Goal: Download file/media

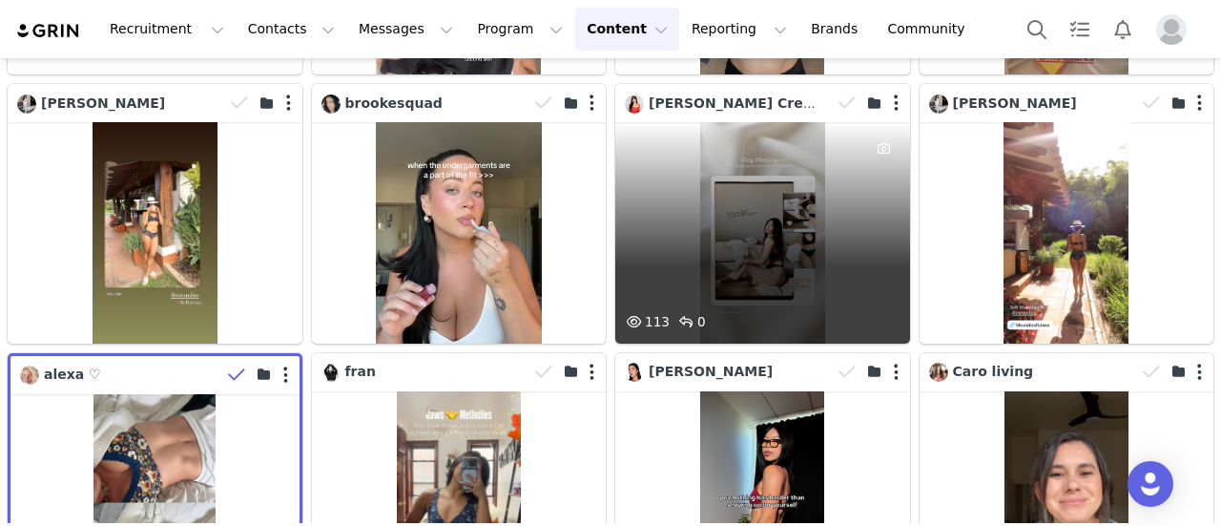
click at [782, 192] on div "113 0" at bounding box center [762, 232] width 295 height 220
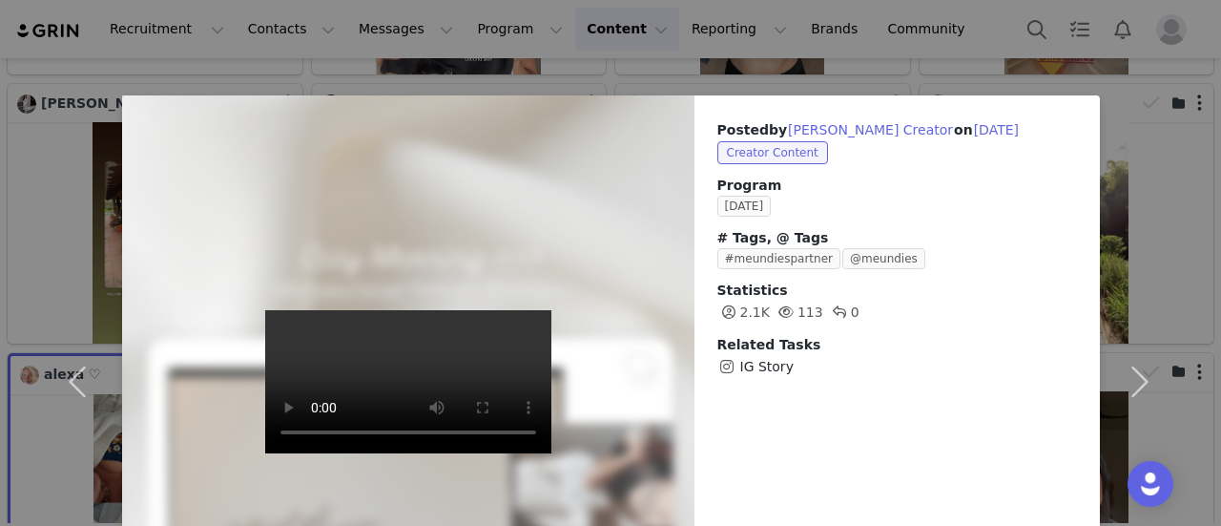
click at [921, 30] on div "Posted by [PERSON_NAME] on [DATE] Creator Content Program [DATE] # Tags, @ Tags…" at bounding box center [610, 263] width 1221 height 526
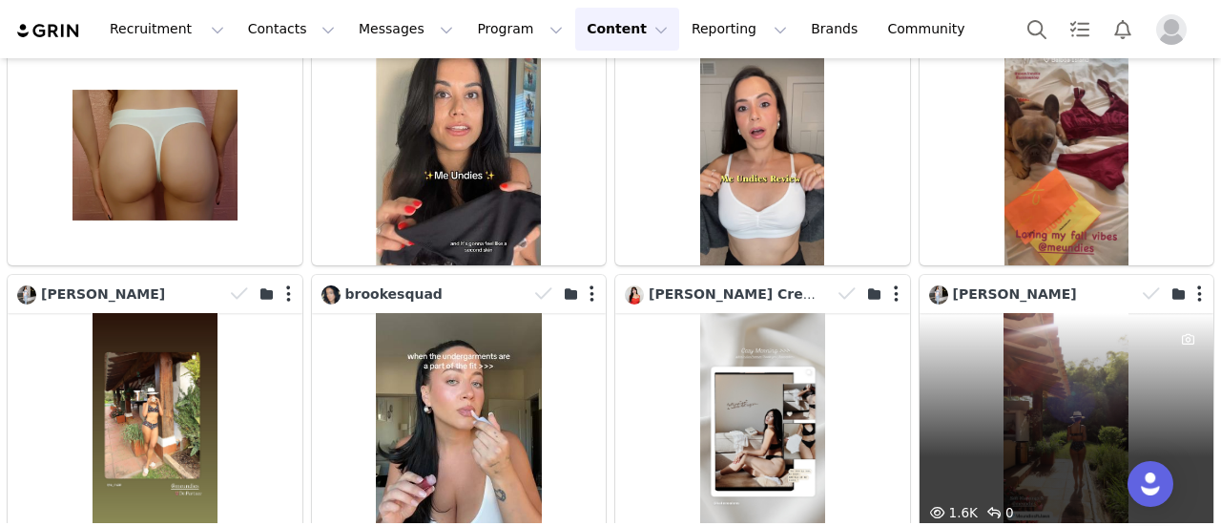
scroll to position [3626, 0]
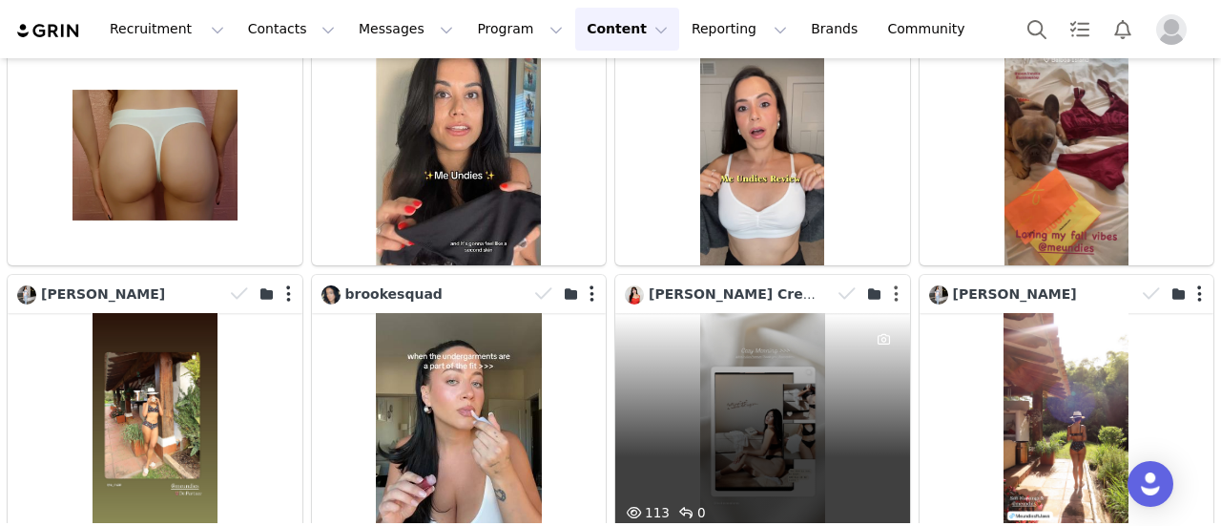
click at [894, 284] on button "button" at bounding box center [896, 293] width 5 height 19
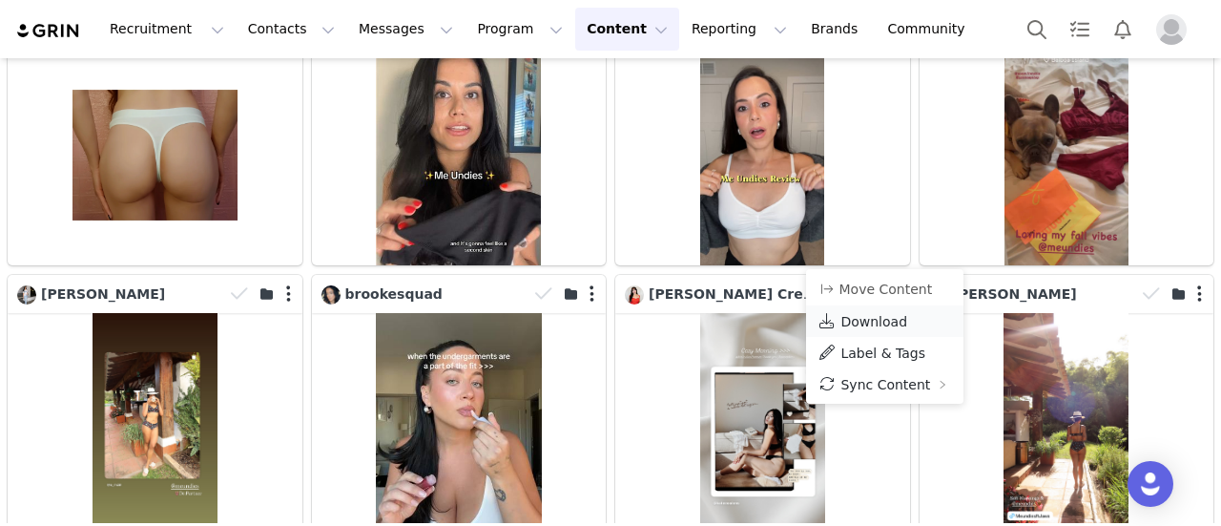
click at [877, 320] on span "Download" at bounding box center [874, 321] width 67 height 15
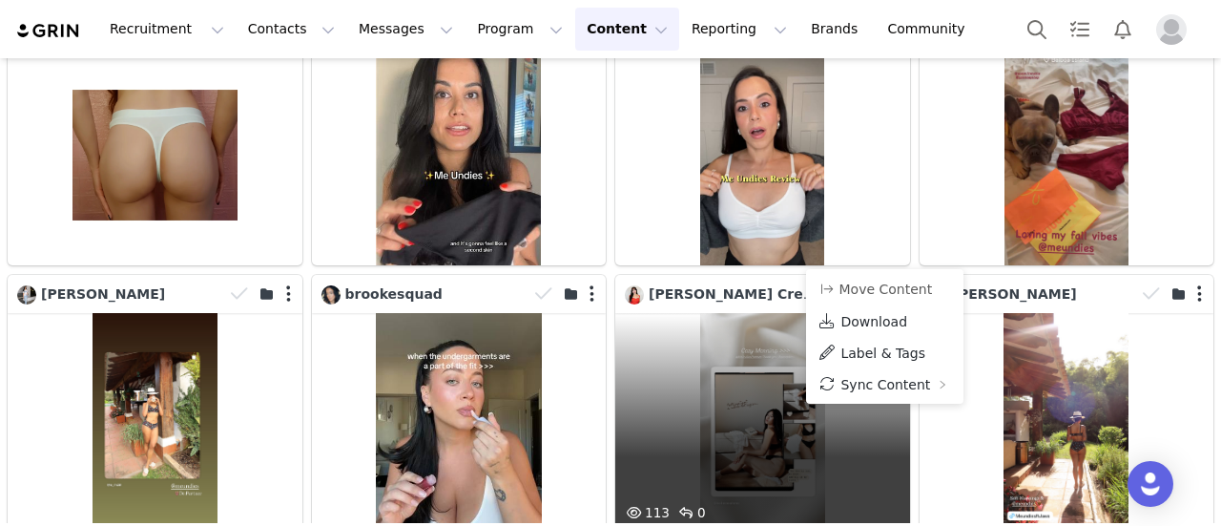
click at [725, 333] on div "113 0" at bounding box center [762, 423] width 295 height 220
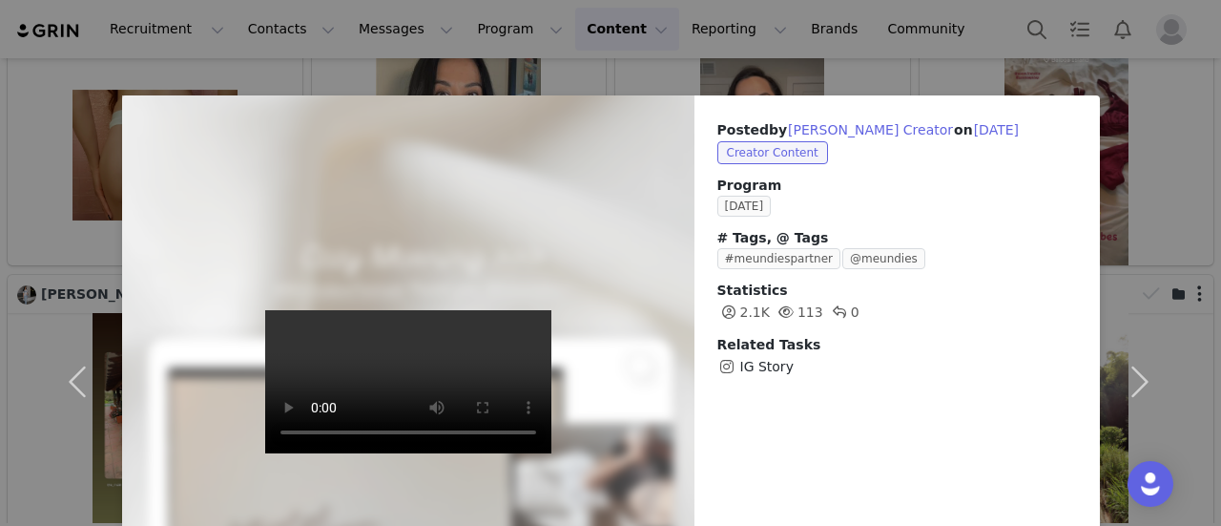
click at [899, 47] on div "Posted by [PERSON_NAME] on [DATE] Creator Content Program [DATE] # Tags, @ Tags…" at bounding box center [610, 263] width 1221 height 526
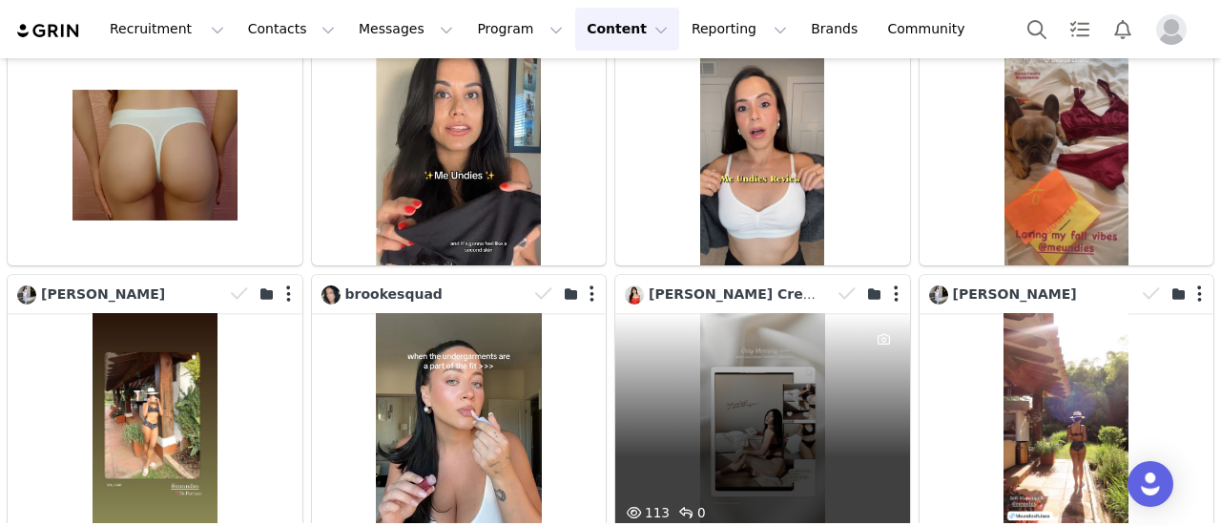
click at [777, 343] on div "113 0" at bounding box center [762, 423] width 295 height 220
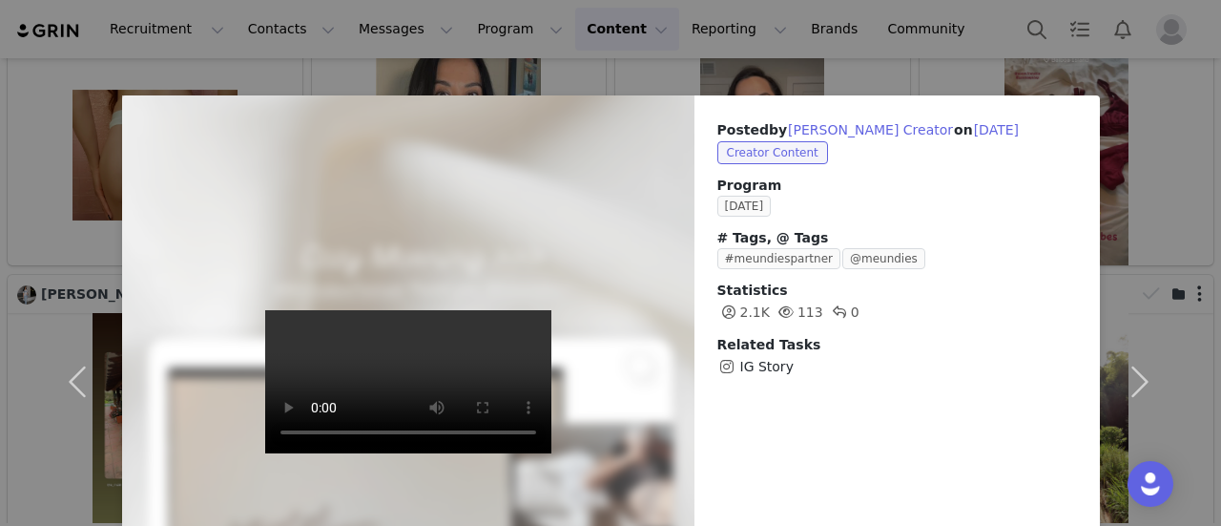
click at [940, 66] on div "Posted by [PERSON_NAME] on [DATE] Creator Content Program [DATE] # Tags, @ Tags…" at bounding box center [610, 263] width 1221 height 526
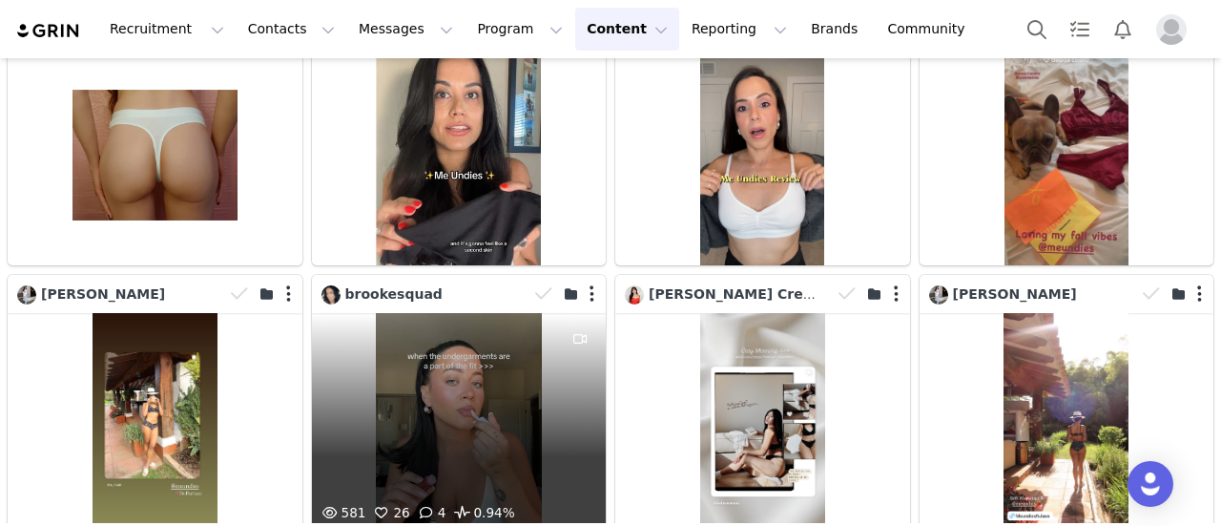
scroll to position [3722, 0]
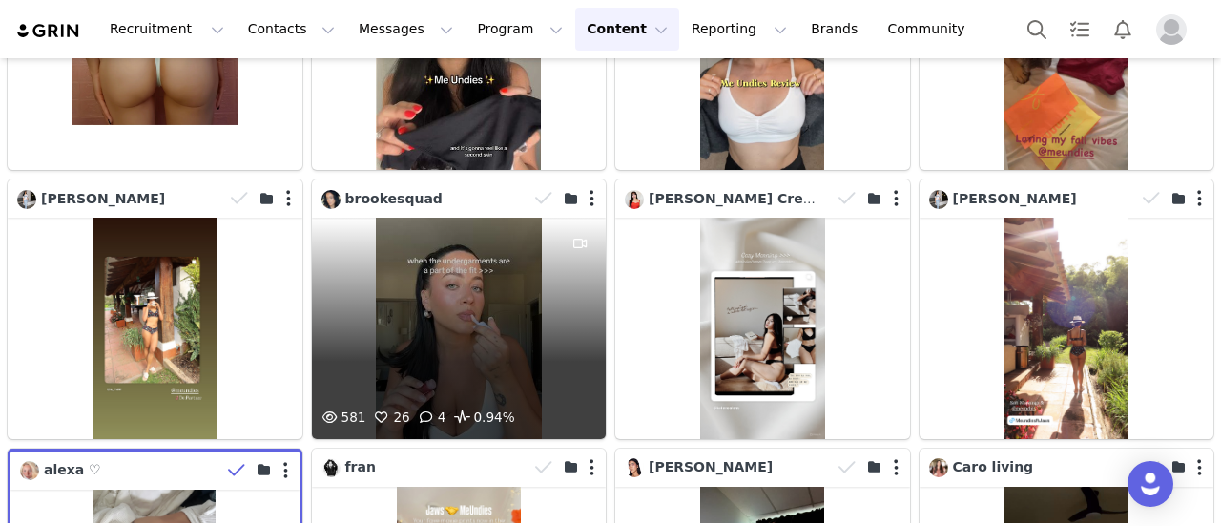
click at [442, 287] on div "581 26 4 0.94%" at bounding box center [459, 328] width 295 height 220
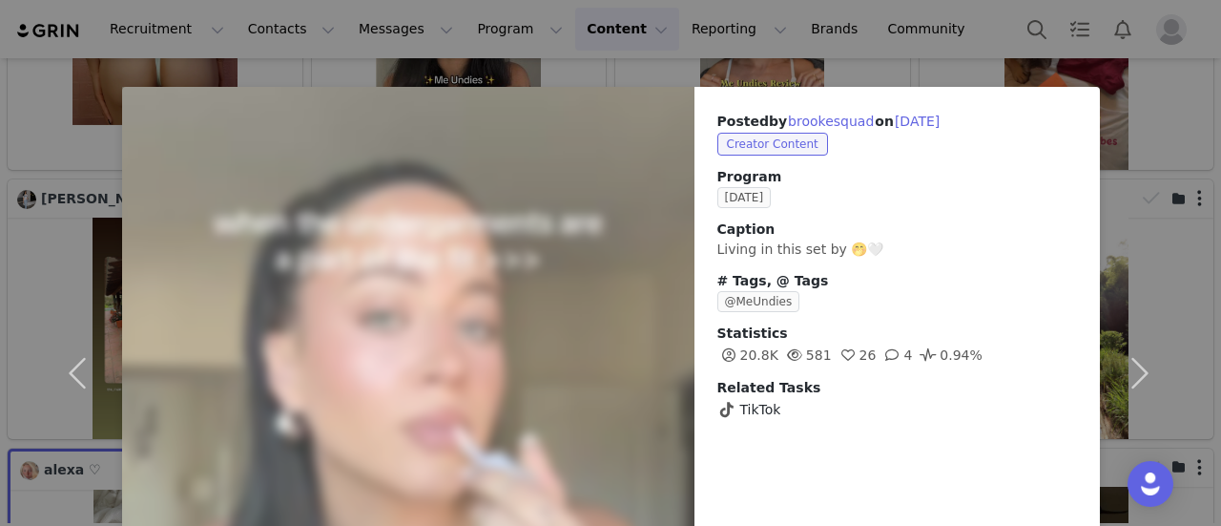
scroll to position [0, 0]
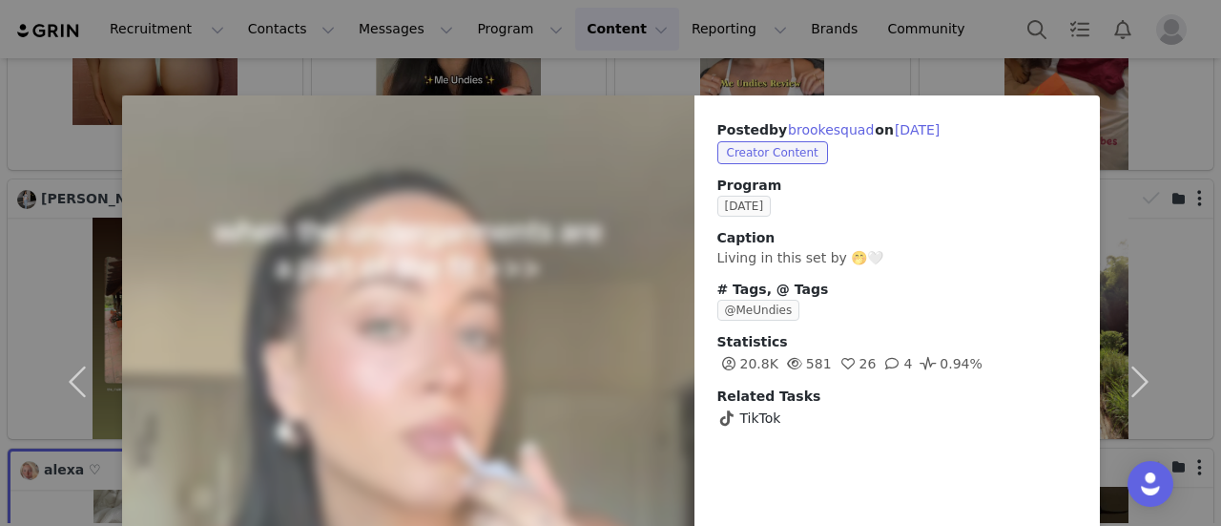
click at [899, 43] on div "Posted by [PERSON_NAME] on [DATE] Creator Content Program [DATE] Caption Living…" at bounding box center [610, 263] width 1221 height 526
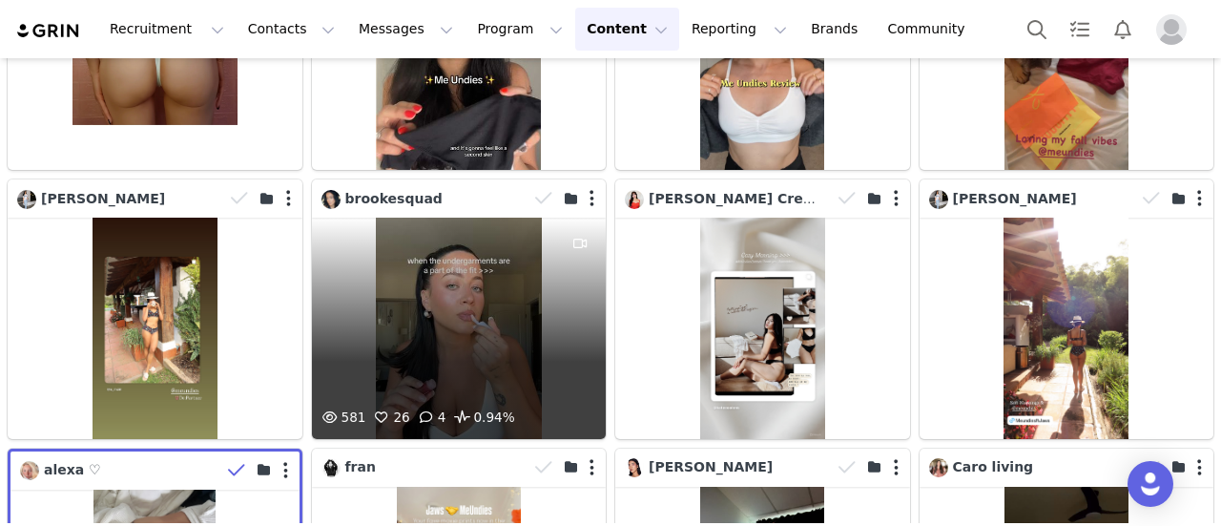
scroll to position [3817, 0]
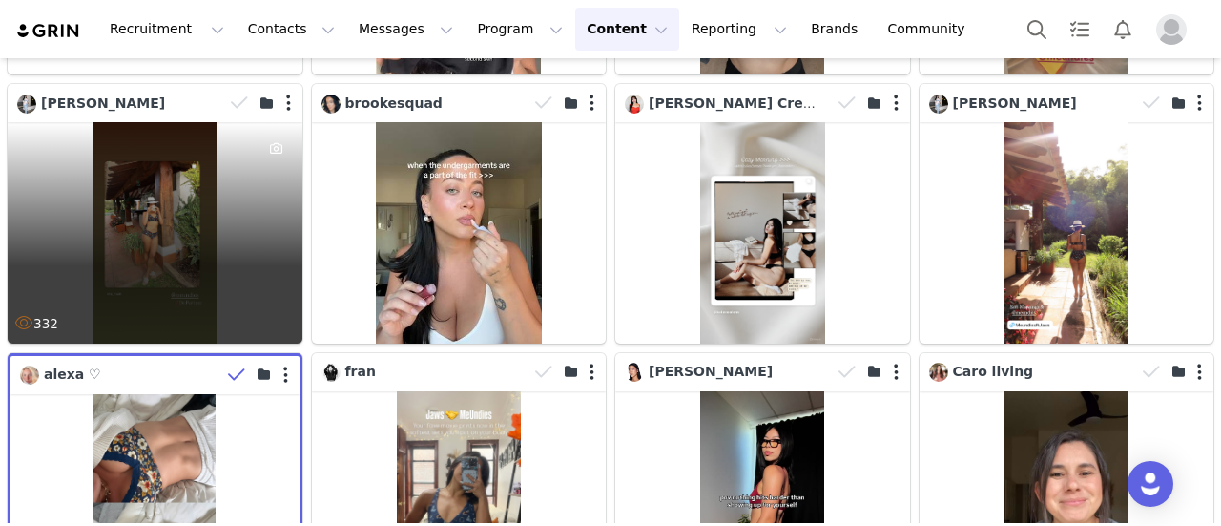
click at [207, 230] on div "332" at bounding box center [155, 232] width 295 height 220
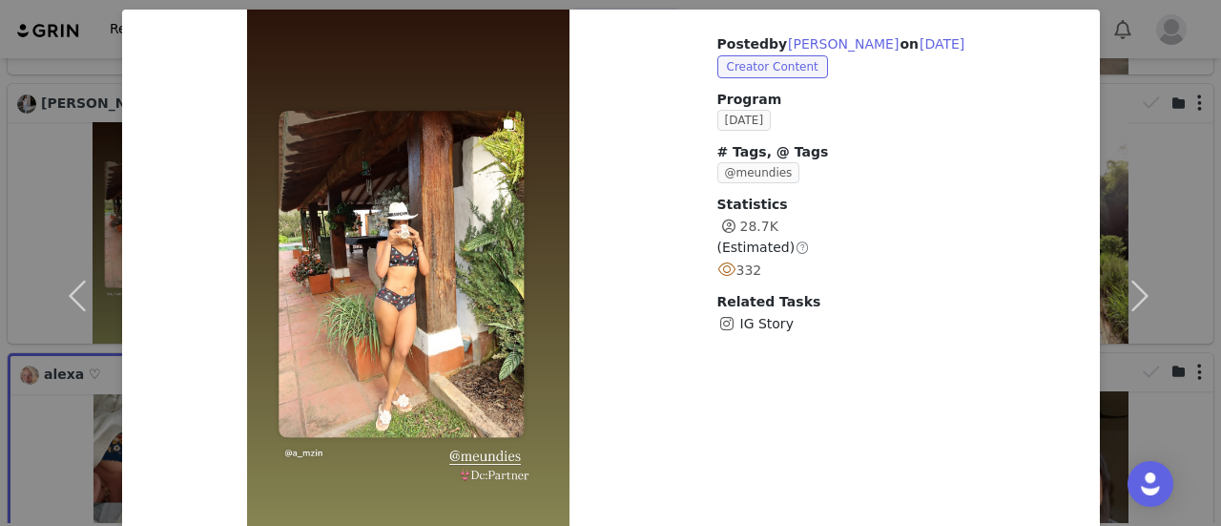
scroll to position [164, 0]
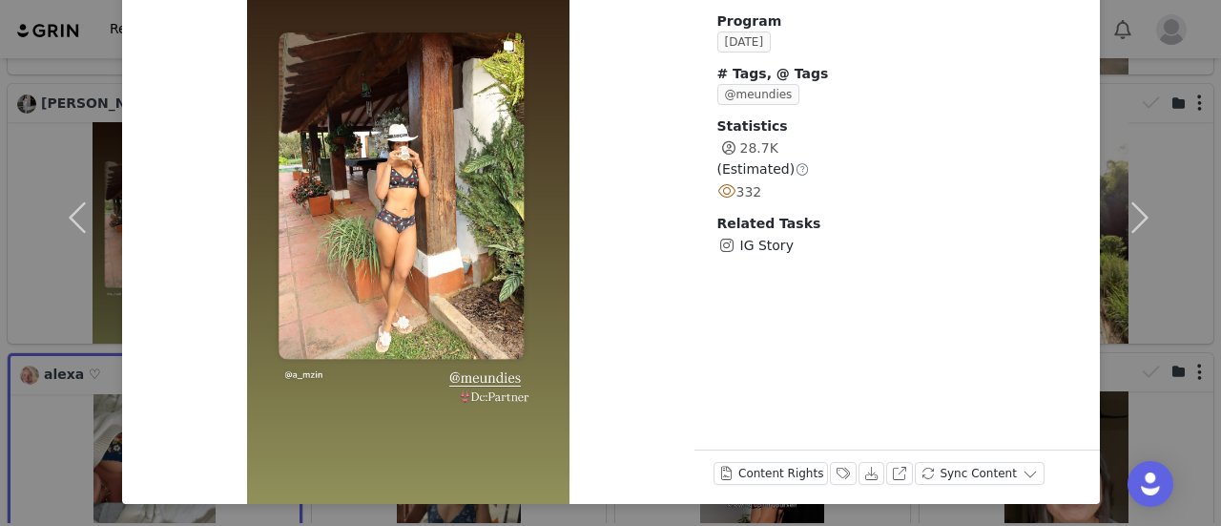
click at [489, 247] on div at bounding box center [408, 217] width 573 height 573
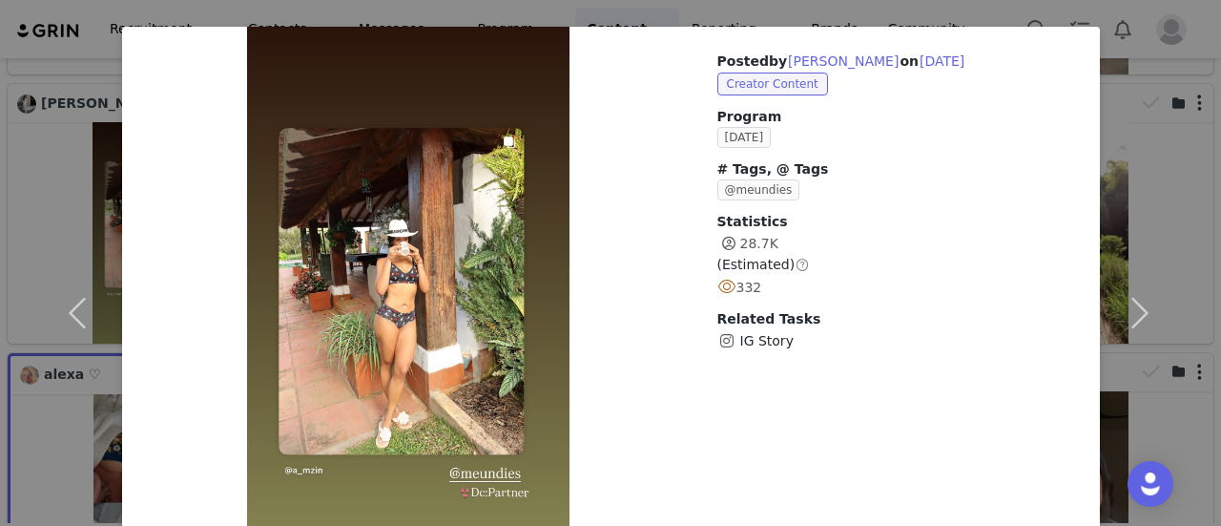
scroll to position [0, 0]
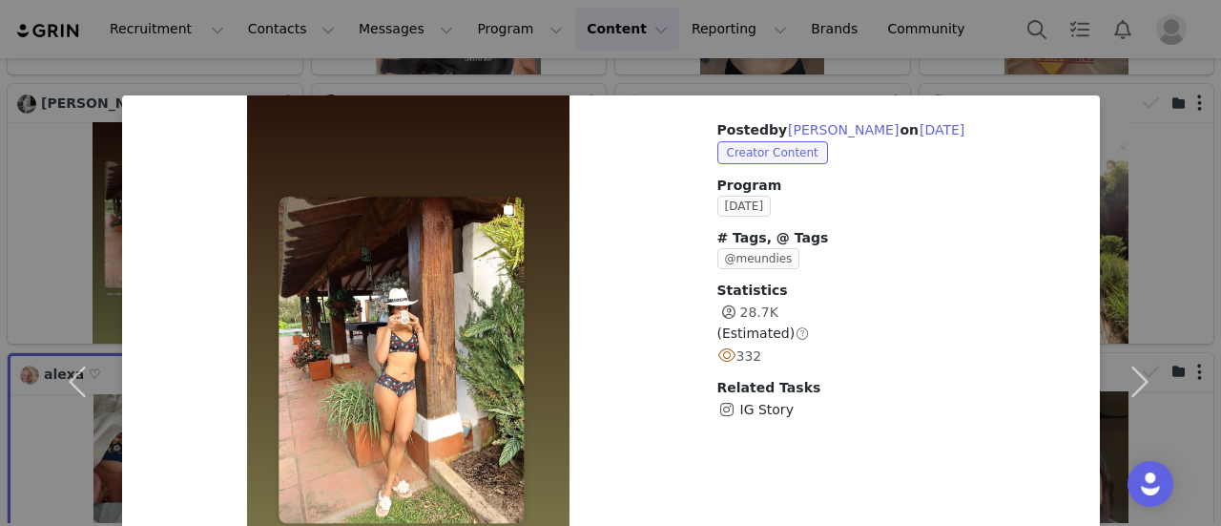
click at [868, 77] on div "Posted by [PERSON_NAME] on [DATE] Creator Content Program [DATE] # Tags, @ Tags…" at bounding box center [610, 263] width 1221 height 526
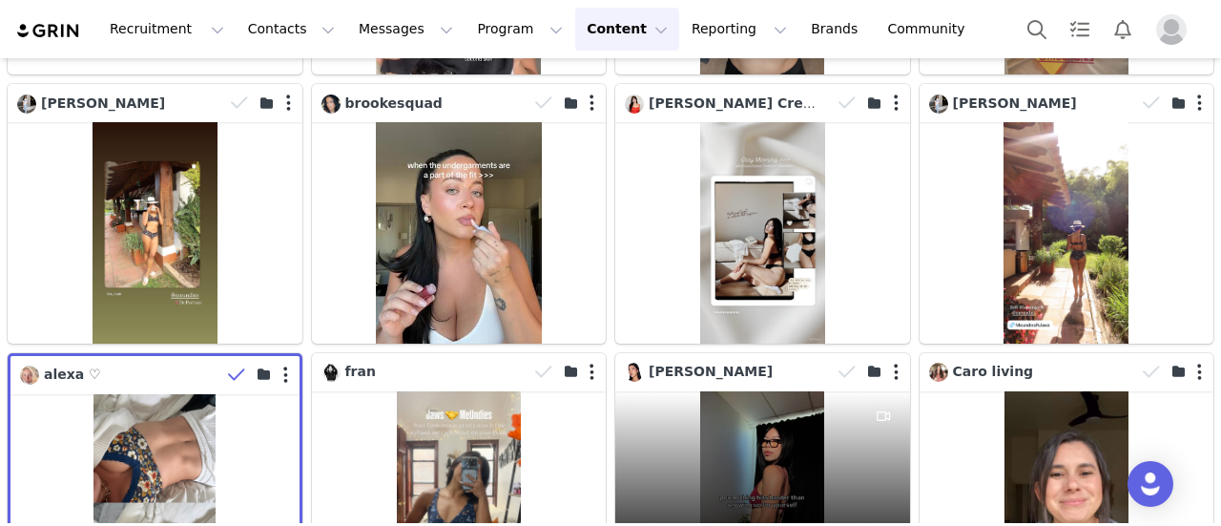
scroll to position [3722, 0]
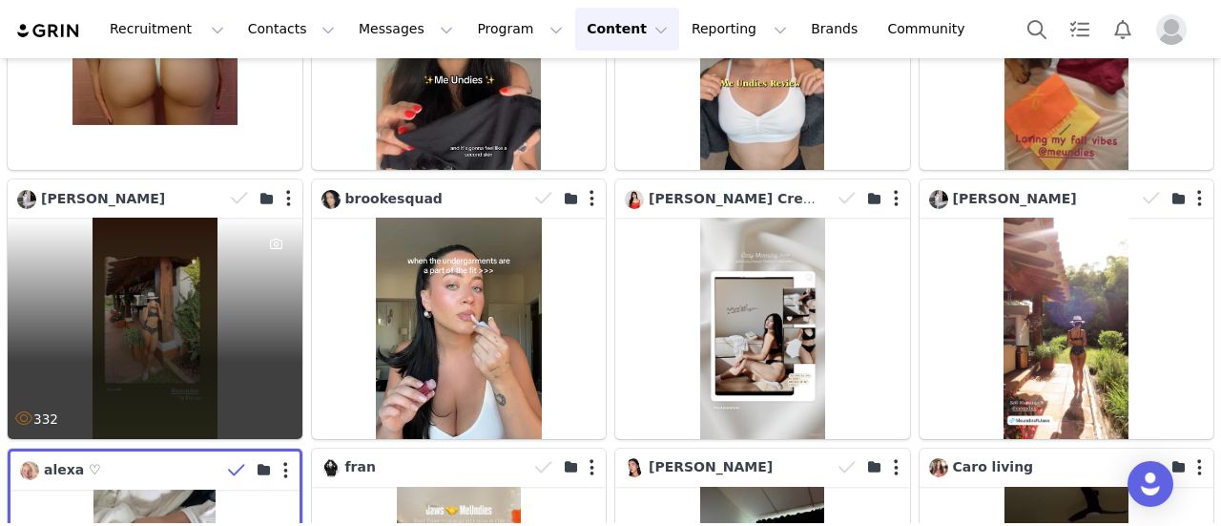
click at [232, 285] on div "332" at bounding box center [155, 328] width 295 height 220
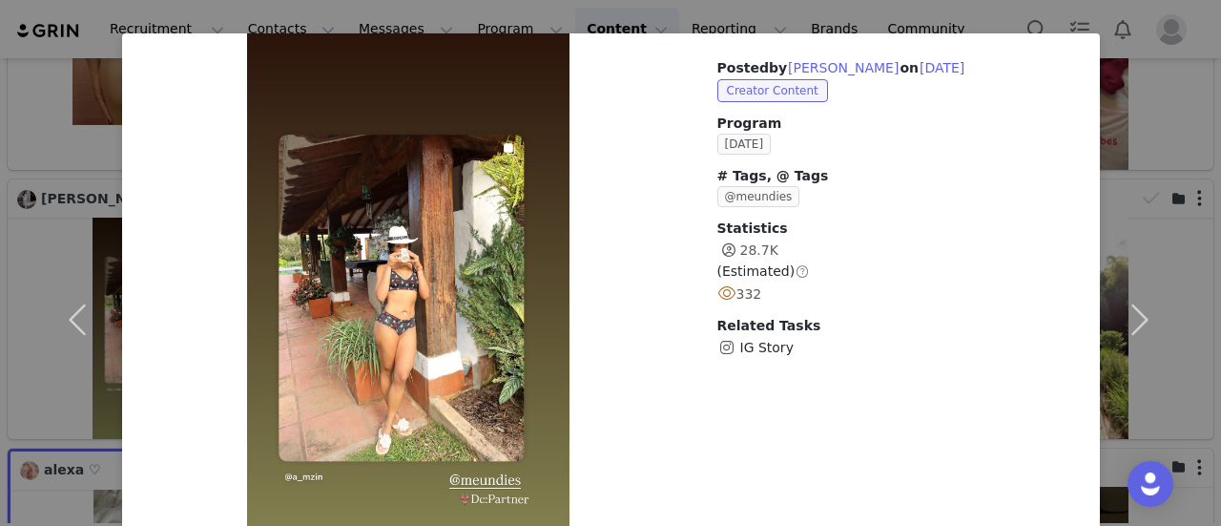
scroll to position [0, 0]
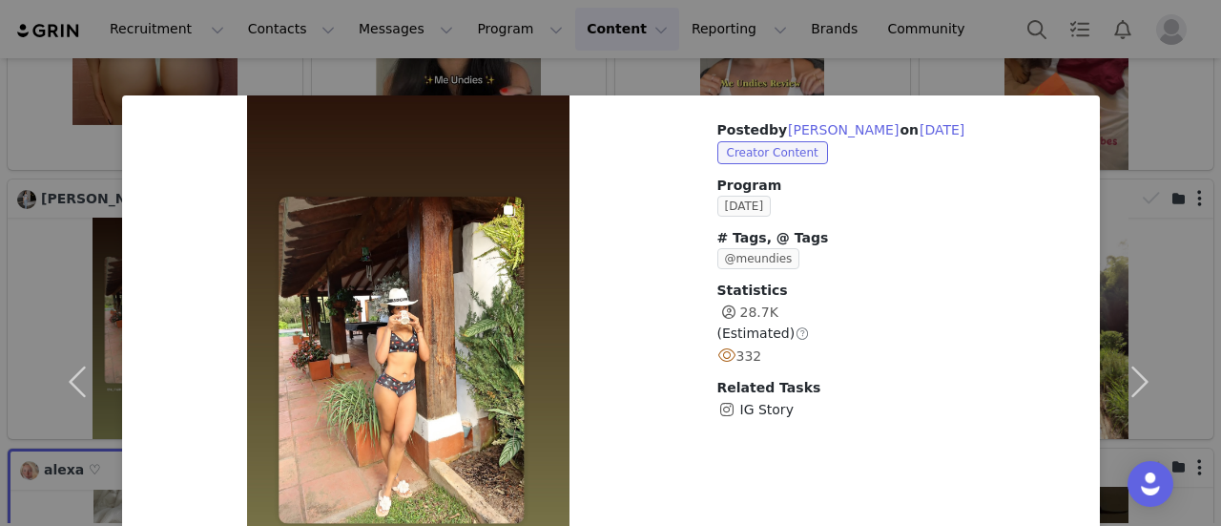
click at [946, 54] on div "Posted by [PERSON_NAME] on [DATE] Creator Content Program [DATE] # Tags, @ Tags…" at bounding box center [610, 263] width 1221 height 526
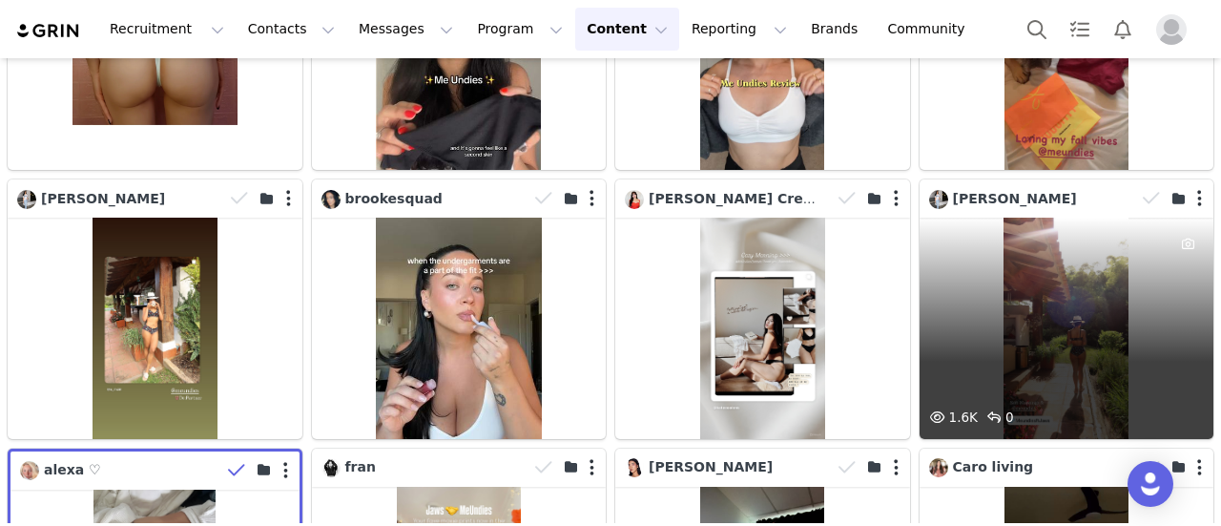
click at [1024, 218] on div "1.6K 0" at bounding box center [1067, 328] width 295 height 220
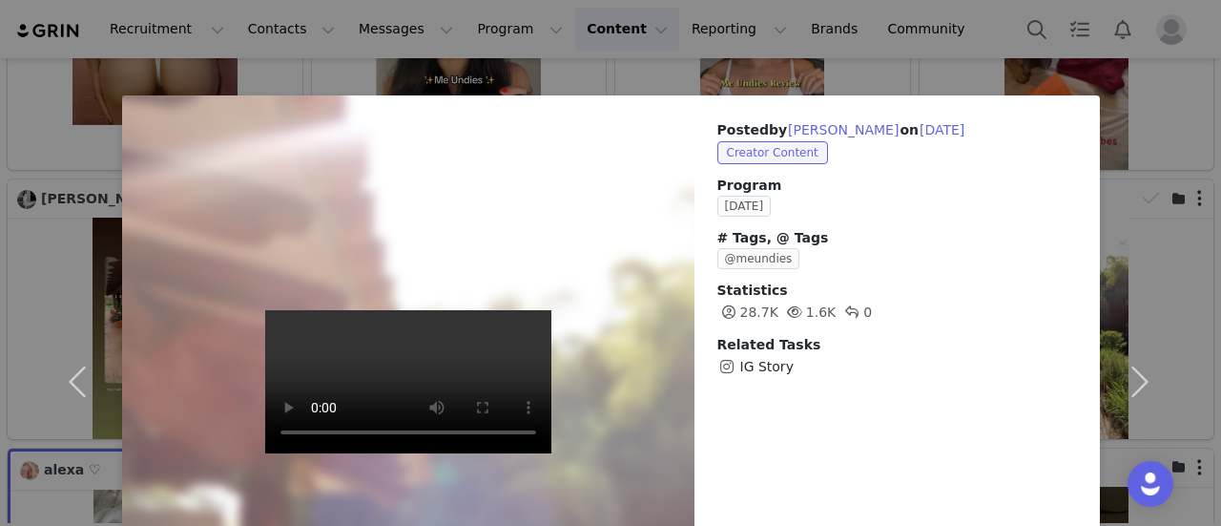
click at [893, 56] on div "Posted by [PERSON_NAME] on [DATE] Creator Content Program [DATE] # Tags, @ Tags…" at bounding box center [610, 263] width 1221 height 526
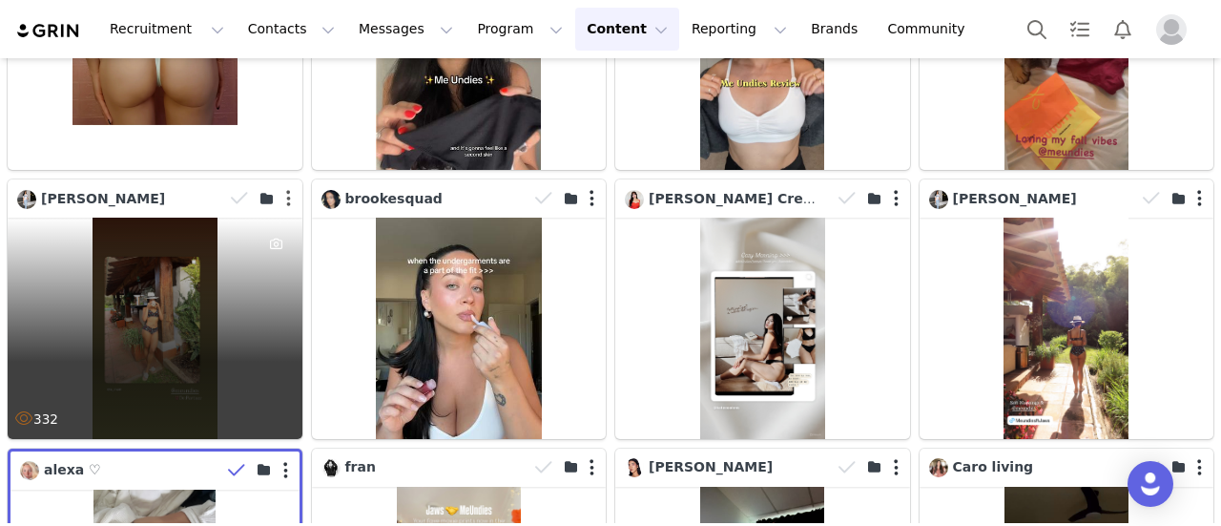
click at [286, 189] on button "button" at bounding box center [288, 198] width 5 height 19
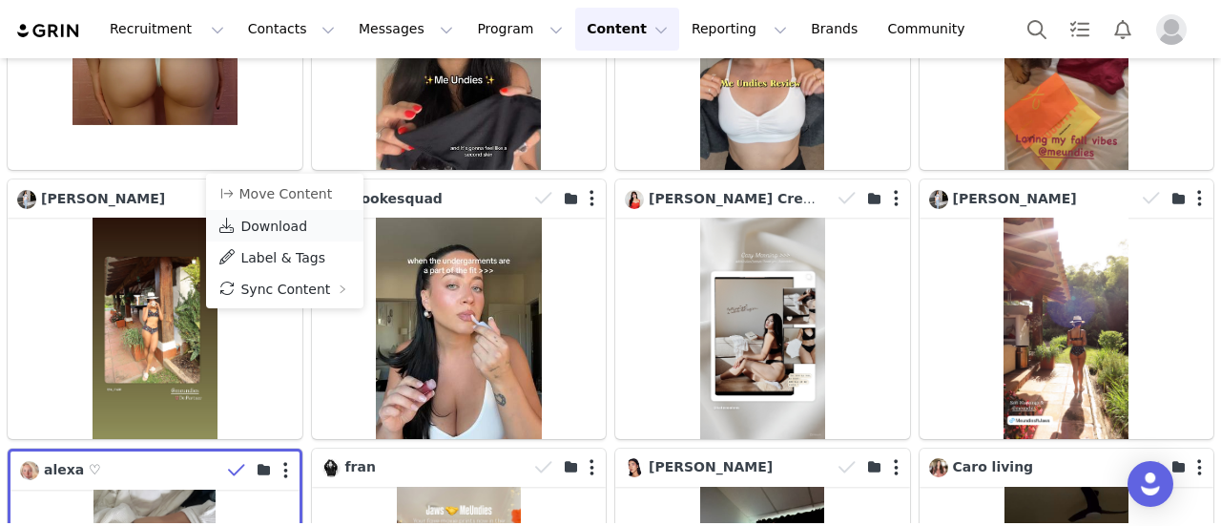
click at [295, 220] on span "Download" at bounding box center [273, 226] width 67 height 15
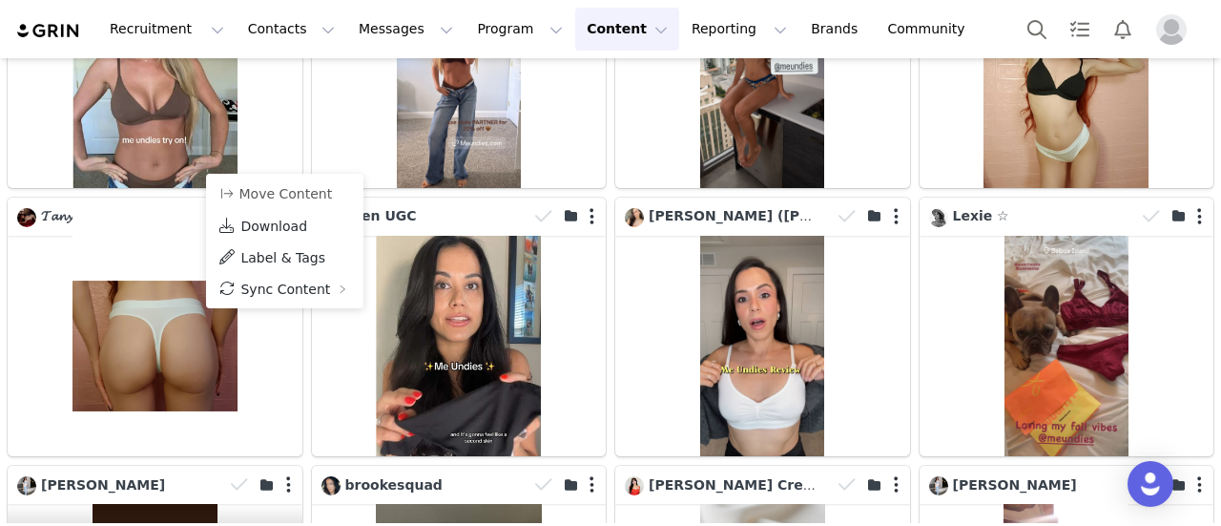
scroll to position [3531, 0]
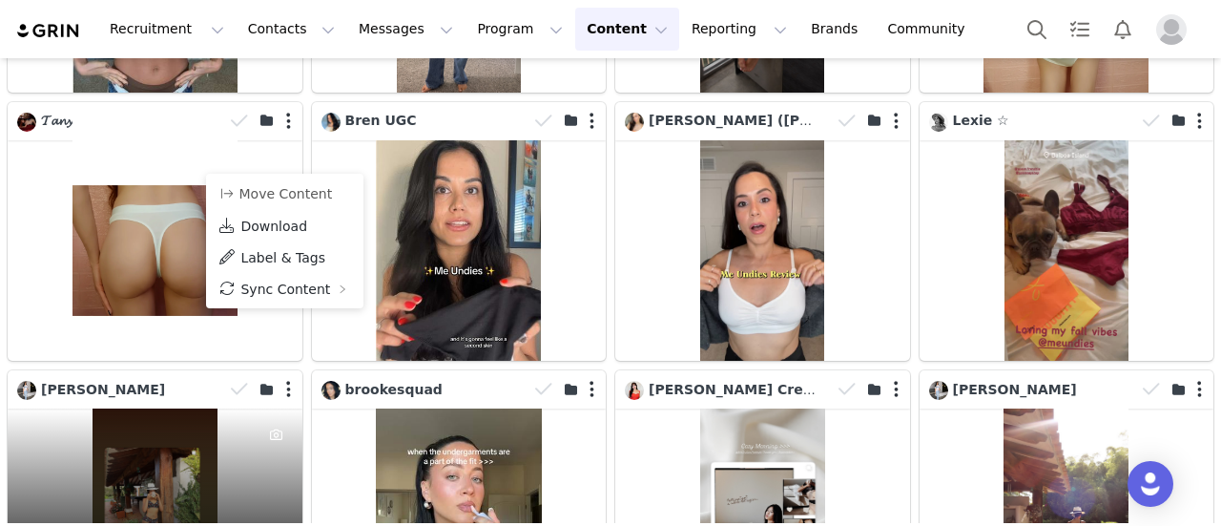
click at [144, 419] on div "332" at bounding box center [155, 518] width 295 height 220
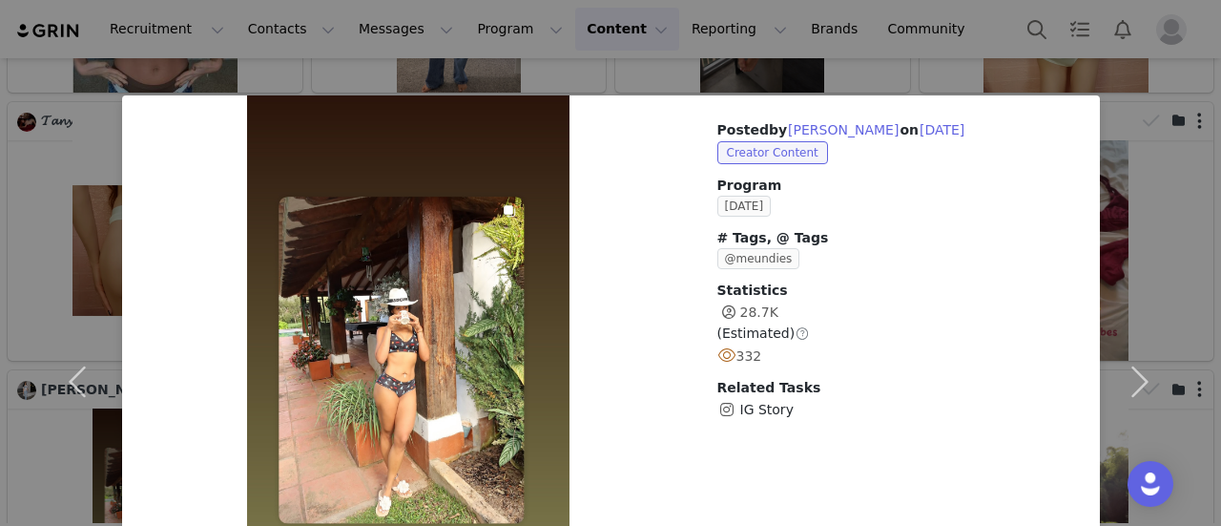
click at [889, 72] on div "Posted by [PERSON_NAME] on [DATE] Creator Content Program [DATE] # Tags, @ Tags…" at bounding box center [610, 263] width 1221 height 526
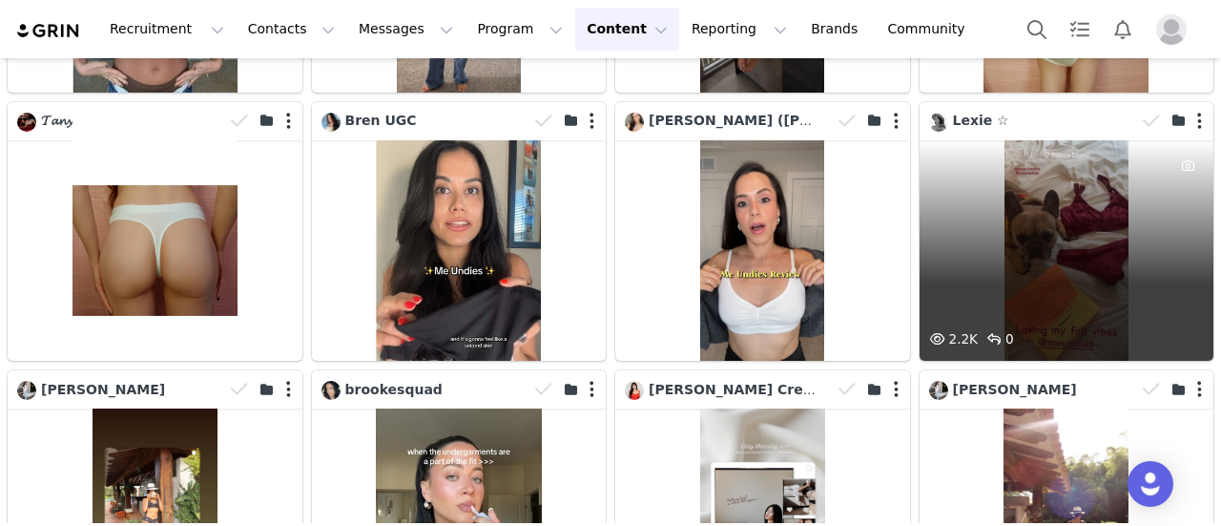
click at [1040, 165] on div "2.2K 0" at bounding box center [1067, 250] width 295 height 220
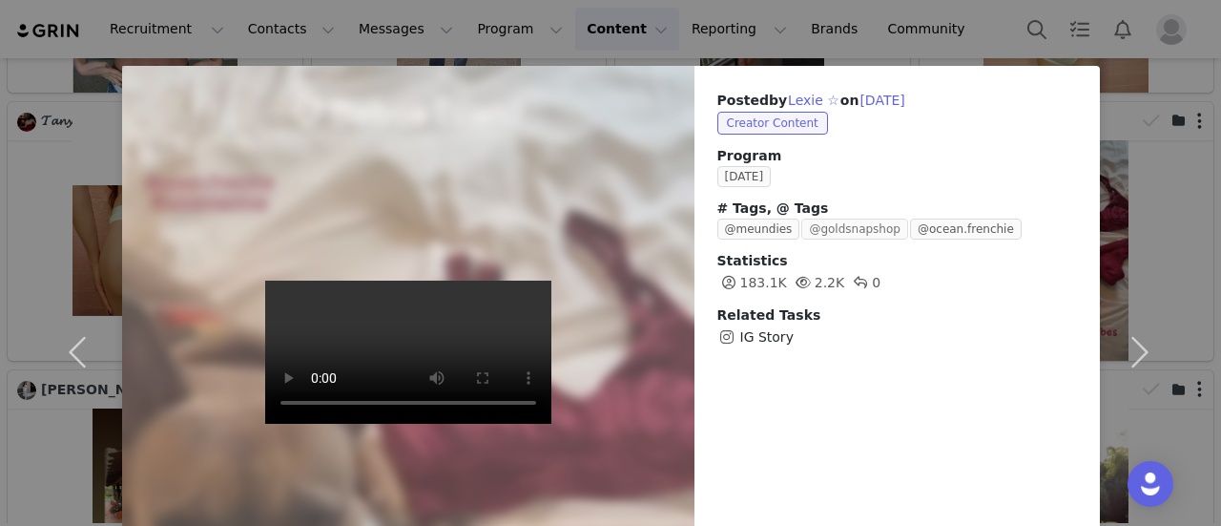
scroll to position [0, 0]
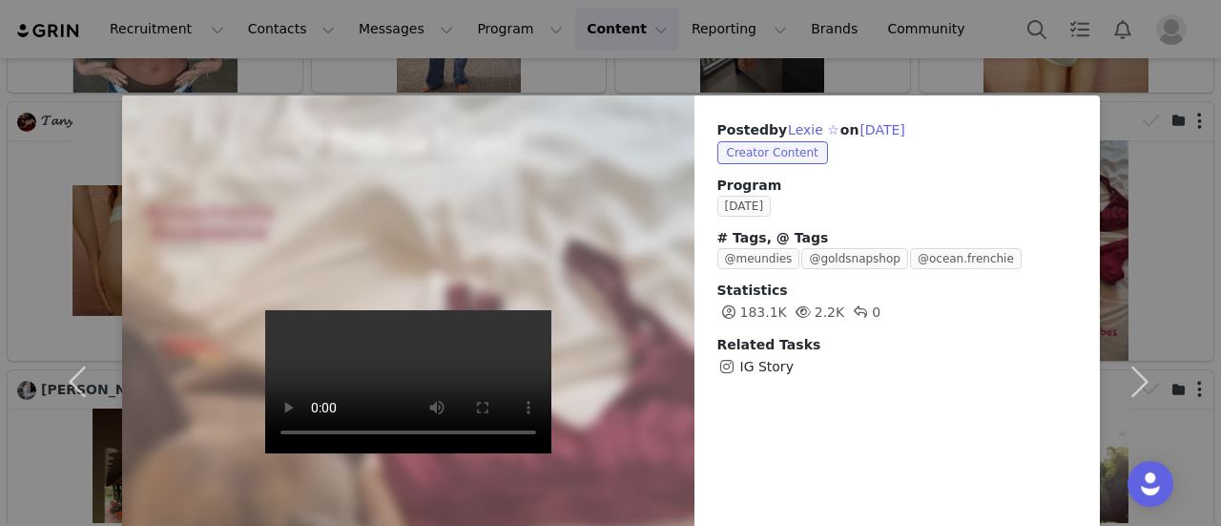
click at [941, 31] on div "Posted by Lexie ☆ on [DATE] Creator Content Program [DATE] # Tags, @ Tags @meun…" at bounding box center [610, 263] width 1221 height 526
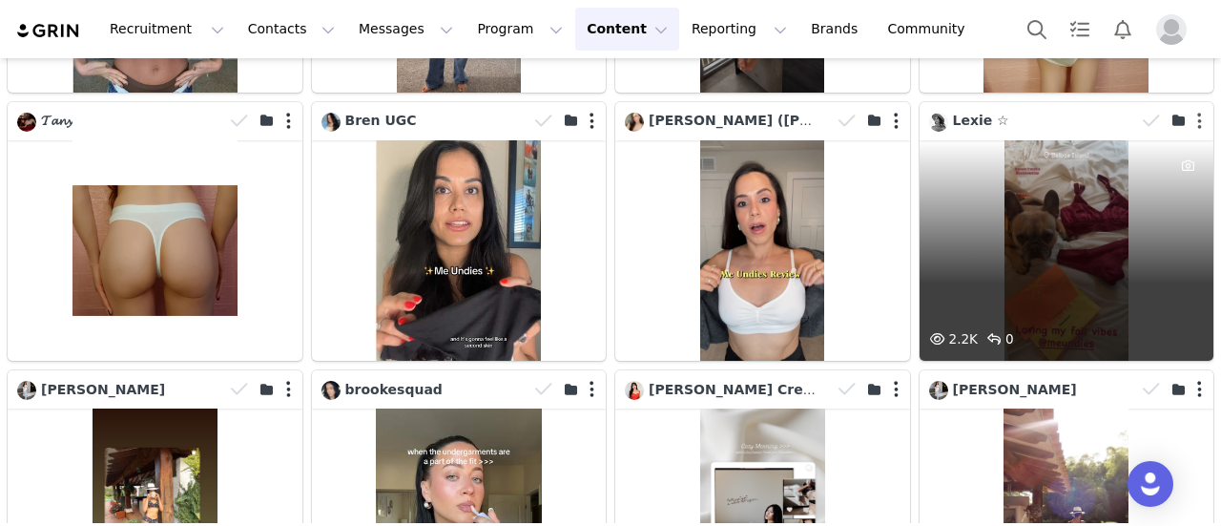
click at [1198, 112] on button "button" at bounding box center [1200, 121] width 5 height 19
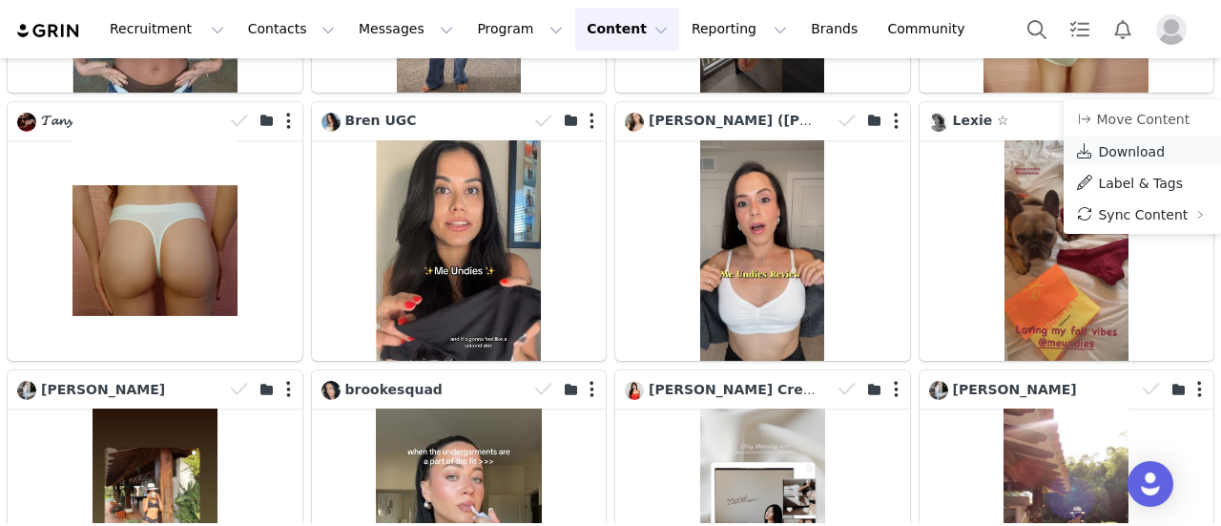
click at [1139, 146] on span "Download" at bounding box center [1131, 151] width 67 height 15
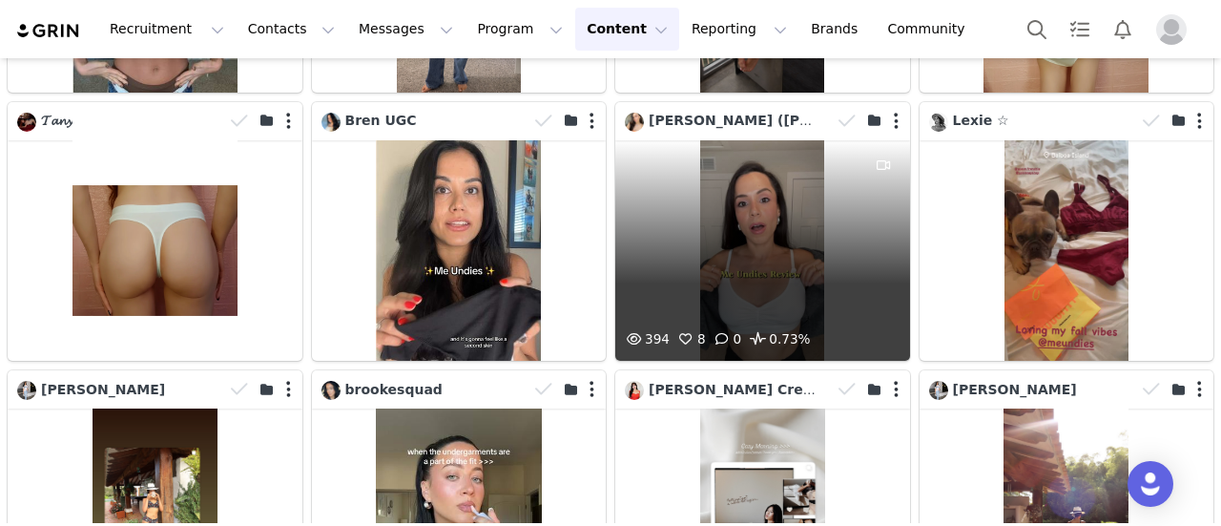
click at [742, 196] on div "394 8 0 0.73%" at bounding box center [762, 250] width 295 height 220
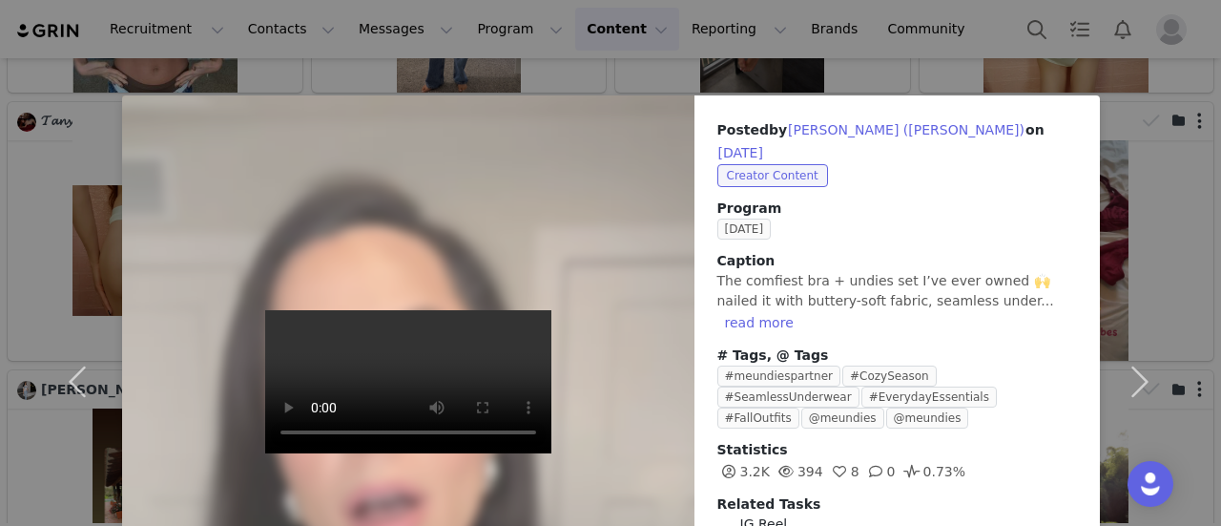
click at [950, 31] on div "Posted by [PERSON_NAME] ([PERSON_NAME]) on [DATE] Creator Content Program [DATE…" at bounding box center [610, 263] width 1221 height 526
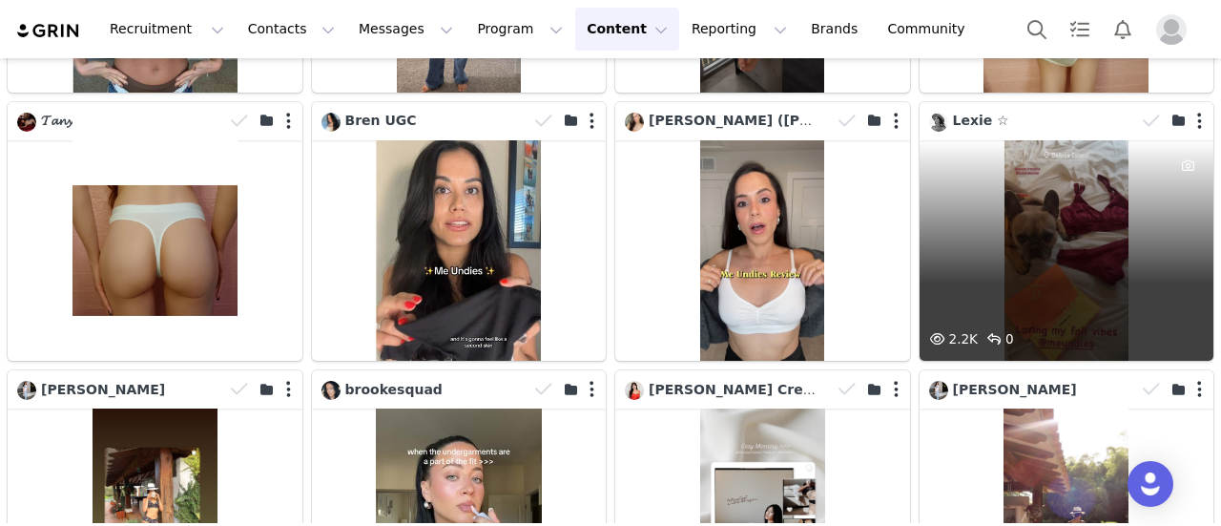
click at [1024, 197] on div "2.2K 0" at bounding box center [1067, 250] width 295 height 220
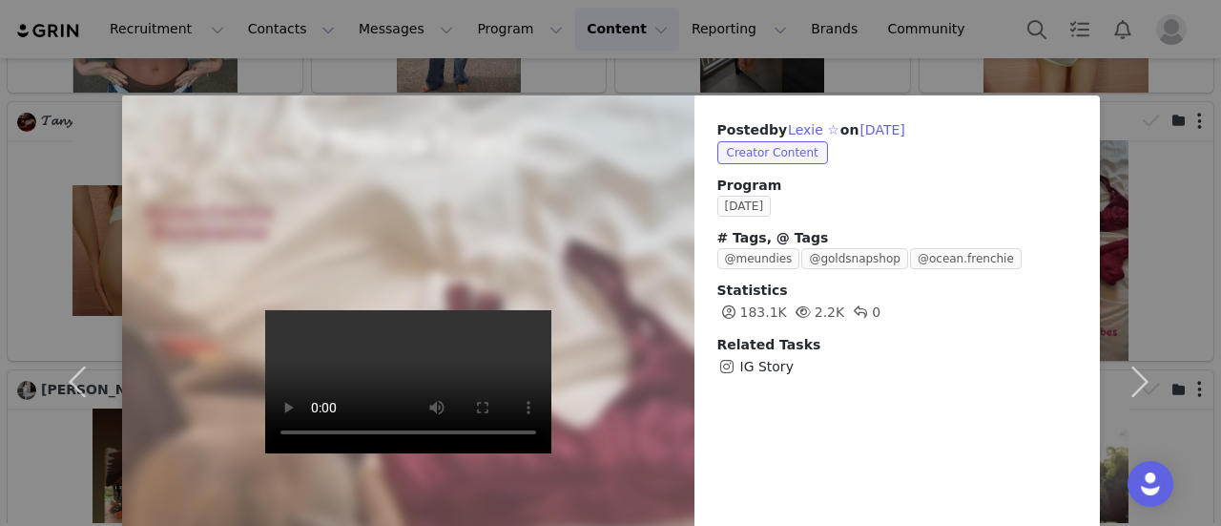
drag, startPoint x: 994, startPoint y: 53, endPoint x: 972, endPoint y: 68, distance: 26.2
click at [995, 52] on div "Posted by Lexie ☆ on [DATE] Creator Content Program [DATE] # Tags, @ Tags @meun…" at bounding box center [610, 263] width 1221 height 526
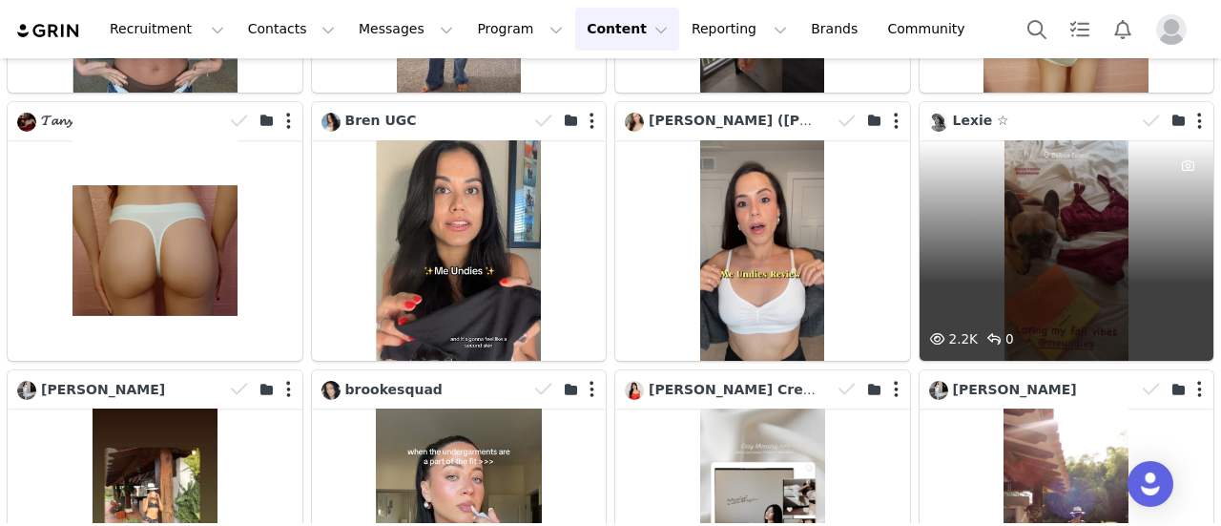
drag, startPoint x: 1071, startPoint y: 108, endPoint x: 1055, endPoint y: 266, distance: 159.1
click at [1055, 266] on div "2.2K 0" at bounding box center [1067, 250] width 295 height 220
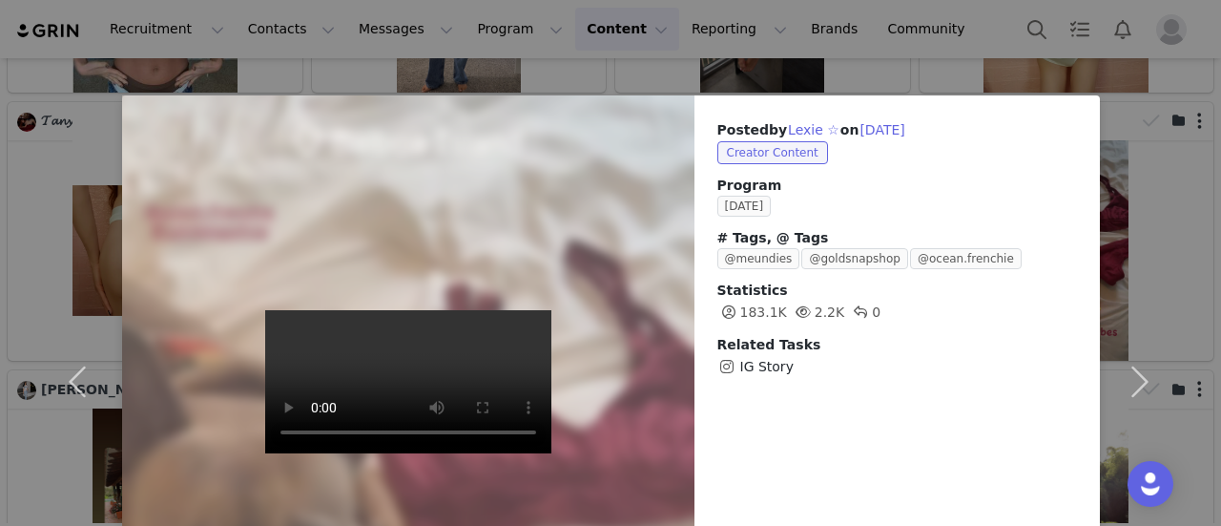
click at [933, 72] on div "Posted by Lexie ☆ on [DATE] Creator Content Program [DATE] # Tags, @ Tags @meun…" at bounding box center [610, 263] width 1221 height 526
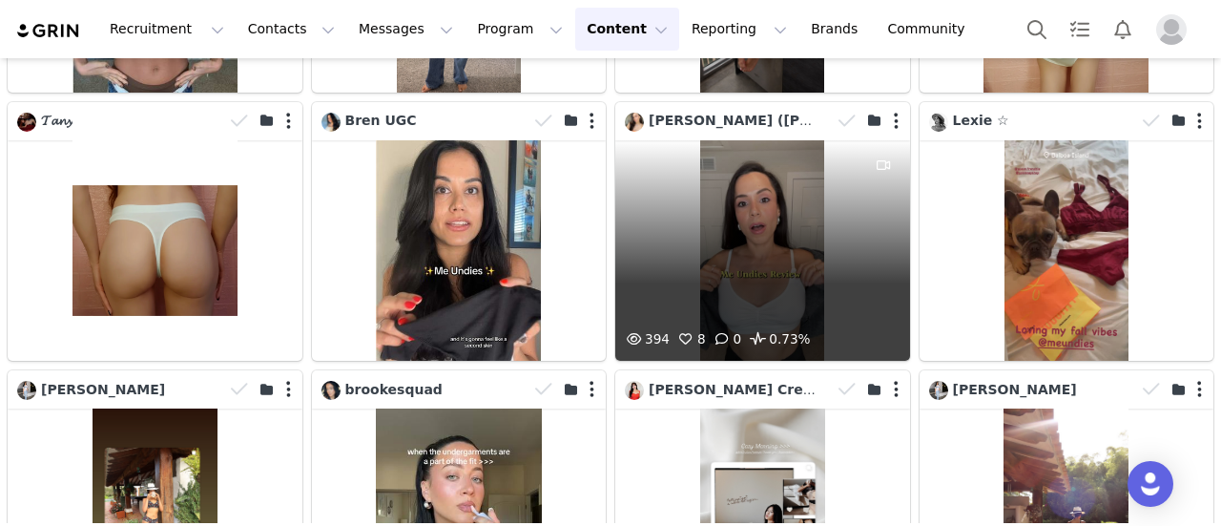
click at [742, 202] on div "394 8 0 0.73%" at bounding box center [762, 250] width 295 height 220
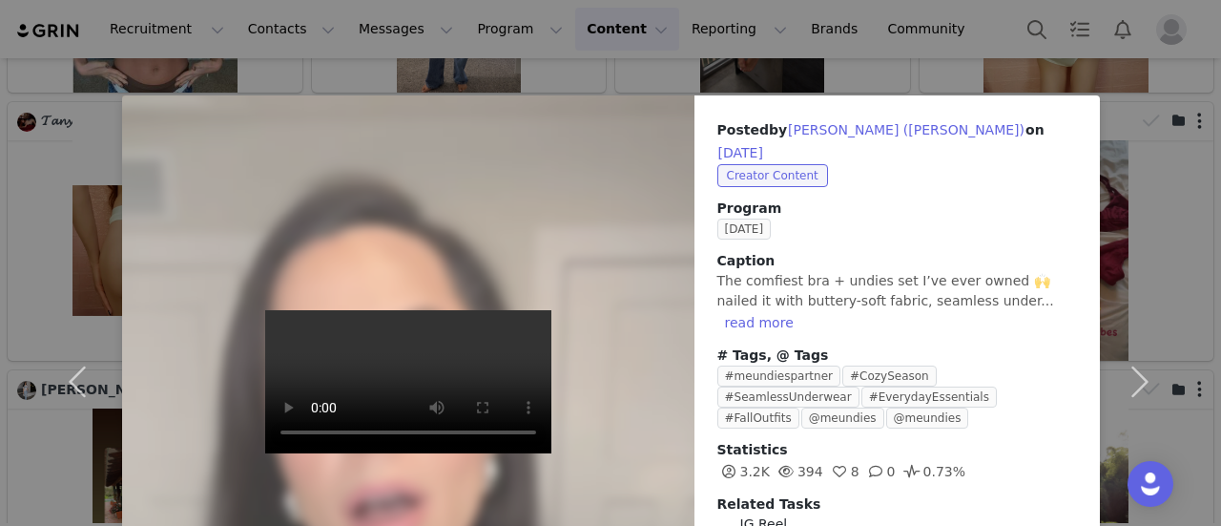
click at [849, 32] on div "Posted by [PERSON_NAME] ([PERSON_NAME]) on [DATE] Creator Content Program [DATE…" at bounding box center [610, 263] width 1221 height 526
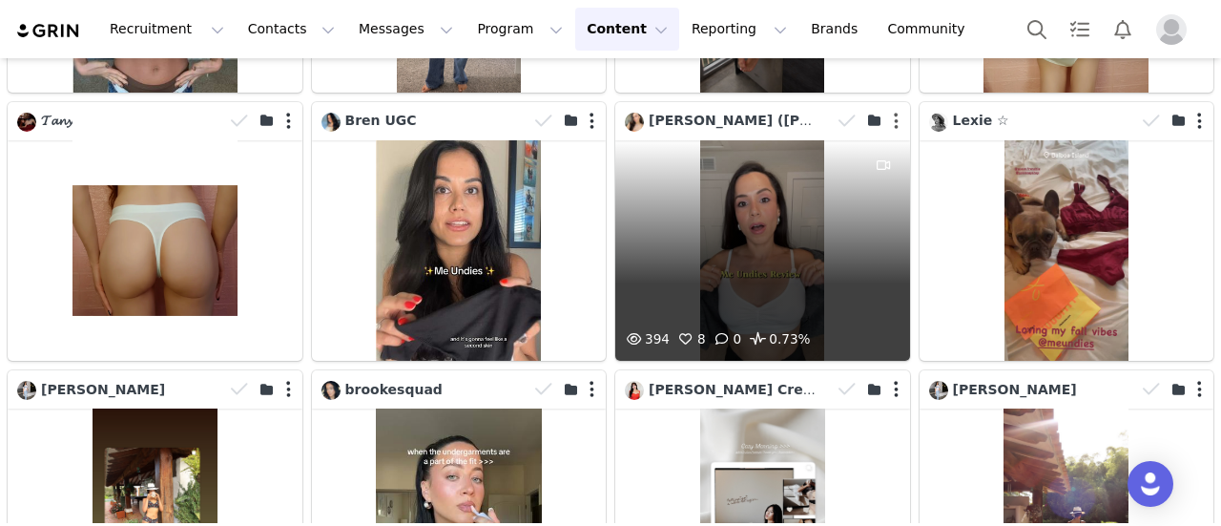
click at [894, 112] on button "button" at bounding box center [896, 121] width 5 height 19
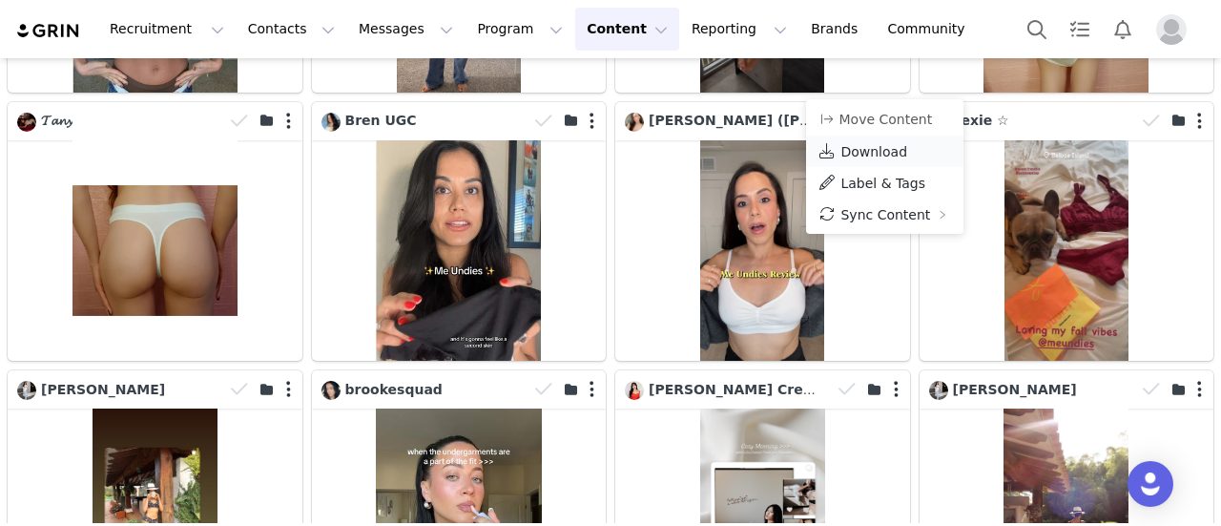
click at [884, 148] on span "Download" at bounding box center [874, 151] width 67 height 15
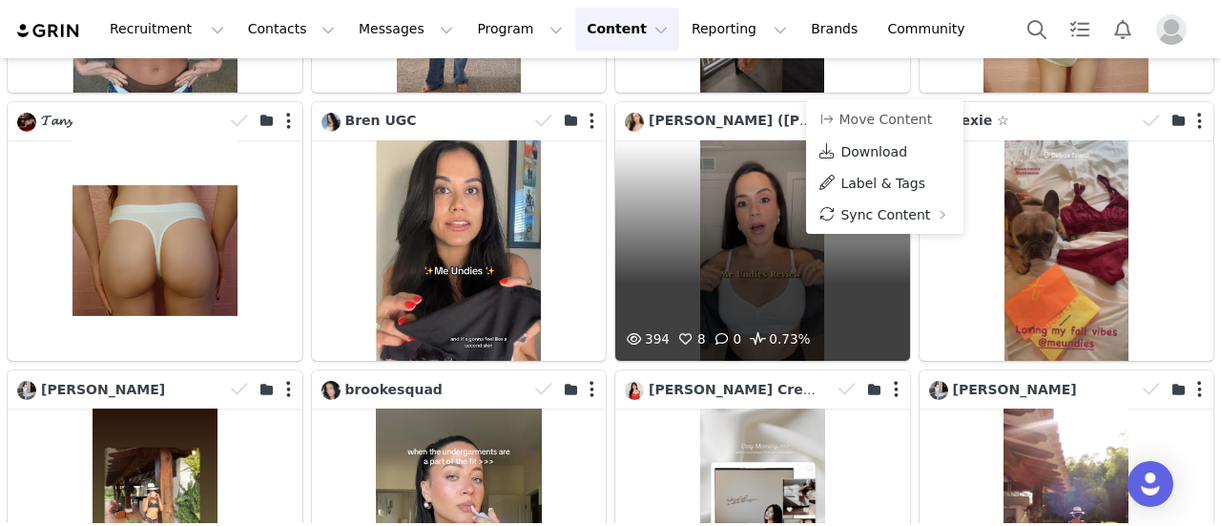
click at [754, 235] on div "394 8 0 0.73%" at bounding box center [762, 250] width 295 height 220
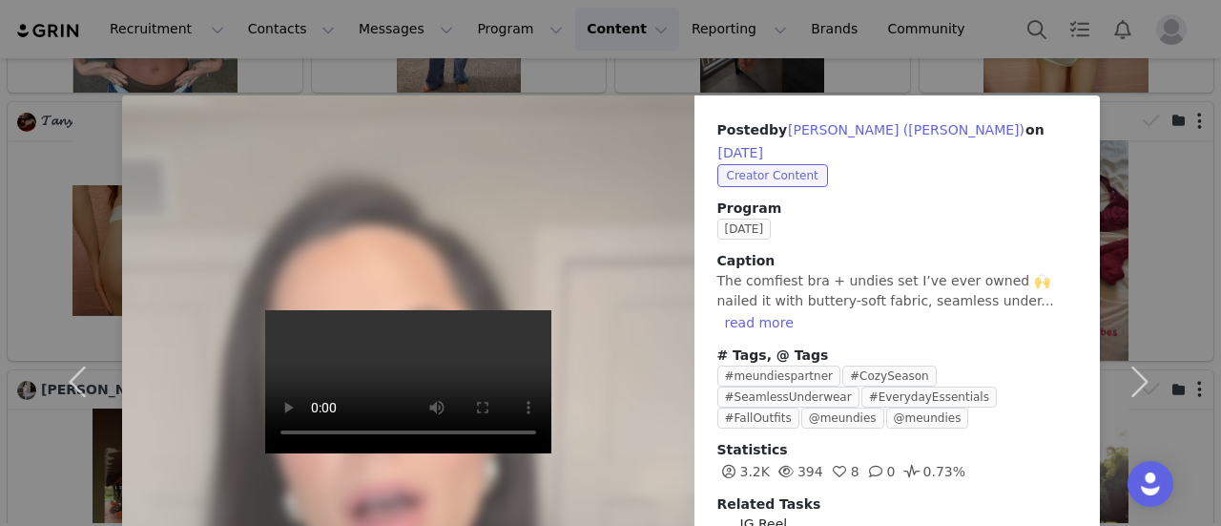
click at [921, 44] on div "Posted by [PERSON_NAME] ([PERSON_NAME]) on [DATE] Creator Content Program [DATE…" at bounding box center [610, 263] width 1221 height 526
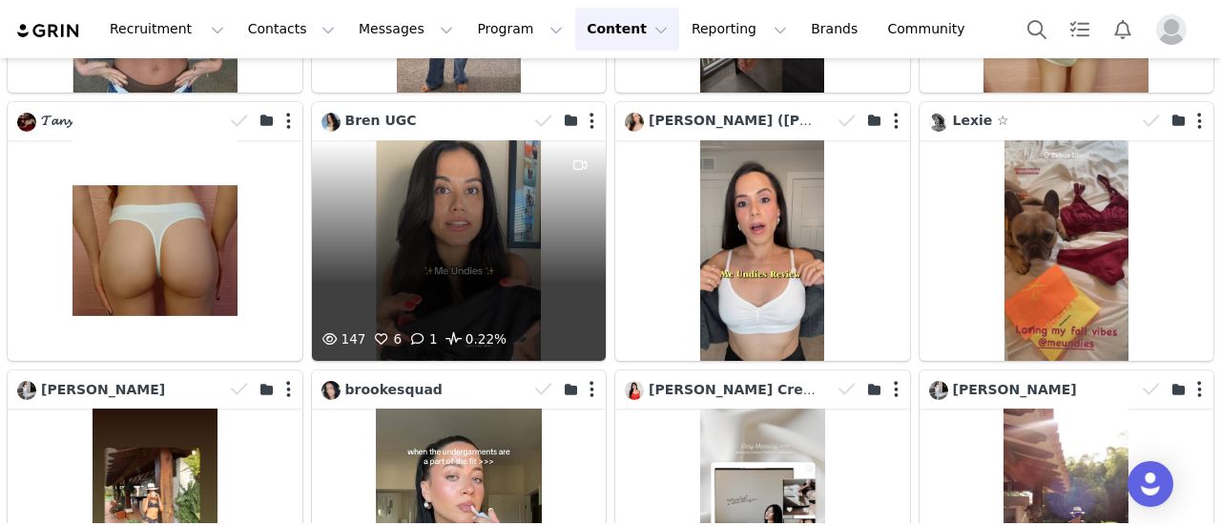
click at [519, 178] on div "147 6 1 0.22%" at bounding box center [459, 250] width 295 height 220
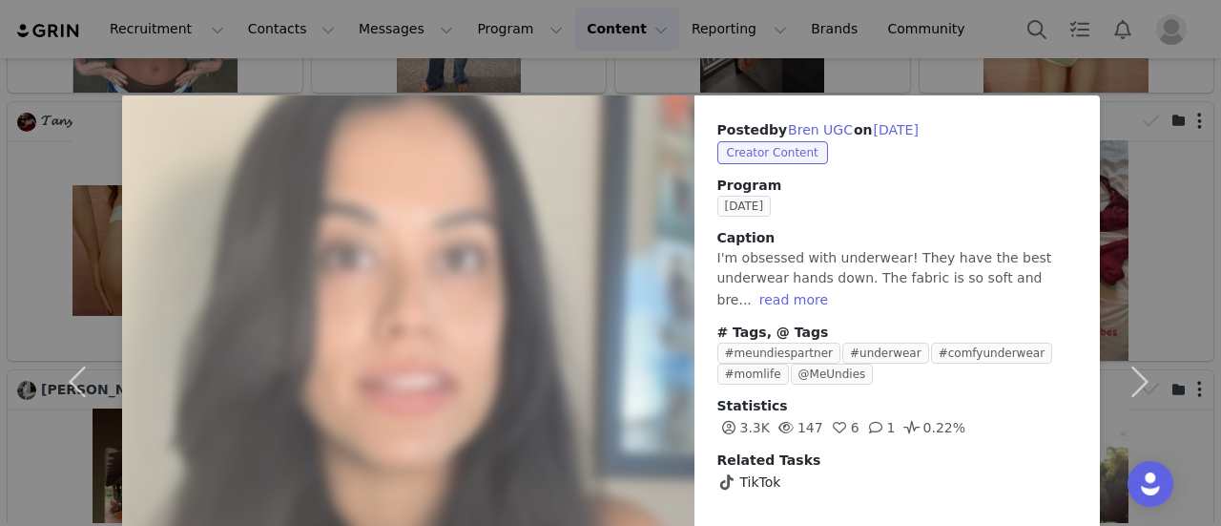
click at [794, 41] on div "Posted by Bren UGC on [DATE] Creator Content Program [DATE] Caption I'm obsesse…" at bounding box center [610, 263] width 1221 height 526
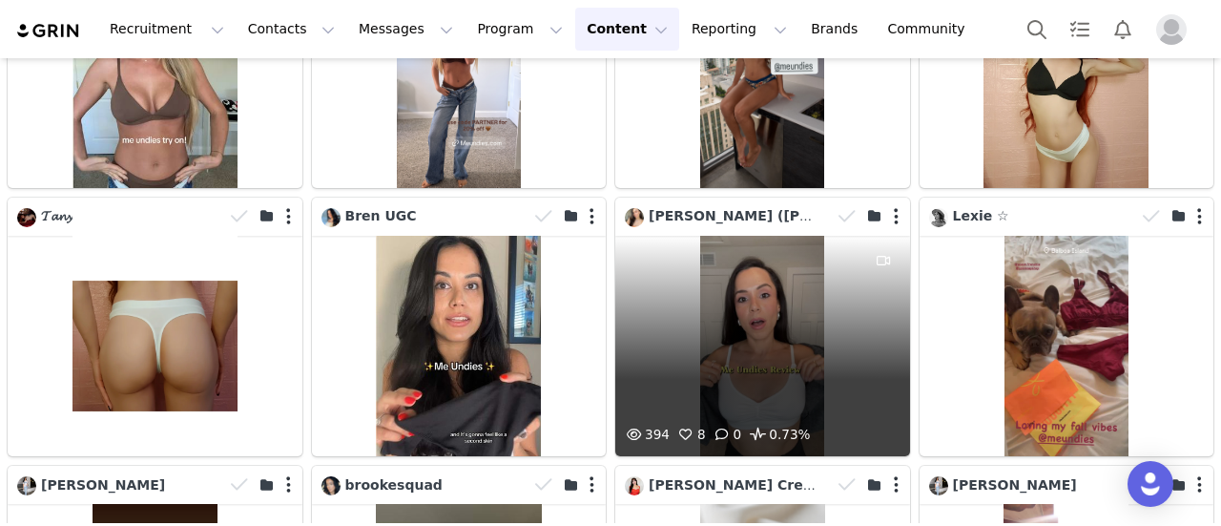
scroll to position [3531, 0]
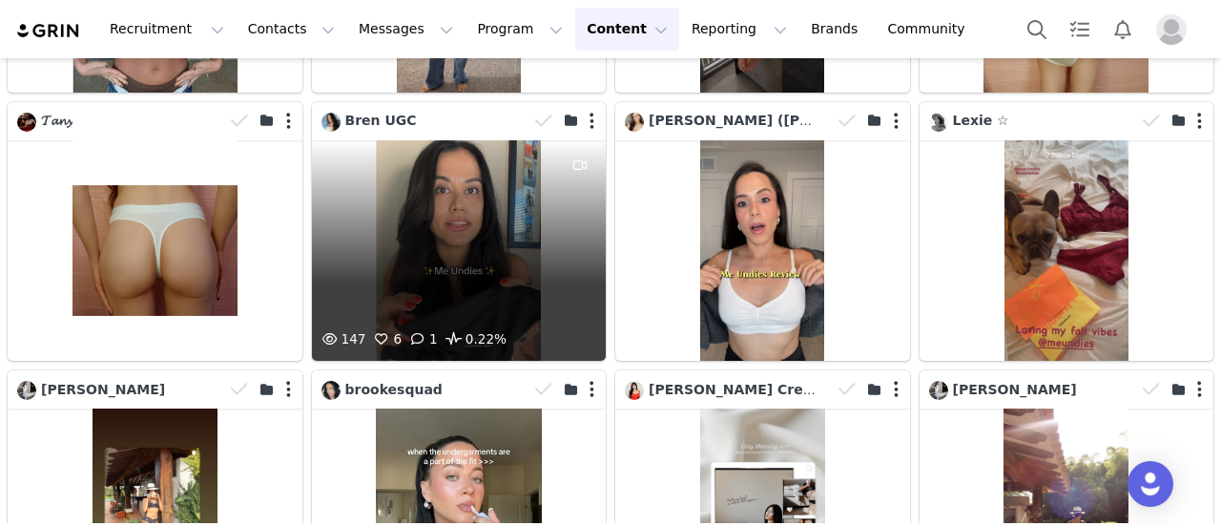
click at [427, 168] on div "147 6 1 0.22%" at bounding box center [459, 250] width 295 height 220
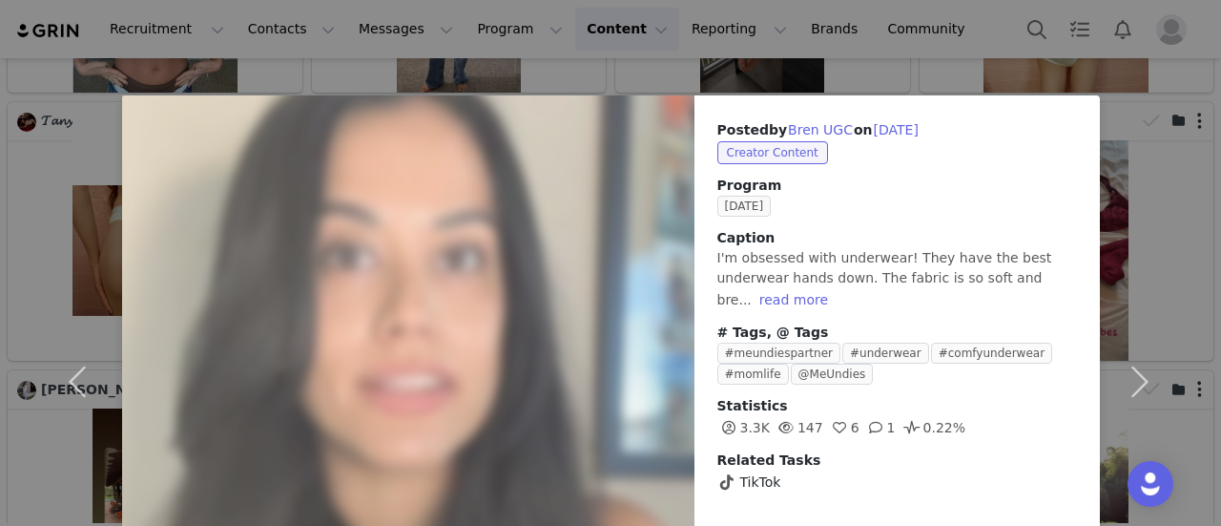
click at [919, 29] on div "Posted by Bren UGC on [DATE] Creator Content Program [DATE] Caption I'm obsesse…" at bounding box center [610, 263] width 1221 height 526
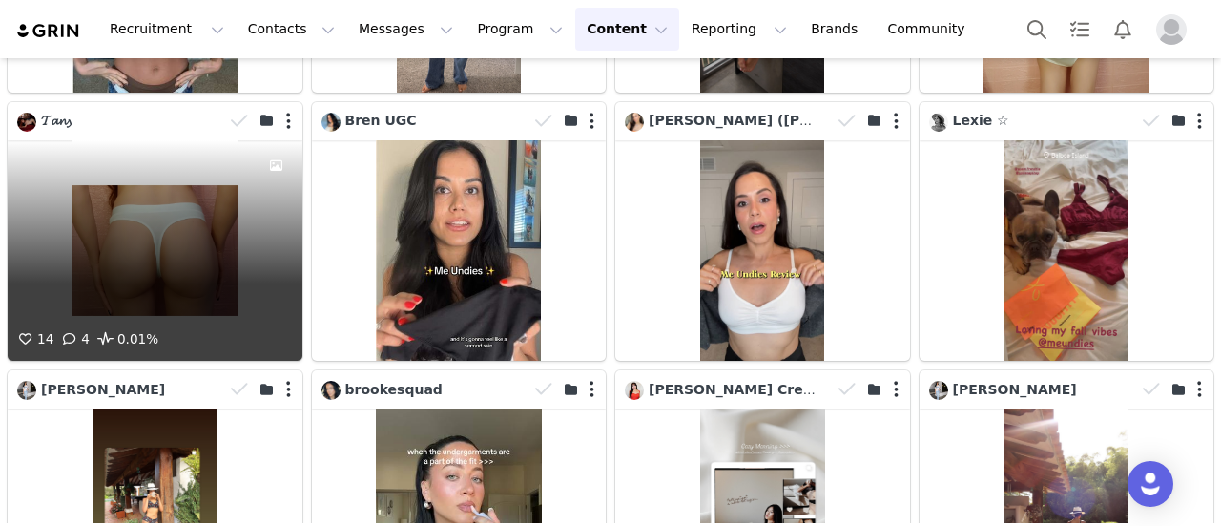
click at [225, 184] on div "14 4 0.01%" at bounding box center [155, 250] width 295 height 220
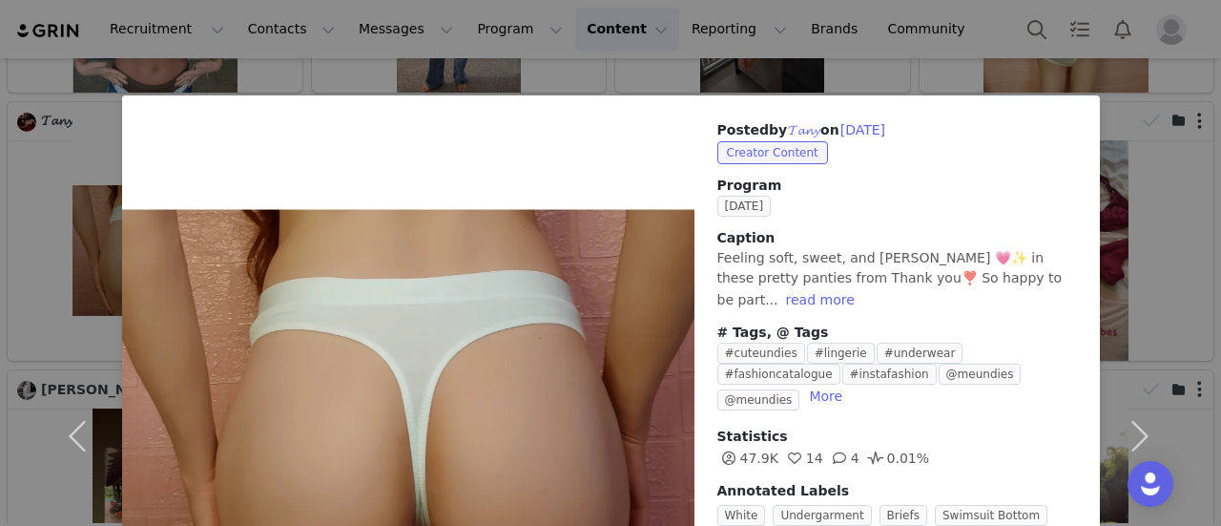
scroll to position [0, 0]
click at [920, 22] on div "Posted by 𝓣𝓪𝓷𝔂 on [DATE] Creator Content Program [DATE] Caption Feeling soft, s…" at bounding box center [610, 263] width 1221 height 526
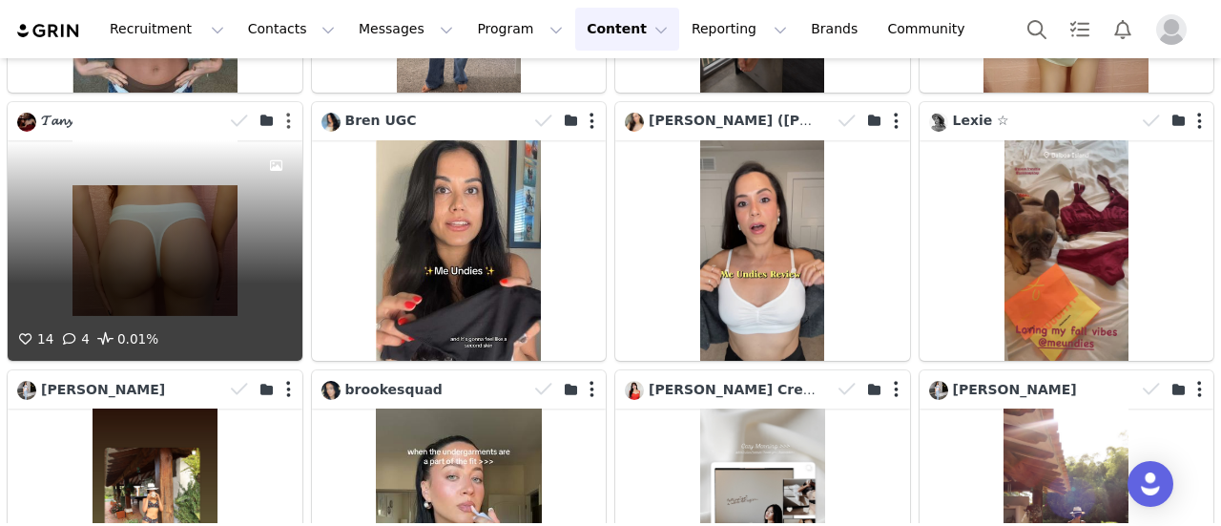
click at [286, 112] on button "button" at bounding box center [288, 121] width 5 height 19
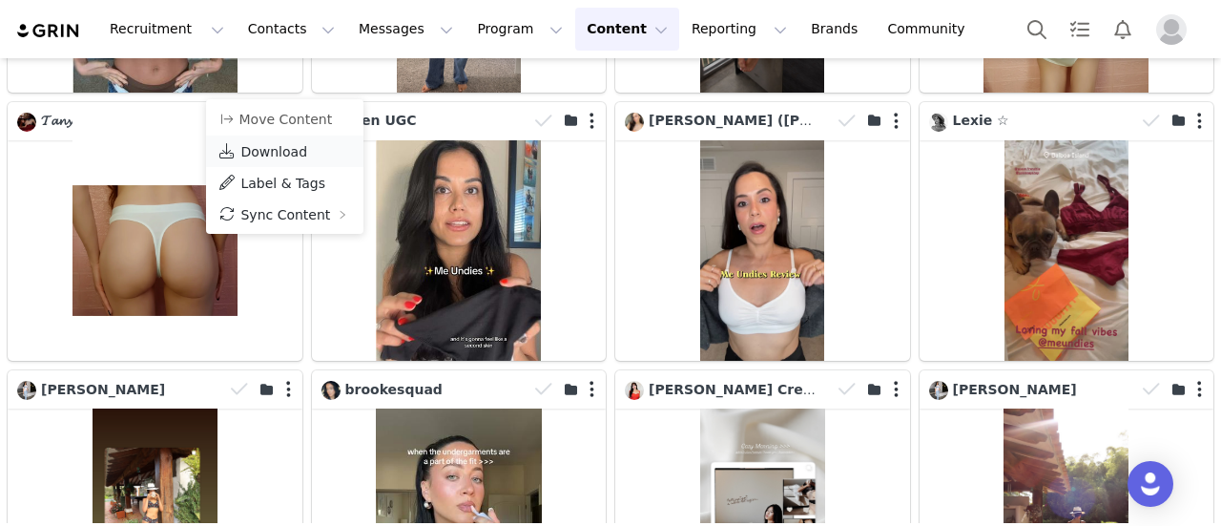
click at [276, 154] on span "Download" at bounding box center [273, 151] width 67 height 15
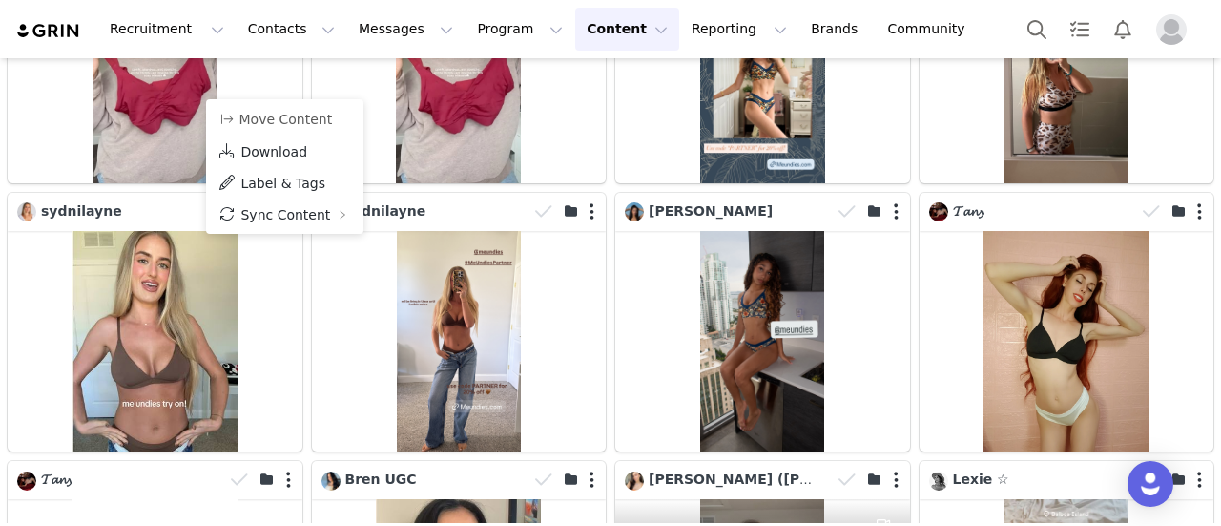
scroll to position [3149, 0]
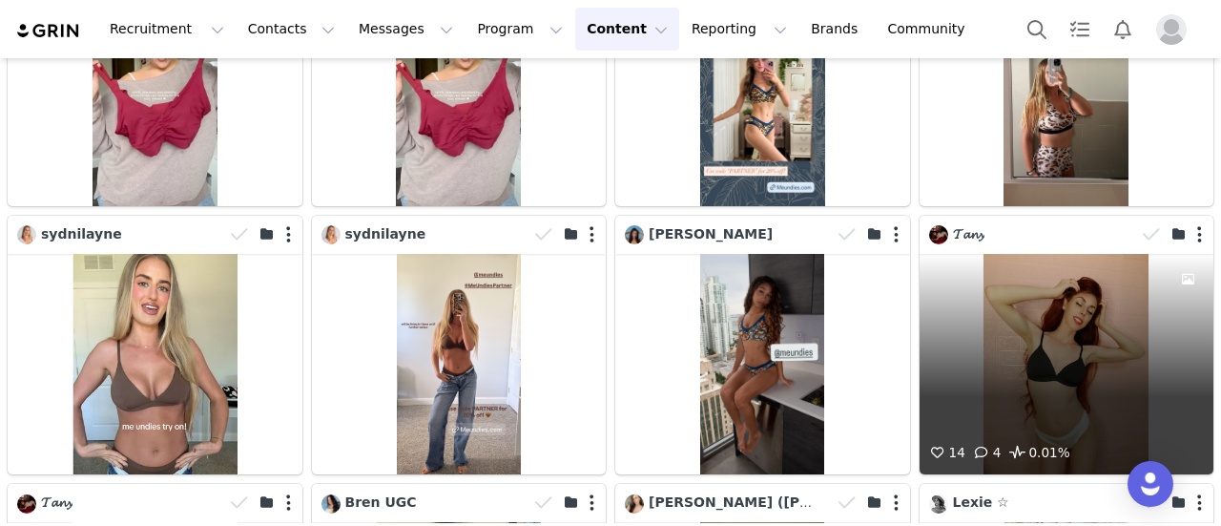
click at [1090, 257] on div "14 4 0.01%" at bounding box center [1067, 364] width 295 height 220
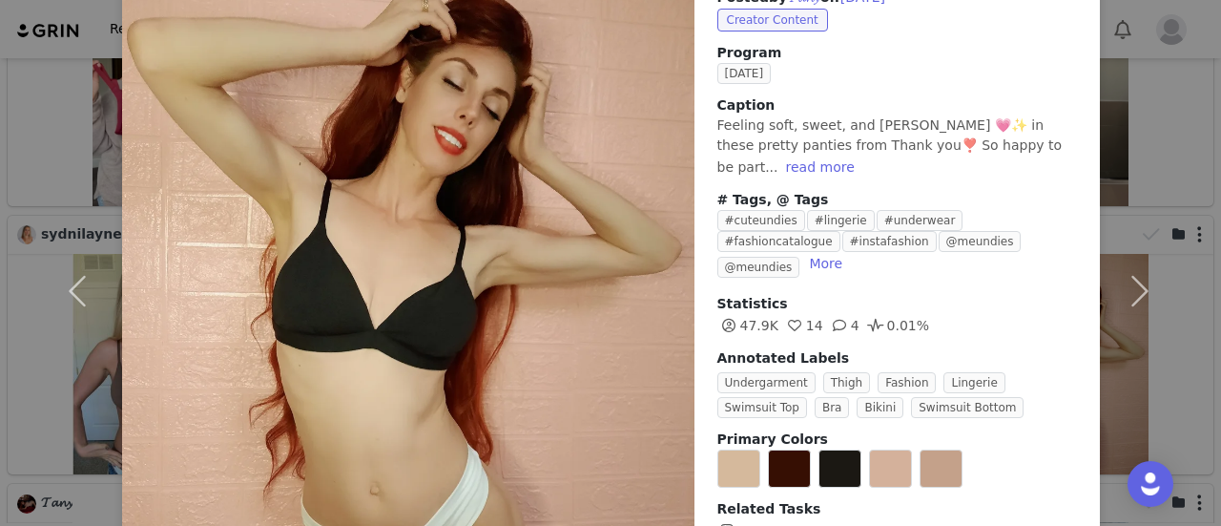
scroll to position [0, 0]
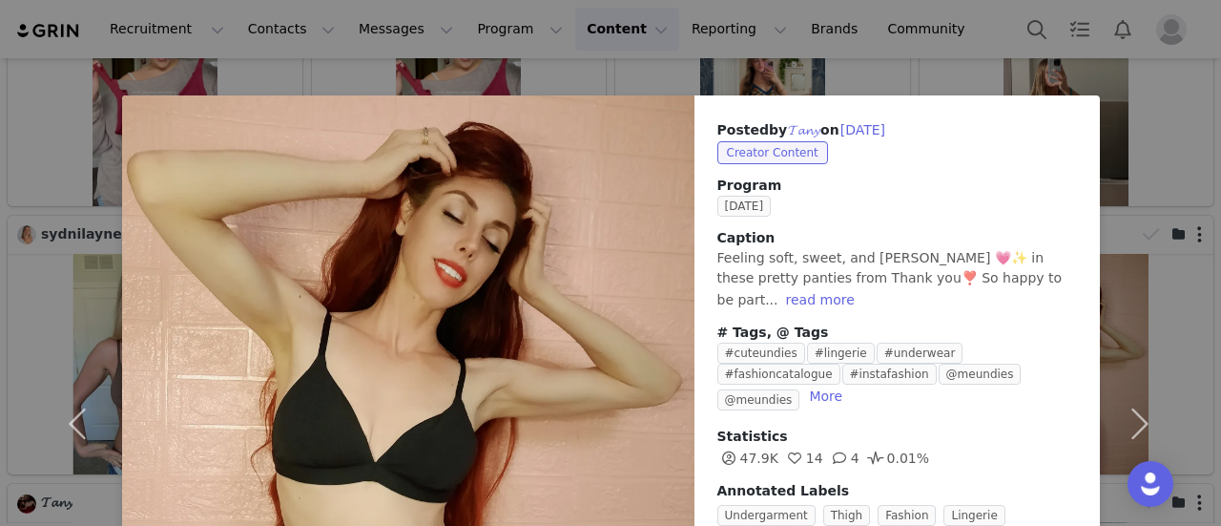
click at [952, 76] on div "Posted by 𝓣𝓪𝓷𝔂 on [DATE] Creator Content Program [DATE] Caption Feeling soft, s…" at bounding box center [610, 263] width 1221 height 526
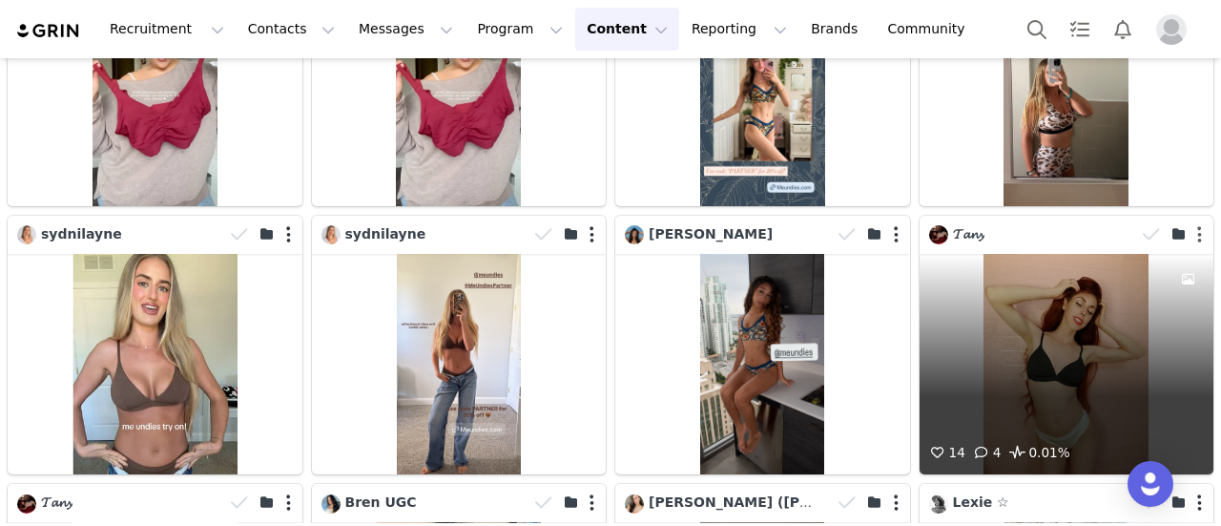
click at [1198, 225] on button "button" at bounding box center [1200, 234] width 5 height 19
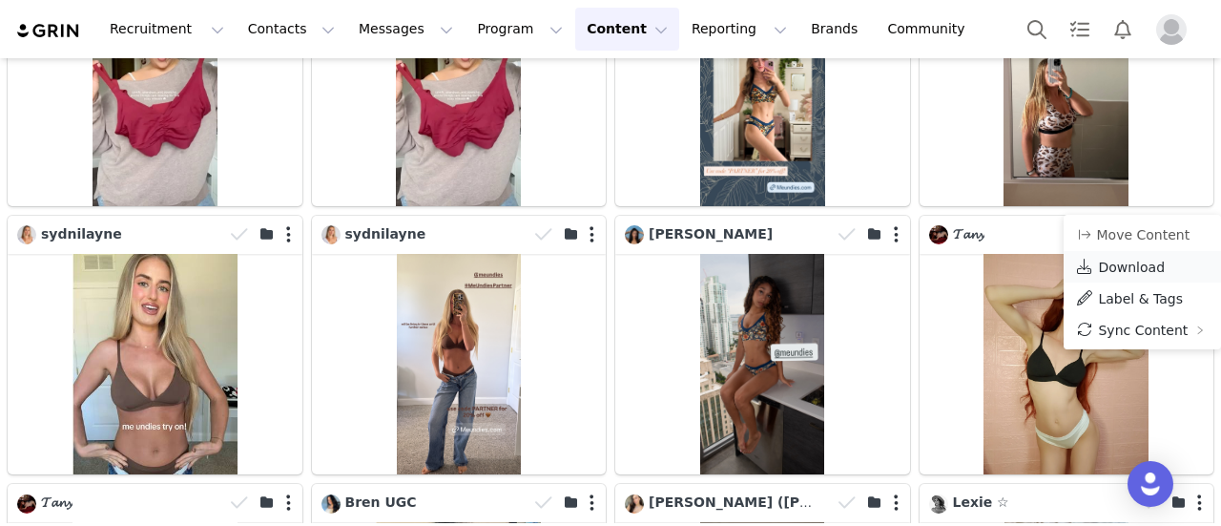
click at [1144, 263] on span "Download" at bounding box center [1131, 267] width 67 height 15
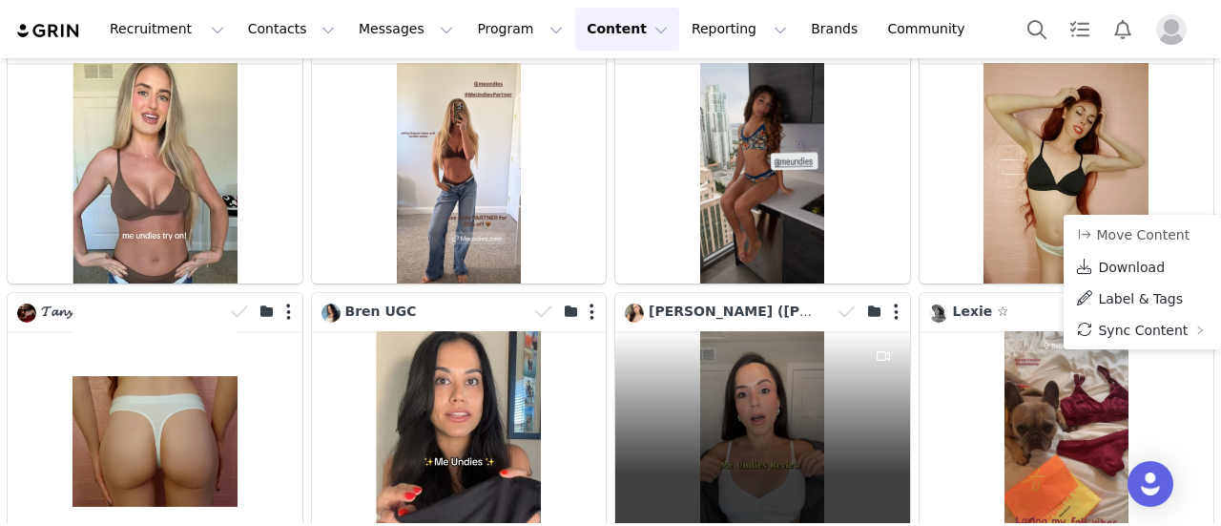
scroll to position [3435, 0]
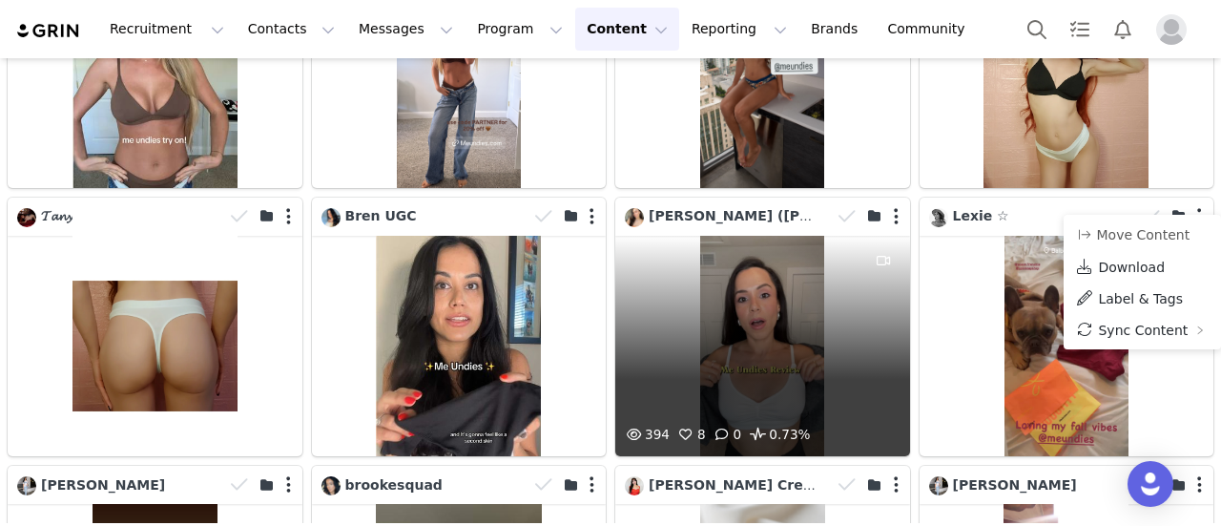
click at [810, 250] on div "394 8 0 0.73%" at bounding box center [762, 346] width 295 height 220
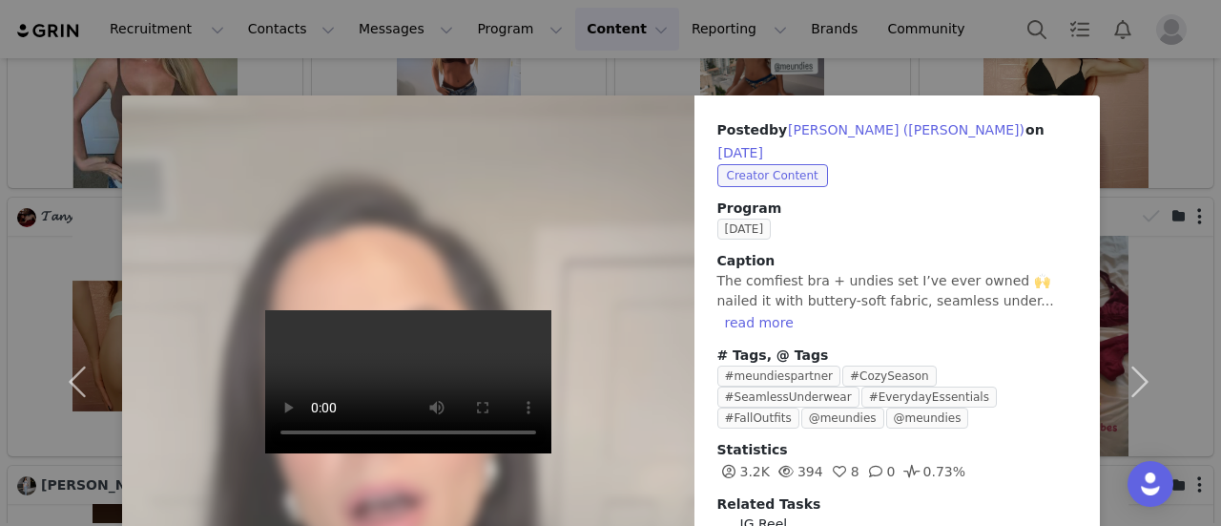
click at [890, 43] on div "Posted by [PERSON_NAME] ([PERSON_NAME]) on [DATE] Creator Content Program [DATE…" at bounding box center [610, 263] width 1221 height 526
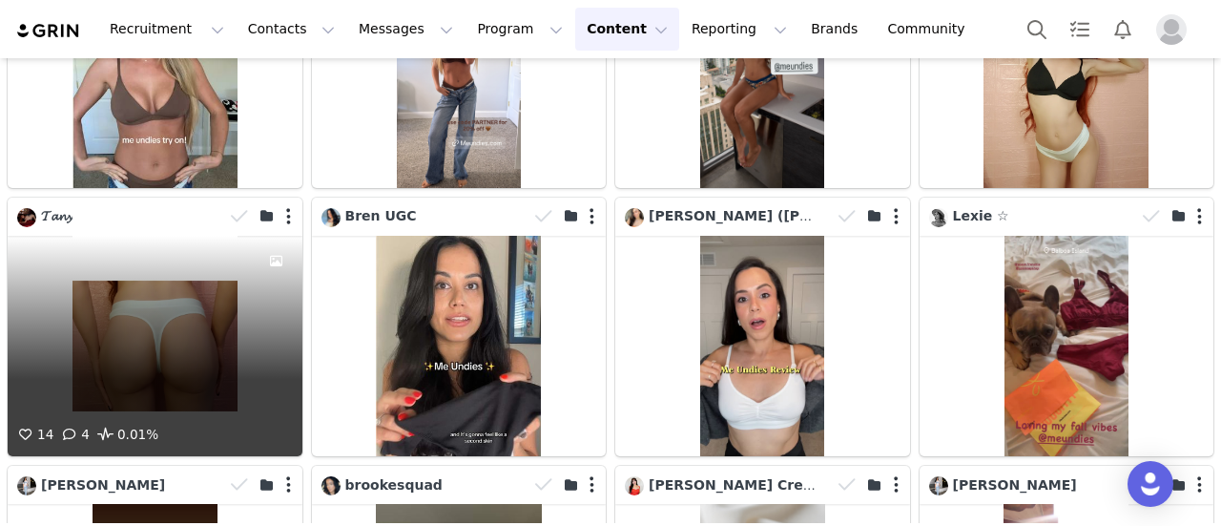
click at [234, 275] on div "14 4 0.01%" at bounding box center [155, 346] width 295 height 220
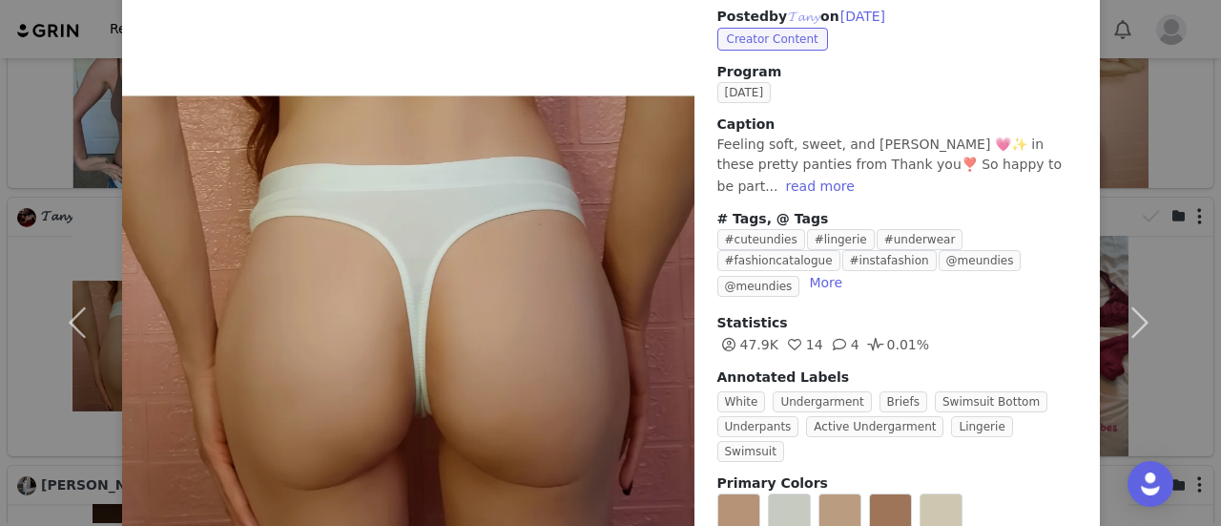
scroll to position [95, 0]
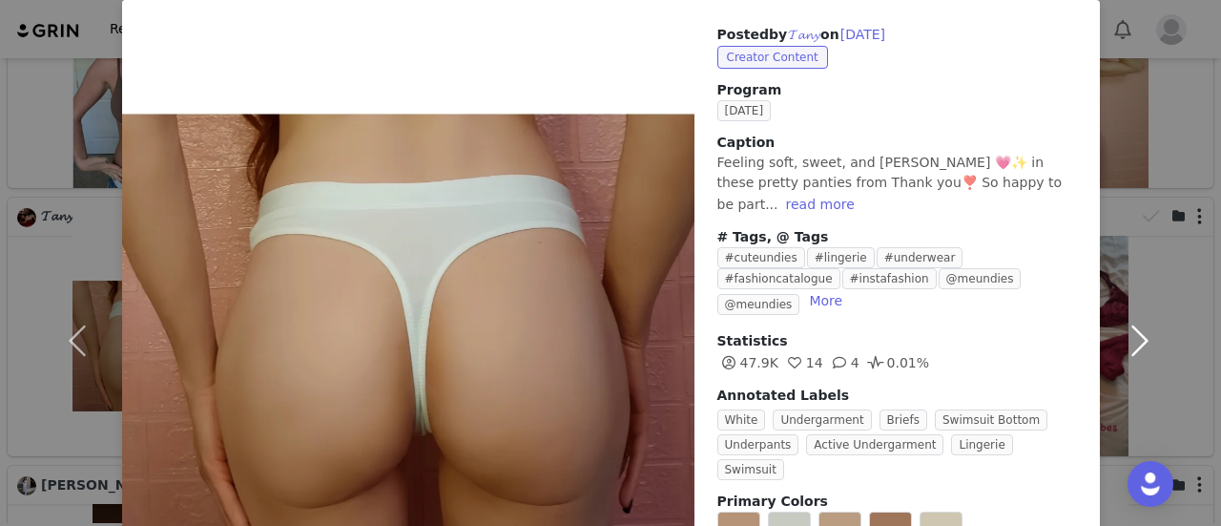
click at [1109, 9] on button "button" at bounding box center [1140, 340] width 80 height 681
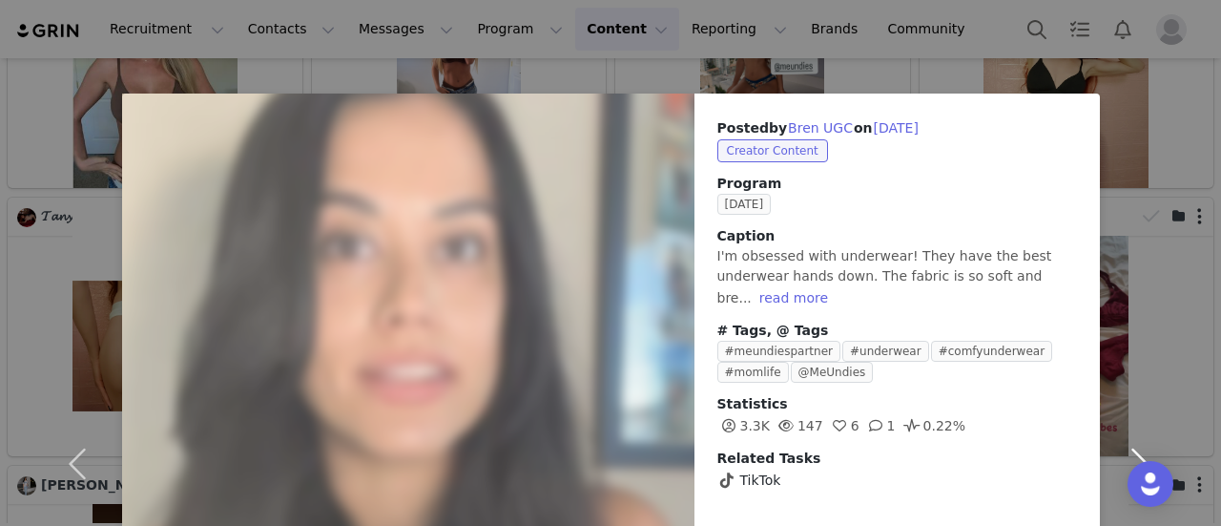
scroll to position [0, 0]
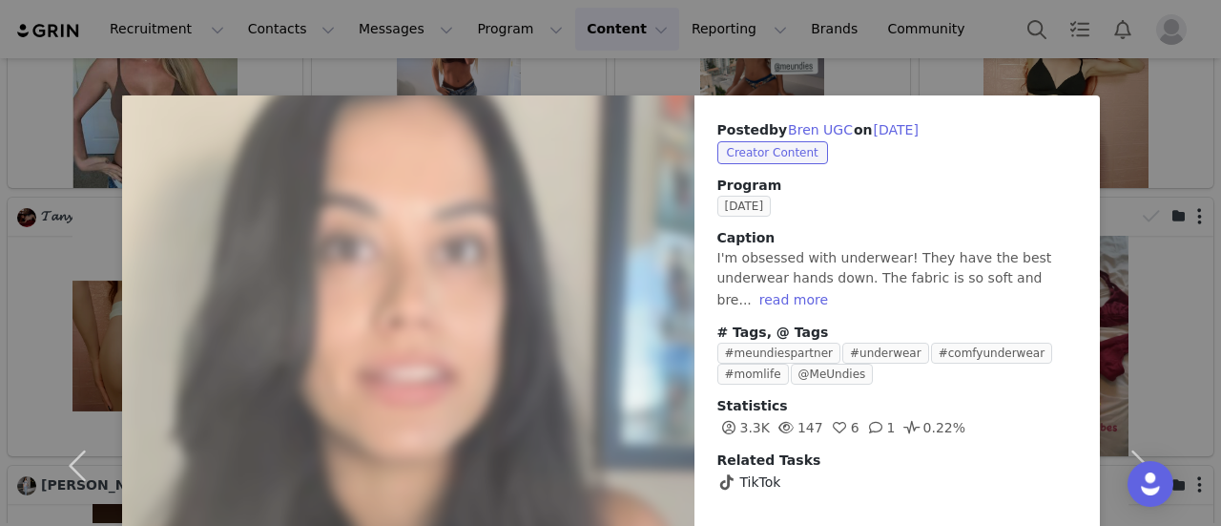
click at [907, 80] on div "Posted by Bren UGC on [DATE] Creator Content Program [DATE] Caption I'm obsesse…" at bounding box center [610, 263] width 1221 height 526
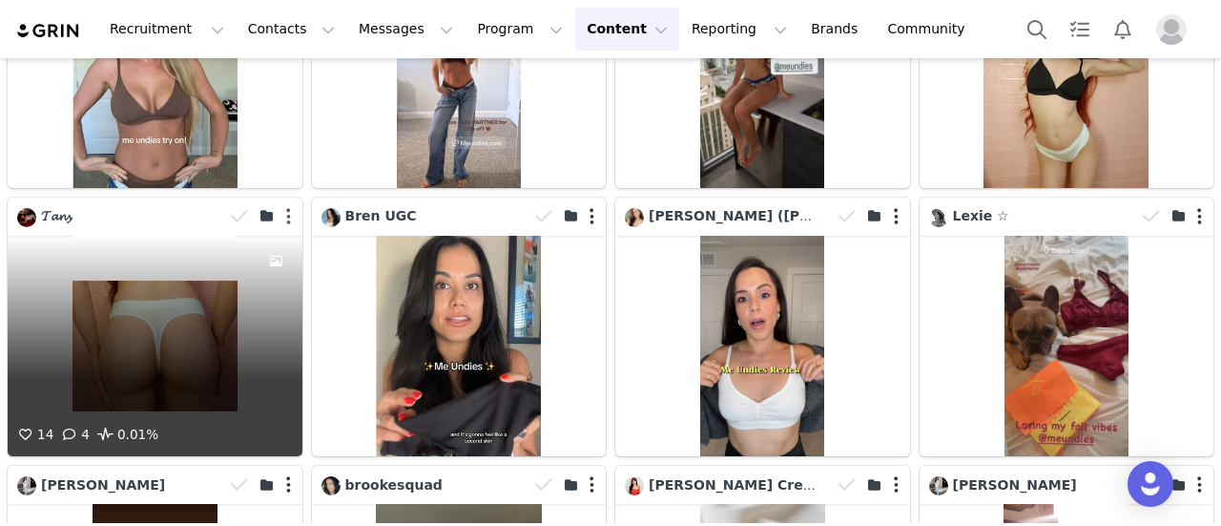
click at [286, 207] on button "button" at bounding box center [288, 216] width 5 height 19
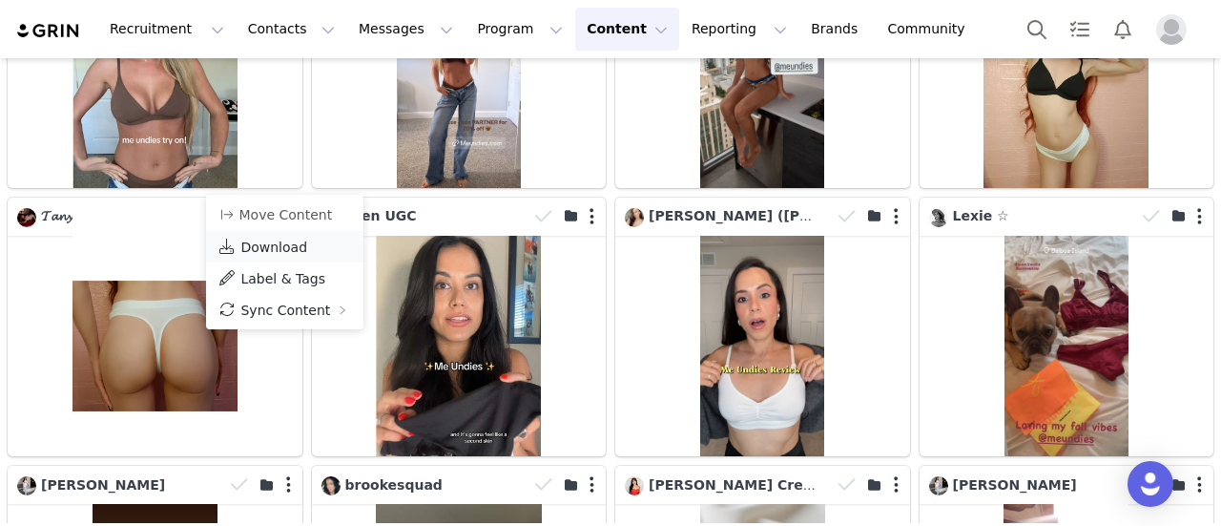
click at [284, 243] on span "Download" at bounding box center [273, 247] width 67 height 15
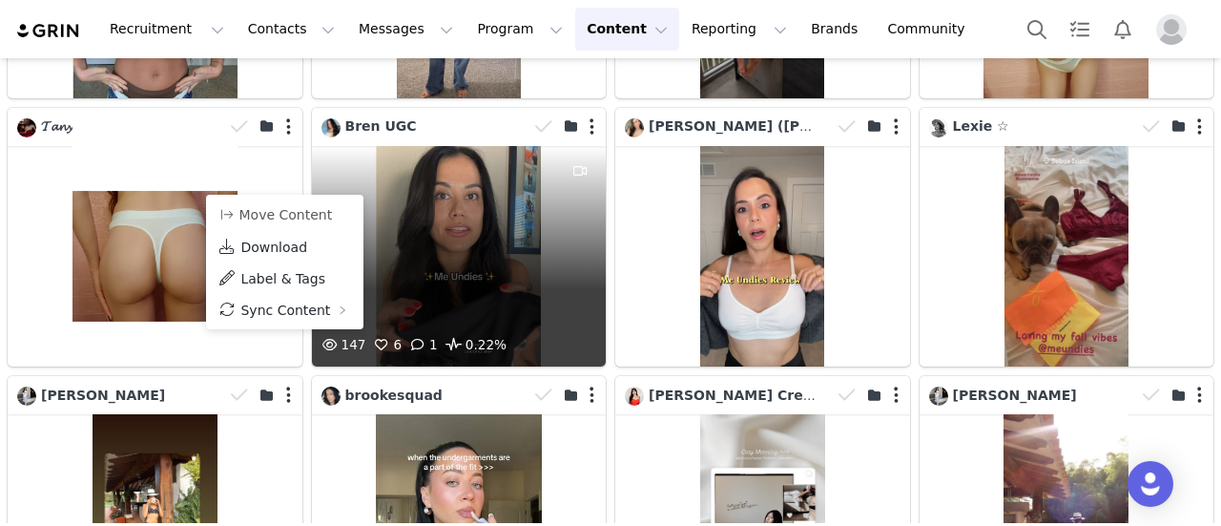
scroll to position [3531, 0]
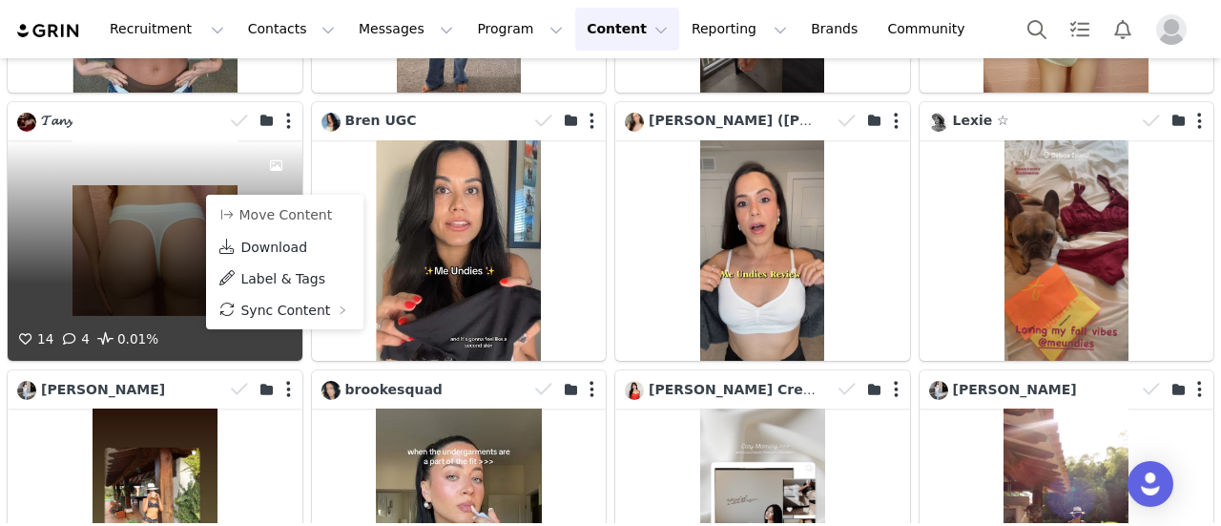
click at [172, 246] on div "14 4 0.01%" at bounding box center [155, 250] width 295 height 220
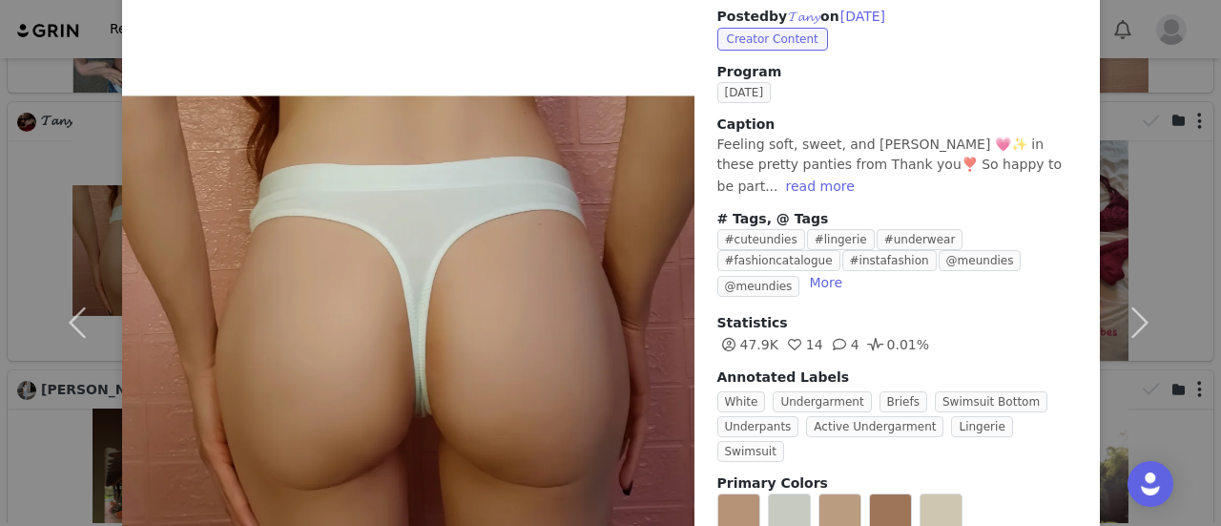
scroll to position [0, 0]
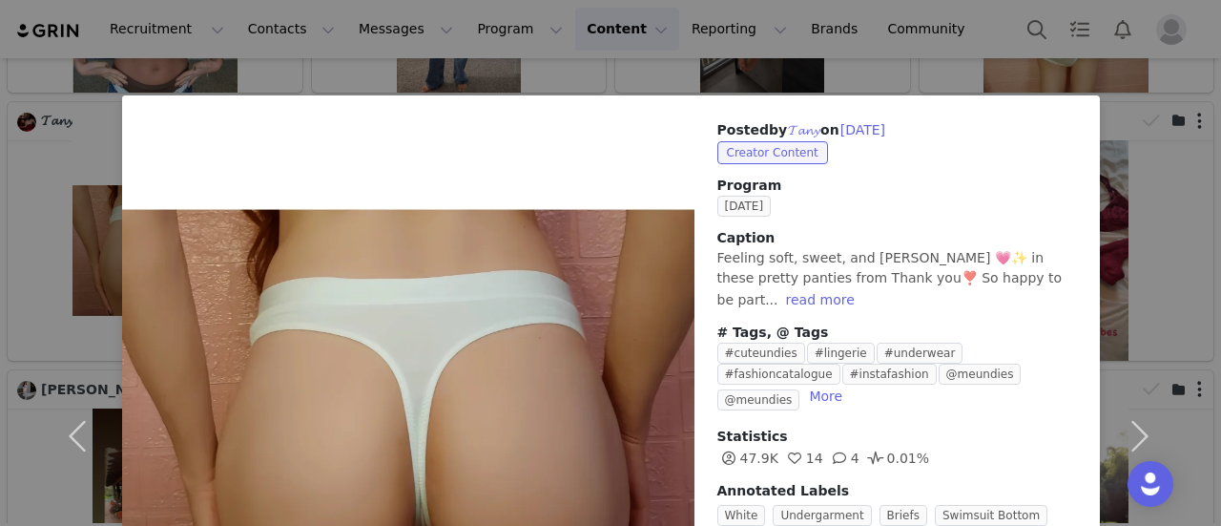
click at [947, 37] on div "Posted by 𝓣𝓪𝓷𝔂 on [DATE] Creator Content Program [DATE] Caption Feeling soft, s…" at bounding box center [610, 263] width 1221 height 526
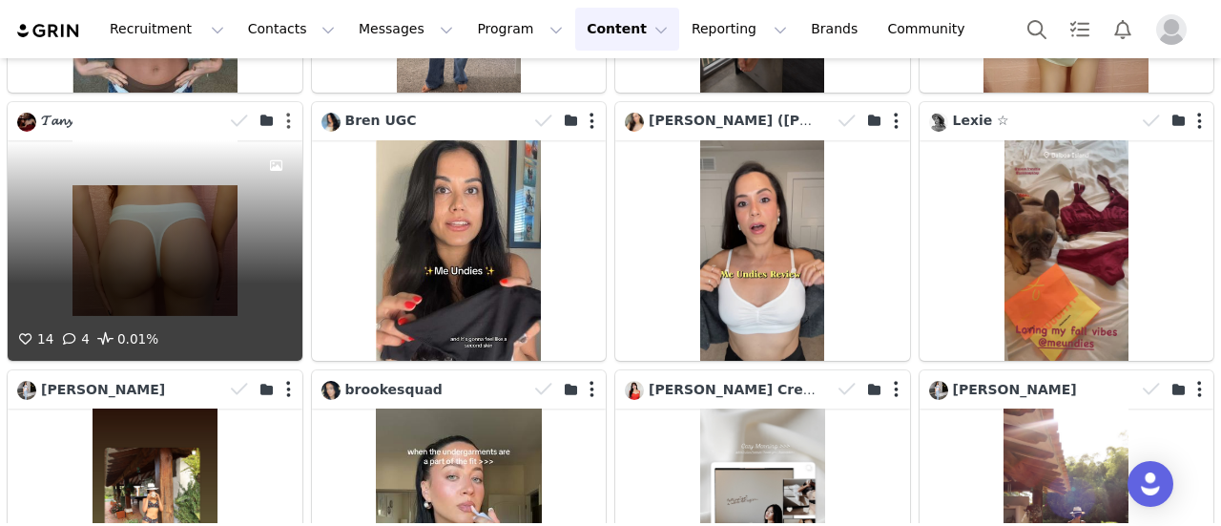
click at [286, 112] on button "button" at bounding box center [288, 121] width 5 height 19
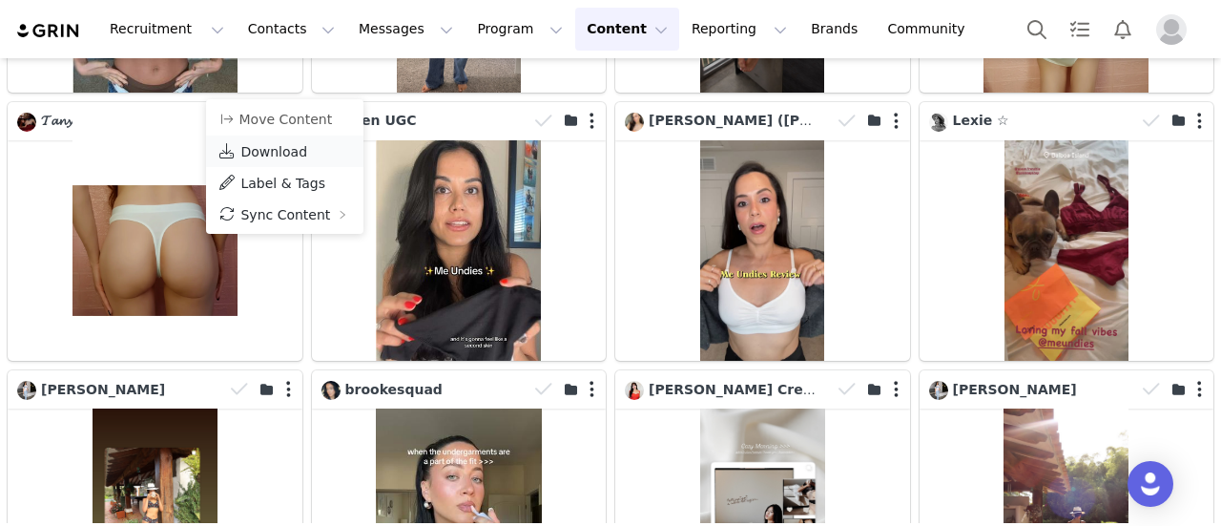
click at [290, 153] on span "Download" at bounding box center [273, 151] width 67 height 15
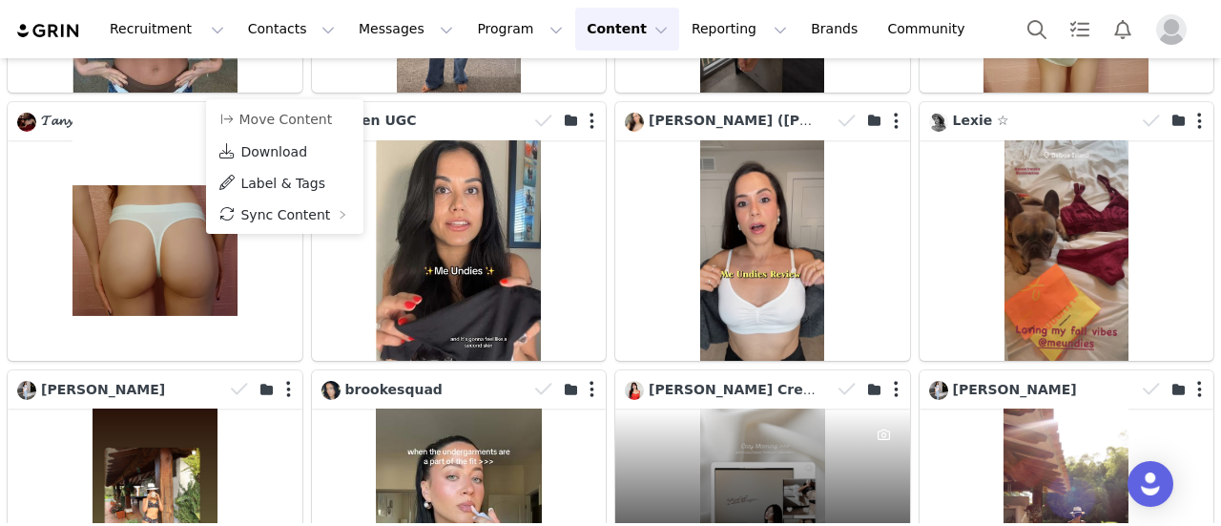
scroll to position [3435, 0]
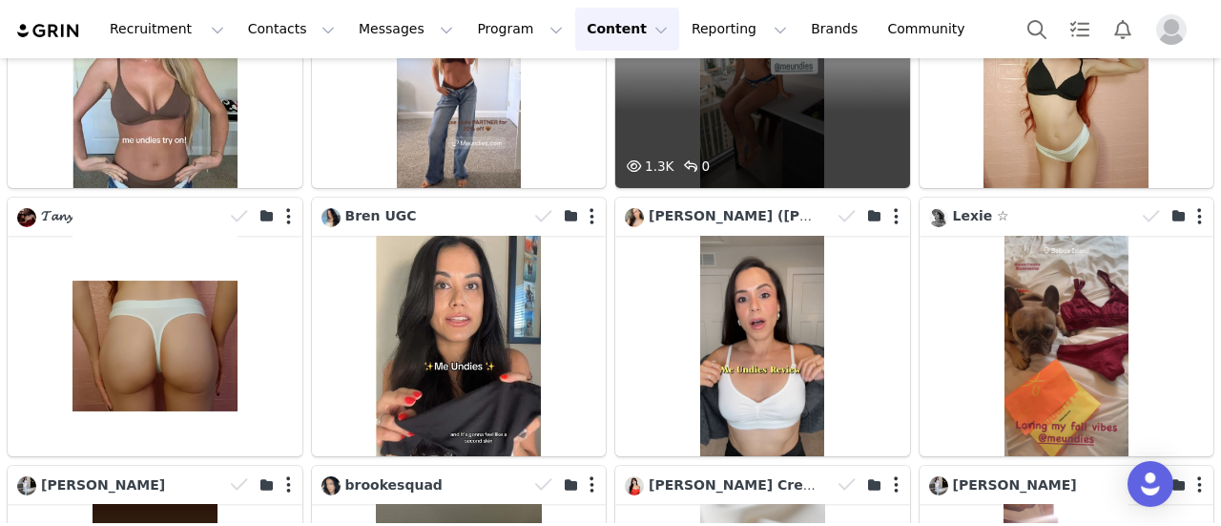
click at [740, 134] on div "1.3K 0" at bounding box center [762, 78] width 295 height 220
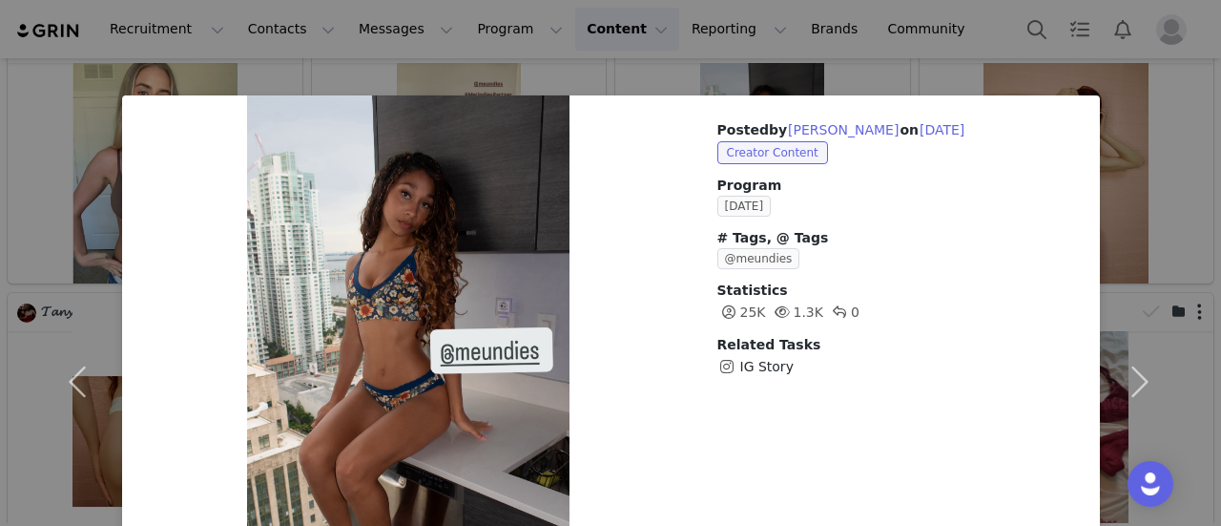
scroll to position [95, 0]
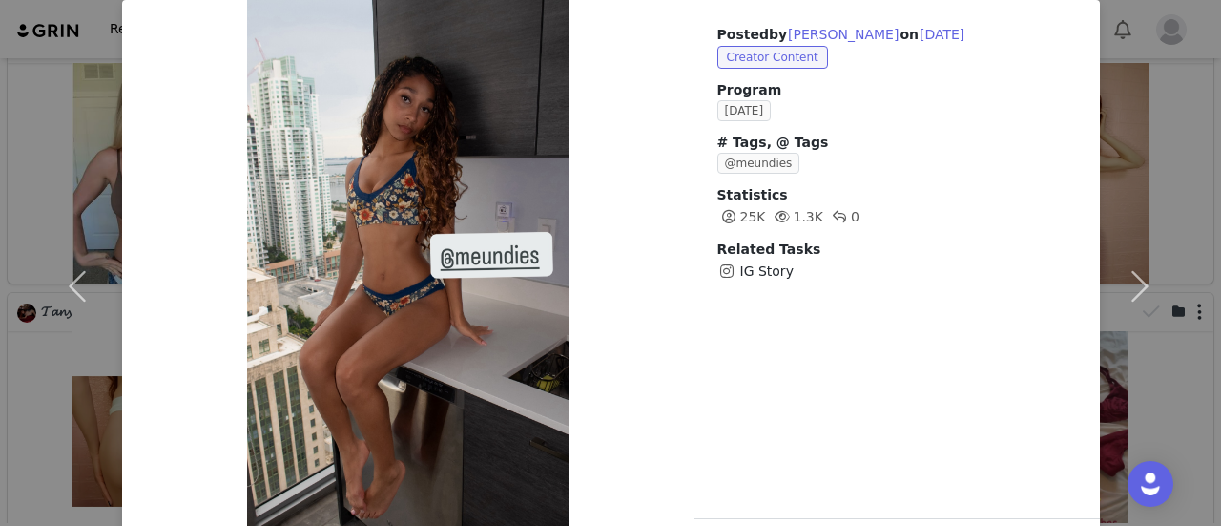
click at [909, 19] on div "Posted by [PERSON_NAME] on [DATE] Creator Content Program [DATE] # Tags, @ Tags…" at bounding box center [610, 263] width 1221 height 526
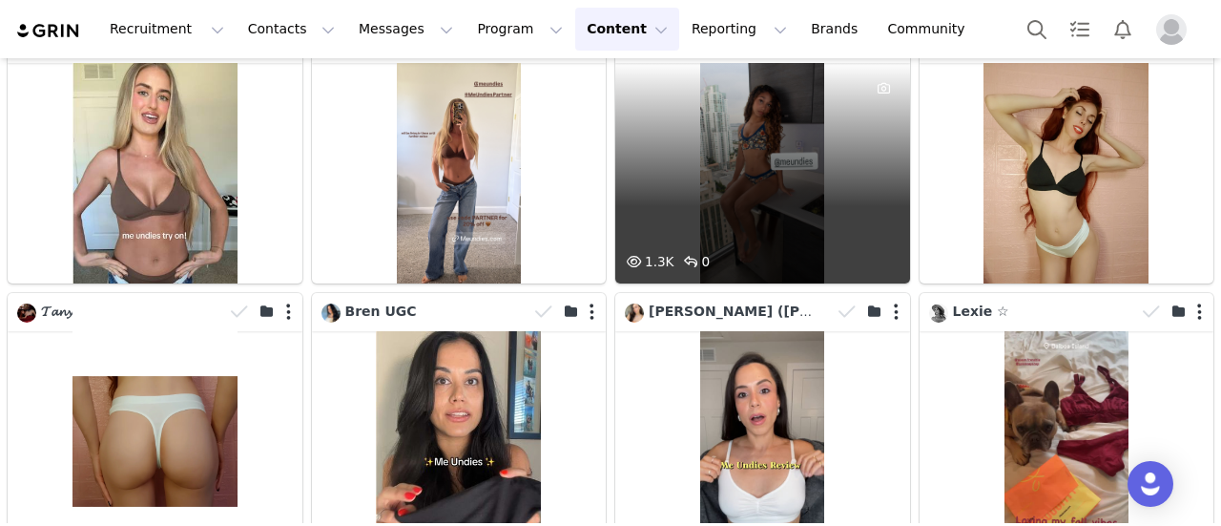
click at [882, 58] on div at bounding box center [871, 44] width 78 height 29
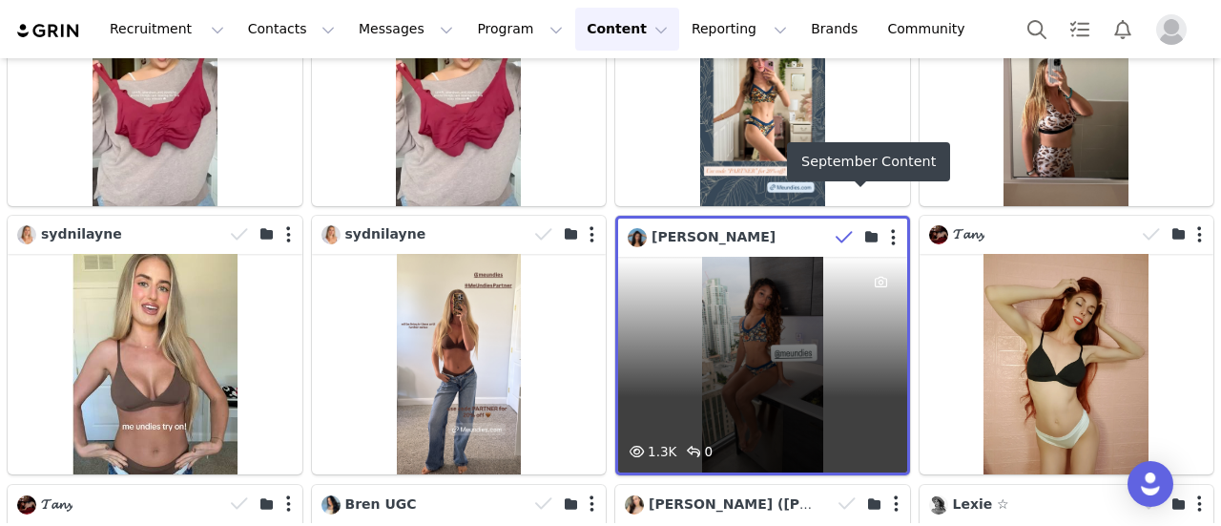
click at [805, 262] on div "1.3K 0" at bounding box center [762, 365] width 289 height 217
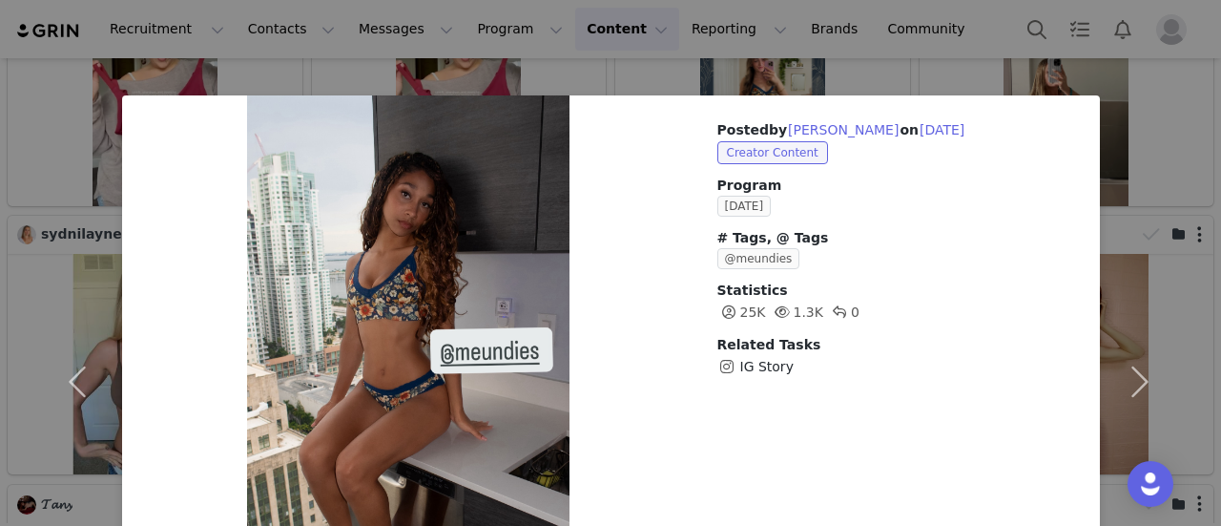
click at [918, 49] on div "Posted by [PERSON_NAME] on [DATE] Creator Content Program [DATE] # Tags, @ Tags…" at bounding box center [610, 263] width 1221 height 526
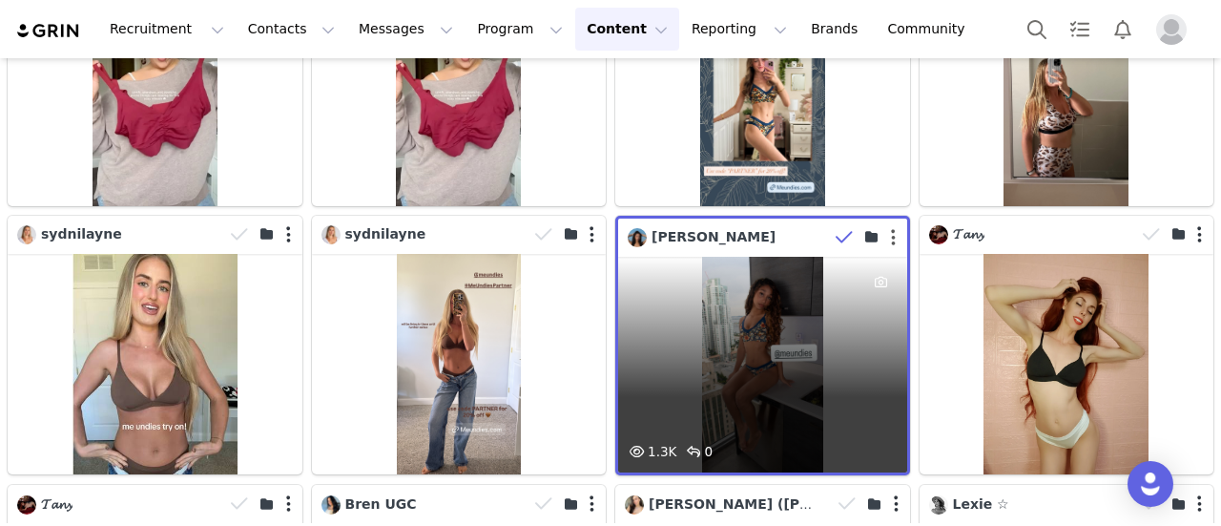
click at [891, 228] on button "button" at bounding box center [893, 237] width 5 height 19
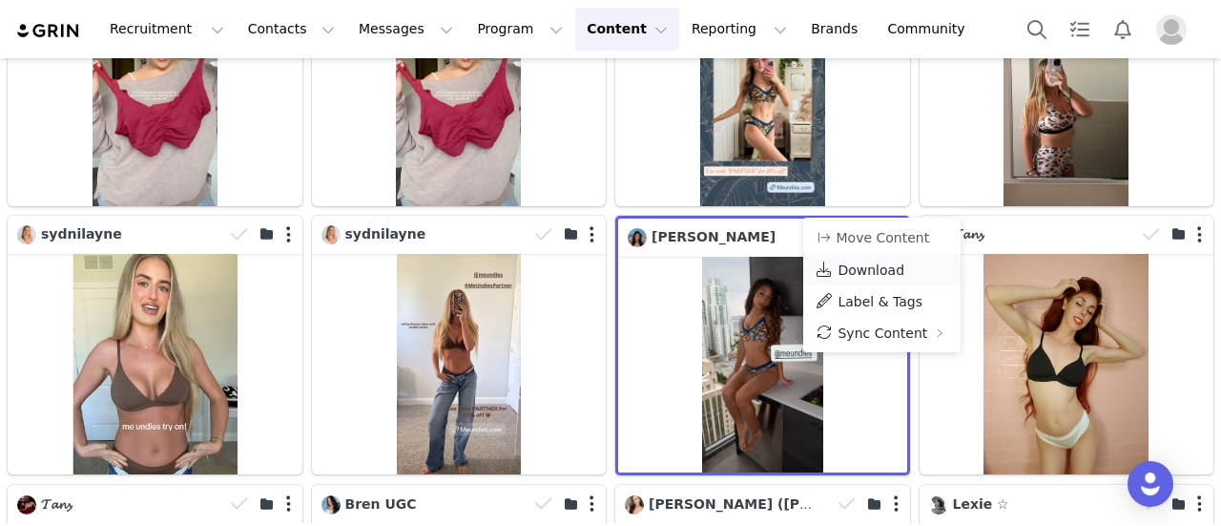
click at [887, 262] on span "Download" at bounding box center [871, 269] width 67 height 15
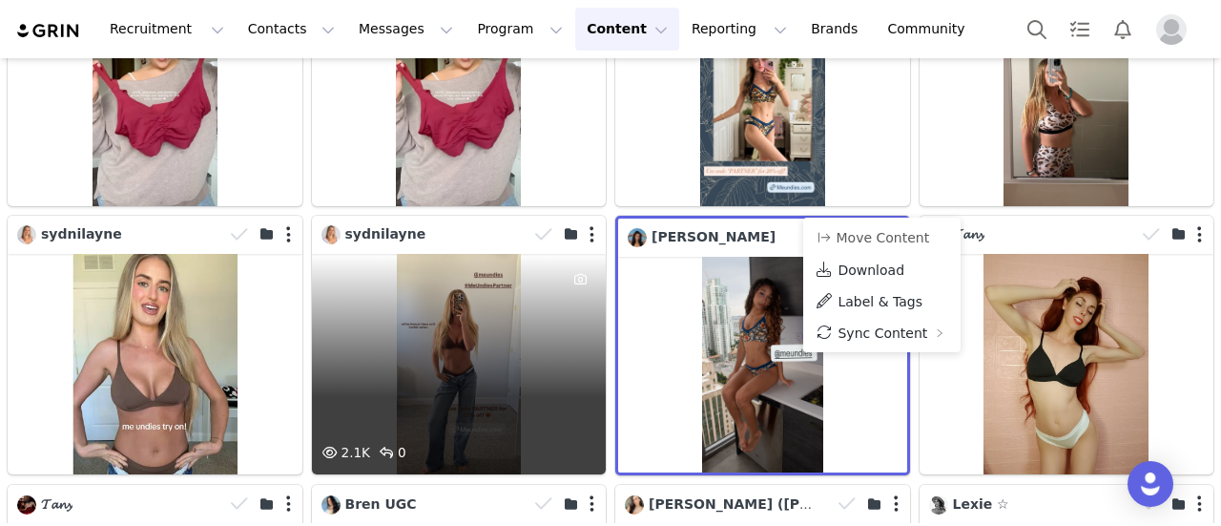
click at [515, 302] on div "2.1K 0" at bounding box center [459, 364] width 295 height 220
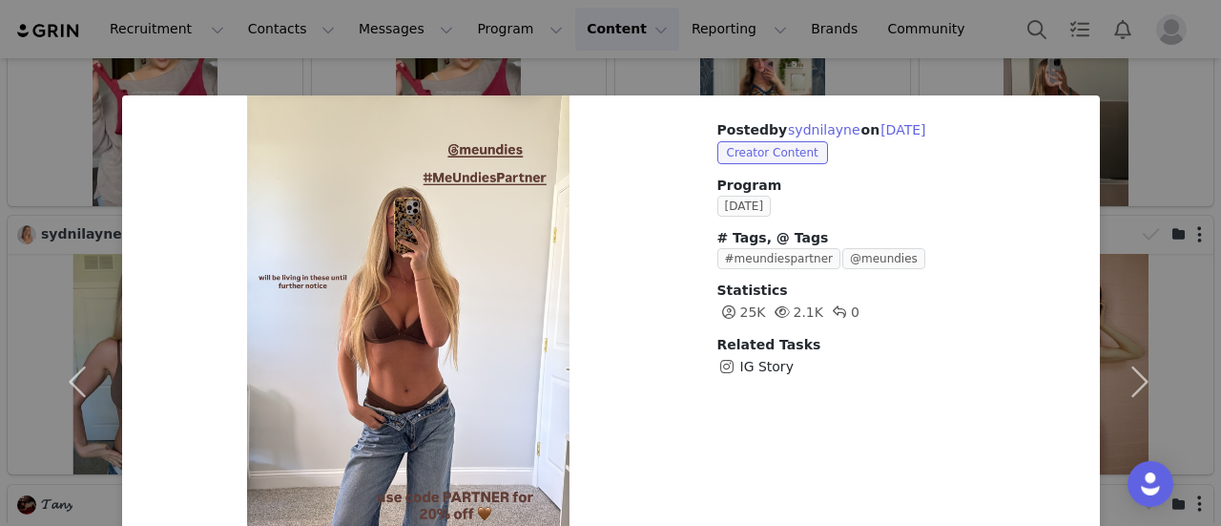
click at [873, 7] on div "Posted by [PERSON_NAME] on [DATE] Creator Content Program [DATE] # Tags, @ Tags…" at bounding box center [610, 263] width 1221 height 526
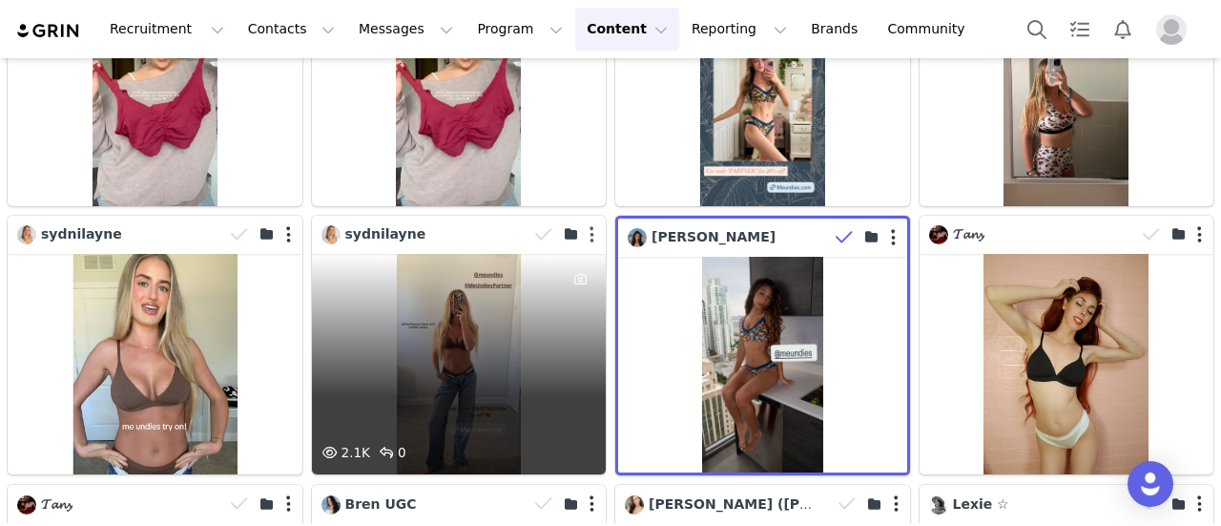
click at [590, 225] on button "button" at bounding box center [592, 234] width 5 height 19
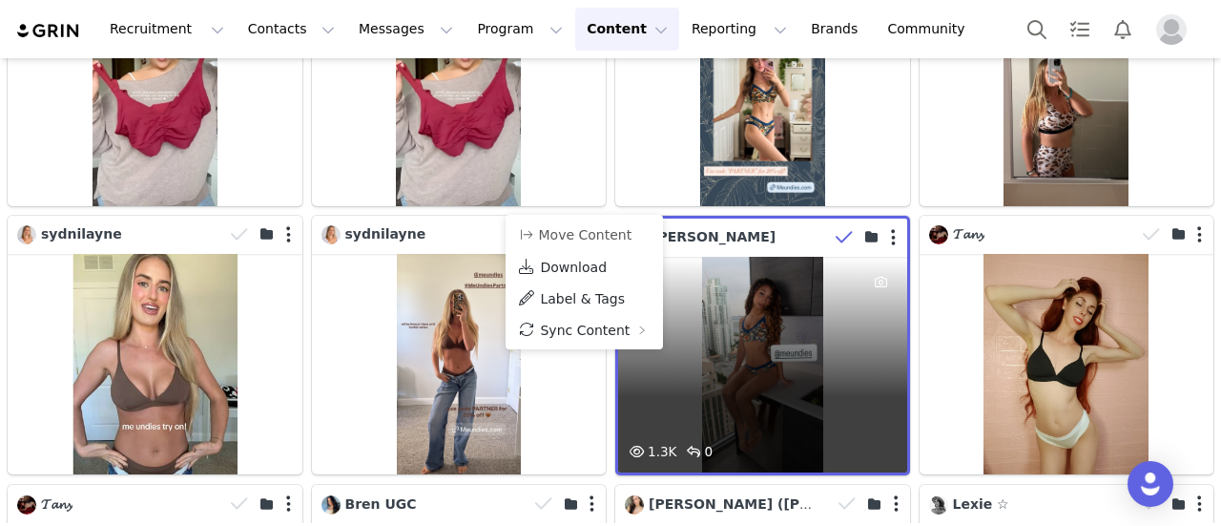
click at [802, 275] on div "1.3K 0" at bounding box center [762, 365] width 289 height 217
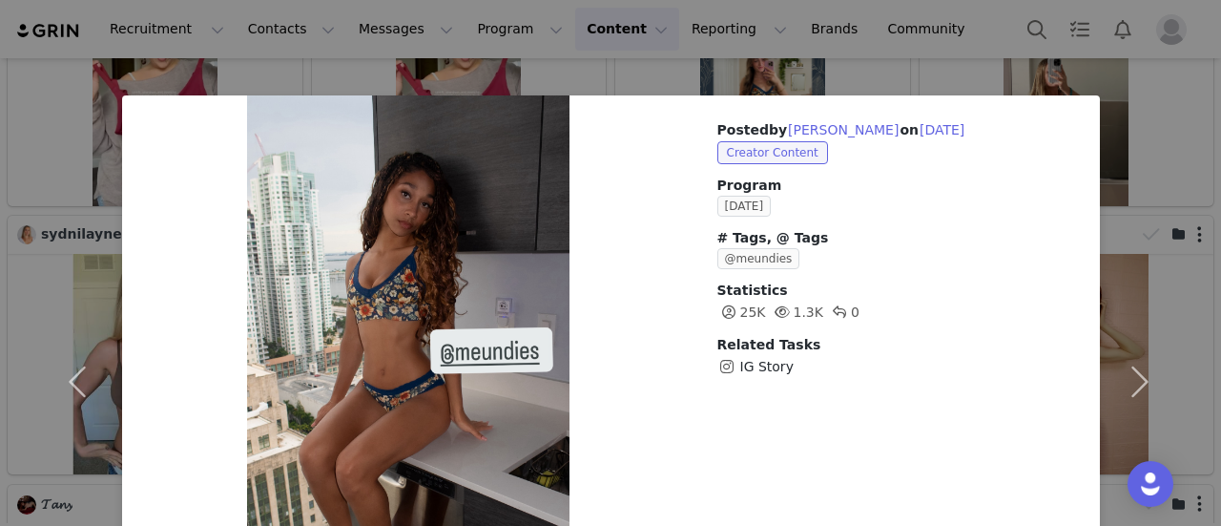
click at [928, 68] on div "Posted by [PERSON_NAME] on [DATE] Creator Content Program [DATE] # Tags, @ Tags…" at bounding box center [610, 263] width 1221 height 526
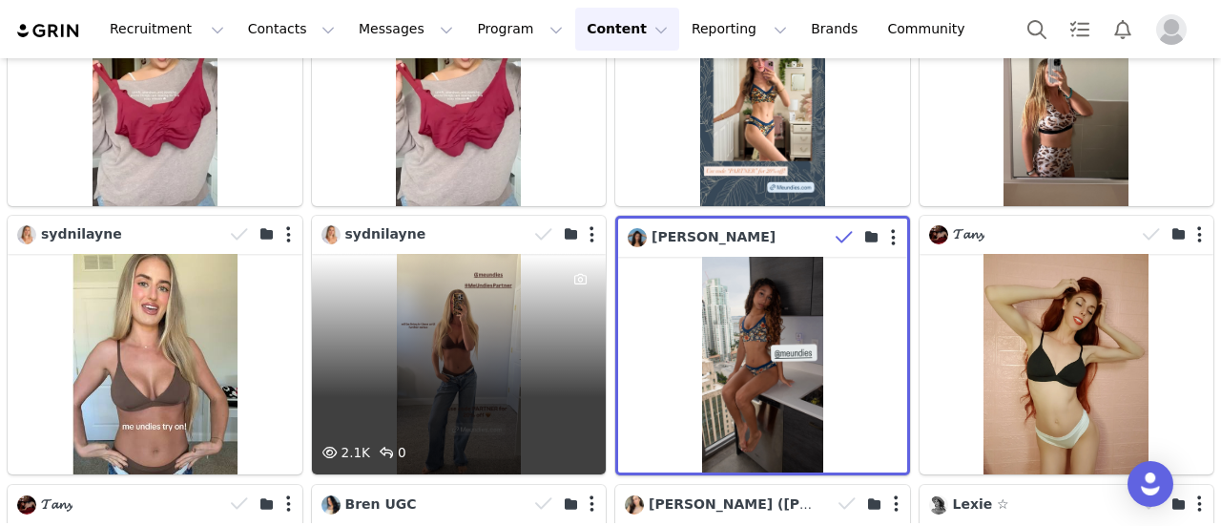
click at [499, 280] on div "2.1K 0" at bounding box center [459, 364] width 295 height 220
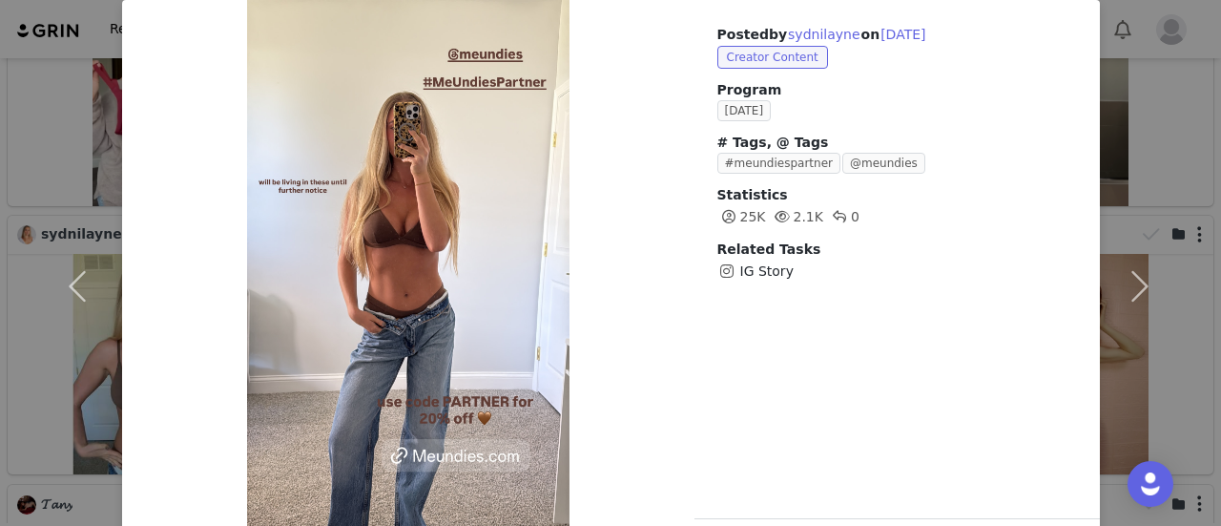
scroll to position [0, 0]
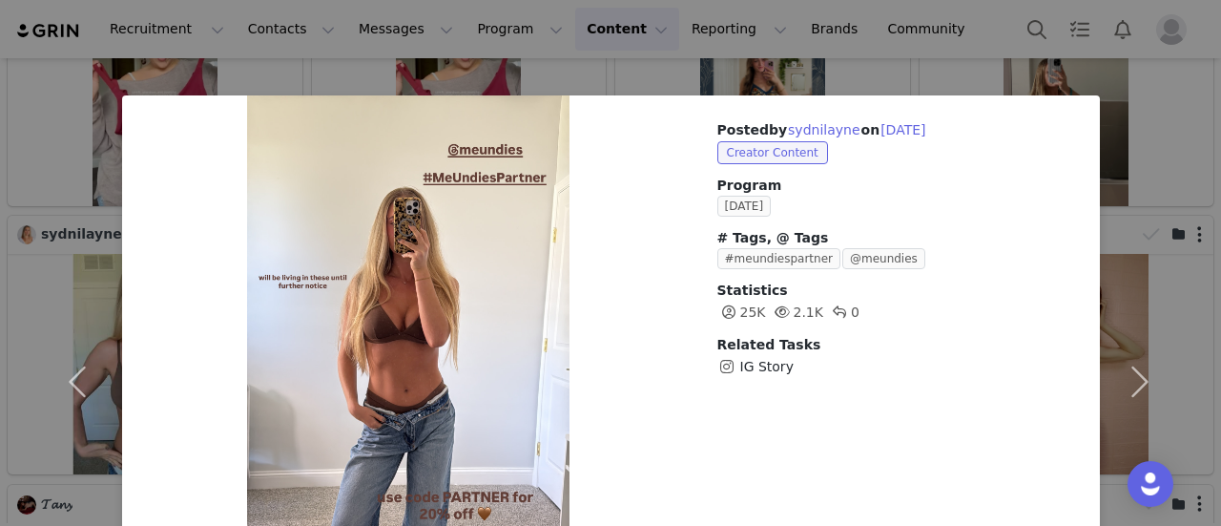
click at [940, 59] on div "Posted by [PERSON_NAME] on [DATE] Creator Content Program [DATE] # Tags, @ Tags…" at bounding box center [610, 263] width 1221 height 526
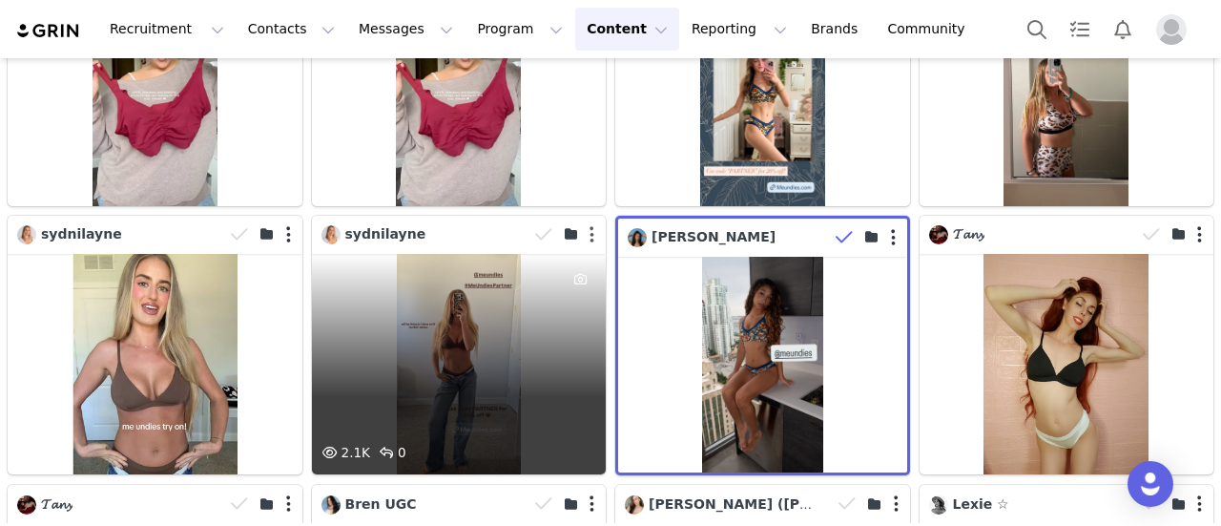
click at [590, 225] on button "button" at bounding box center [592, 234] width 5 height 19
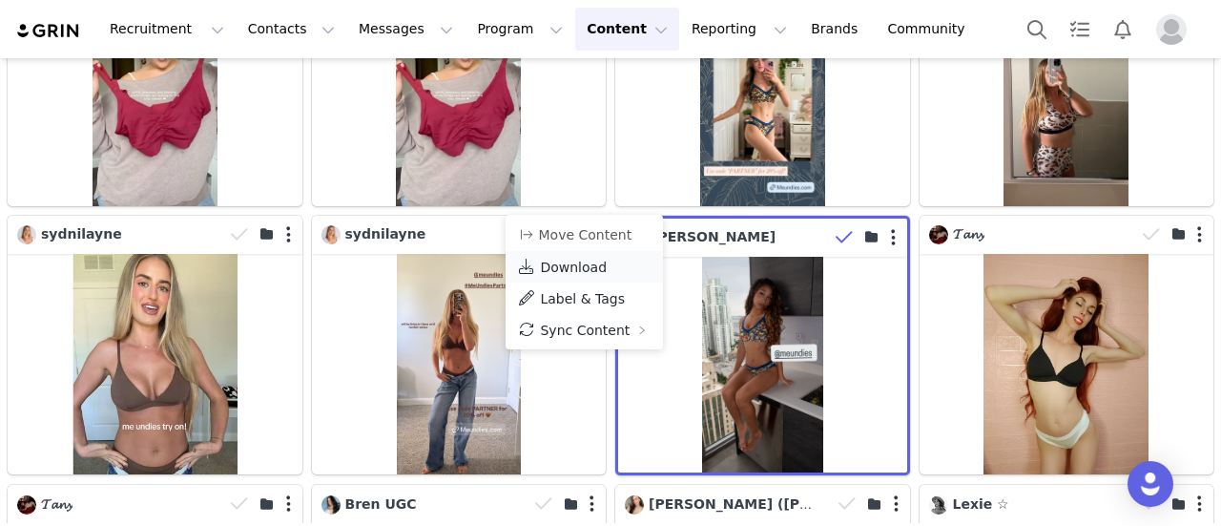
click at [576, 274] on span "Download" at bounding box center [573, 267] width 67 height 15
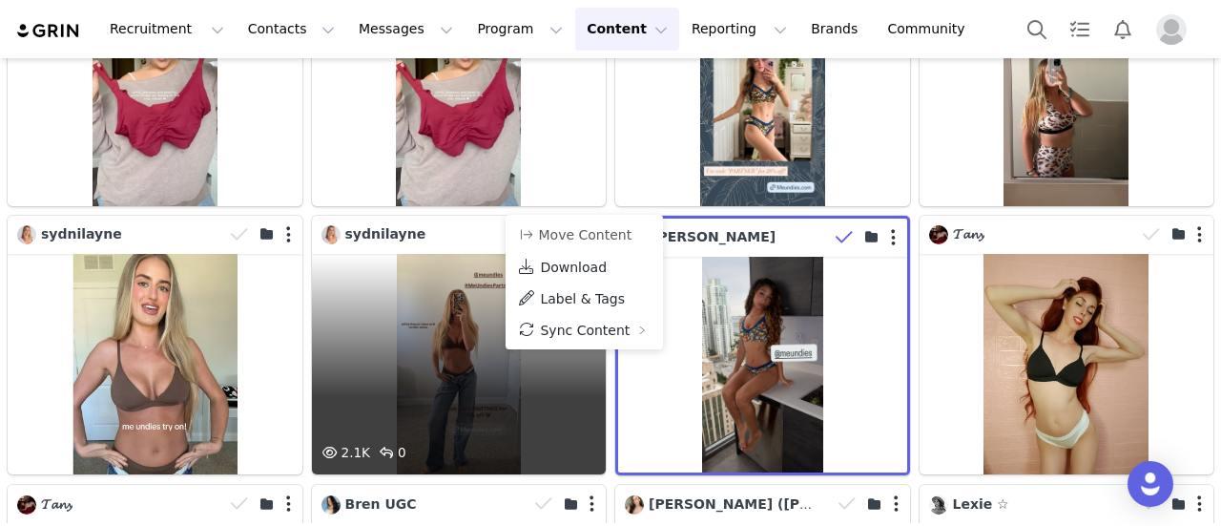
click at [435, 323] on div "2.1K 0" at bounding box center [459, 364] width 295 height 220
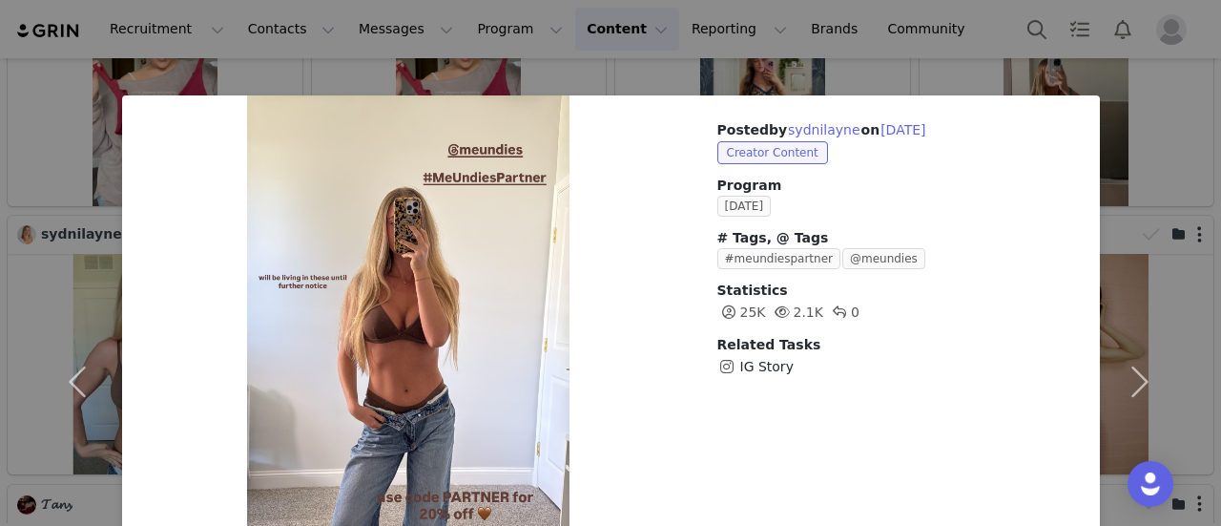
click at [892, 26] on div "Posted by [PERSON_NAME] on [DATE] Creator Content Program [DATE] # Tags, @ Tags…" at bounding box center [610, 263] width 1221 height 526
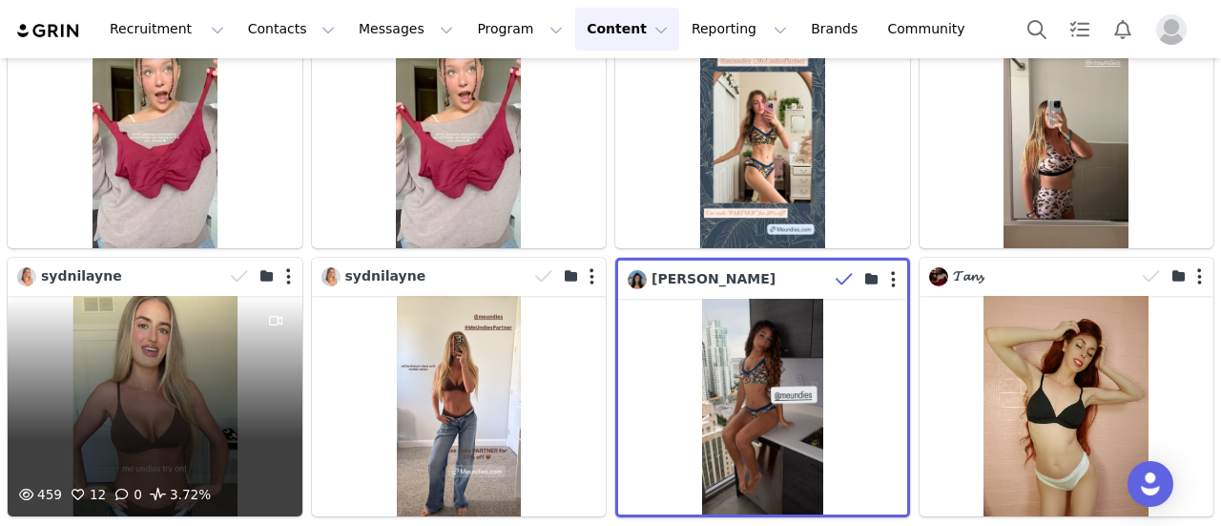
scroll to position [3149, 0]
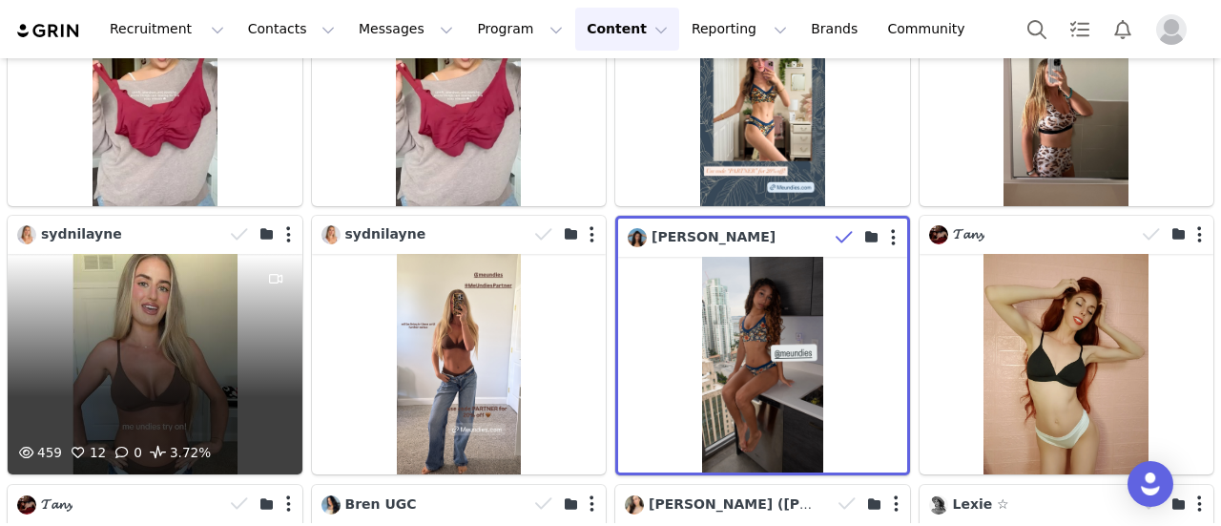
click at [209, 325] on div "459 12 0 3.72%" at bounding box center [155, 364] width 295 height 220
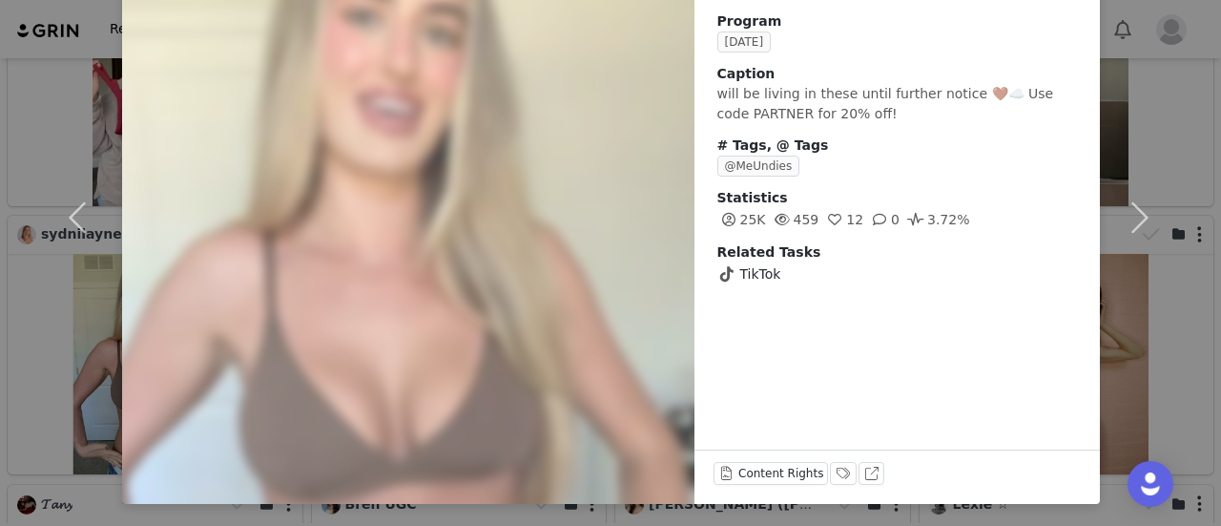
scroll to position [0, 0]
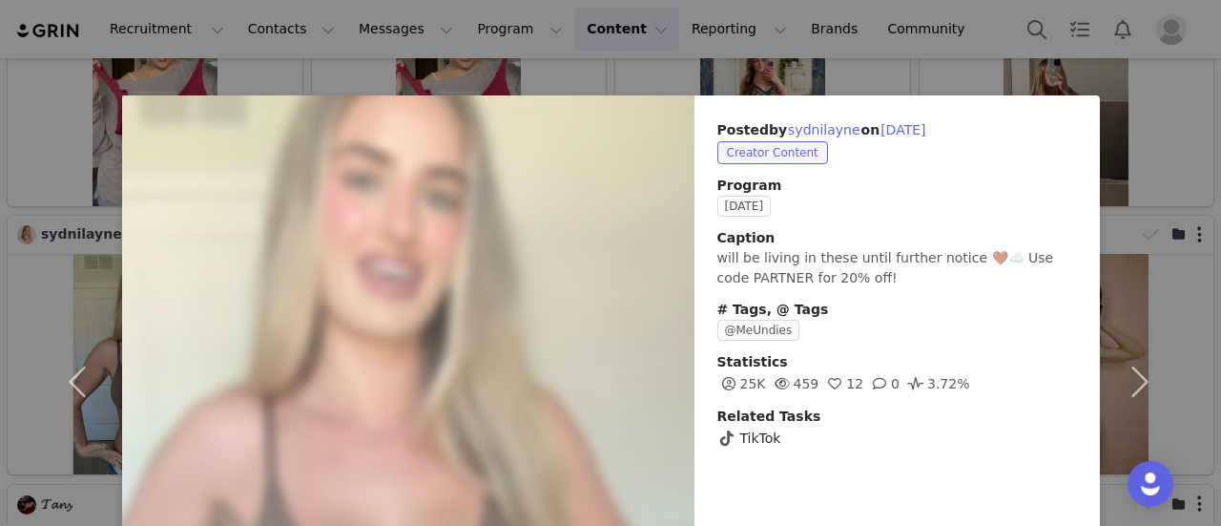
click at [901, 60] on div "Posted by [PERSON_NAME] on [DATE] Creator Content Program [DATE] Caption will b…" at bounding box center [610, 263] width 1221 height 526
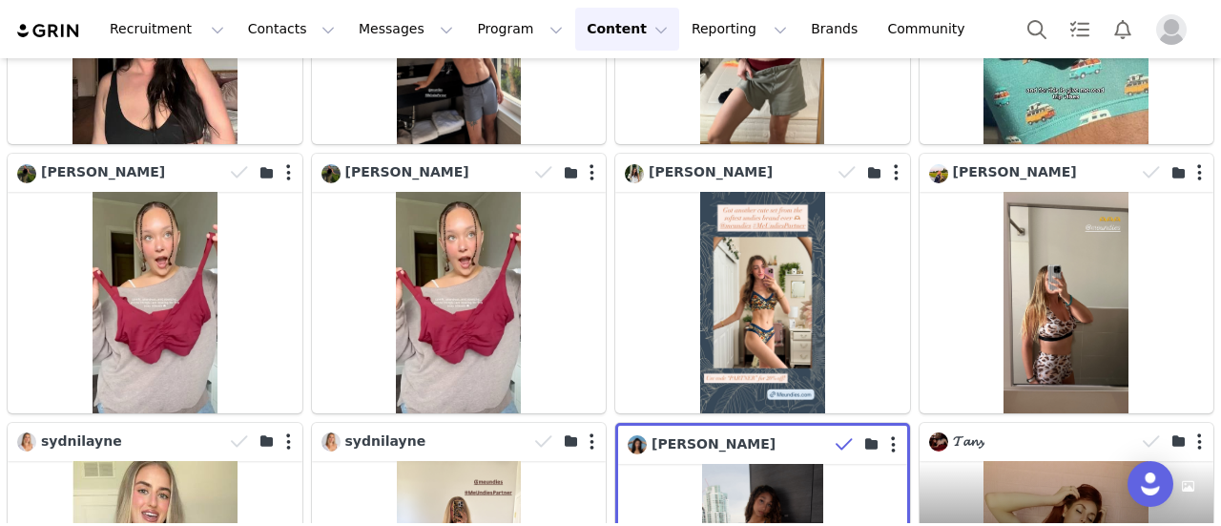
scroll to position [2863, 0]
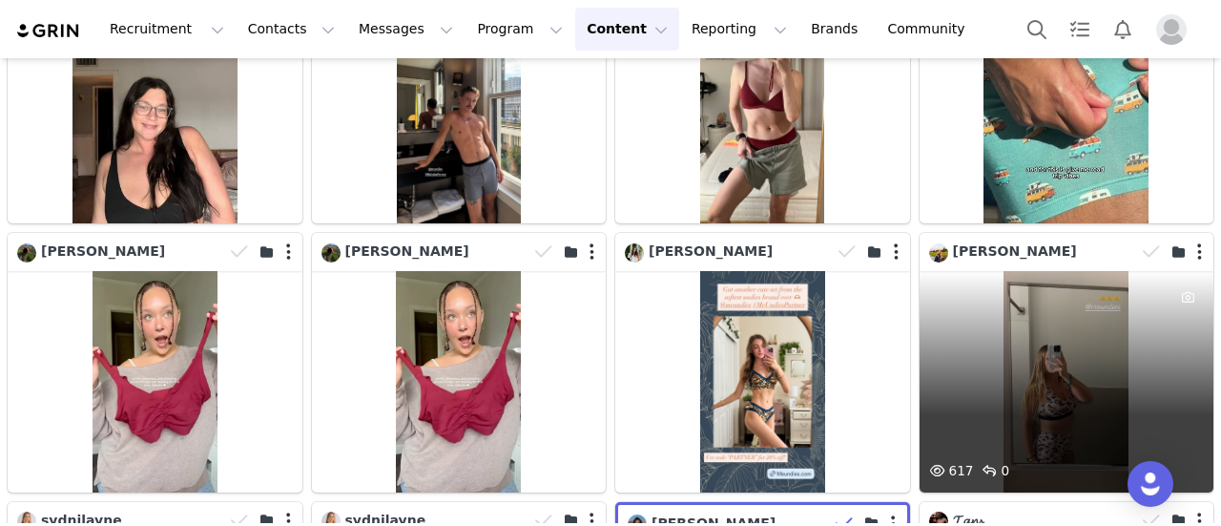
click at [1045, 308] on div "617 0" at bounding box center [1067, 381] width 295 height 220
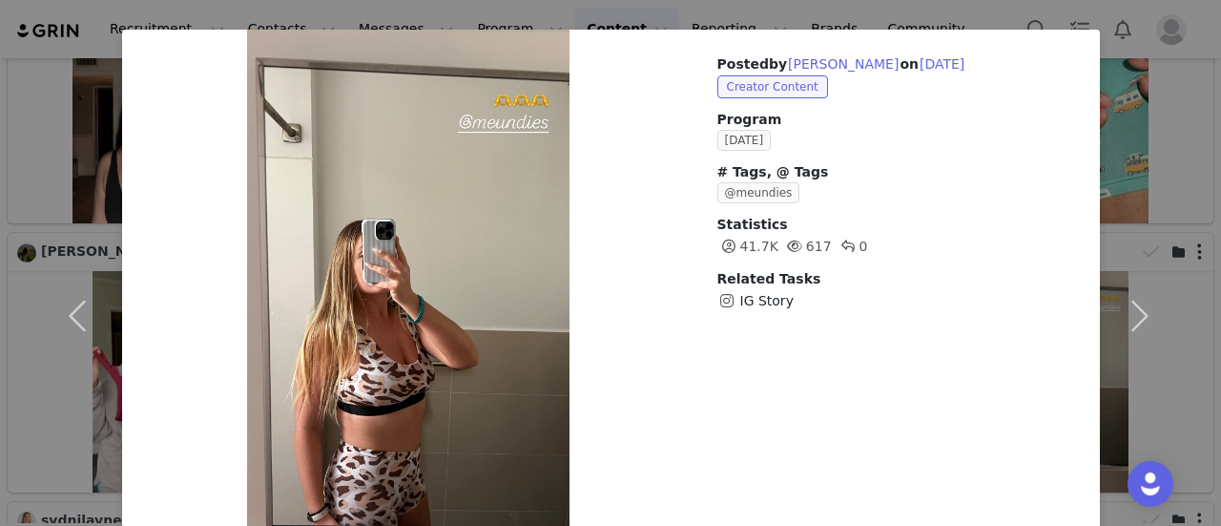
scroll to position [0, 0]
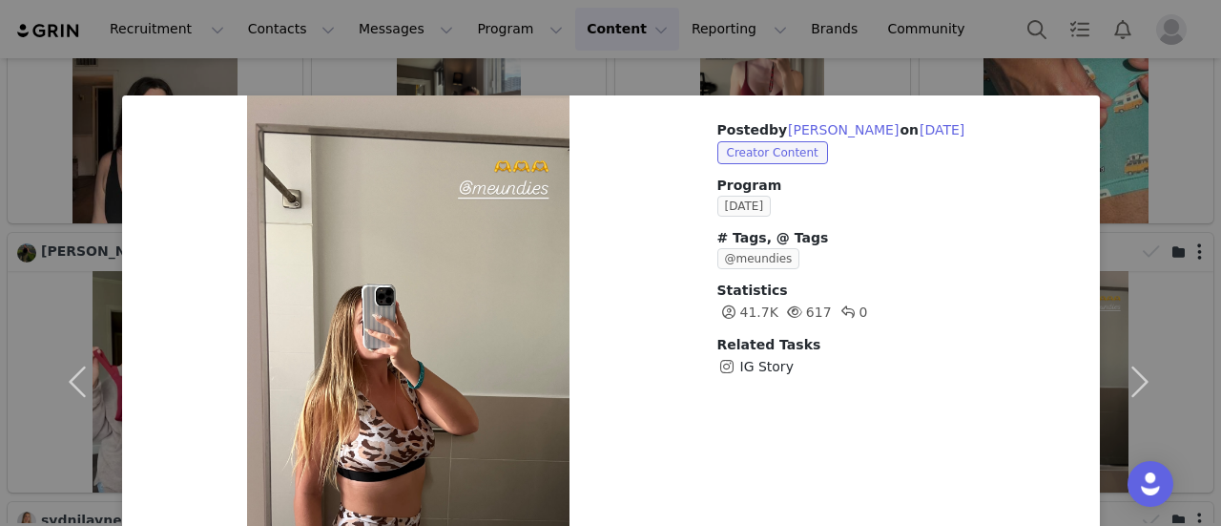
click at [897, 57] on div "Posted by [PERSON_NAME] on [DATE] Creator Content Program [DATE] # Tags, @ Tags…" at bounding box center [610, 263] width 1221 height 526
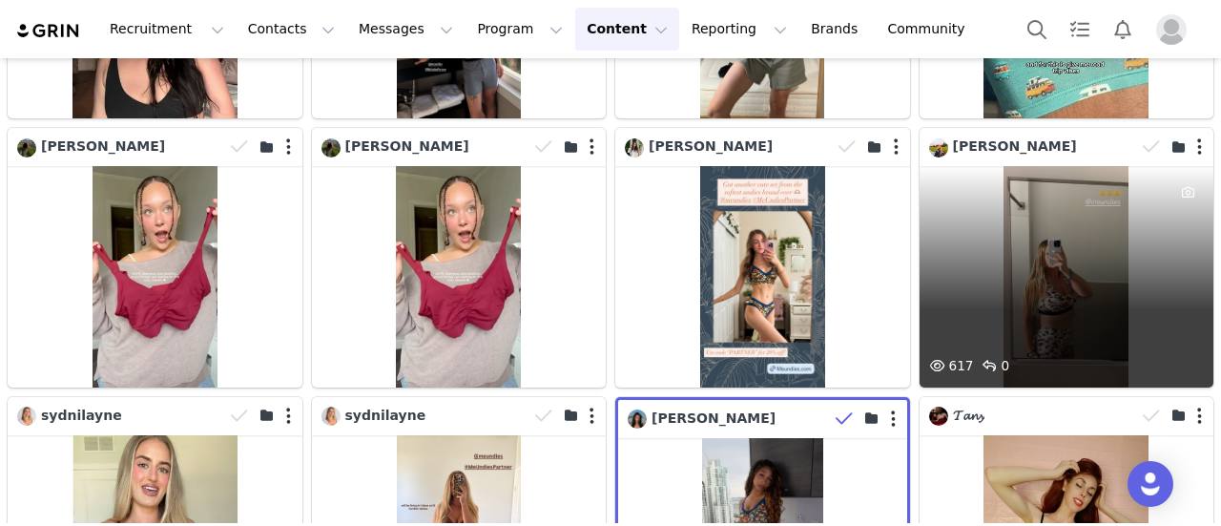
scroll to position [3054, 0]
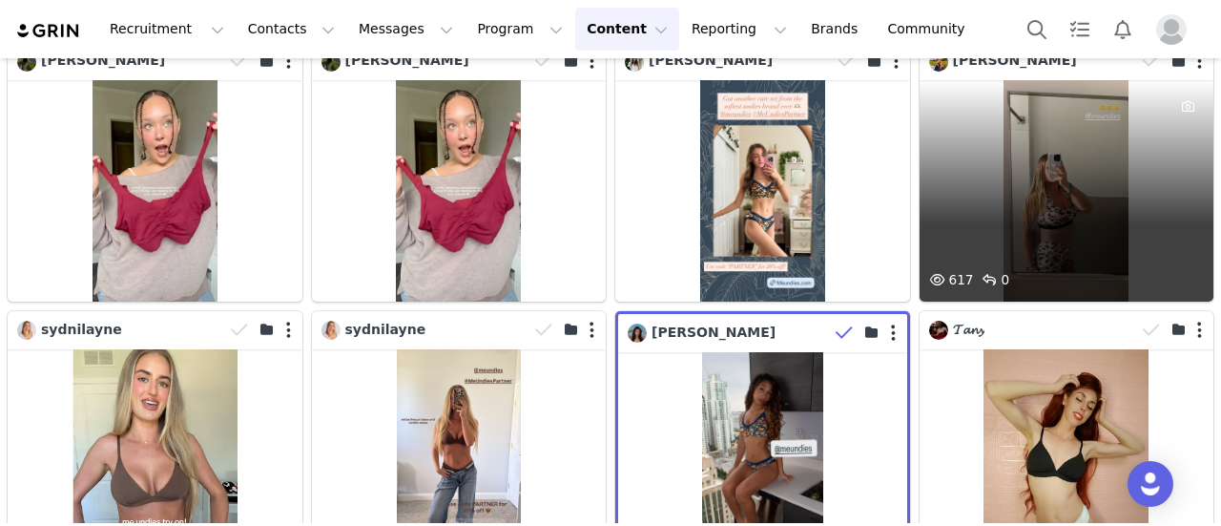
click at [1065, 208] on div "617 0" at bounding box center [1067, 190] width 295 height 220
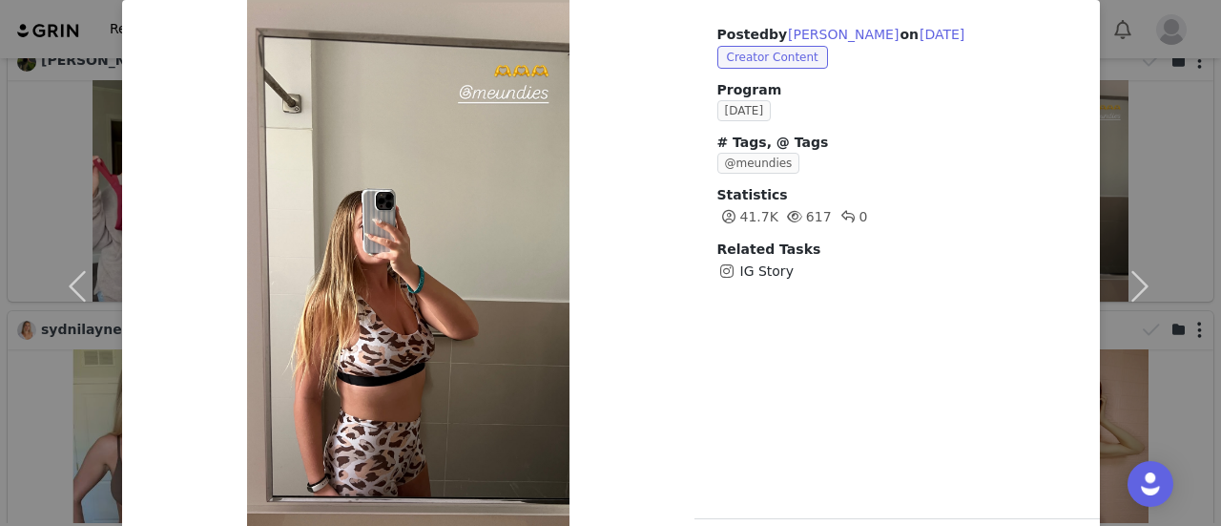
scroll to position [0, 0]
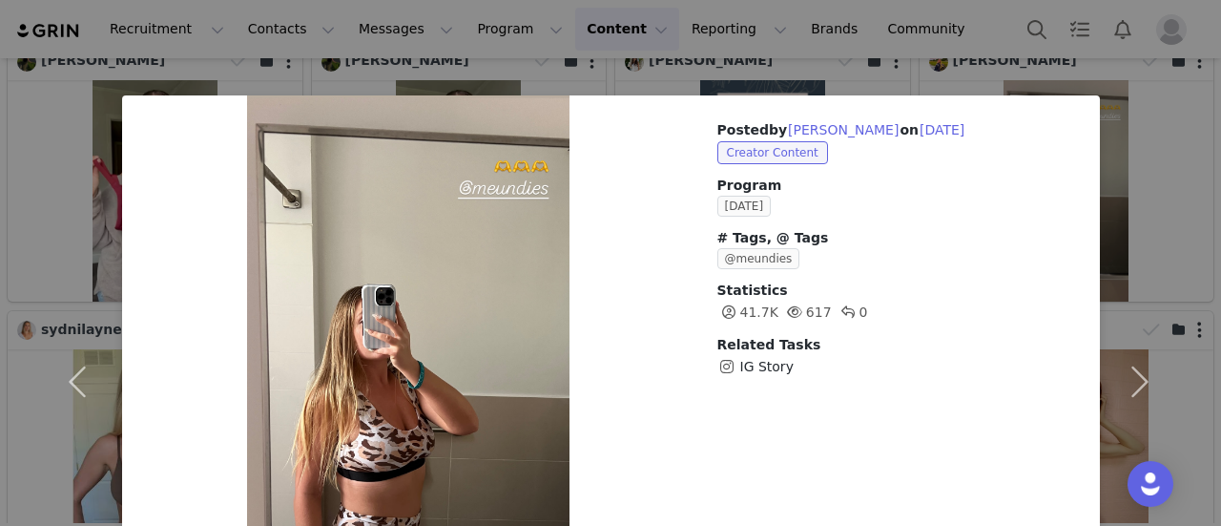
click at [971, 45] on div "Posted by [PERSON_NAME] on [DATE] Creator Content Program [DATE] # Tags, @ Tags…" at bounding box center [610, 263] width 1221 height 526
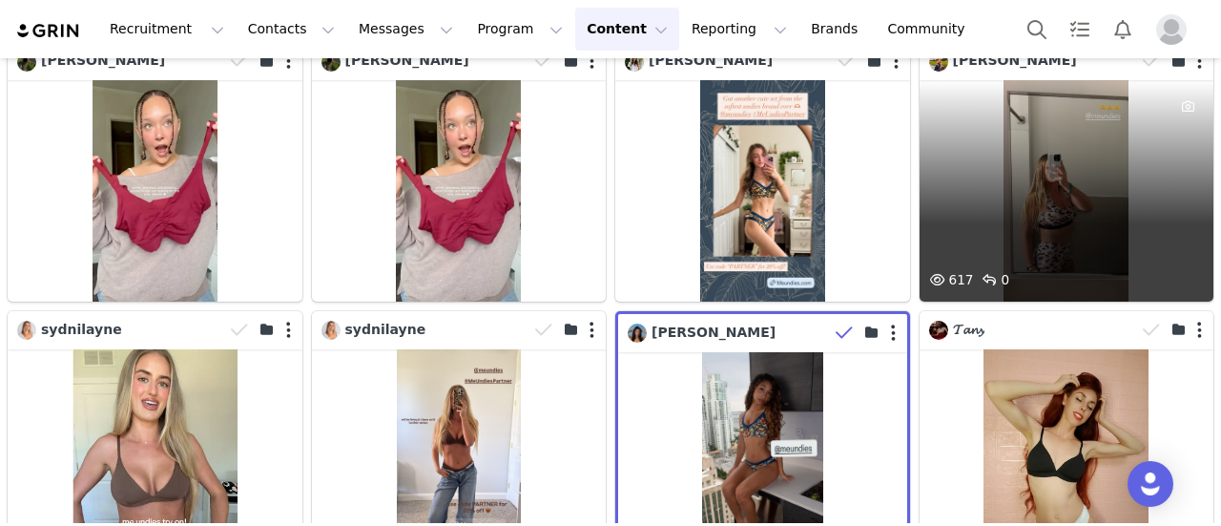
scroll to position [2958, 0]
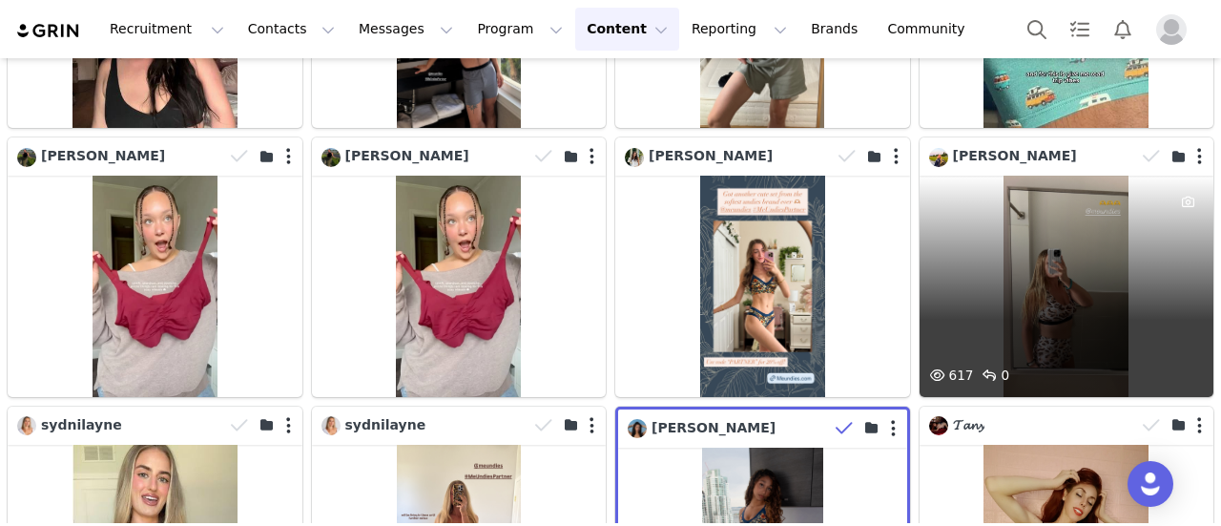
click at [1188, 142] on div at bounding box center [1175, 156] width 78 height 29
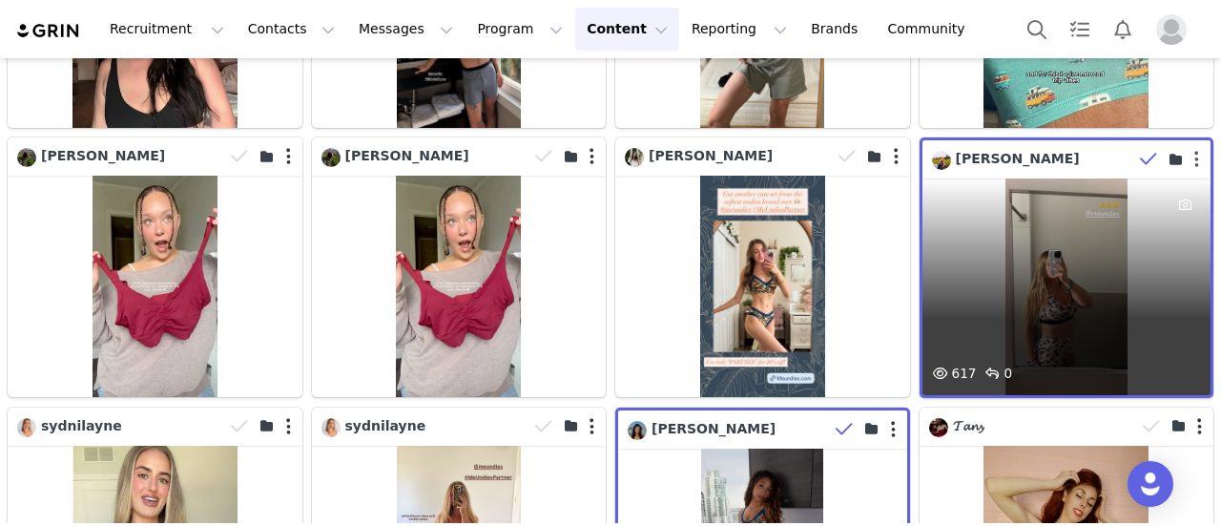
click at [1195, 150] on button "button" at bounding box center [1197, 159] width 5 height 19
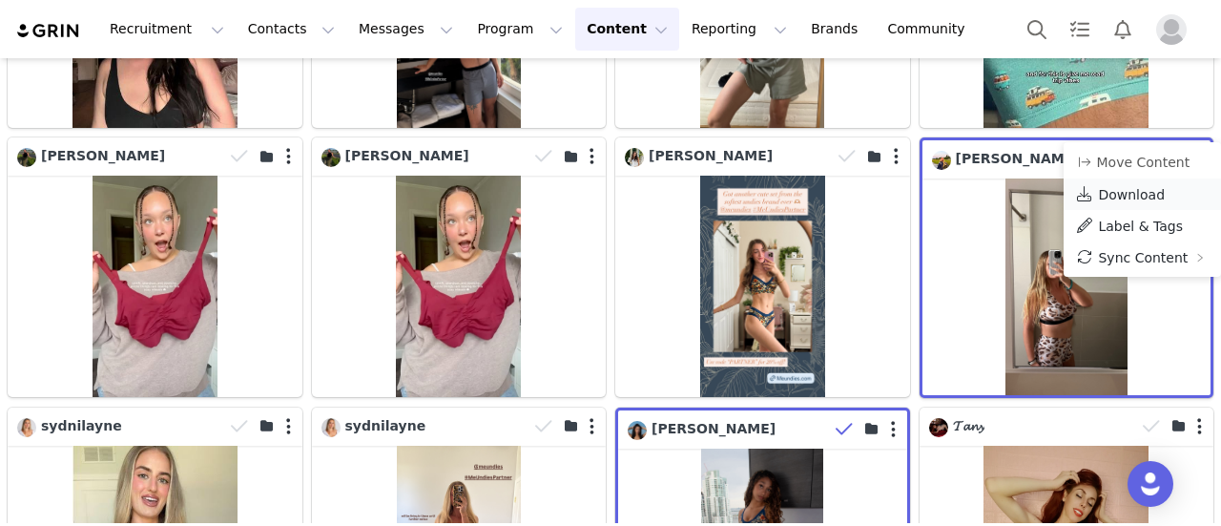
click at [1157, 189] on span "Download" at bounding box center [1131, 194] width 67 height 15
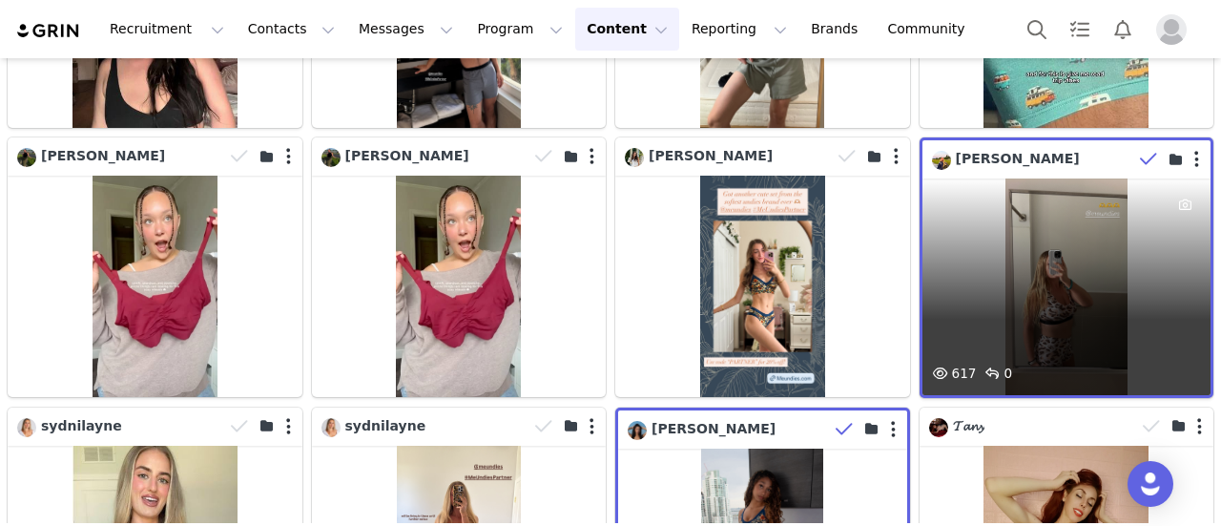
drag, startPoint x: 966, startPoint y: 251, endPoint x: 1010, endPoint y: 249, distance: 43.9
click at [1010, 249] on div "617 0" at bounding box center [1067, 286] width 289 height 217
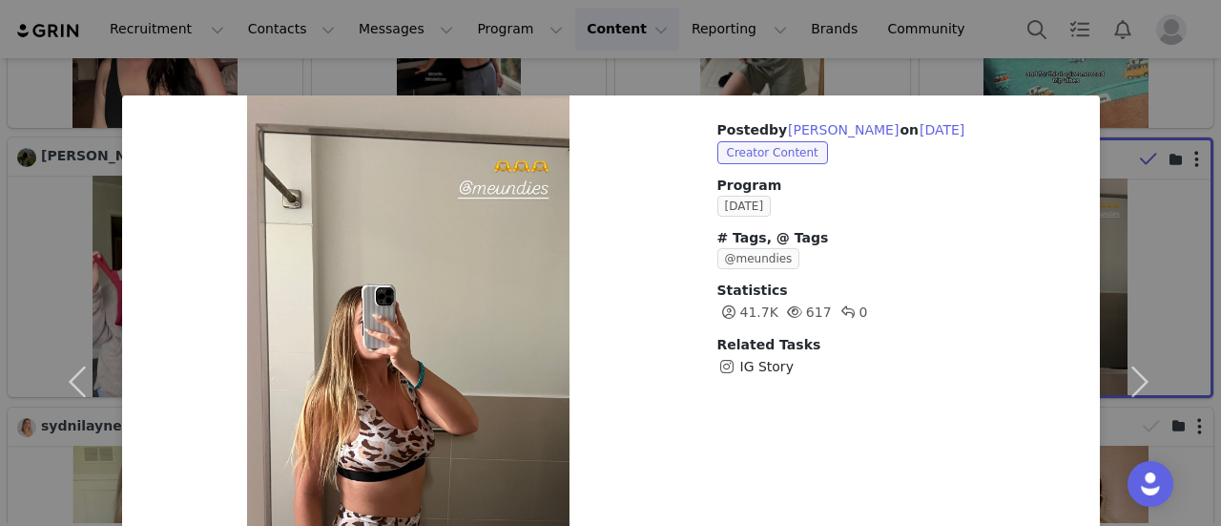
click at [924, 31] on div "Posted by [PERSON_NAME] on [DATE] Creator Content Program [DATE] # Tags, @ Tags…" at bounding box center [610, 263] width 1221 height 526
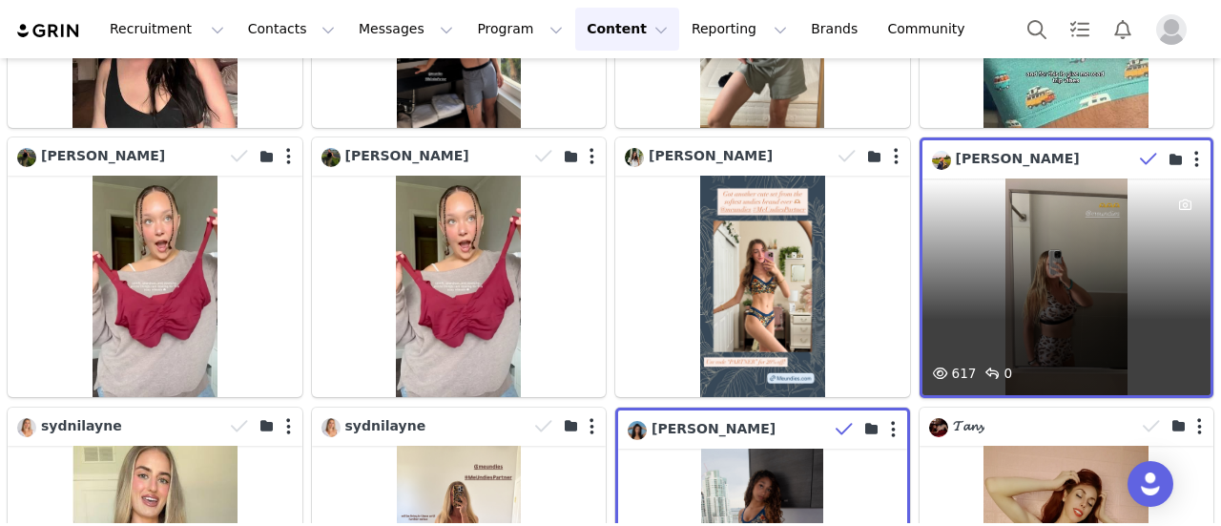
click at [1092, 222] on div "617 0" at bounding box center [1067, 286] width 289 height 217
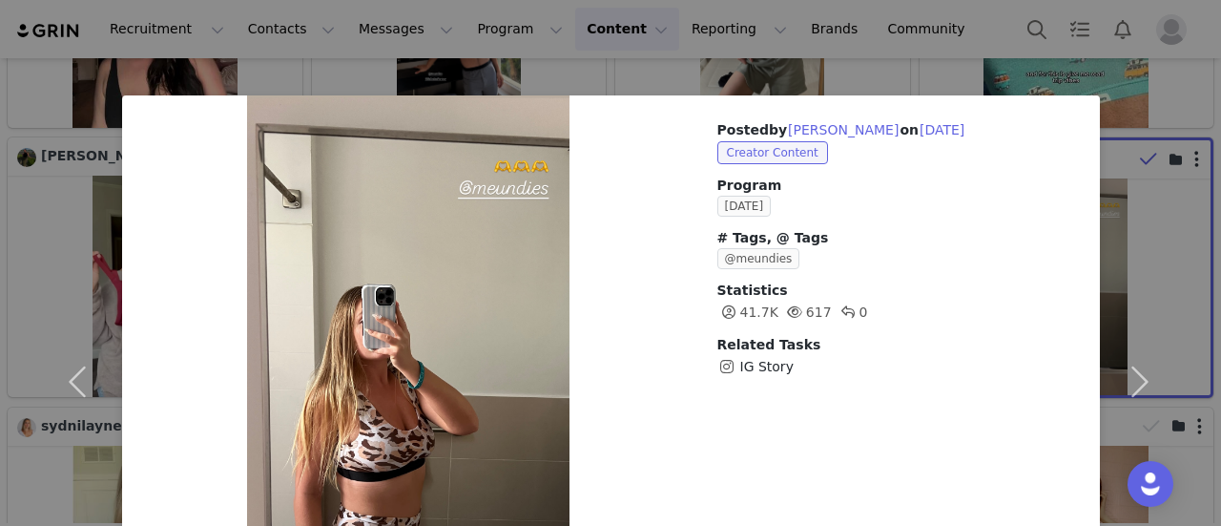
click at [921, 24] on div "Posted by [PERSON_NAME] on [DATE] Creator Content Program [DATE] # Tags, @ Tags…" at bounding box center [610, 263] width 1221 height 526
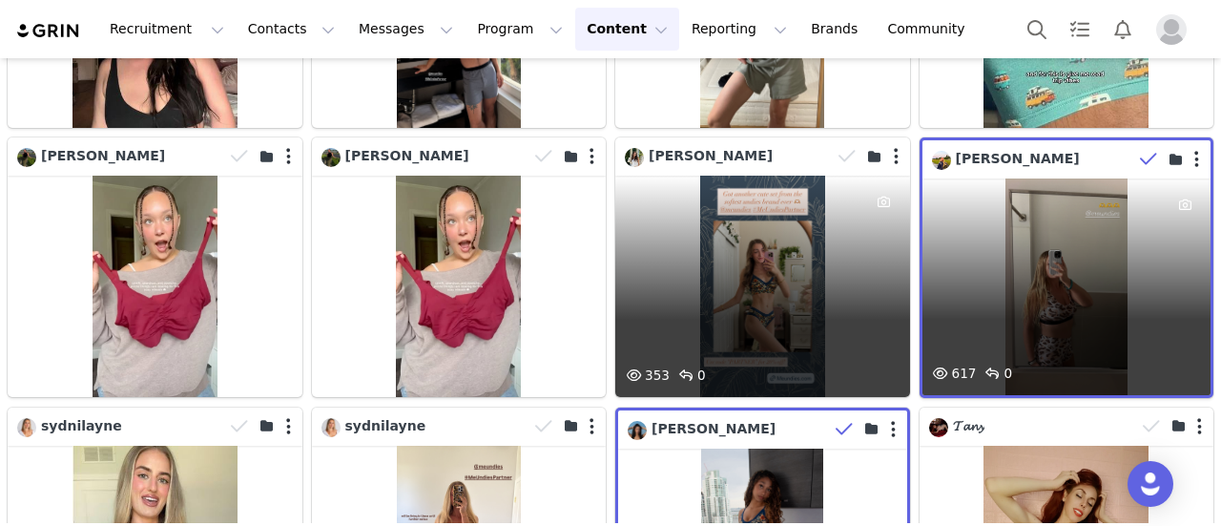
click at [876, 238] on div at bounding box center [885, 270] width 52 height 188
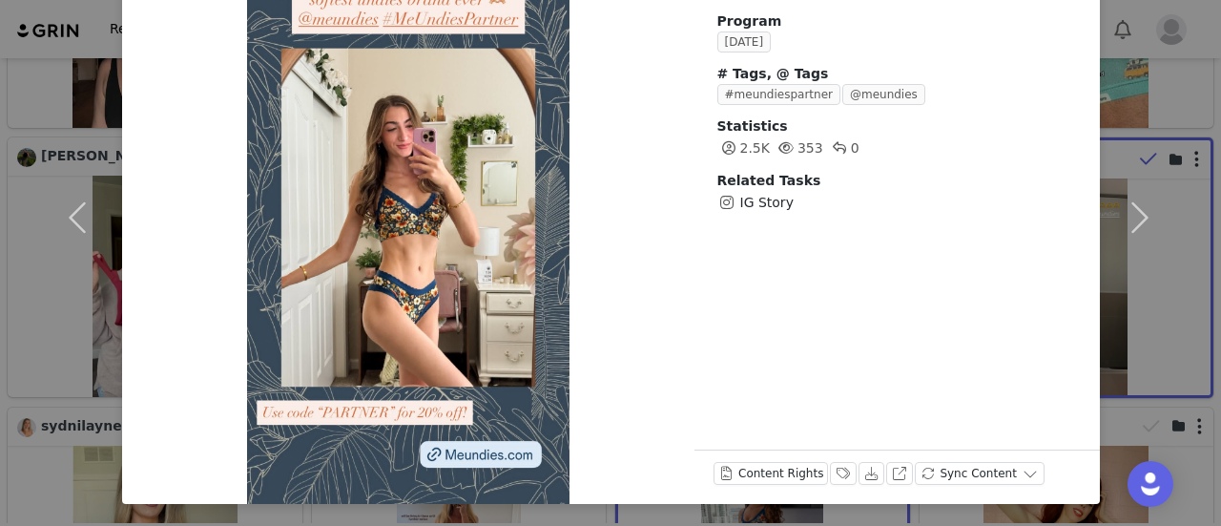
scroll to position [0, 0]
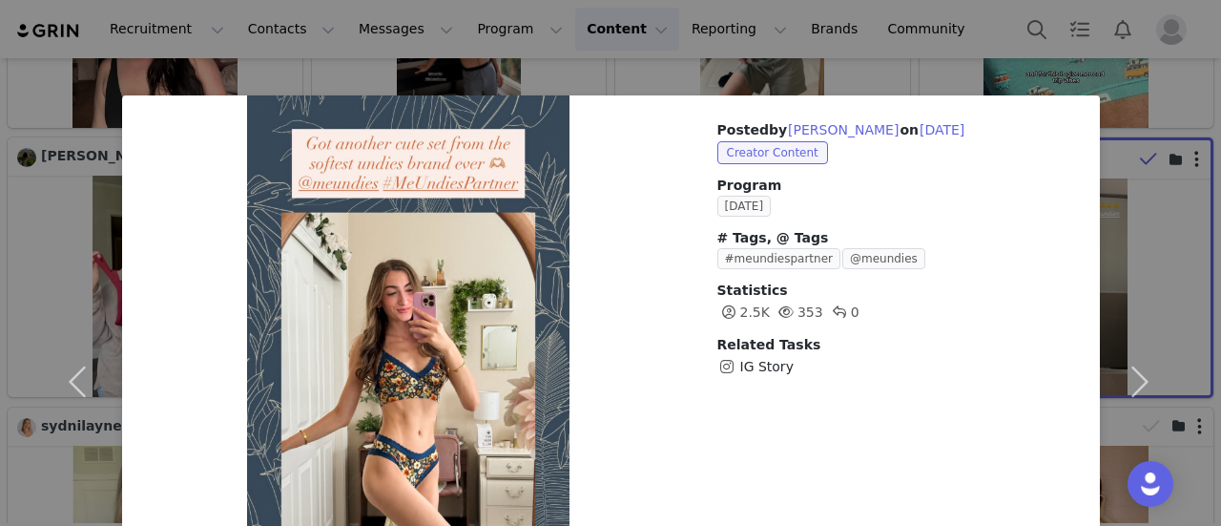
click at [897, 31] on div "Posted by [PERSON_NAME] on [DATE] Creator Content Program [DATE] # Tags, @ Tags…" at bounding box center [610, 263] width 1221 height 526
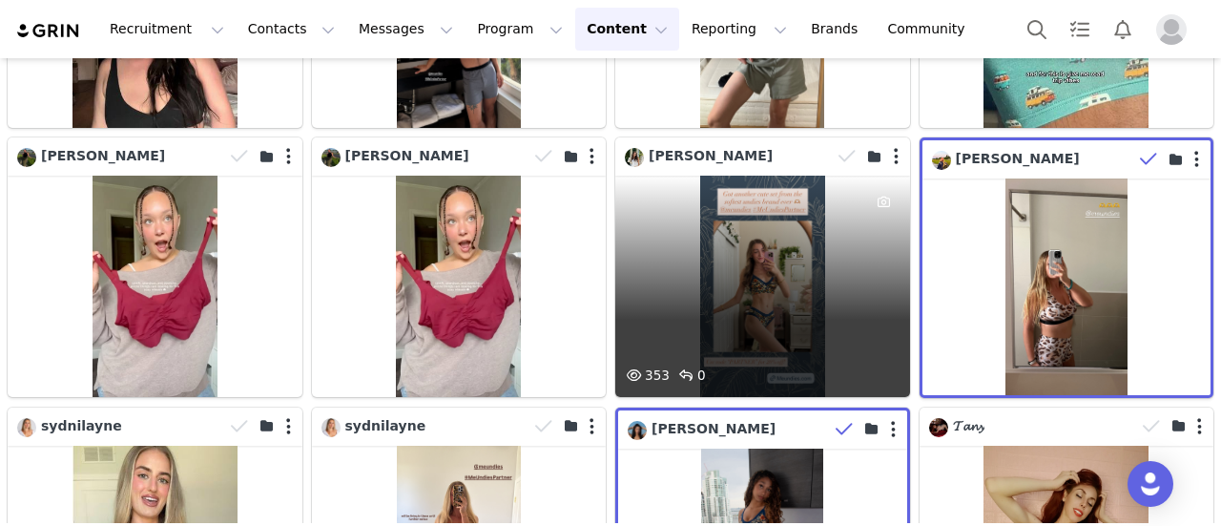
click at [804, 193] on div "353 0" at bounding box center [762, 286] width 295 height 220
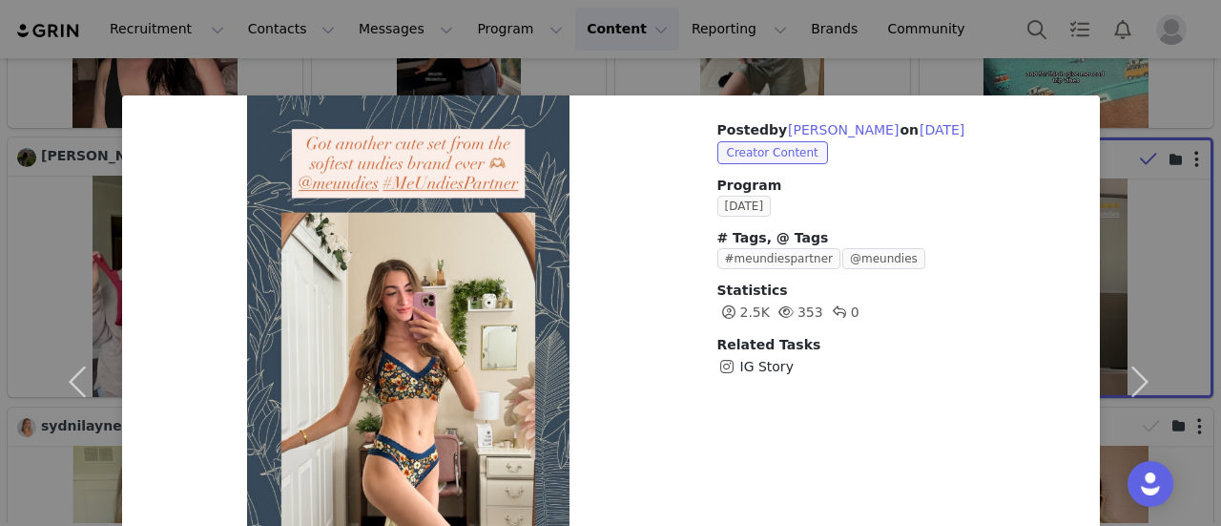
click at [928, 45] on div "Posted by [PERSON_NAME] on [DATE] Creator Content Program [DATE] # Tags, @ Tags…" at bounding box center [610, 263] width 1221 height 526
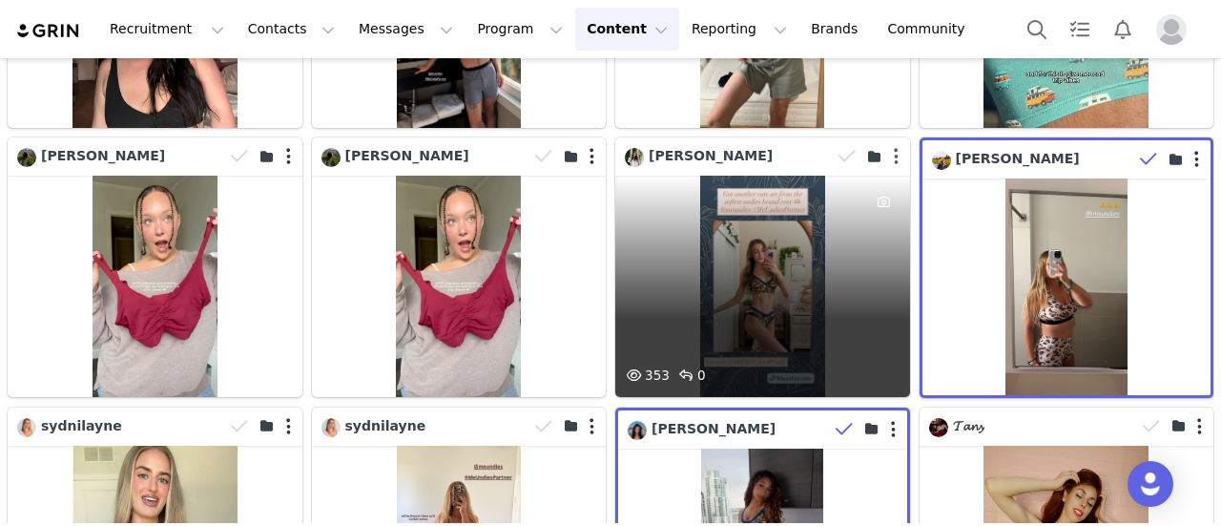
click at [894, 147] on button "button" at bounding box center [896, 156] width 5 height 19
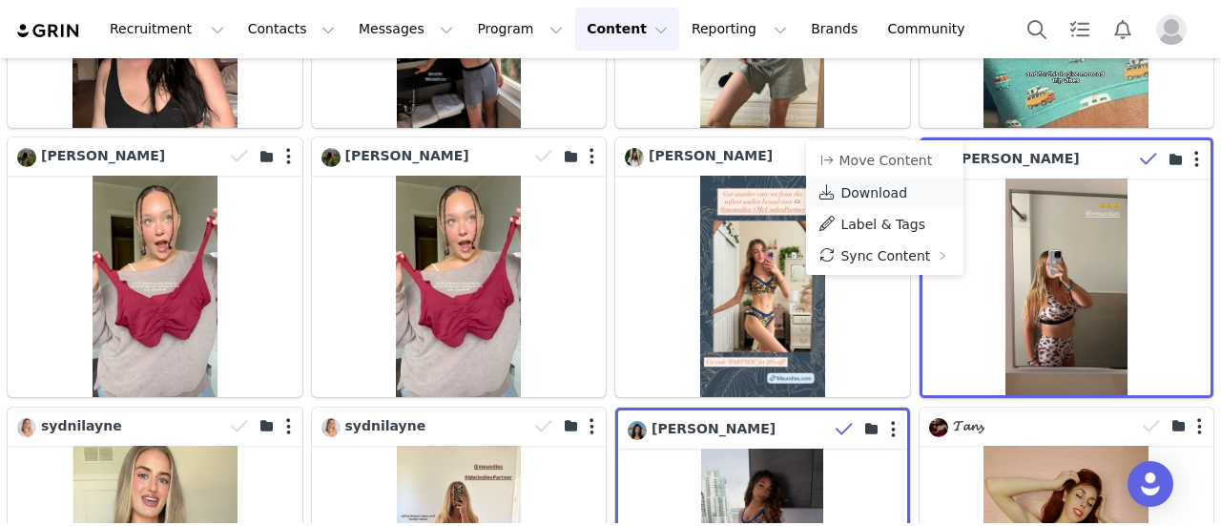
click at [856, 197] on span "Download" at bounding box center [874, 192] width 67 height 15
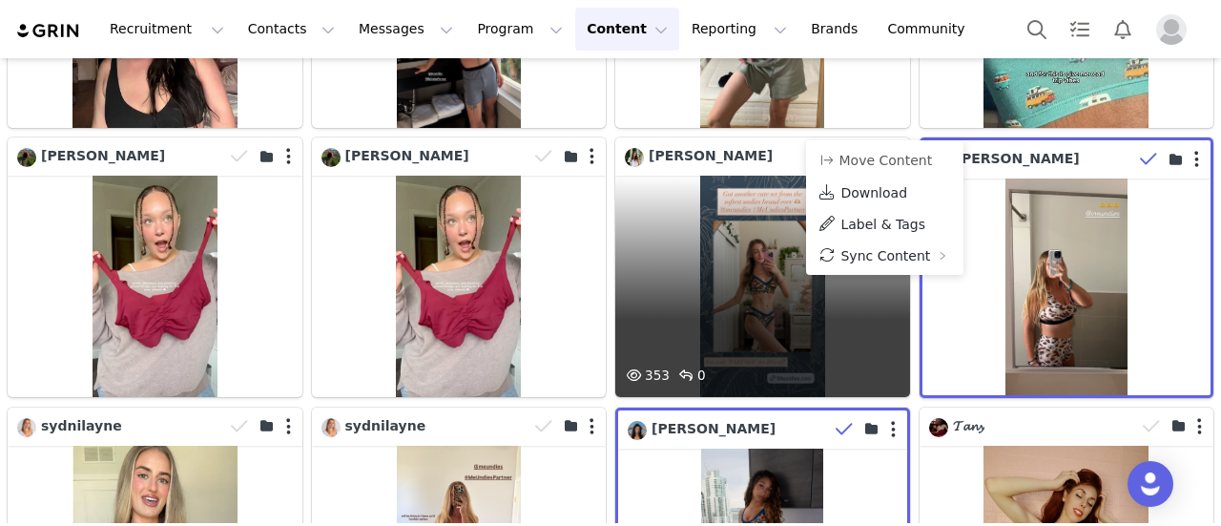
click at [760, 274] on div "353 0" at bounding box center [762, 286] width 295 height 220
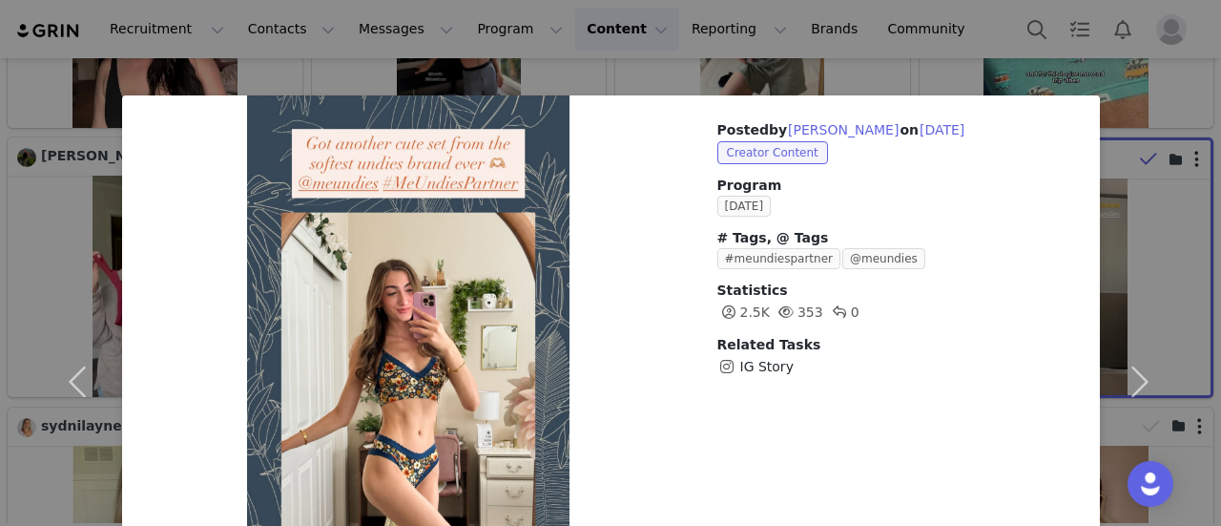
click at [903, 46] on div "Posted by [PERSON_NAME] on [DATE] Creator Content Program [DATE] # Tags, @ Tags…" at bounding box center [610, 263] width 1221 height 526
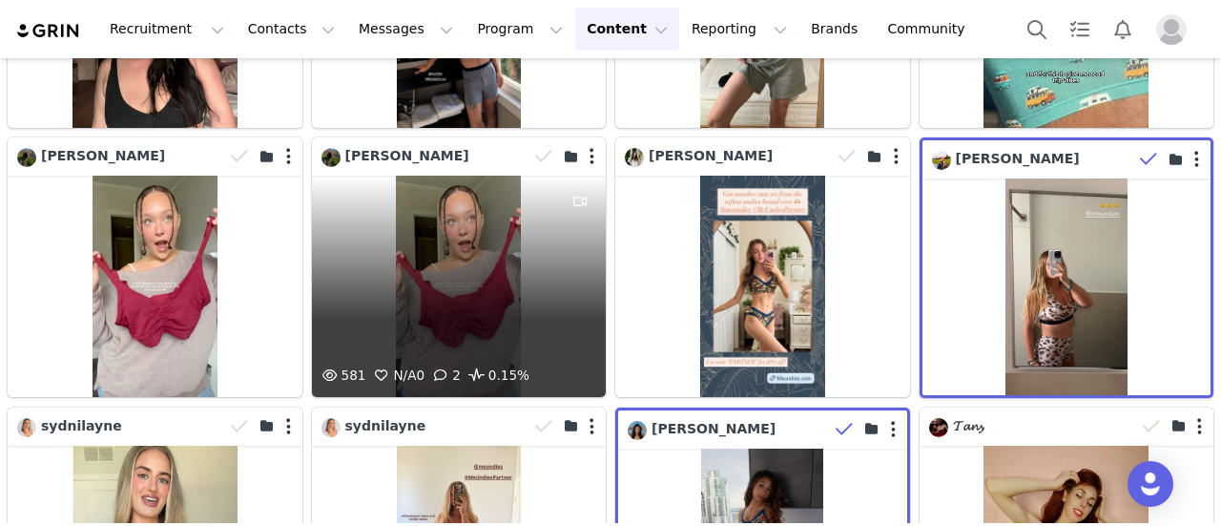
drag, startPoint x: 590, startPoint y: 238, endPoint x: 485, endPoint y: 234, distance: 105.0
click at [485, 234] on div "581 N/A 0 2 0.15%" at bounding box center [459, 286] width 295 height 220
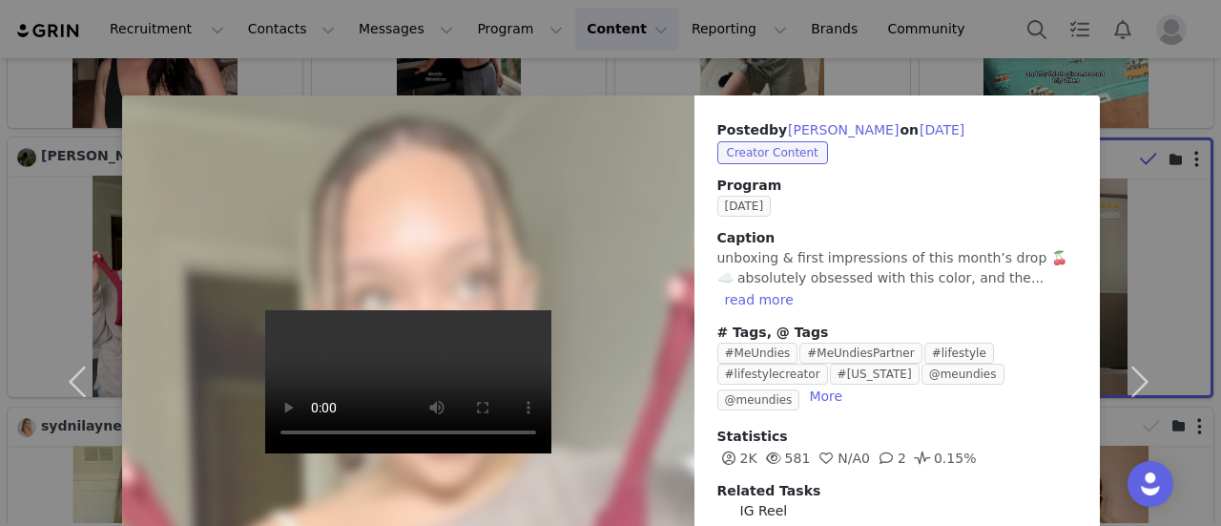
click at [908, 73] on div "Posted by [PERSON_NAME] on [DATE] Creator Content Program [DATE] Caption unboxi…" at bounding box center [610, 263] width 1221 height 526
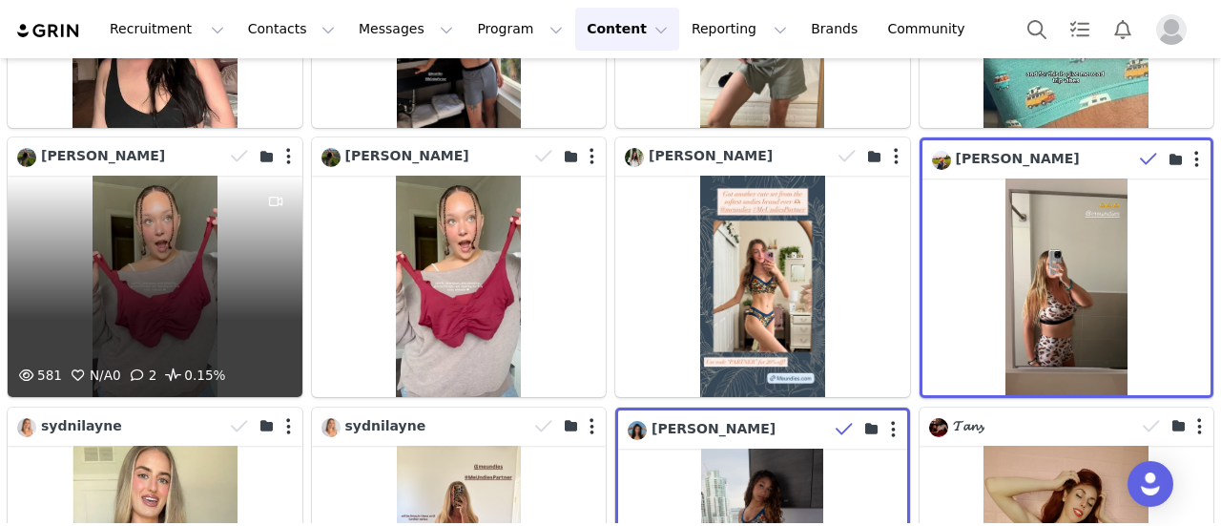
click at [223, 262] on div "581 N/A 0 2 0.15%" at bounding box center [155, 286] width 295 height 220
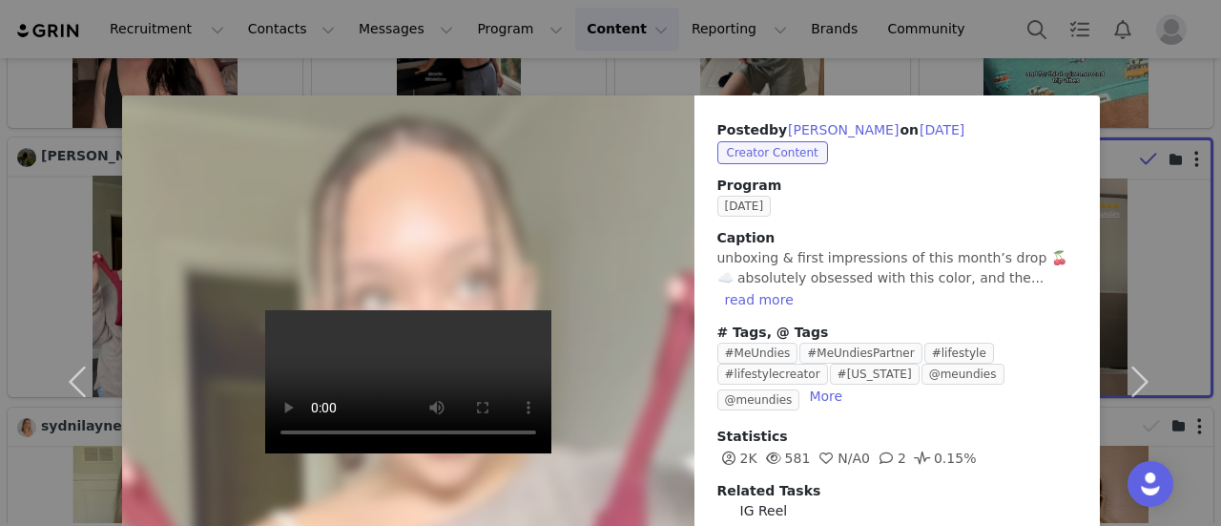
click at [917, 82] on div "Posted by [PERSON_NAME] on [DATE] Creator Content Program [DATE] Caption unboxi…" at bounding box center [610, 263] width 1221 height 526
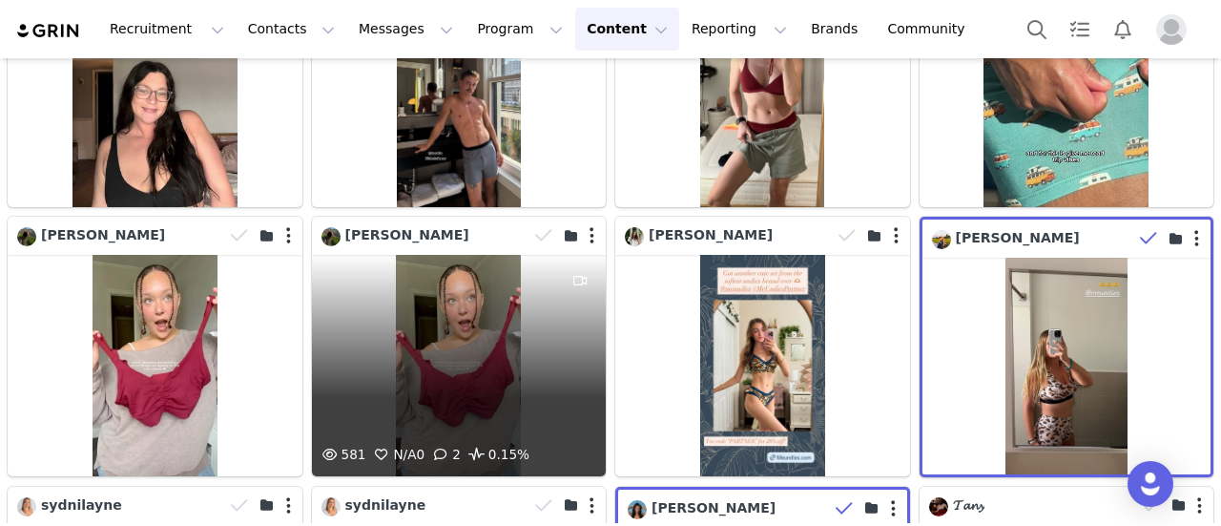
scroll to position [2863, 0]
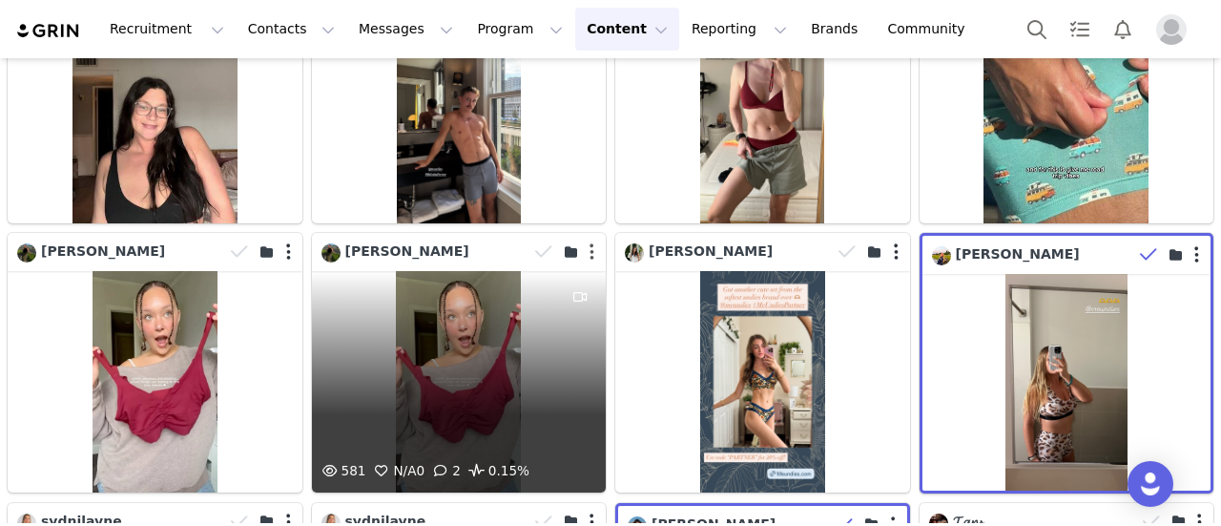
click at [590, 242] on button "button" at bounding box center [592, 251] width 5 height 19
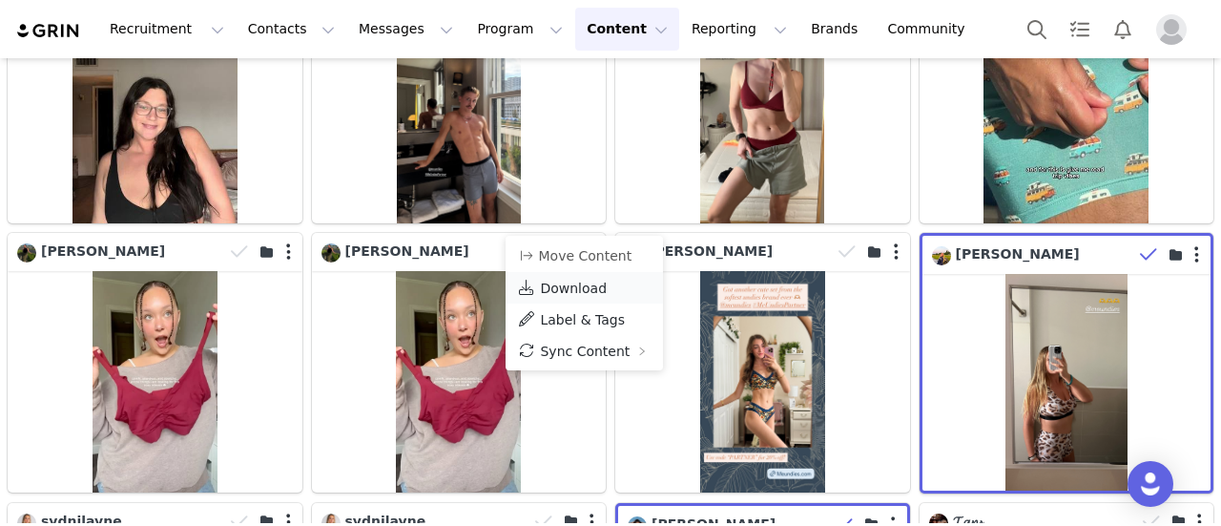
click at [580, 283] on span "Download" at bounding box center [573, 288] width 67 height 15
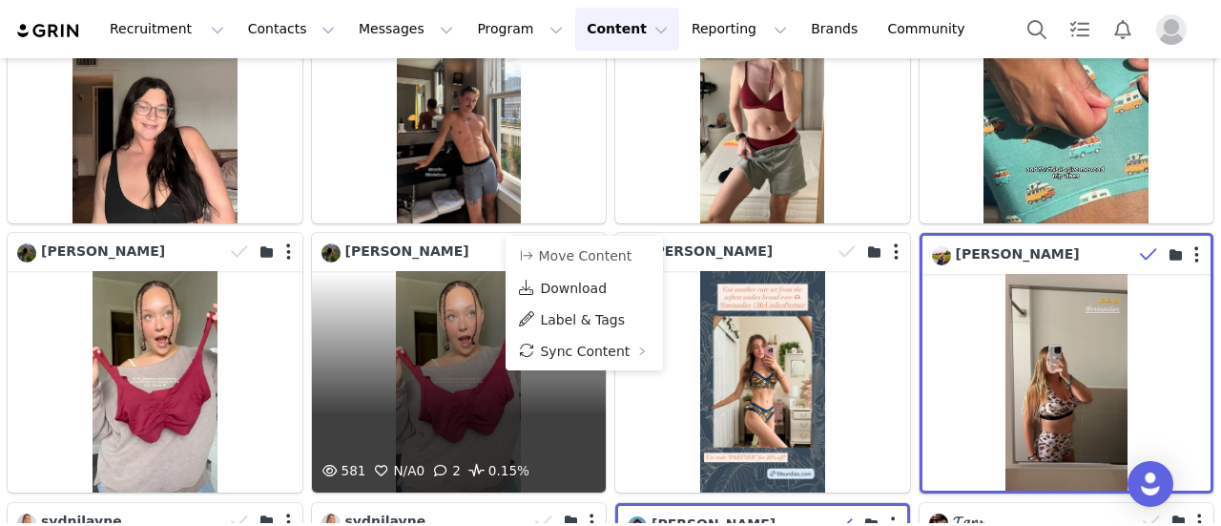
click at [476, 292] on div "581 N/A 0 2 0.15%" at bounding box center [459, 381] width 295 height 220
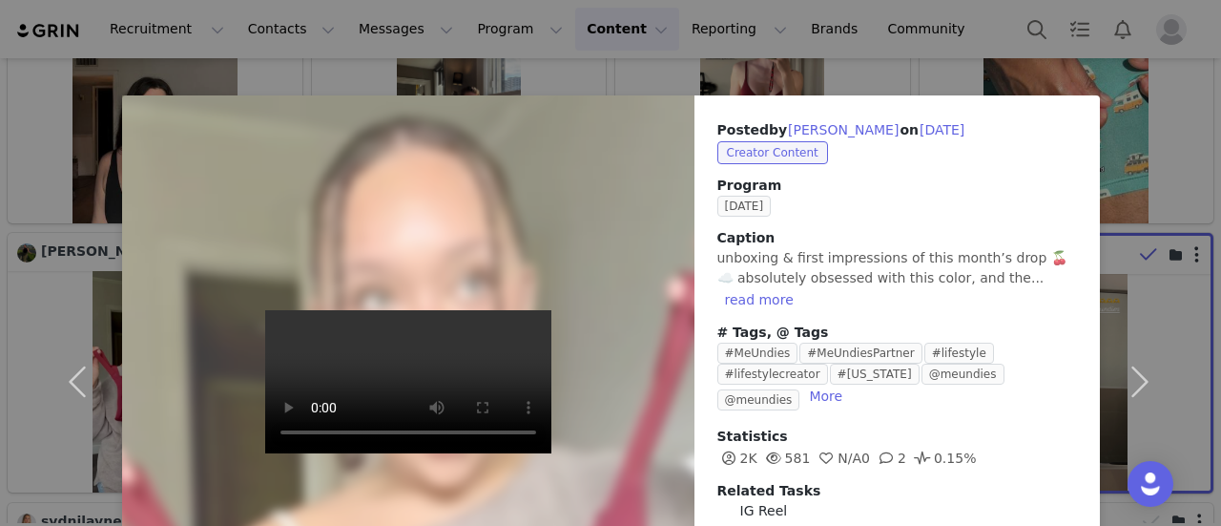
click at [922, 30] on div "Posted by [PERSON_NAME] on [DATE] Creator Content Program [DATE] Caption unboxi…" at bounding box center [610, 263] width 1221 height 526
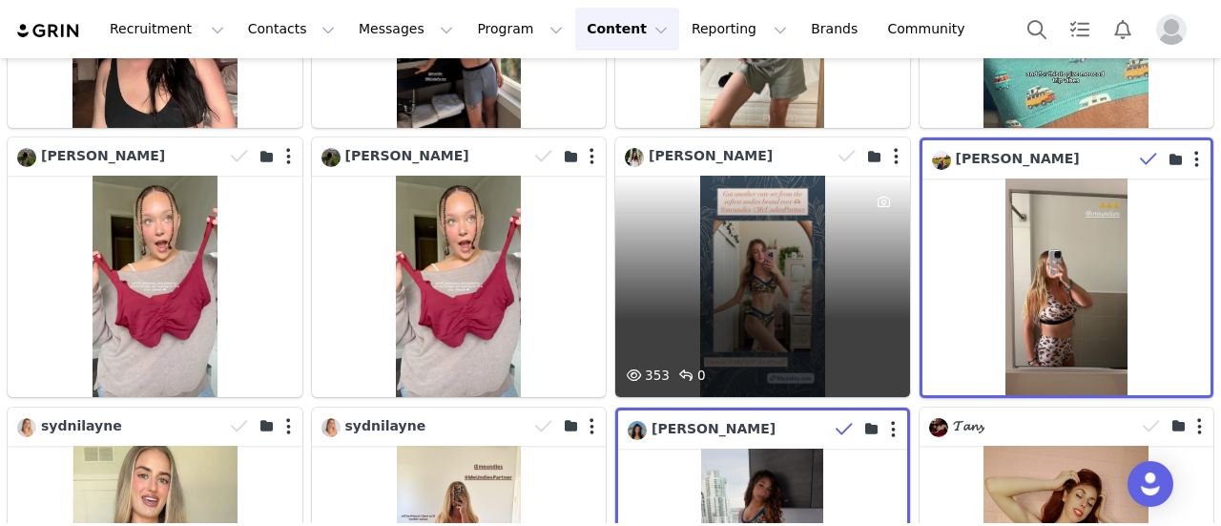
scroll to position [3054, 0]
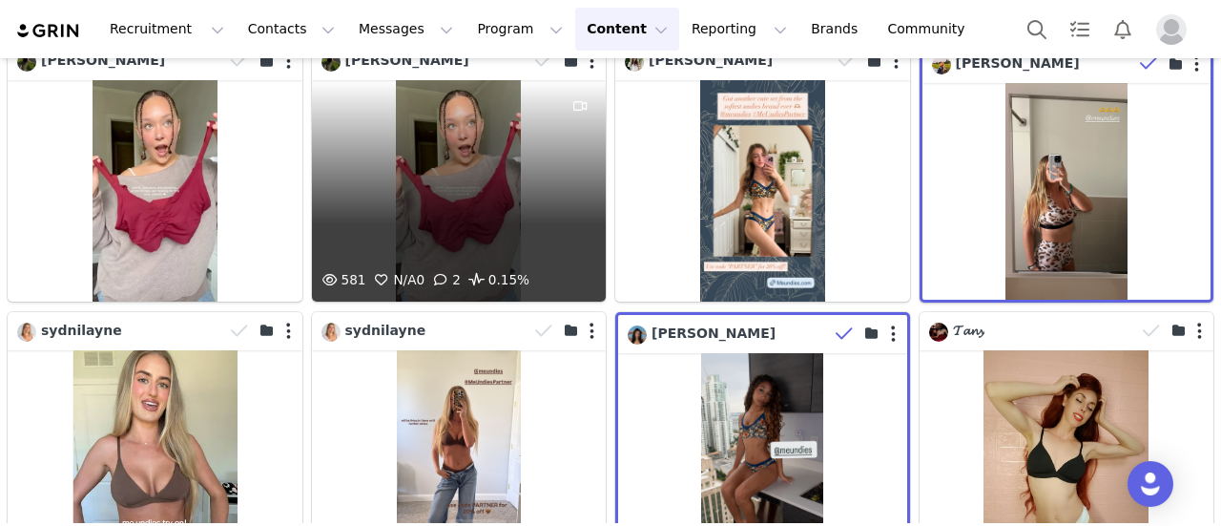
click at [502, 154] on div "581 N/A 0 2 0.15%" at bounding box center [459, 190] width 295 height 220
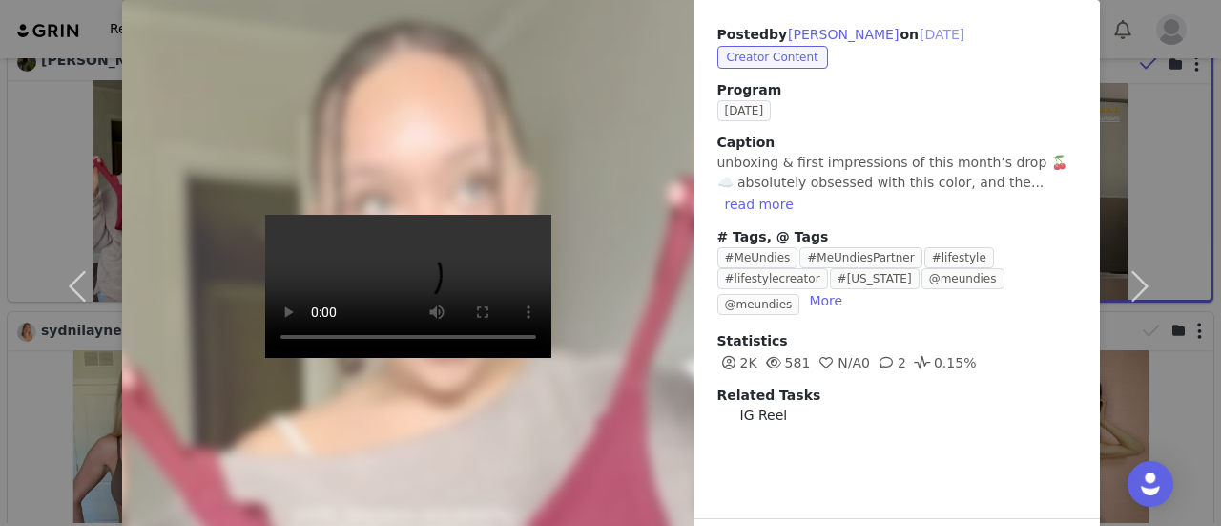
scroll to position [0, 0]
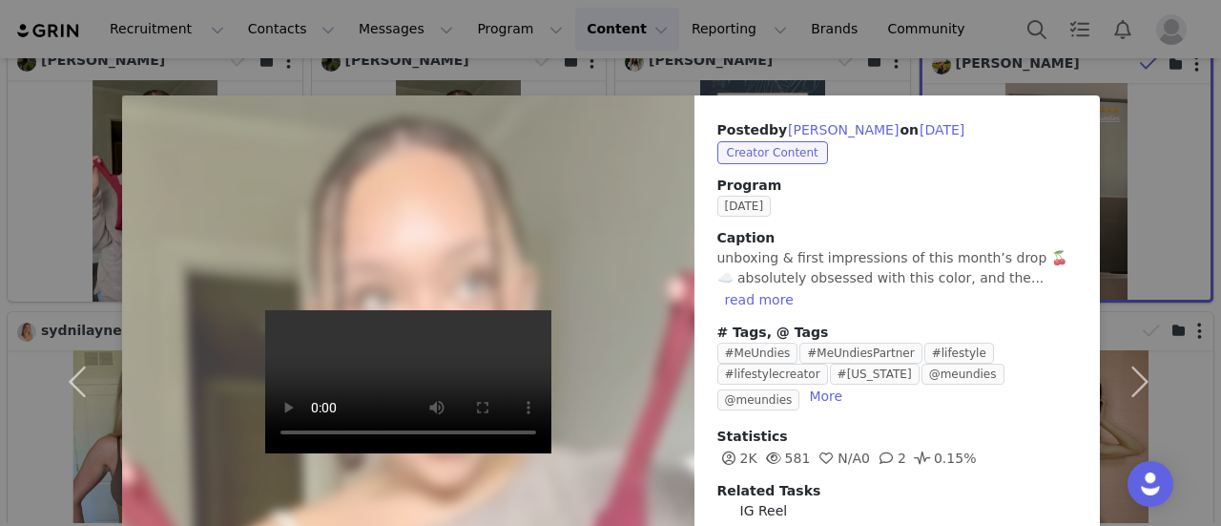
drag, startPoint x: 935, startPoint y: 53, endPoint x: 590, endPoint y: 329, distance: 442.0
click at [933, 52] on div "Posted by [PERSON_NAME] on [DATE] Creator Content Program [DATE] Caption unboxi…" at bounding box center [610, 263] width 1221 height 526
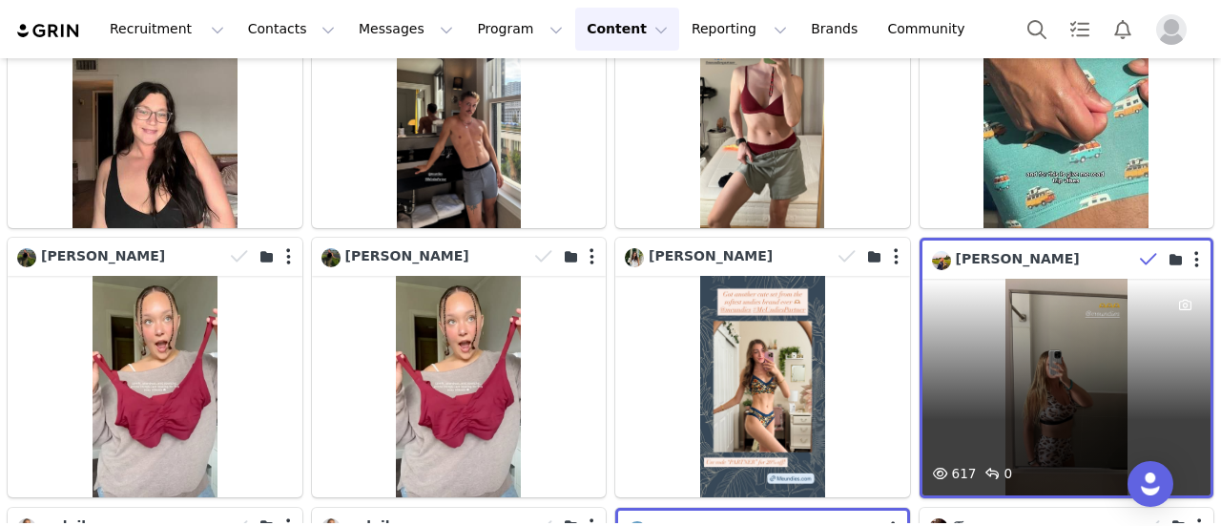
scroll to position [2767, 0]
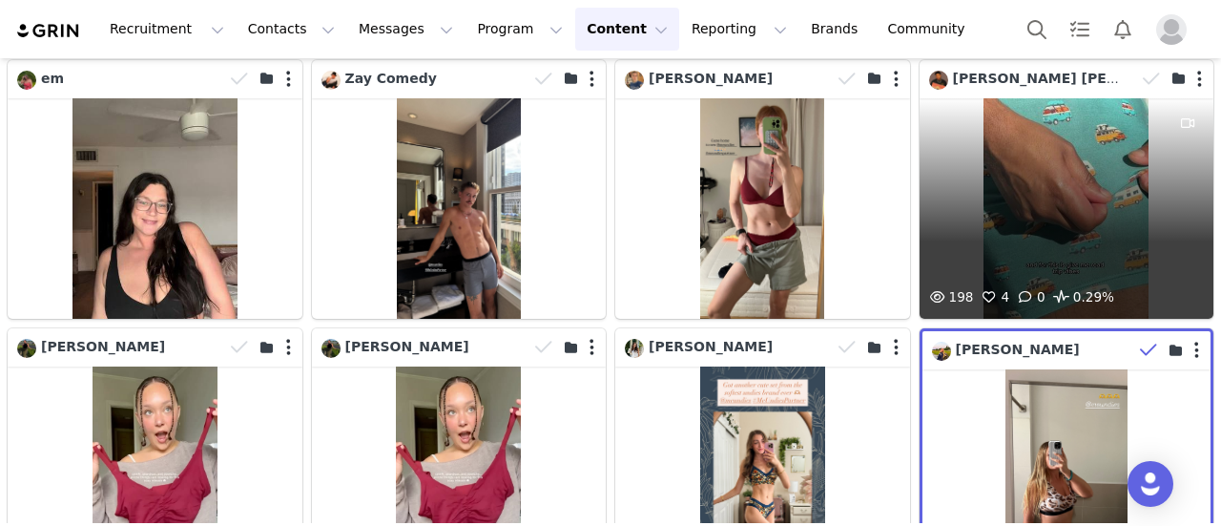
click at [1063, 155] on div "198 4 0 0.29%" at bounding box center [1067, 208] width 295 height 220
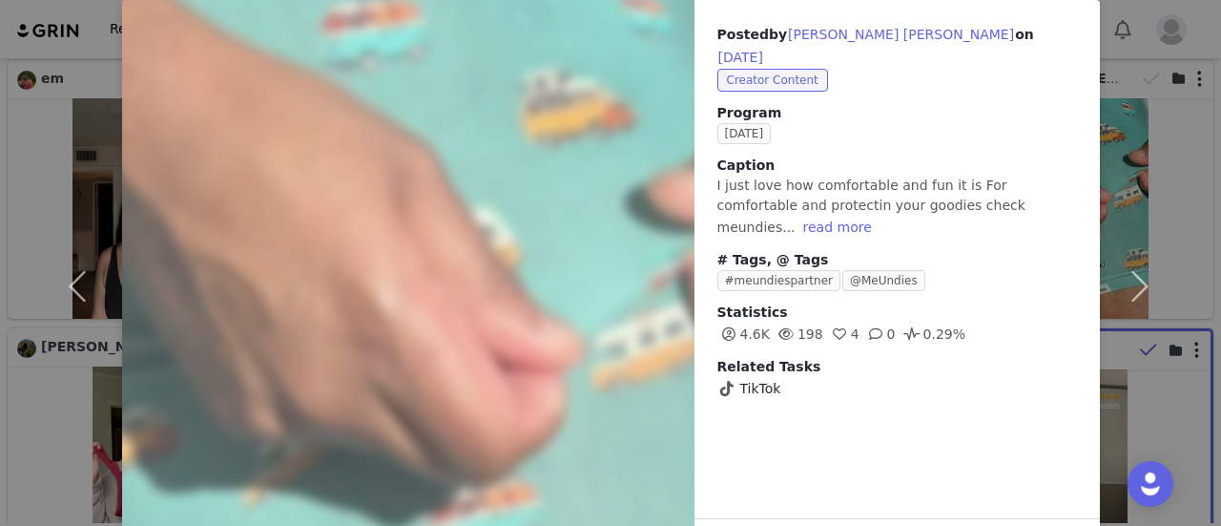
scroll to position [0, 0]
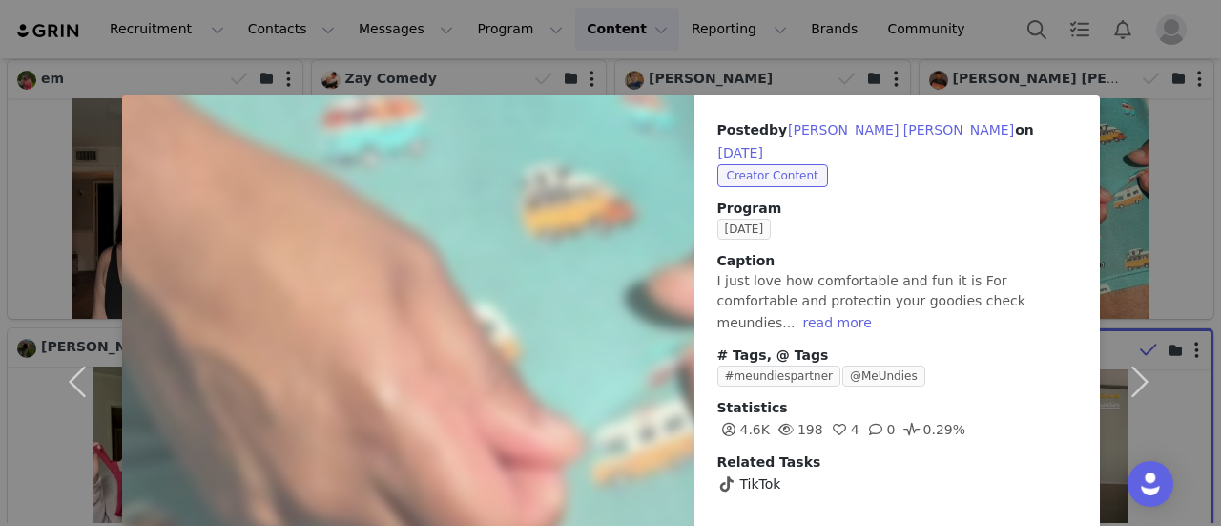
click at [937, 65] on div "Posted by [PERSON_NAME] [PERSON_NAME] on [DATE] Creator Content Program [DATE] …" at bounding box center [610, 263] width 1221 height 526
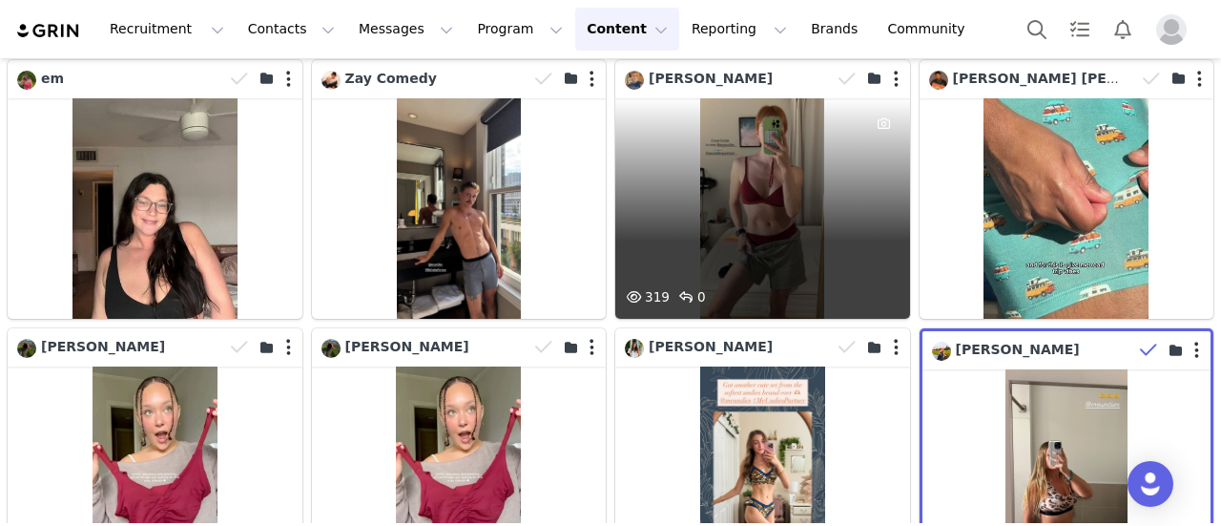
click at [771, 130] on div "319 0" at bounding box center [762, 208] width 295 height 220
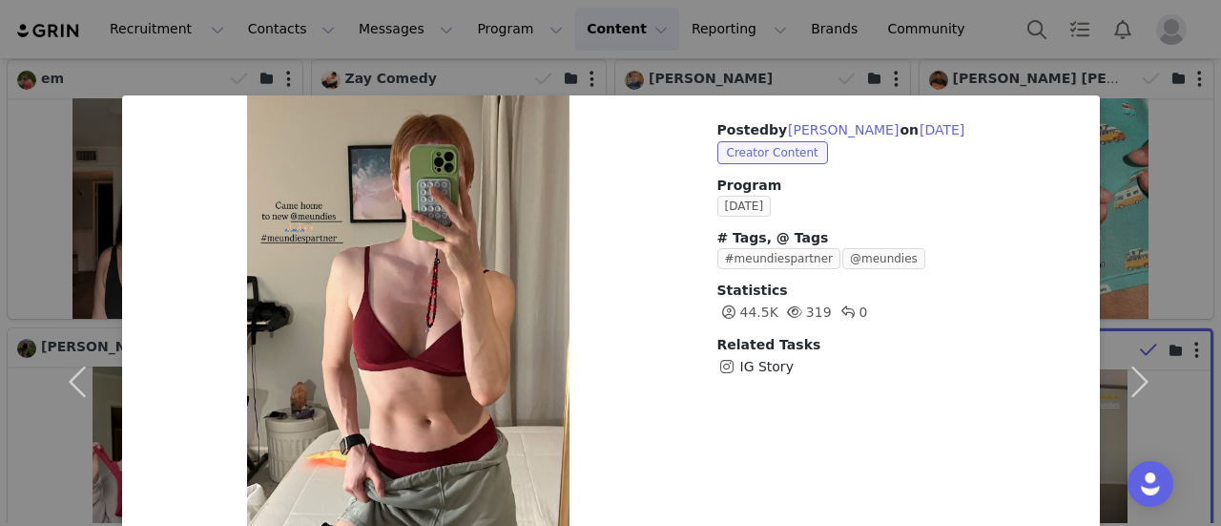
click at [935, 26] on div "Posted by [PERSON_NAME] on [DATE] Creator Content Program [DATE] # Tags, @ Tags…" at bounding box center [610, 263] width 1221 height 526
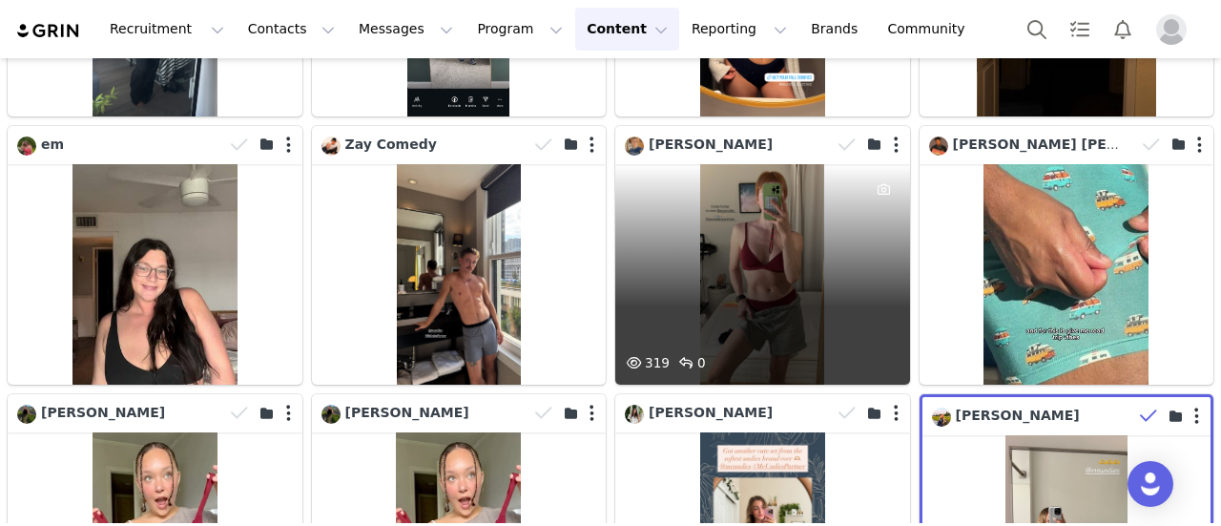
scroll to position [2672, 0]
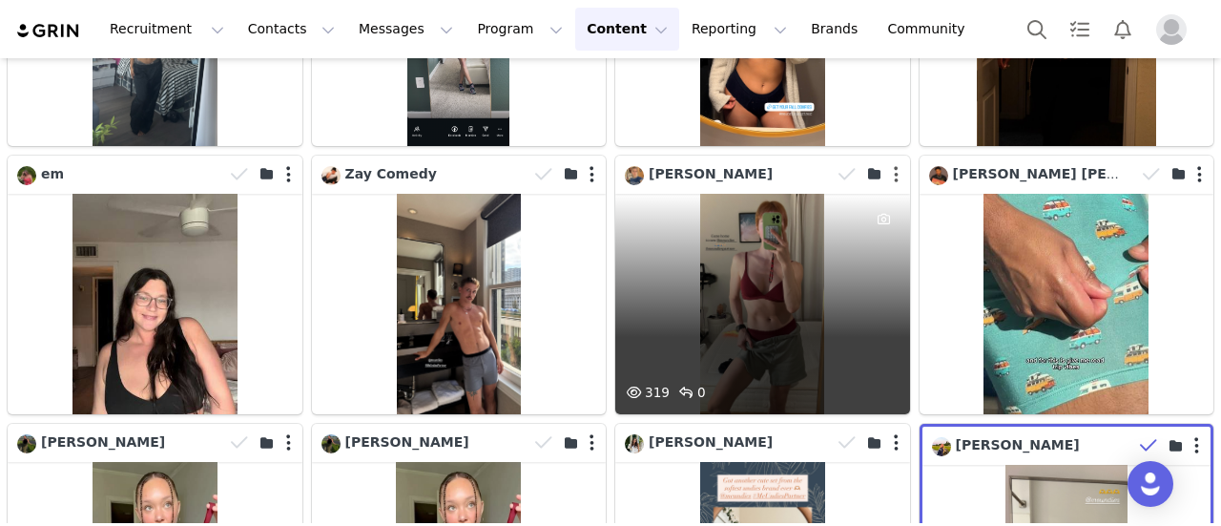
click at [894, 165] on button "button" at bounding box center [896, 174] width 5 height 19
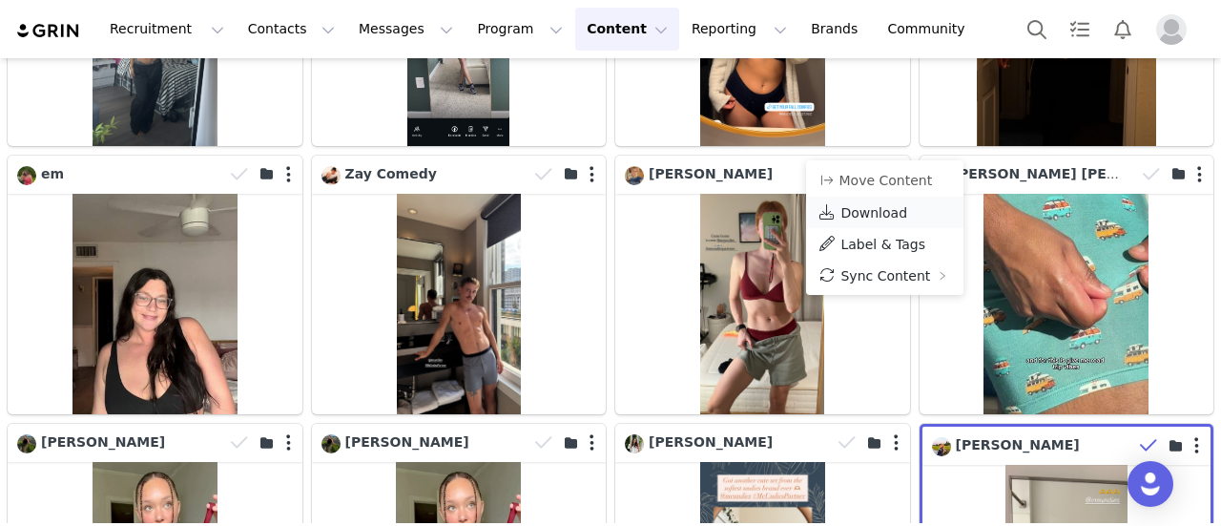
click at [876, 209] on span "Download" at bounding box center [874, 212] width 67 height 15
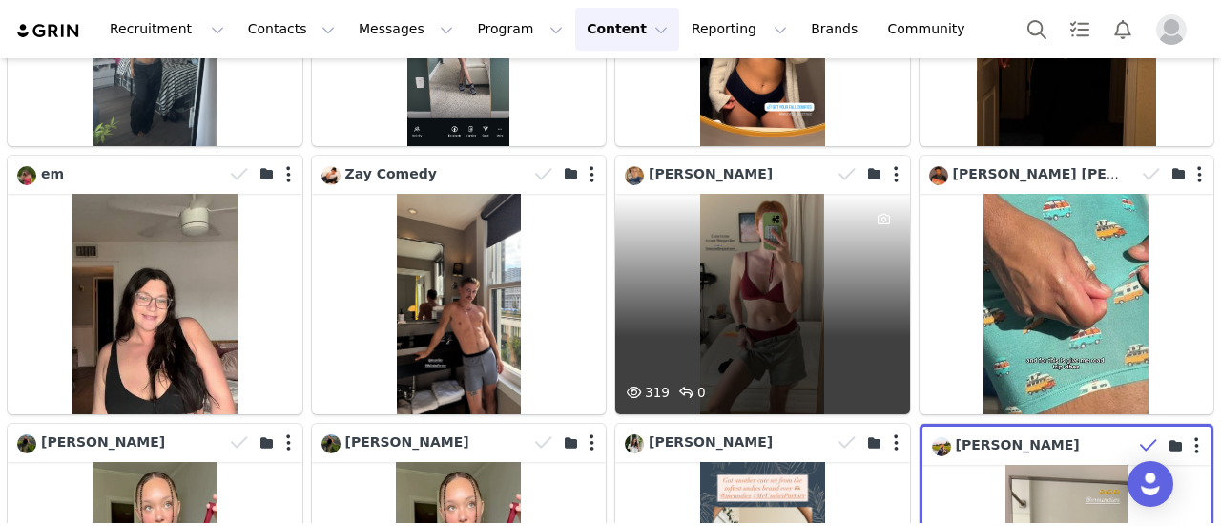
click at [740, 242] on div "319 0" at bounding box center [762, 304] width 295 height 220
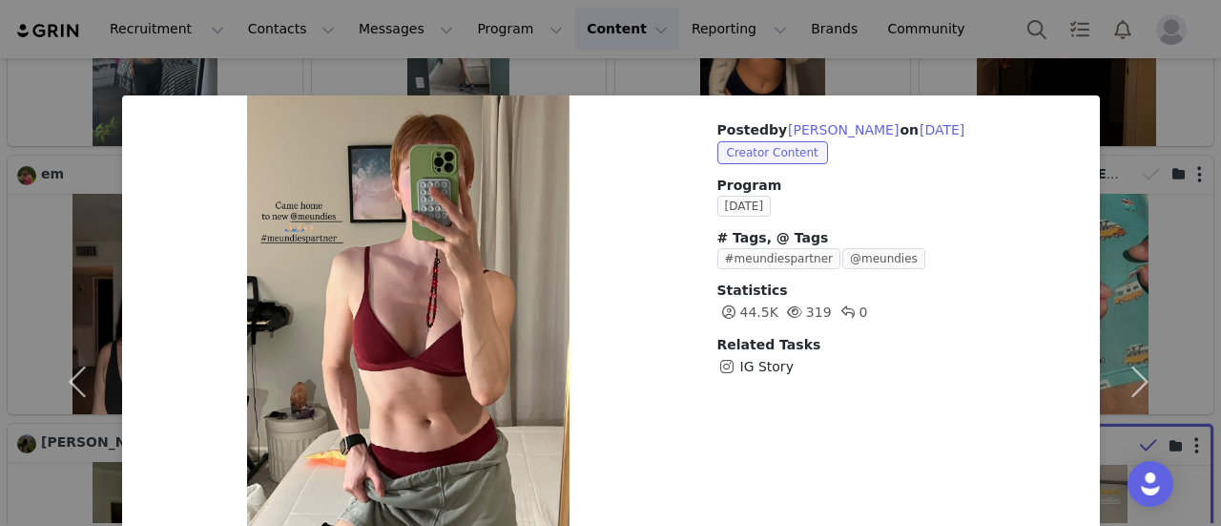
click at [914, 64] on div "Posted by [PERSON_NAME] on [DATE] Creator Content Program [DATE] # Tags, @ Tags…" at bounding box center [610, 263] width 1221 height 526
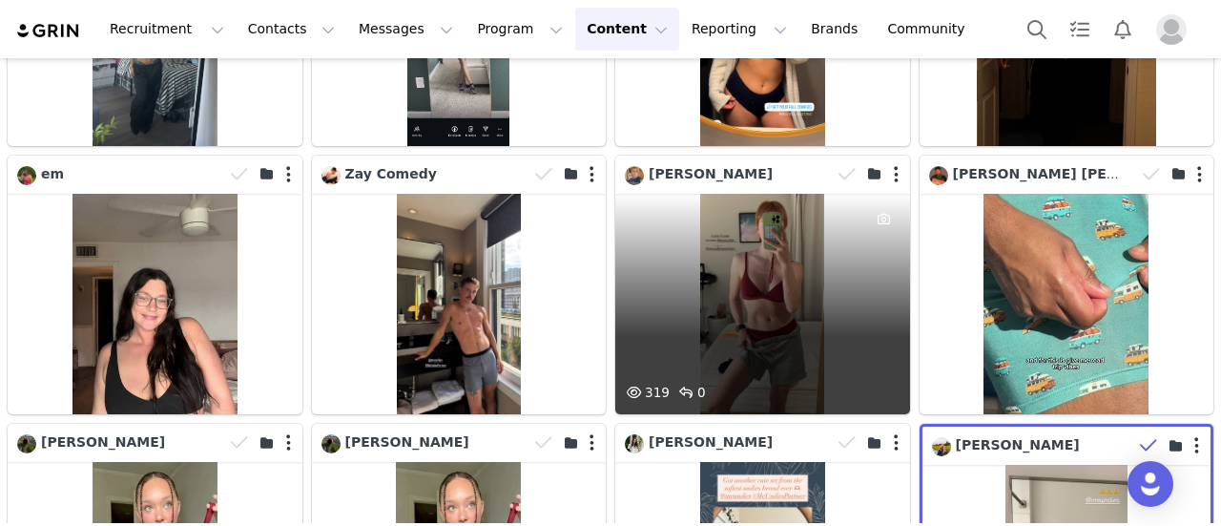
click at [774, 225] on div "319 0" at bounding box center [762, 304] width 295 height 220
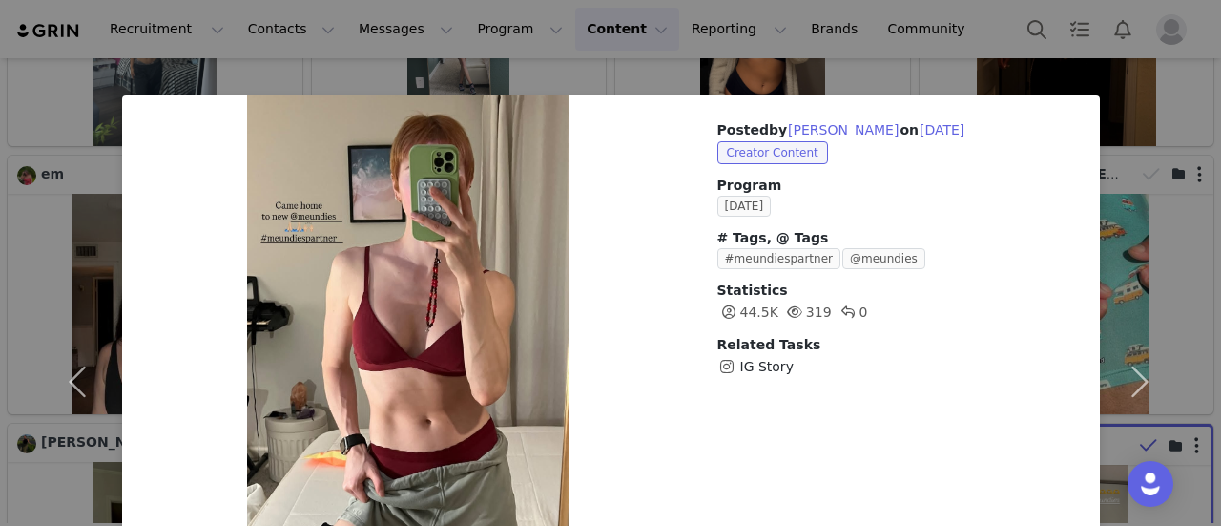
click at [933, 25] on div "Posted by [PERSON_NAME] on [DATE] Creator Content Program [DATE] # Tags, @ Tags…" at bounding box center [610, 263] width 1221 height 526
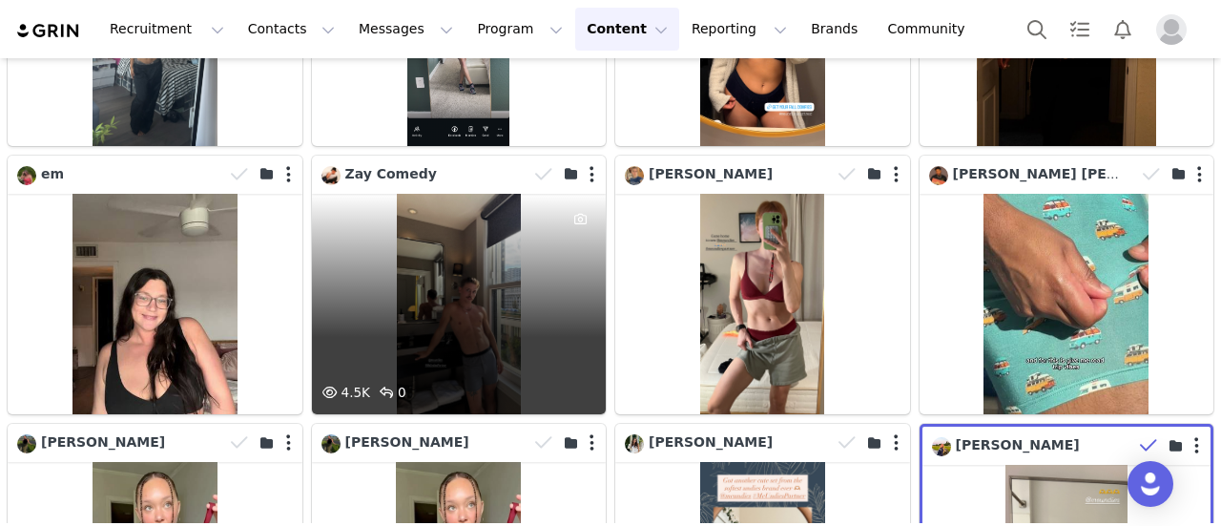
click at [414, 255] on div "4.5K 0" at bounding box center [459, 304] width 295 height 220
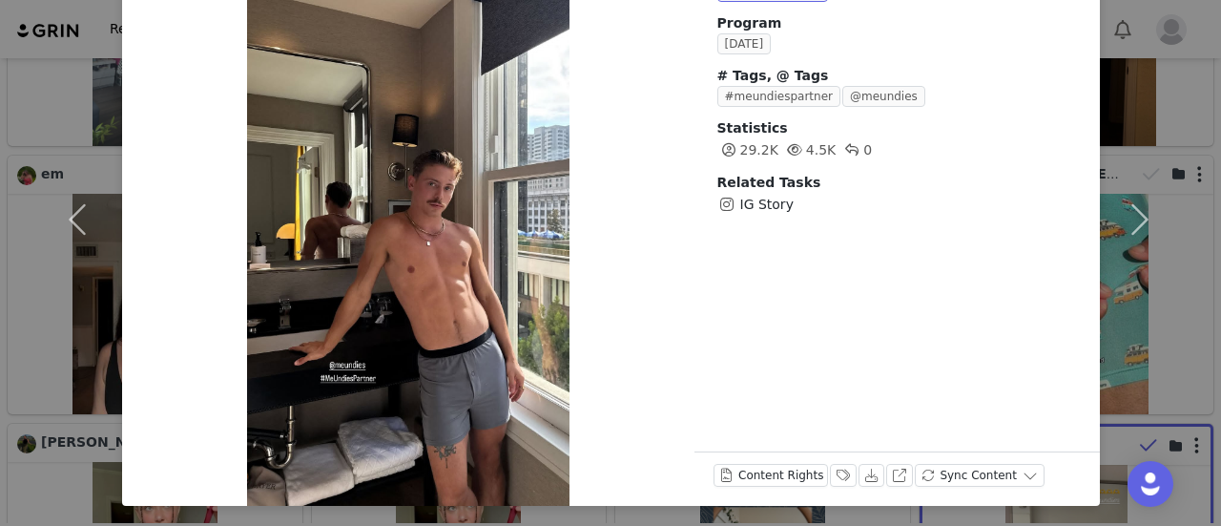
scroll to position [164, 0]
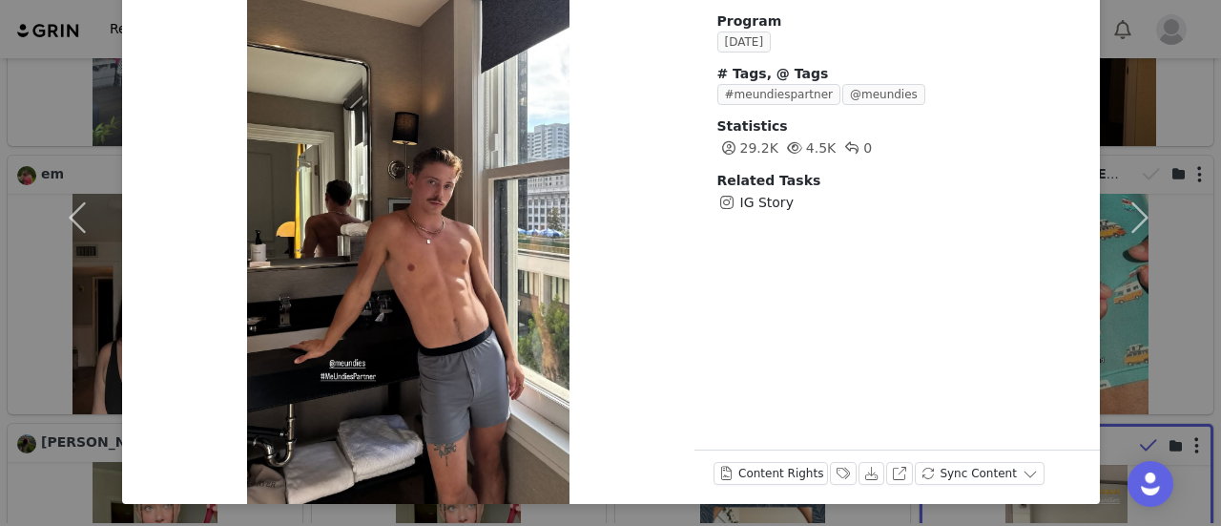
click at [477, 381] on div at bounding box center [408, 217] width 573 height 573
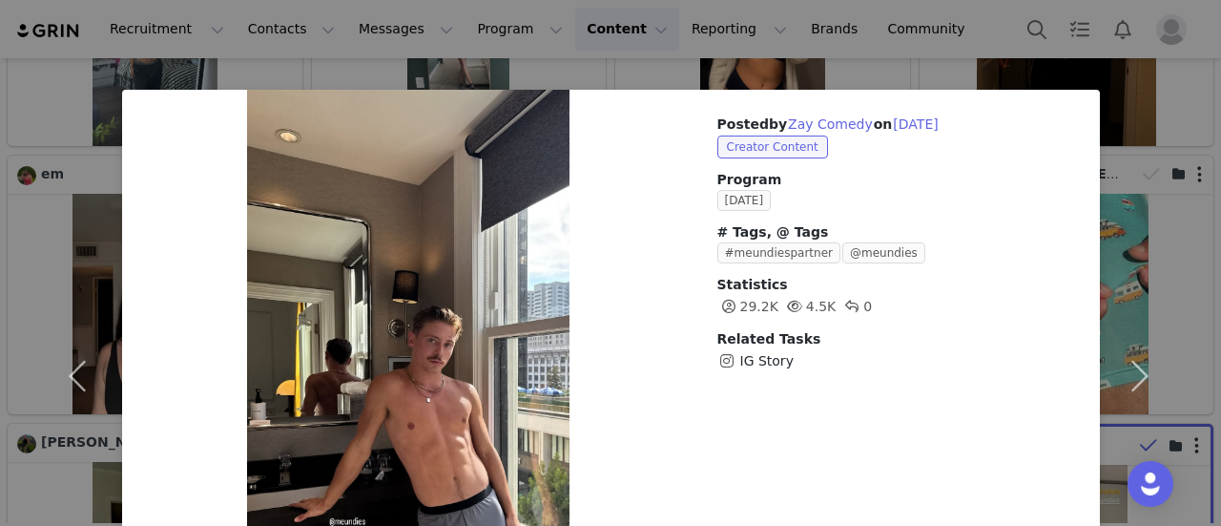
scroll to position [0, 0]
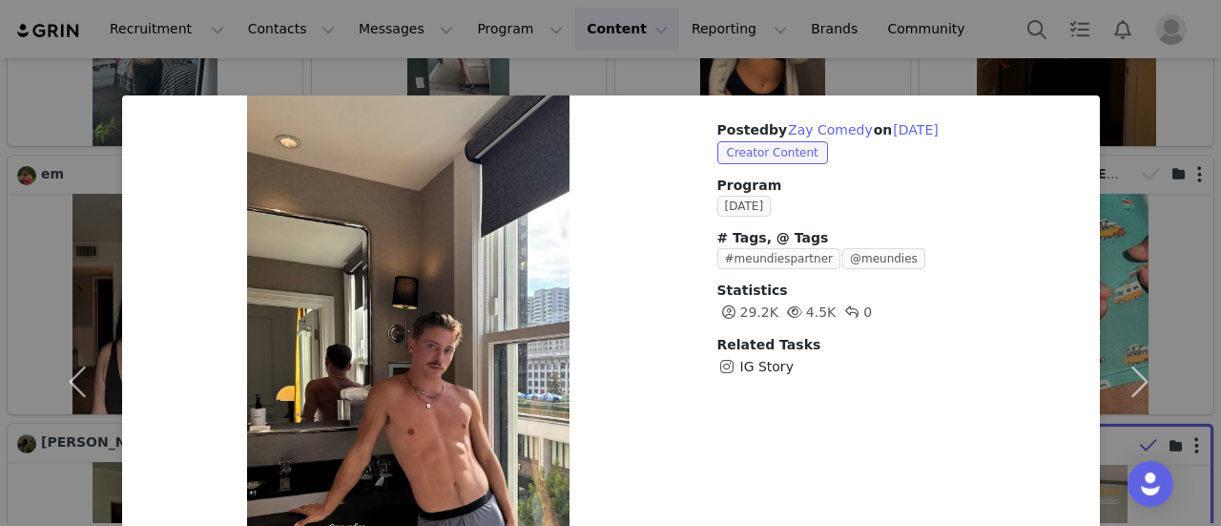
click at [910, 23] on div "Posted by [PERSON_NAME] Comedy on [DATE] Creator Content Program [DATE] # Tags,…" at bounding box center [610, 263] width 1221 height 526
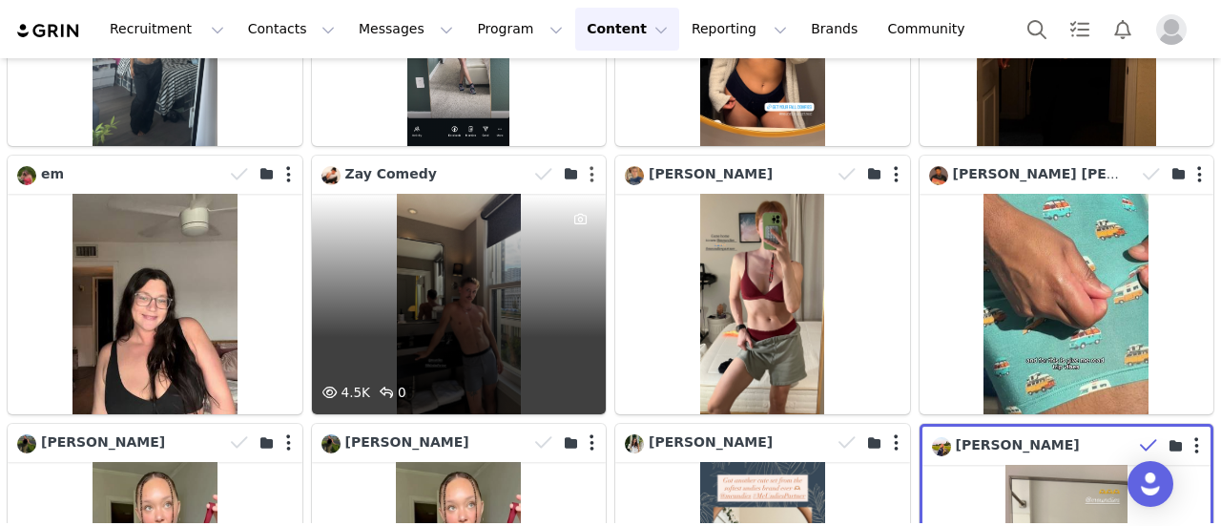
click at [590, 165] on button "button" at bounding box center [592, 174] width 5 height 19
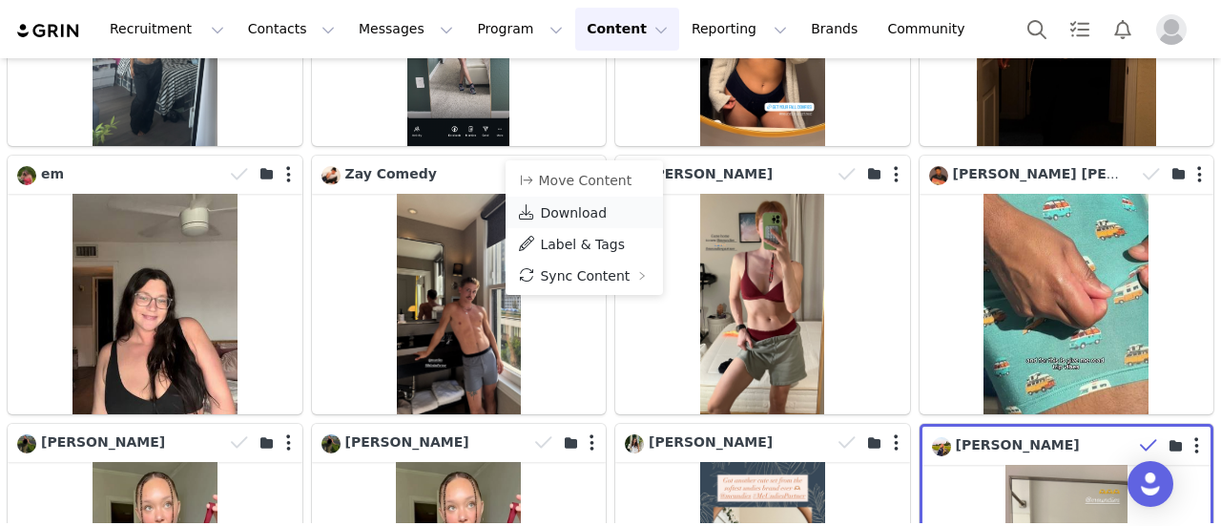
click at [586, 205] on span "Download" at bounding box center [573, 212] width 67 height 15
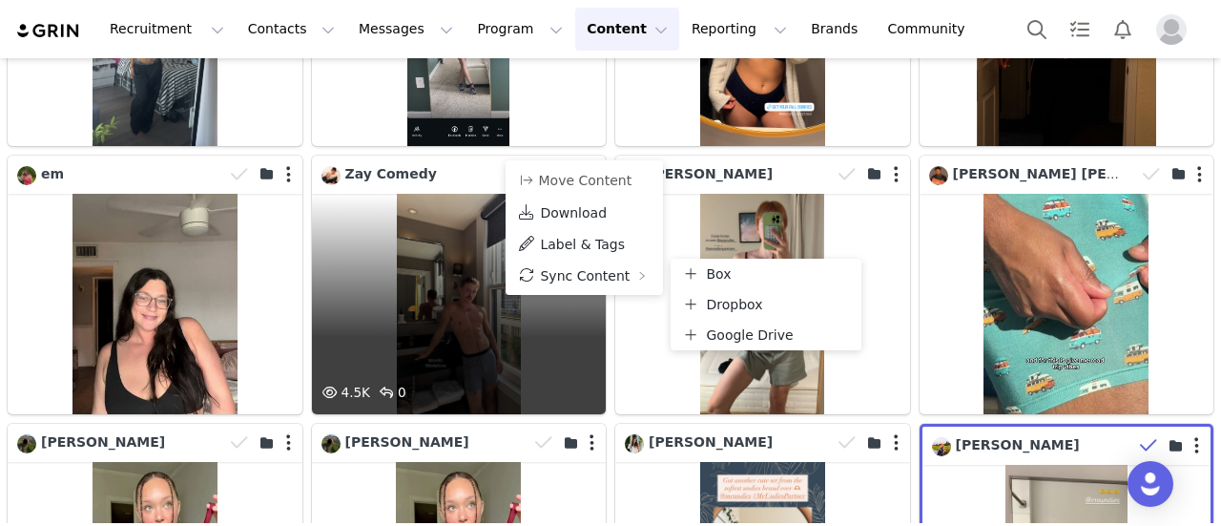
click at [468, 276] on div "4.5K 0" at bounding box center [459, 304] width 295 height 220
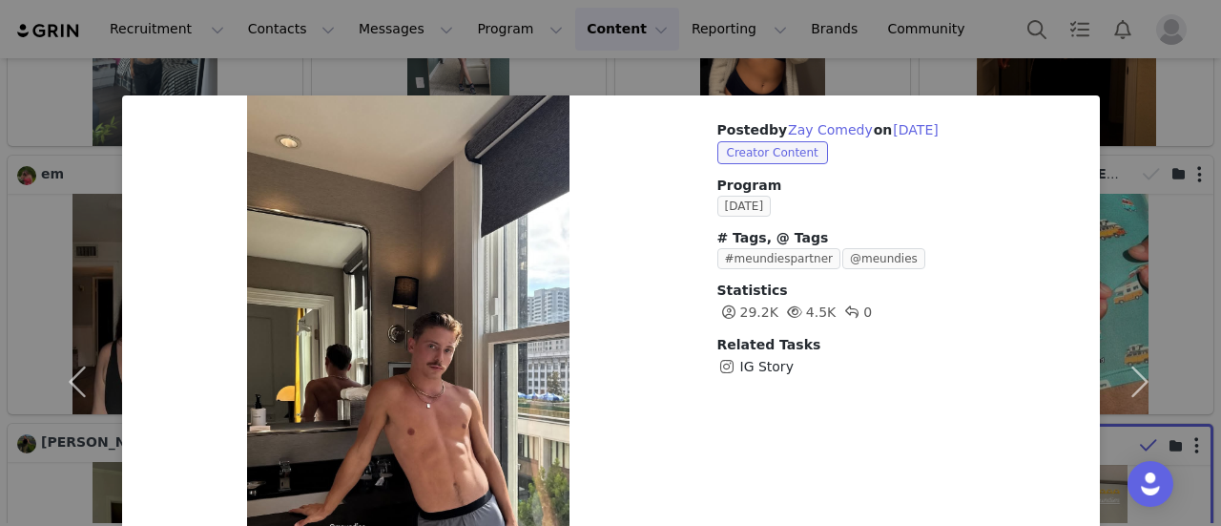
click at [883, 30] on div "Posted by [PERSON_NAME] Comedy on [DATE] Creator Content Program [DATE] # Tags,…" at bounding box center [610, 263] width 1221 height 526
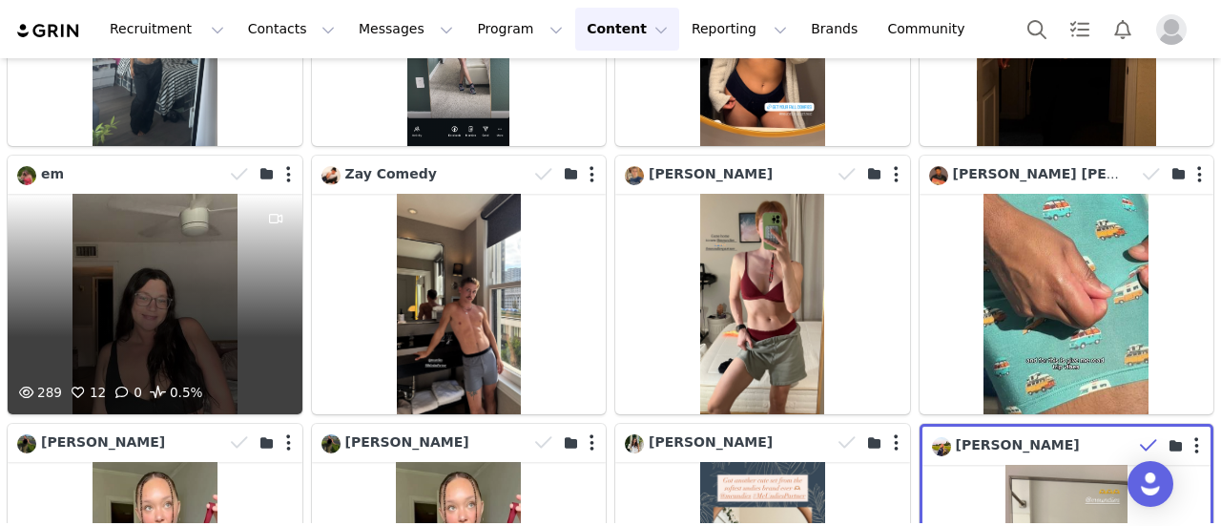
click at [207, 275] on div "289 12 0 0.5%" at bounding box center [155, 304] width 295 height 220
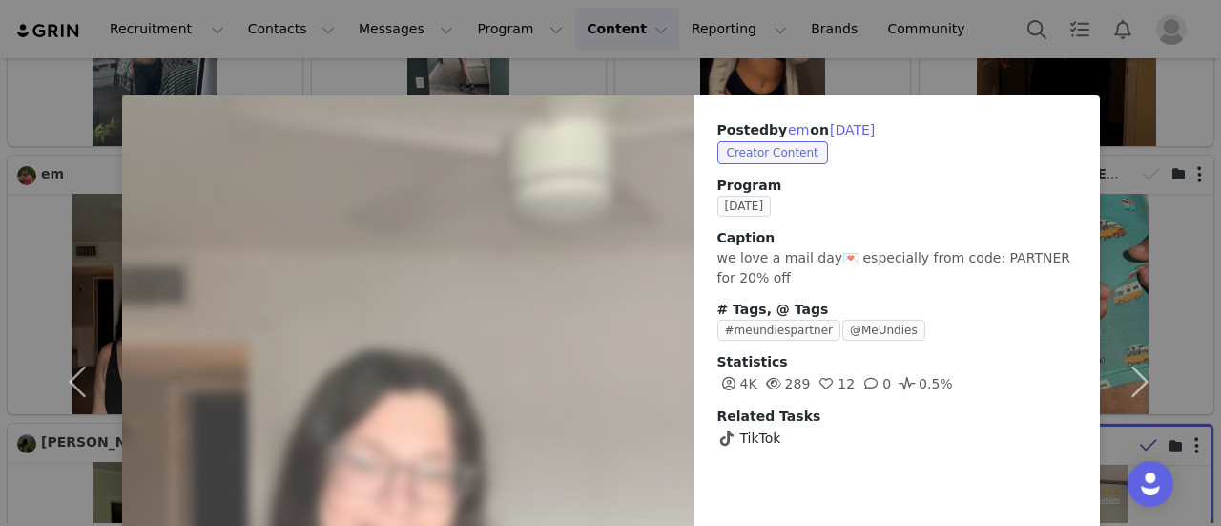
click at [914, 89] on div "Posted by em on [DATE] Creator Content Program [DATE] Caption we love a mail da…" at bounding box center [610, 263] width 1221 height 526
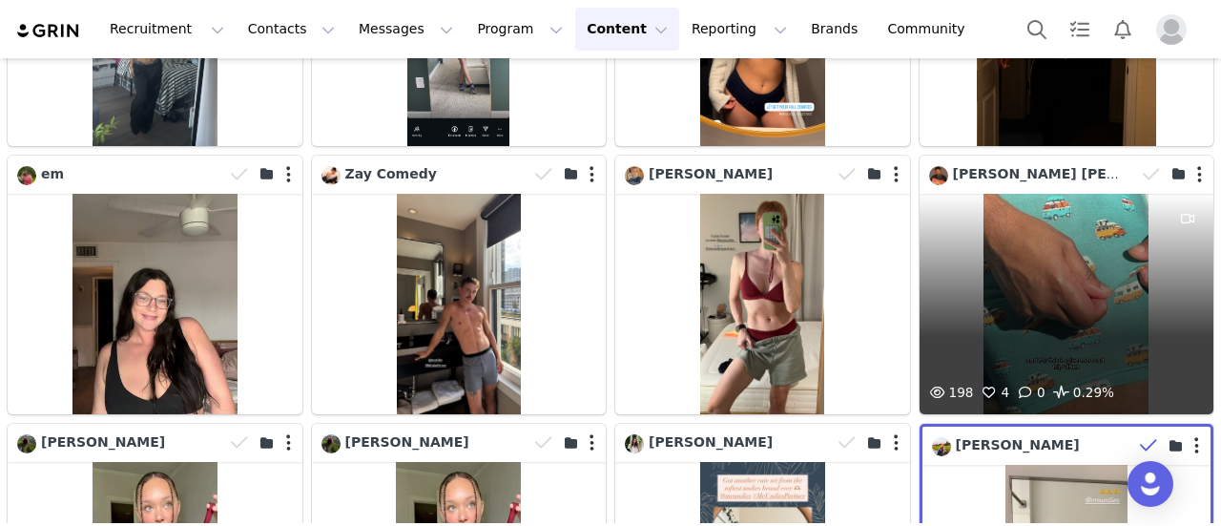
scroll to position [2576, 0]
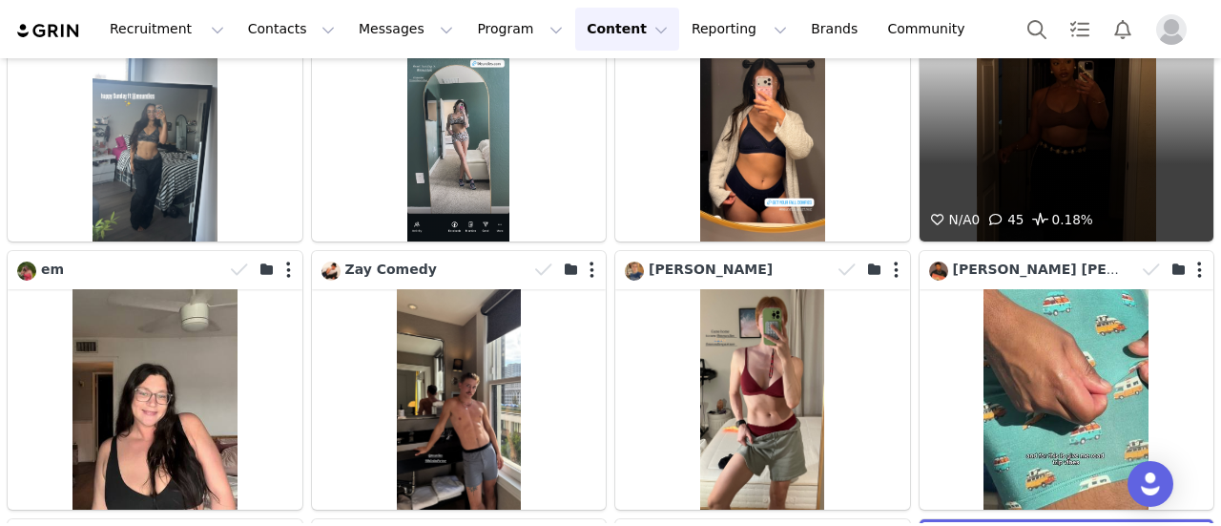
click at [1044, 176] on div "N/A 0 45 0.18%" at bounding box center [1067, 130] width 295 height 220
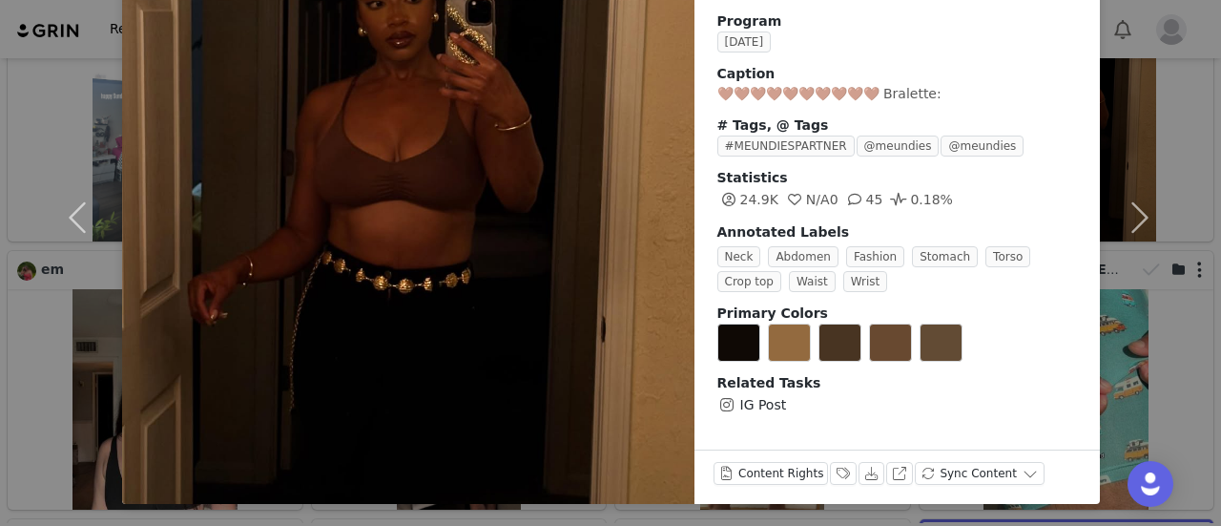
scroll to position [0, 0]
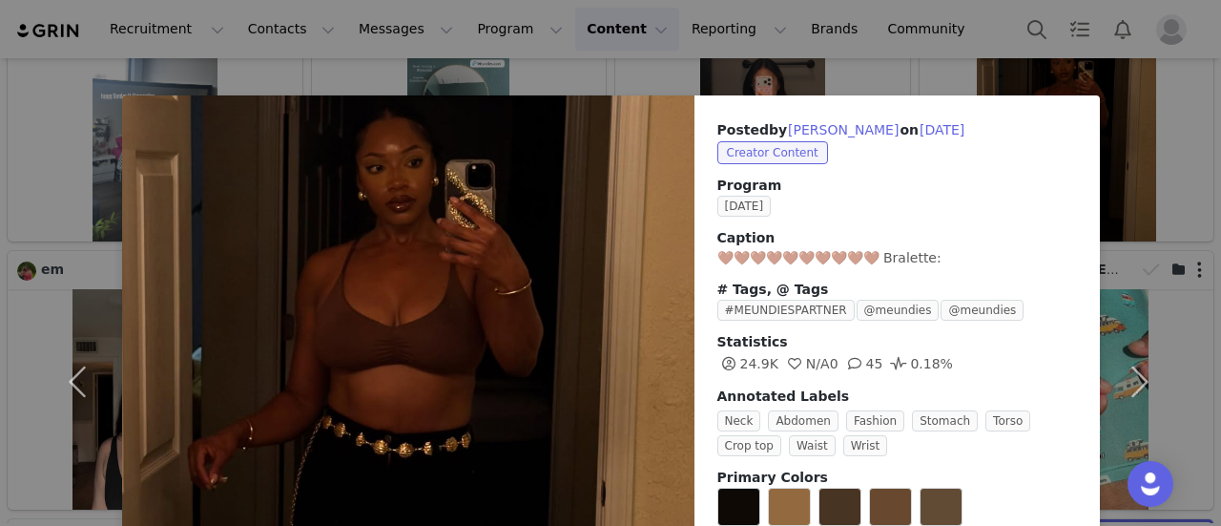
click at [996, 45] on div "Posted by [PERSON_NAME] on [DATE] Creator Content Program [DATE] Caption 🤎🤎🤎🤎🤎🤎…" at bounding box center [610, 263] width 1221 height 526
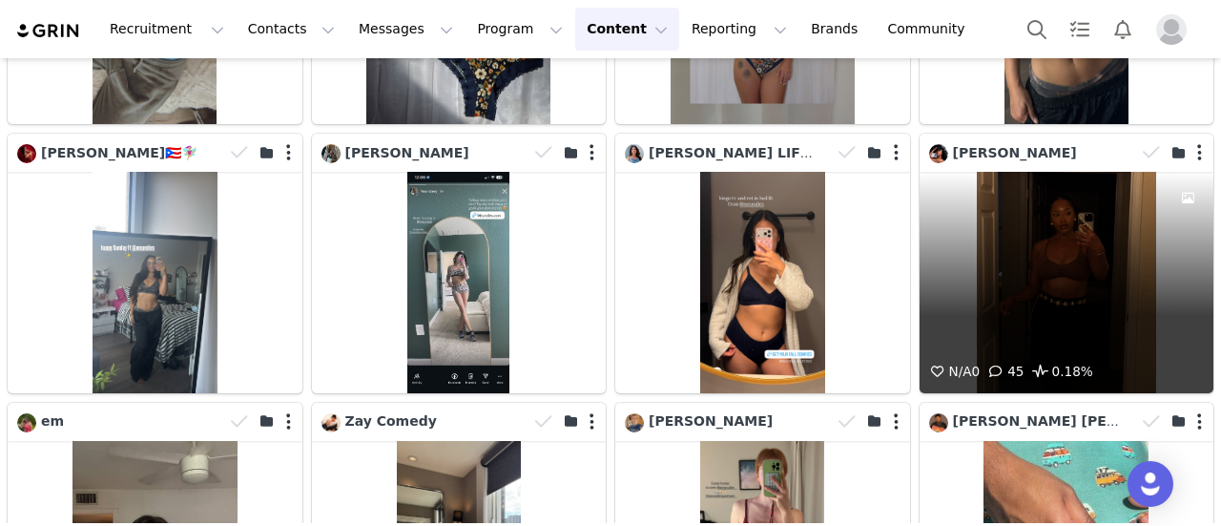
scroll to position [2386, 0]
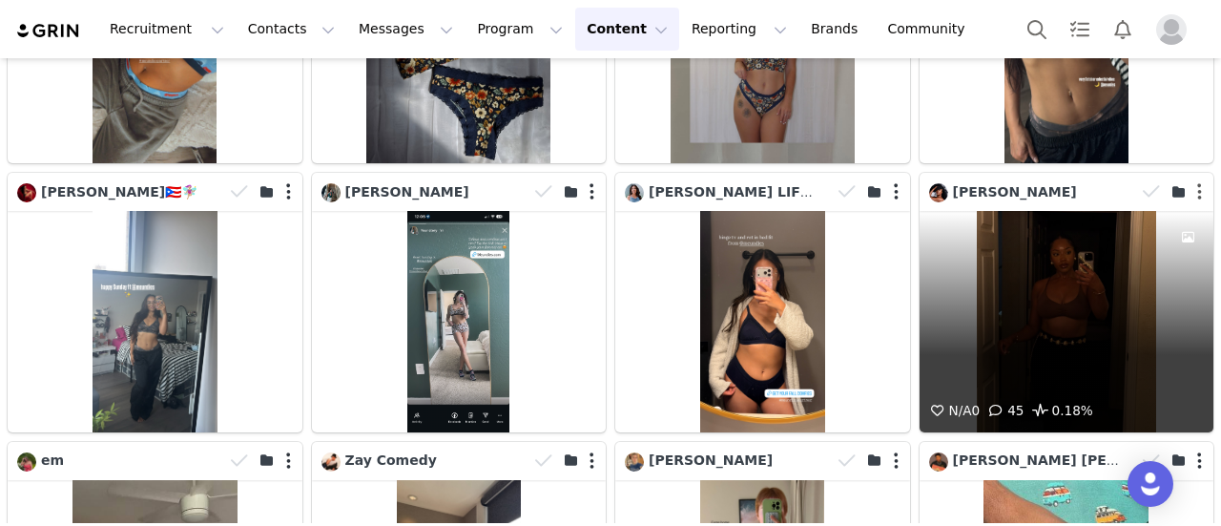
click at [1198, 182] on button "button" at bounding box center [1200, 191] width 5 height 19
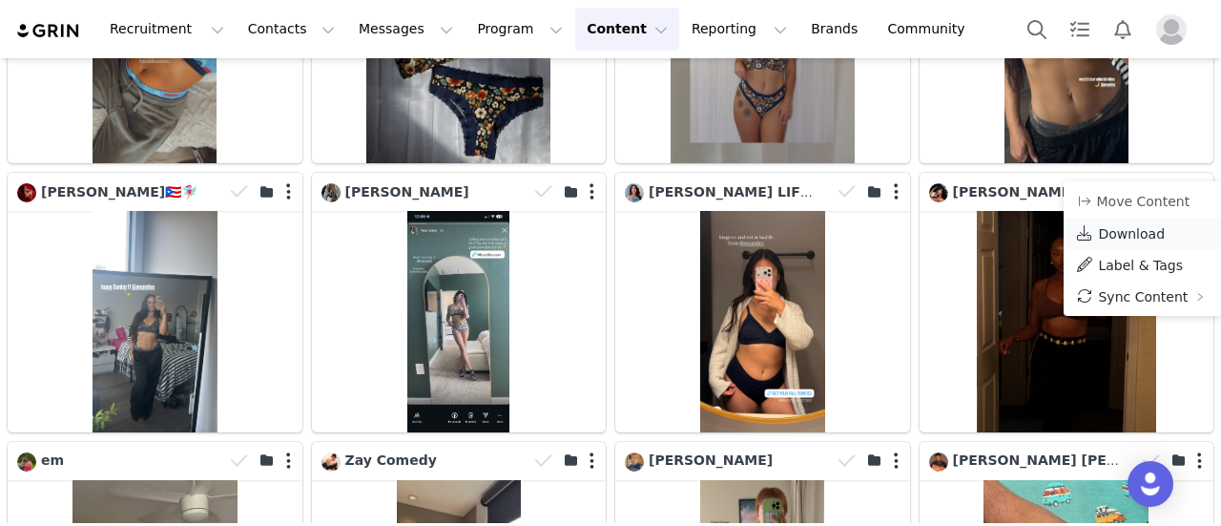
click at [1162, 228] on link "Download" at bounding box center [1142, 233] width 157 height 31
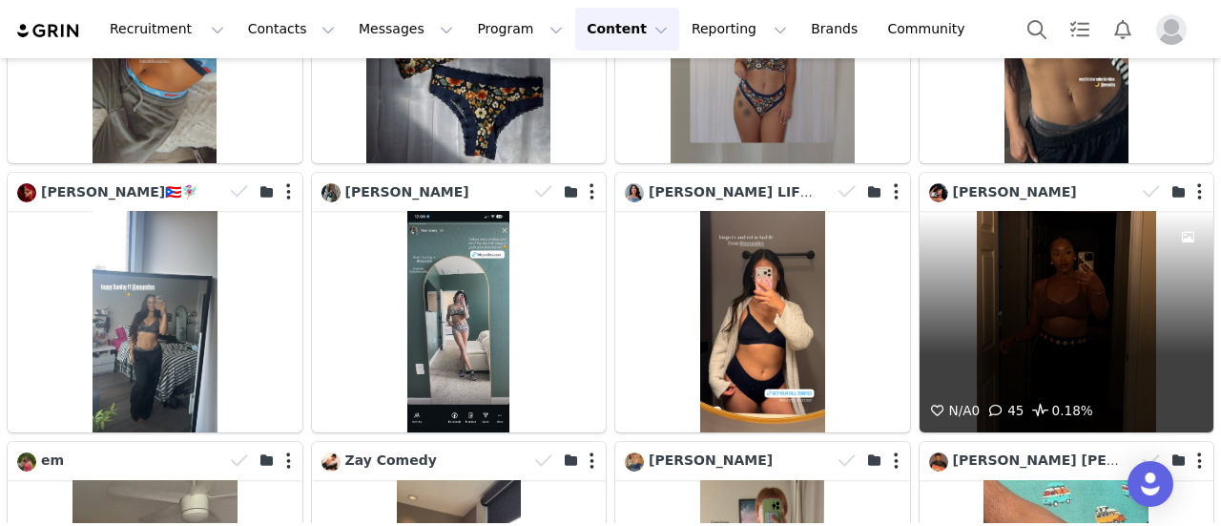
click at [1033, 261] on div "N/A 0 45 0.18%" at bounding box center [1067, 321] width 295 height 220
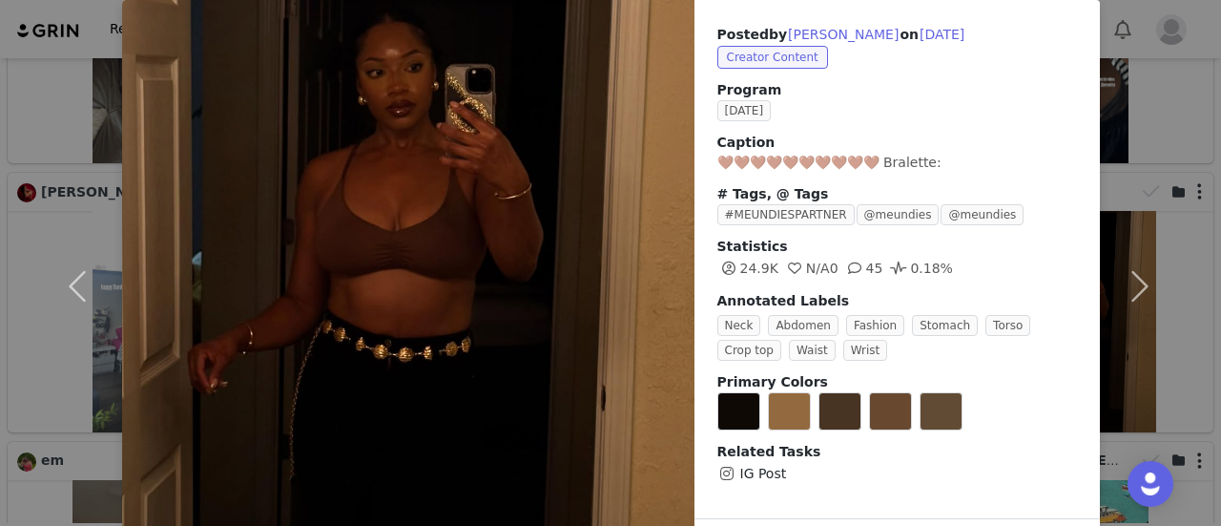
scroll to position [0, 0]
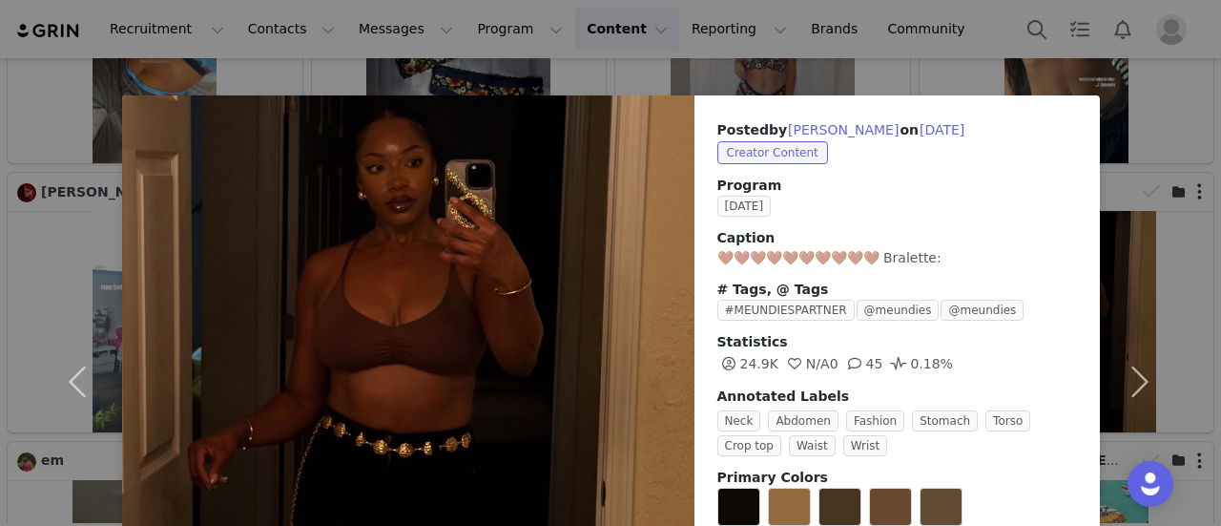
drag, startPoint x: 1000, startPoint y: 73, endPoint x: 989, endPoint y: 151, distance: 78.1
click at [999, 73] on div "Posted by [PERSON_NAME] on [DATE] Creator Content Program [DATE] Caption 🤎🤎🤎🤎🤎🤎…" at bounding box center [610, 263] width 1221 height 526
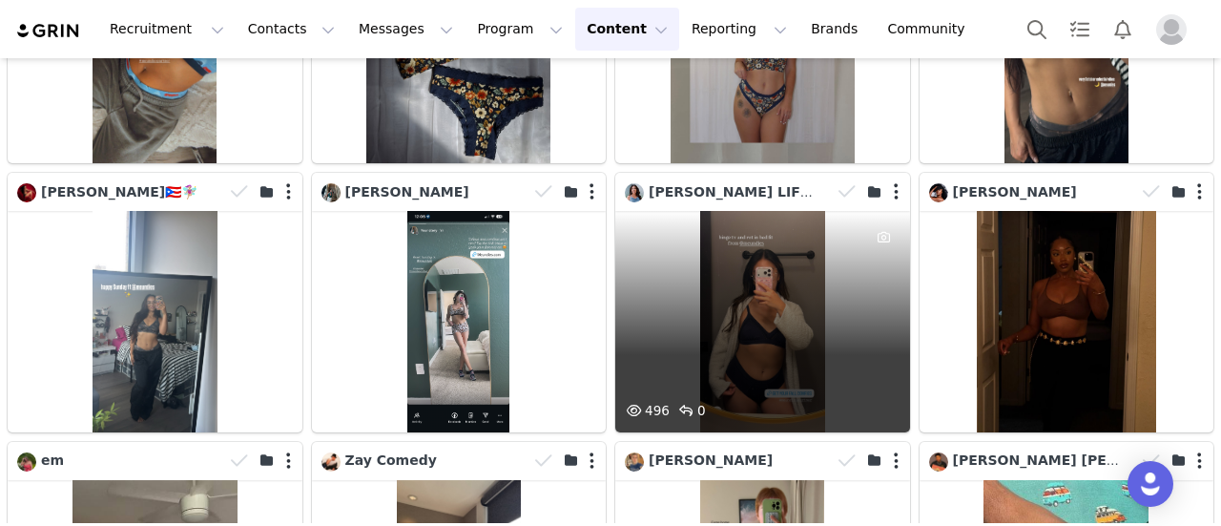
click at [763, 274] on div "496 0" at bounding box center [762, 321] width 295 height 220
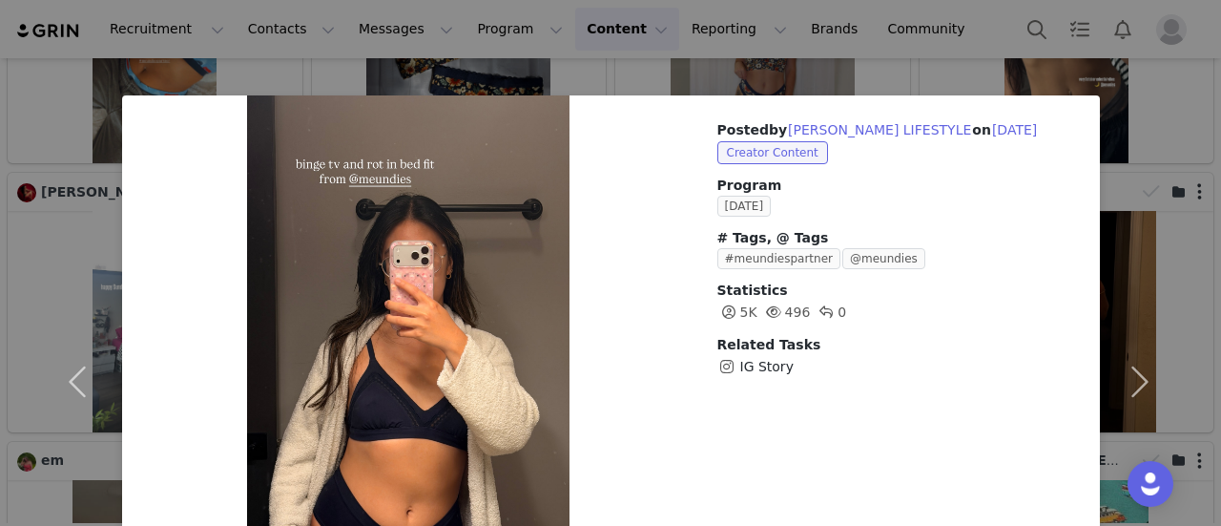
drag, startPoint x: 889, startPoint y: 16, endPoint x: 877, endPoint y: 22, distance: 13.7
click at [890, 16] on div "Posted by [PERSON_NAME] LIFESTYLE on [DATE] Creator Content Program [DATE] # Ta…" at bounding box center [610, 263] width 1221 height 526
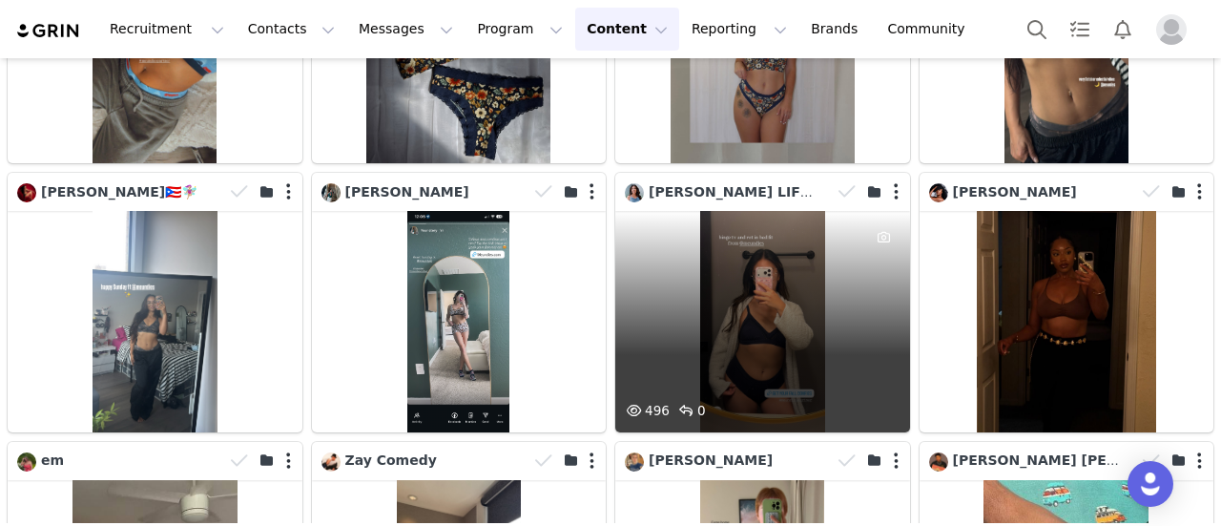
click at [887, 177] on div at bounding box center [871, 191] width 78 height 29
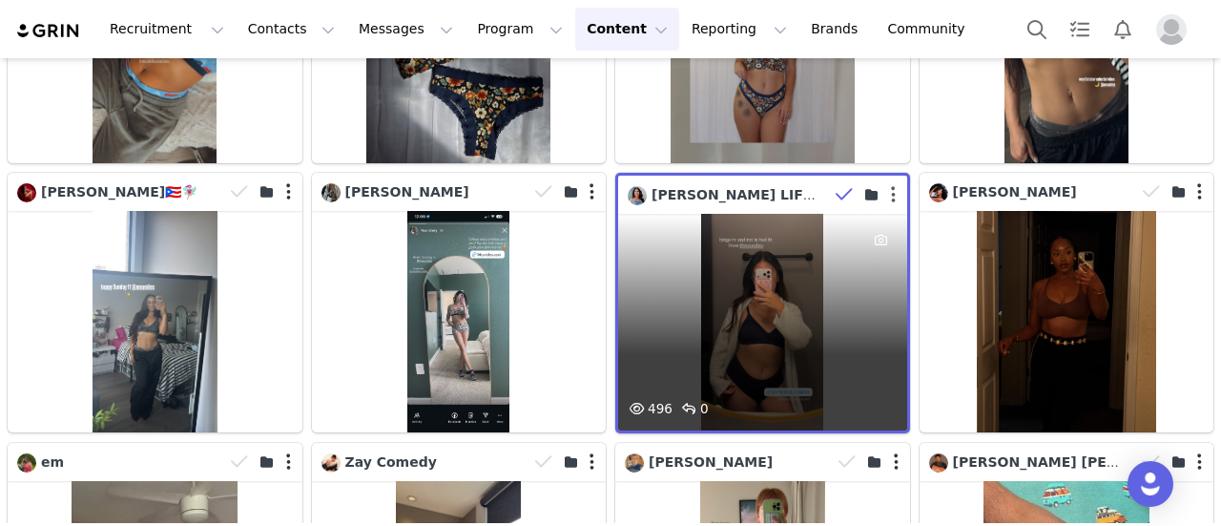
click at [891, 185] on button "button" at bounding box center [893, 194] width 5 height 19
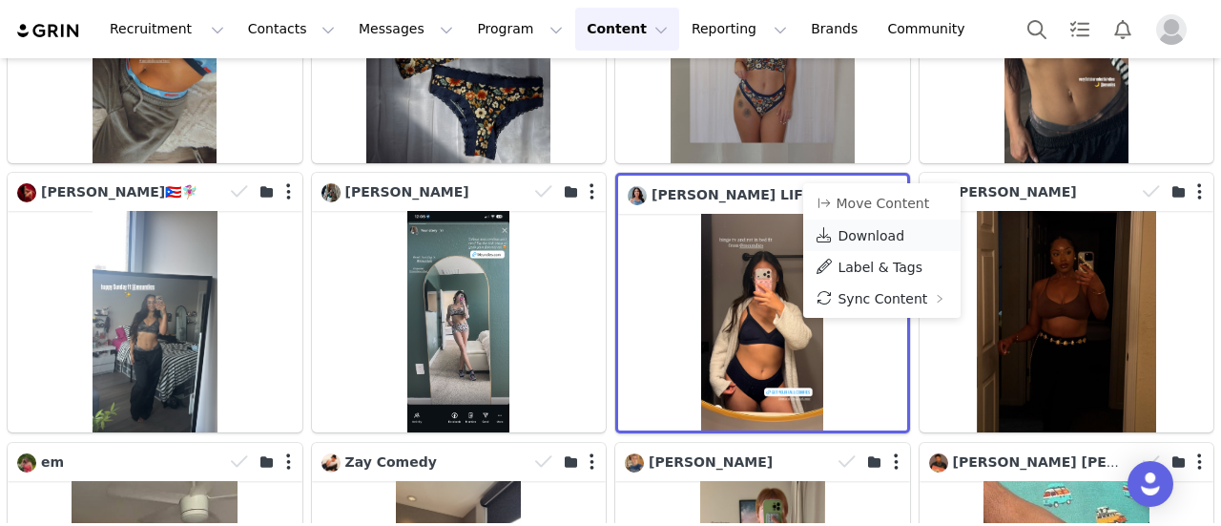
click at [865, 234] on span "Download" at bounding box center [871, 235] width 67 height 15
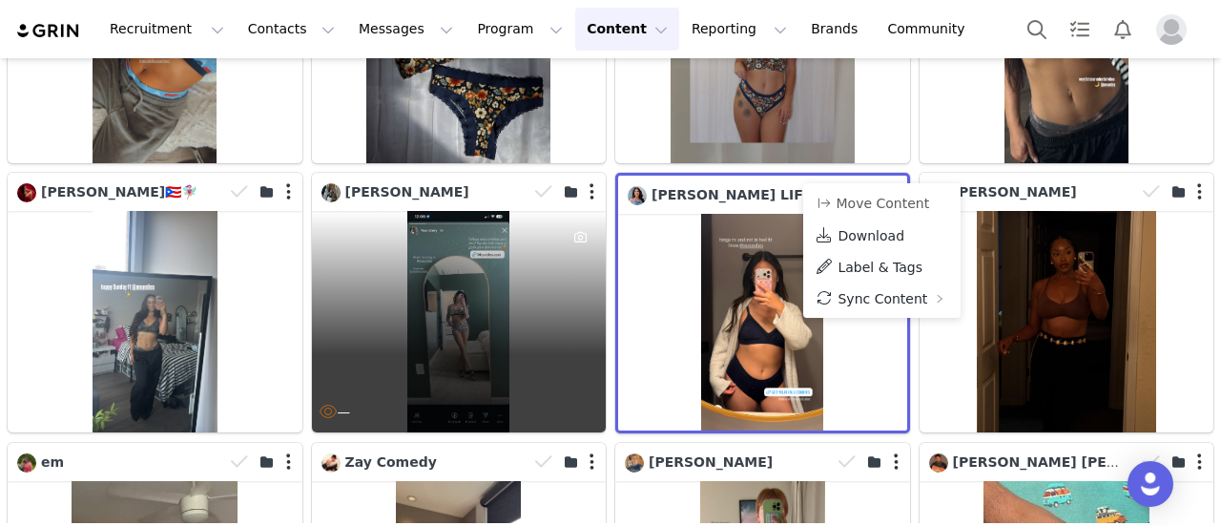
click at [436, 225] on div "—" at bounding box center [459, 321] width 295 height 220
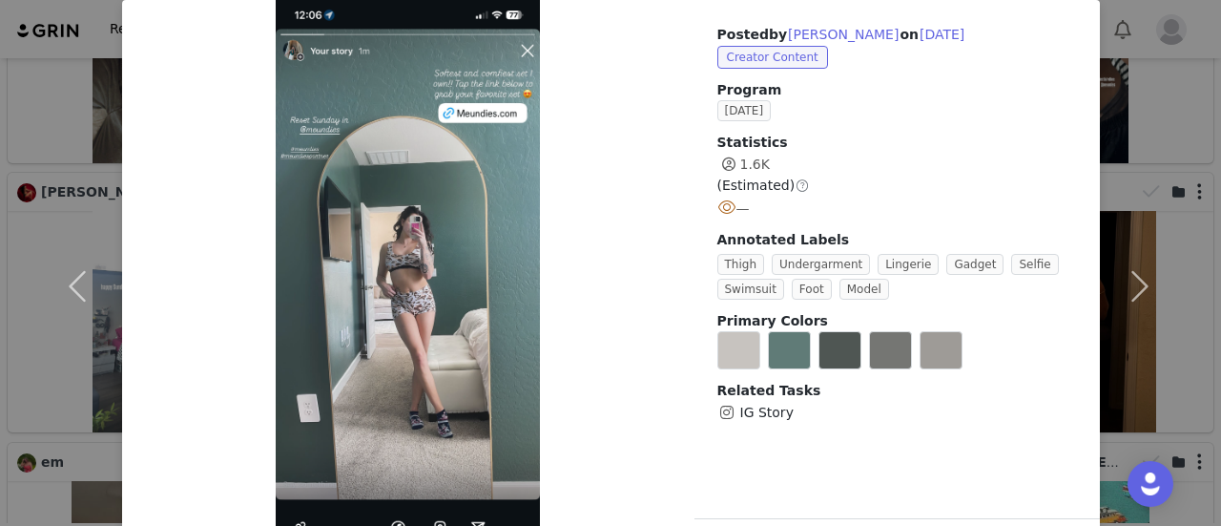
scroll to position [164, 0]
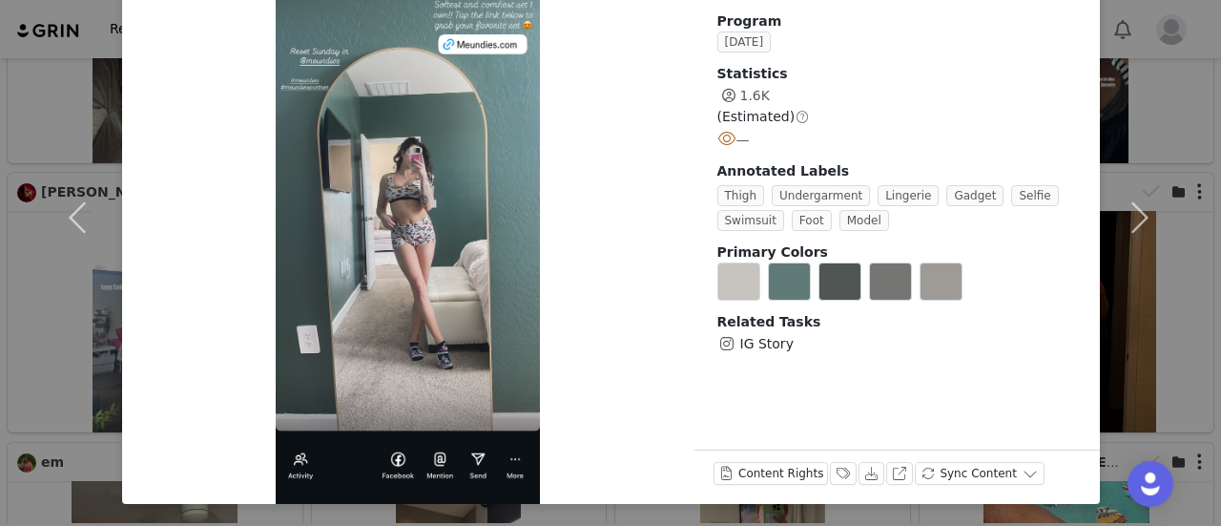
click at [423, 259] on div at bounding box center [408, 217] width 573 height 573
click at [388, 222] on div at bounding box center [408, 217] width 573 height 573
click at [416, 297] on div at bounding box center [408, 217] width 573 height 573
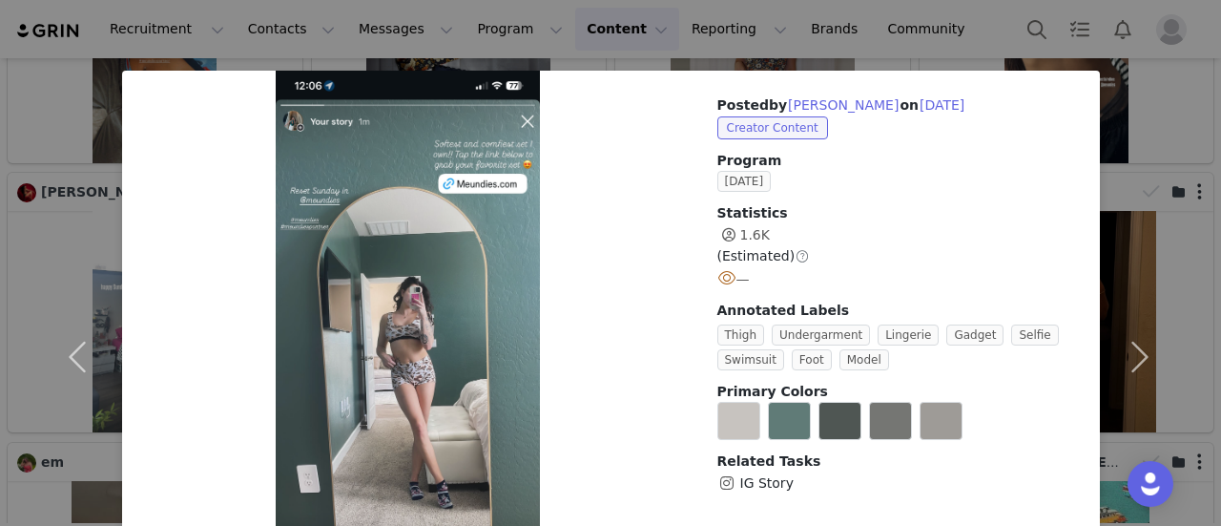
scroll to position [0, 0]
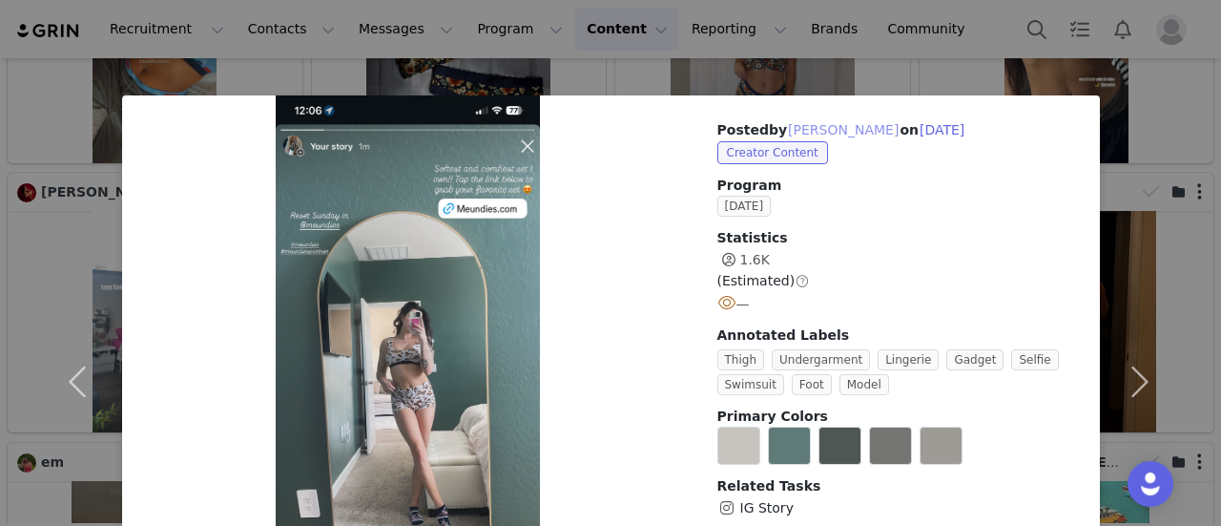
click at [817, 129] on button "[PERSON_NAME]" at bounding box center [843, 129] width 113 height 23
type input "[PERSON_NAME]"
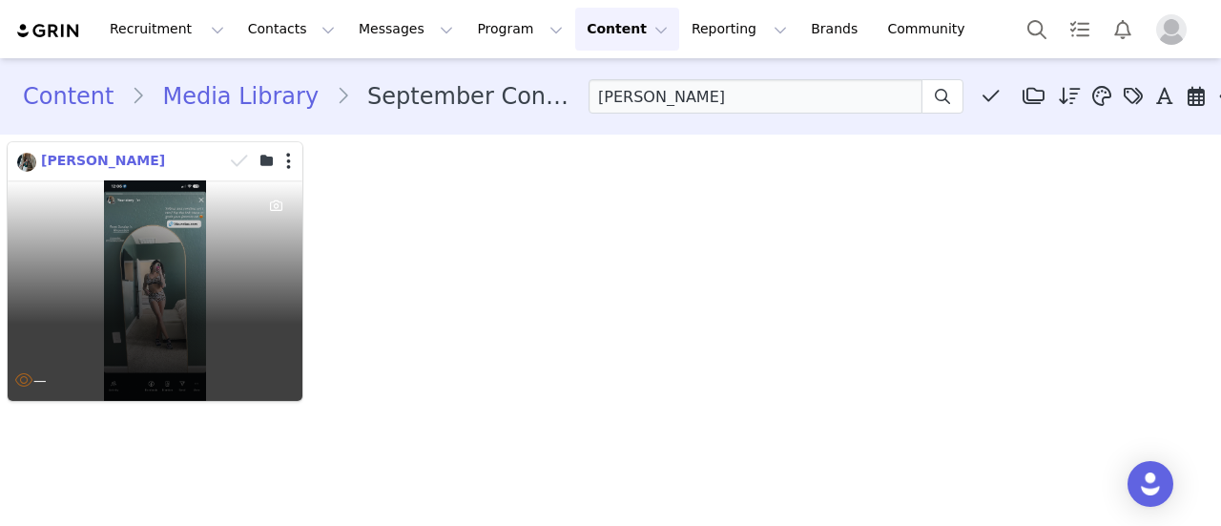
click at [62, 164] on span "[PERSON_NAME]" at bounding box center [103, 160] width 124 height 15
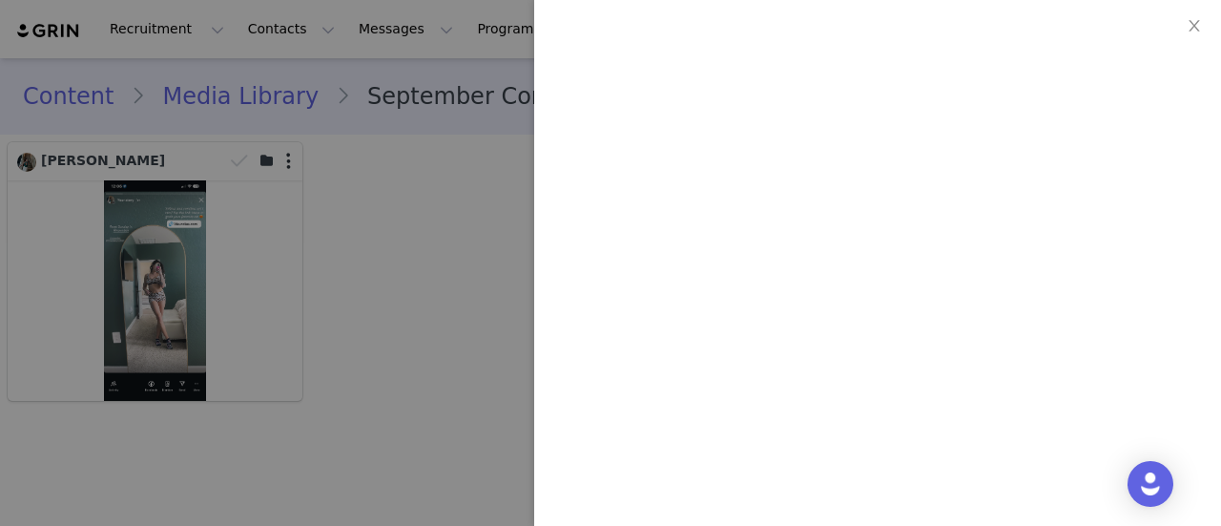
scroll to position [954, 0]
click at [1196, 24] on icon "icon: close" at bounding box center [1194, 25] width 15 height 15
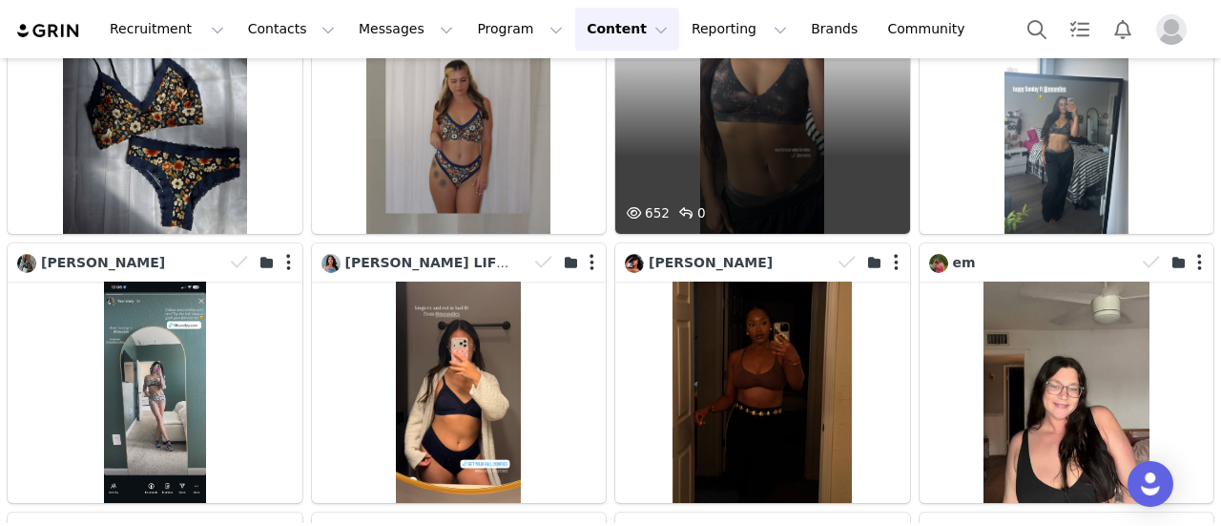
scroll to position [2357, 0]
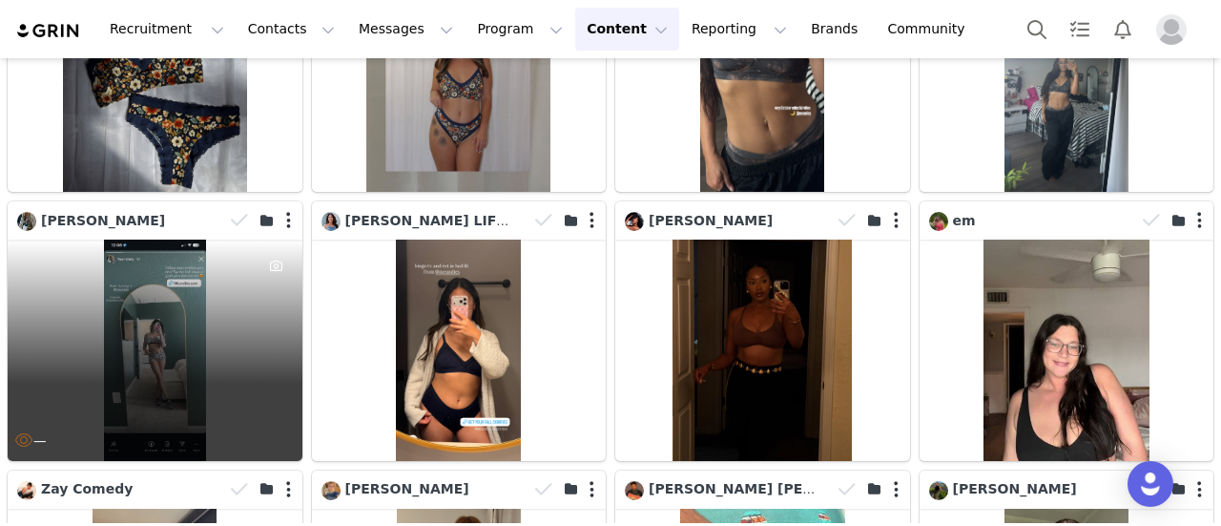
click at [198, 322] on div "—" at bounding box center [155, 350] width 295 height 220
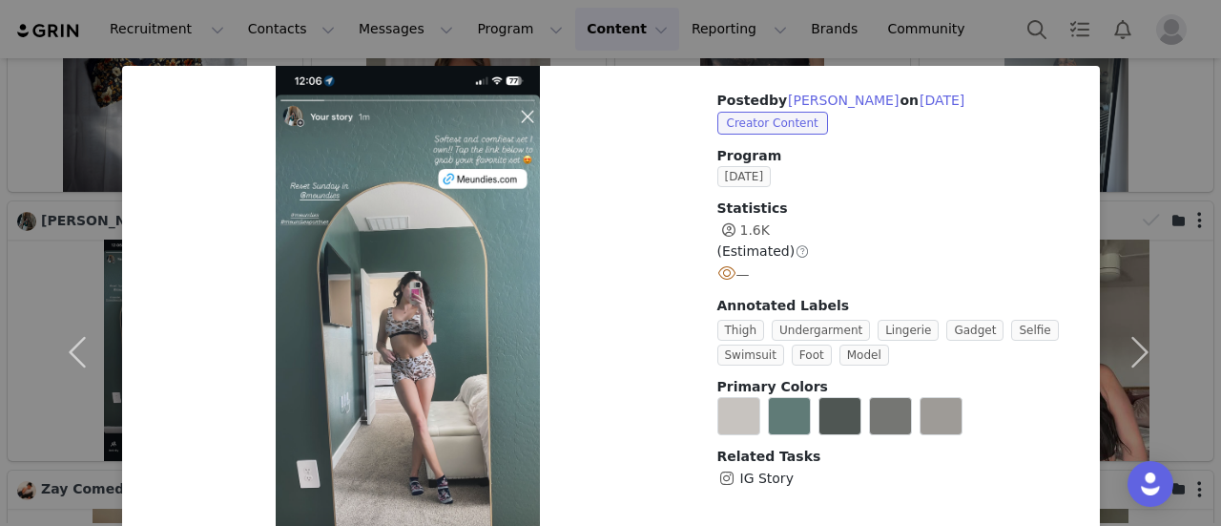
scroll to position [0, 0]
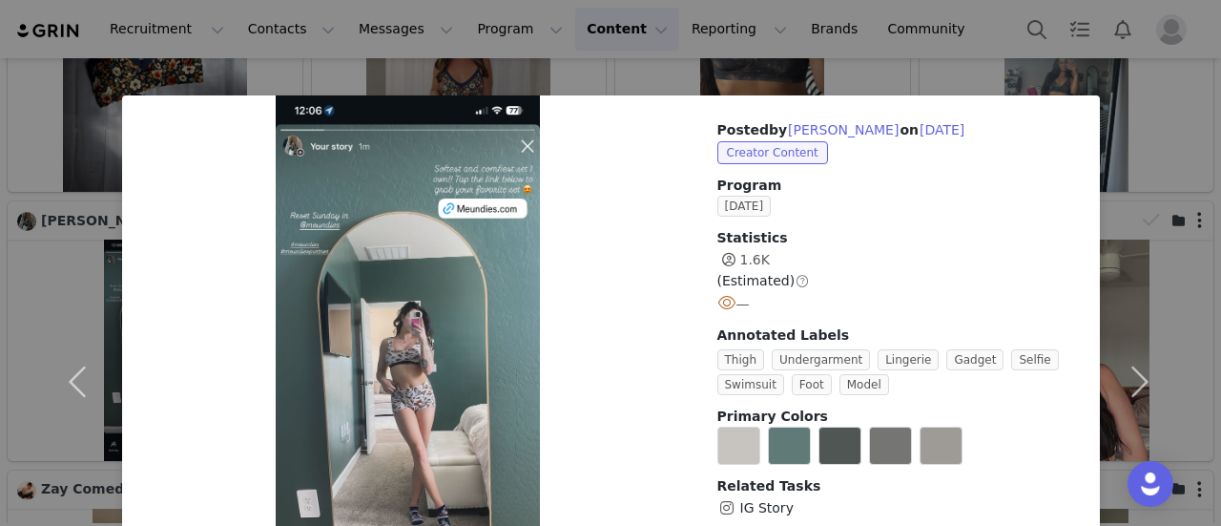
click at [937, 29] on div "Posted by [PERSON_NAME] on [DATE] Creator Content Program [DATE] Statistics 1.6…" at bounding box center [610, 263] width 1221 height 526
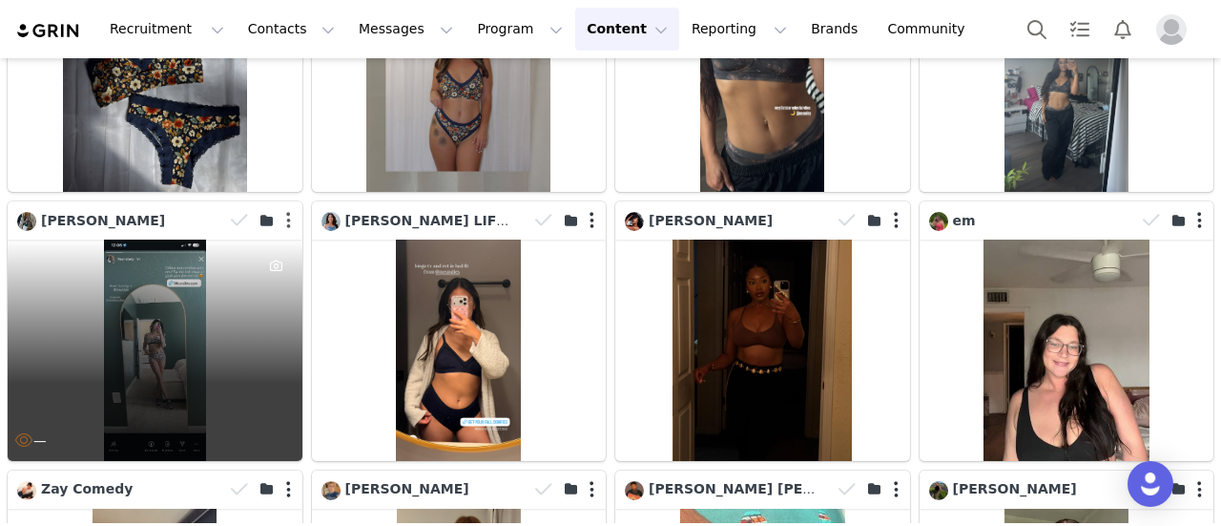
click at [286, 211] on button "button" at bounding box center [288, 220] width 5 height 19
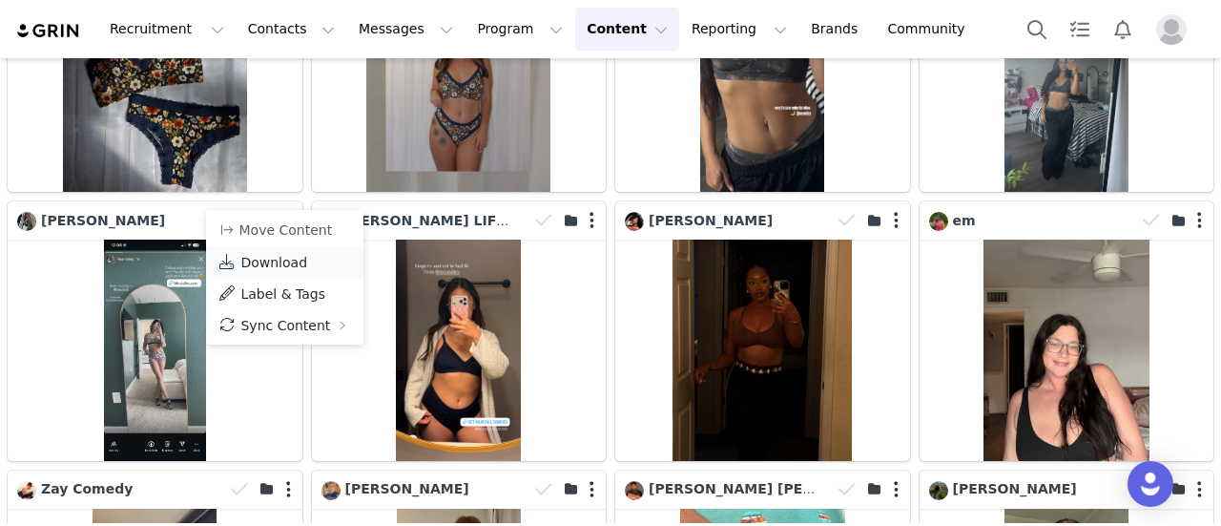
click at [300, 255] on span "Download" at bounding box center [273, 262] width 67 height 15
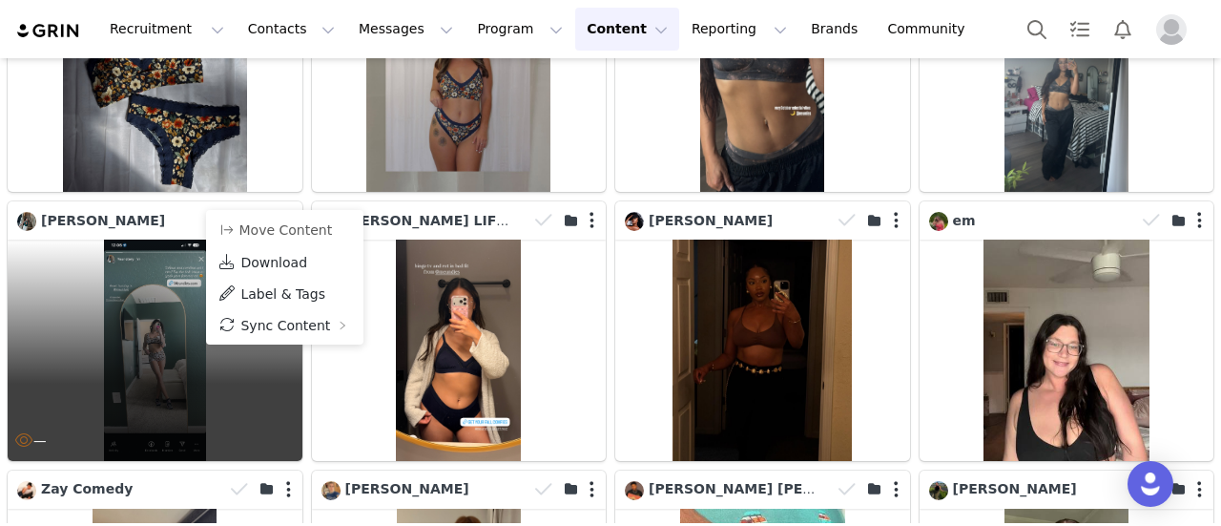
click at [149, 326] on div "—" at bounding box center [155, 350] width 295 height 220
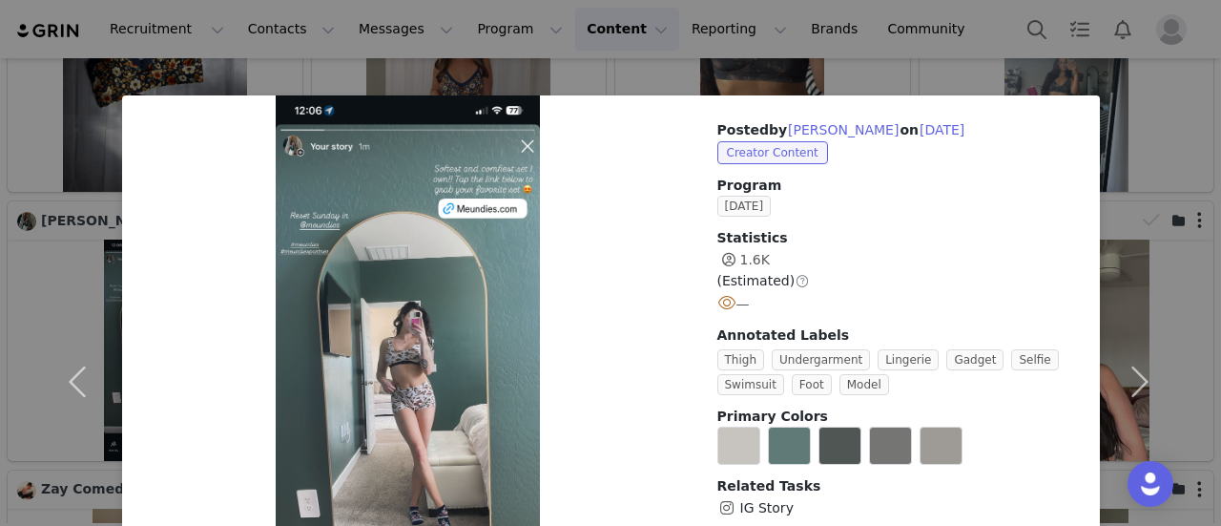
click at [906, 33] on div "Posted by [PERSON_NAME] on [DATE] Creator Content Program [DATE] Statistics 1.6…" at bounding box center [610, 263] width 1221 height 526
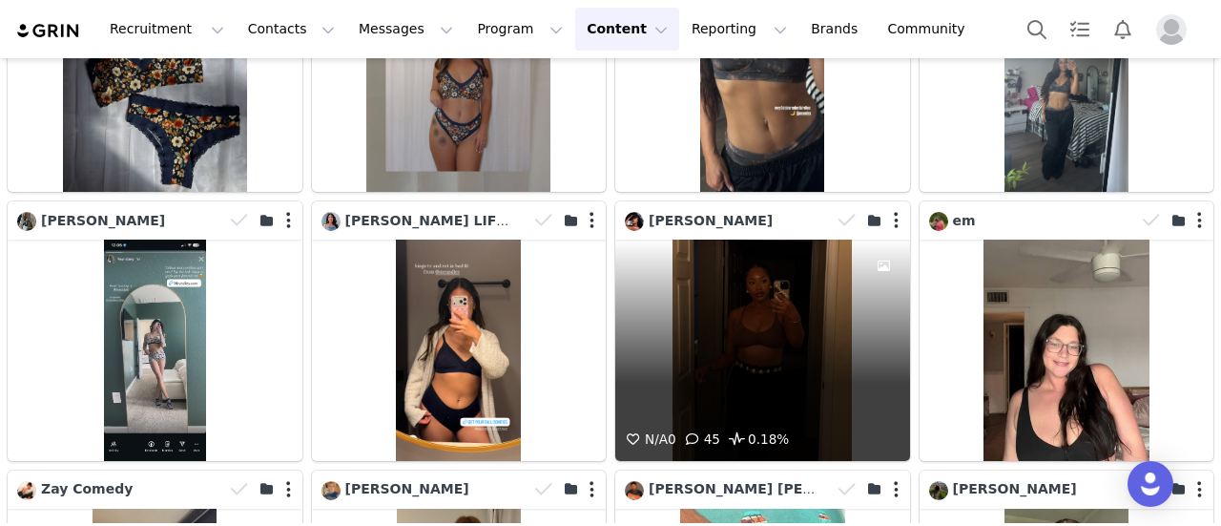
scroll to position [2262, 0]
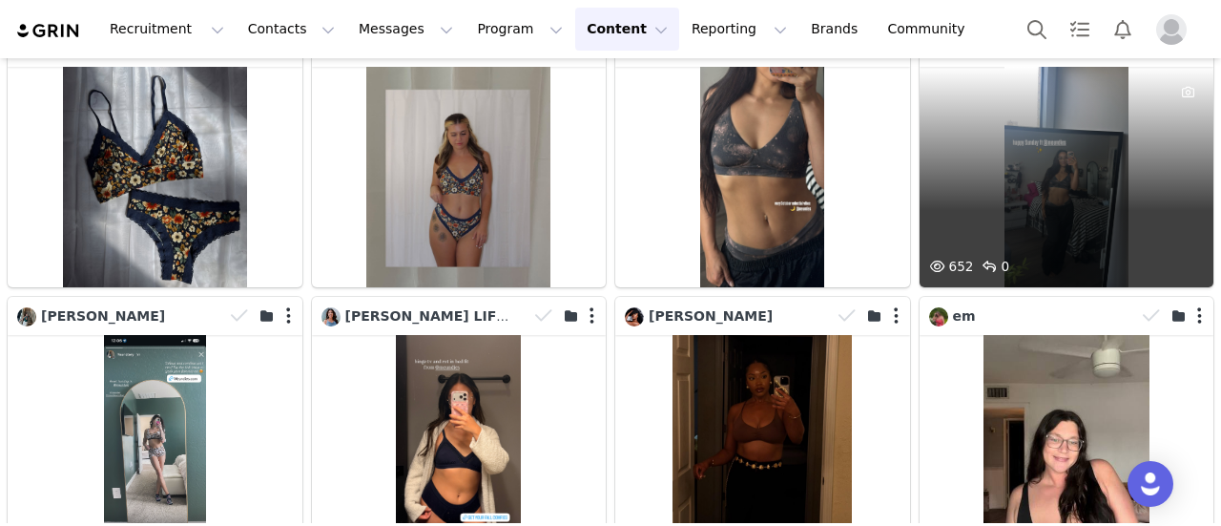
click at [1051, 180] on div "652 0" at bounding box center [1067, 177] width 295 height 220
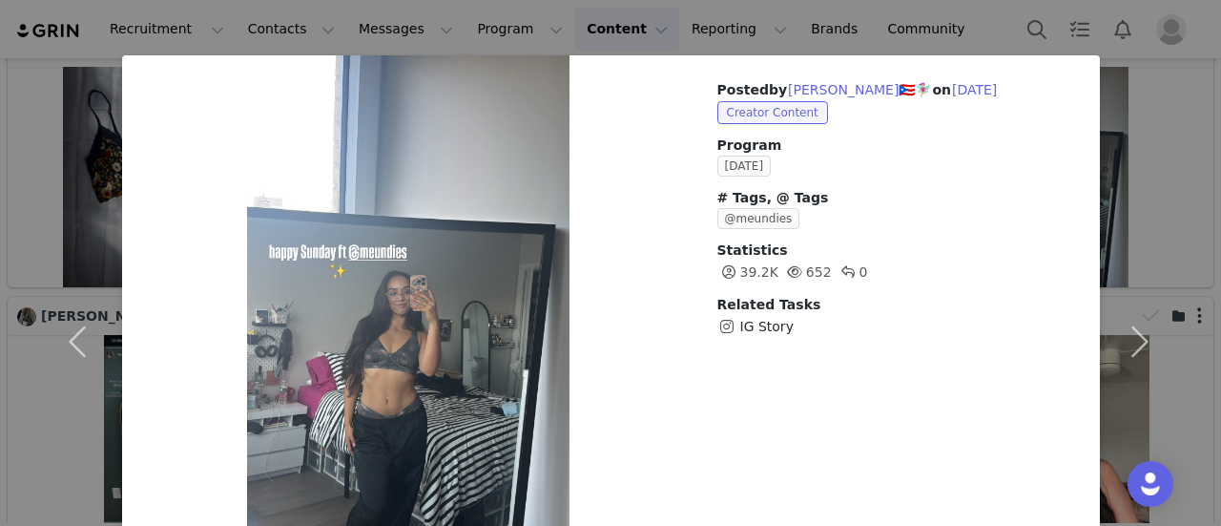
scroll to position [0, 0]
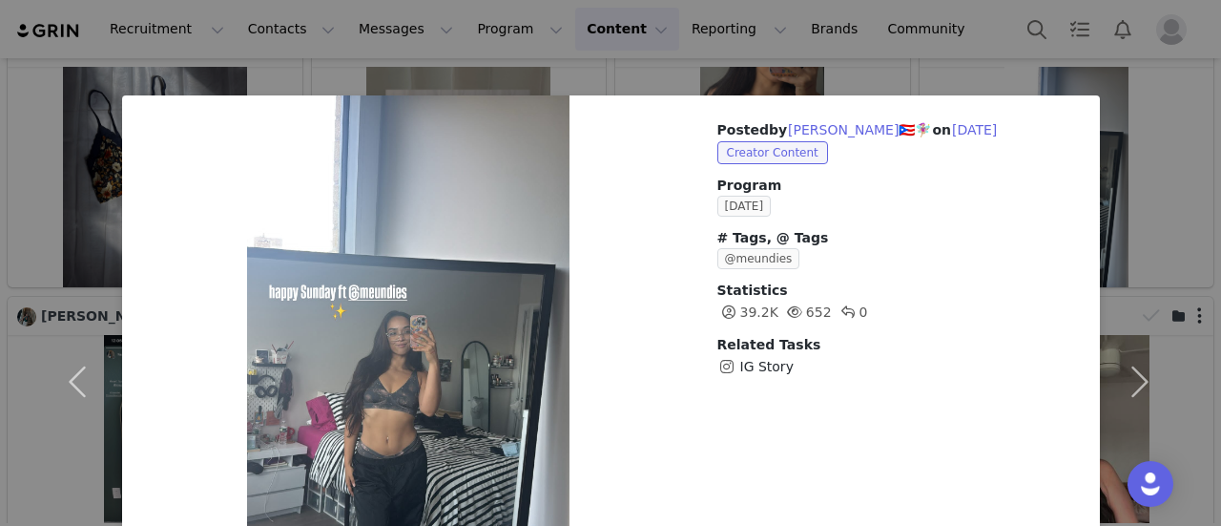
click at [923, 47] on div "Posted by ＫＡＴＥＬＹＮ ＡＳＨＬＥＹ🇵🇷🧚🏼‍♀️ on Sep 28, 2025 Creator Content Program Septemb…" at bounding box center [610, 263] width 1221 height 526
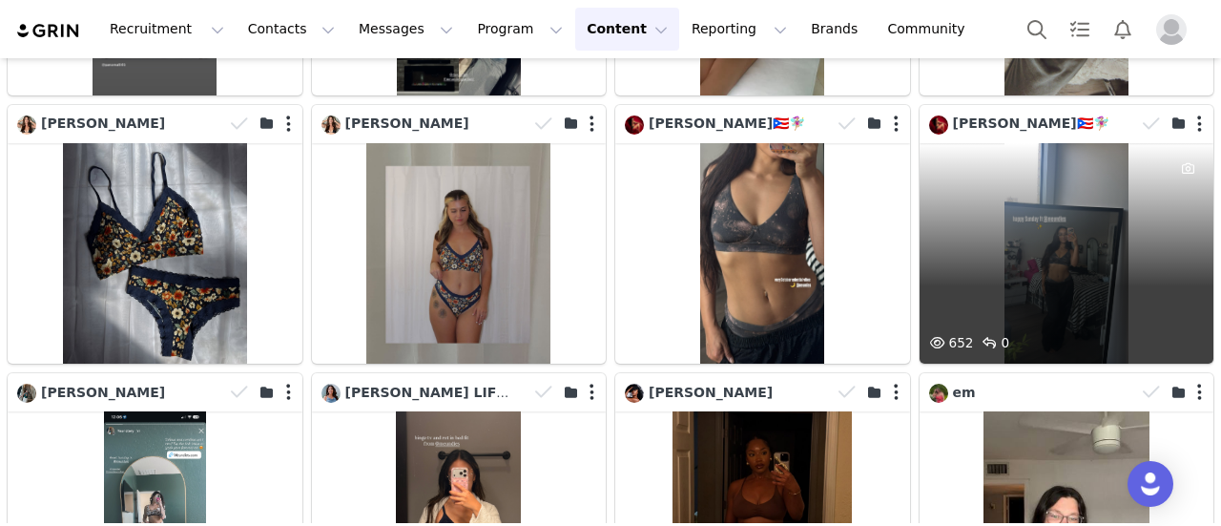
scroll to position [2071, 0]
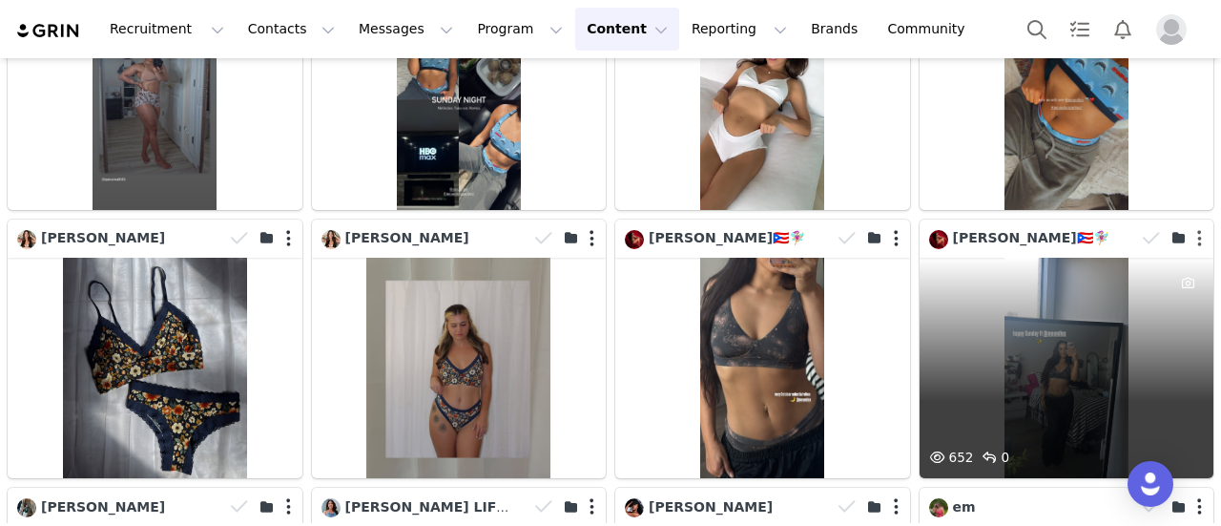
click at [1198, 229] on button "button" at bounding box center [1200, 238] width 5 height 19
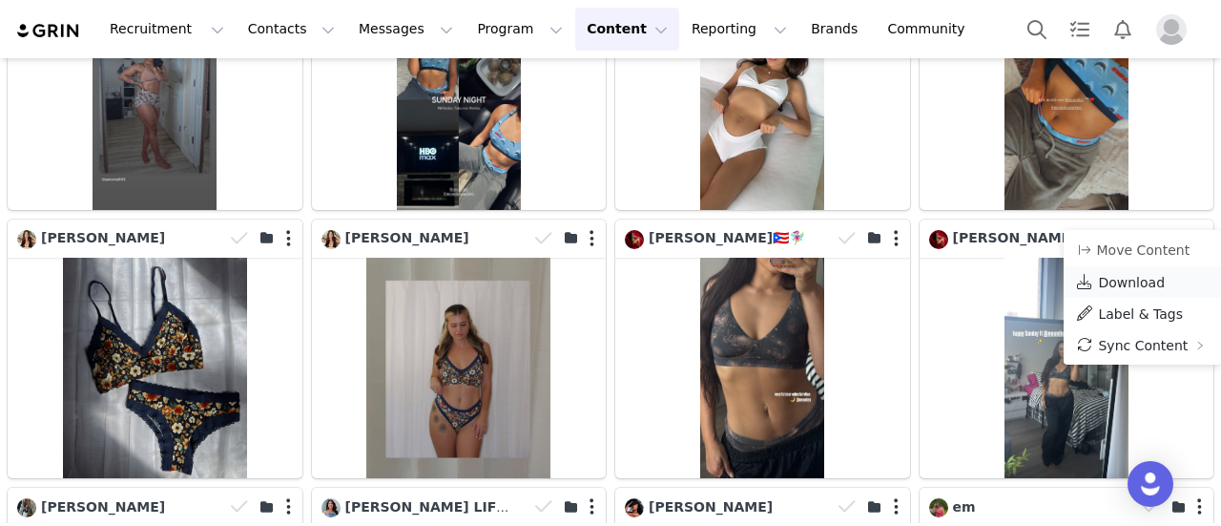
click at [1125, 282] on span "Download" at bounding box center [1131, 282] width 67 height 15
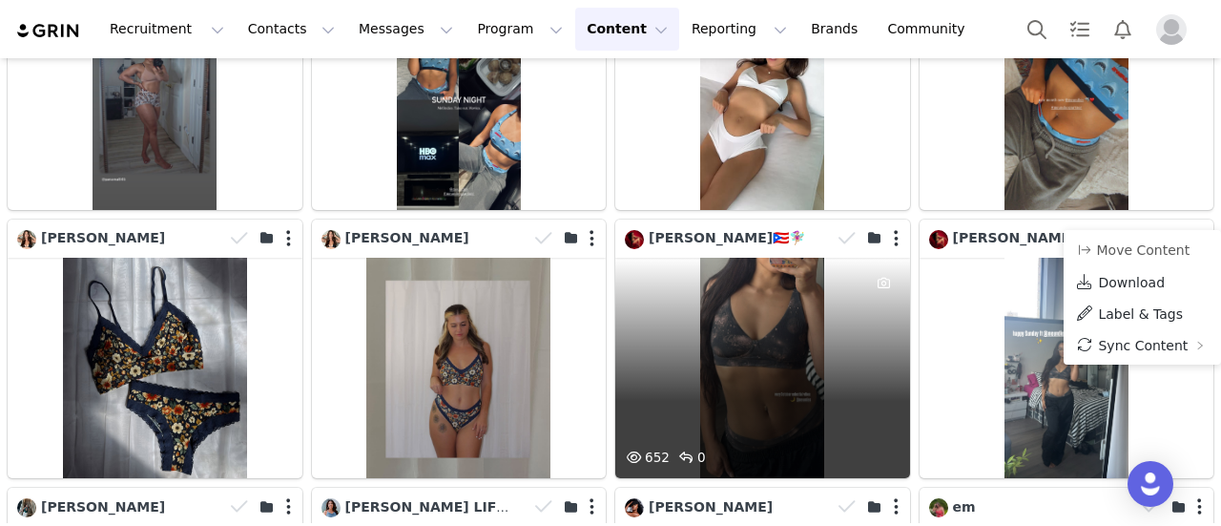
click at [805, 288] on div "652 0" at bounding box center [762, 368] width 295 height 220
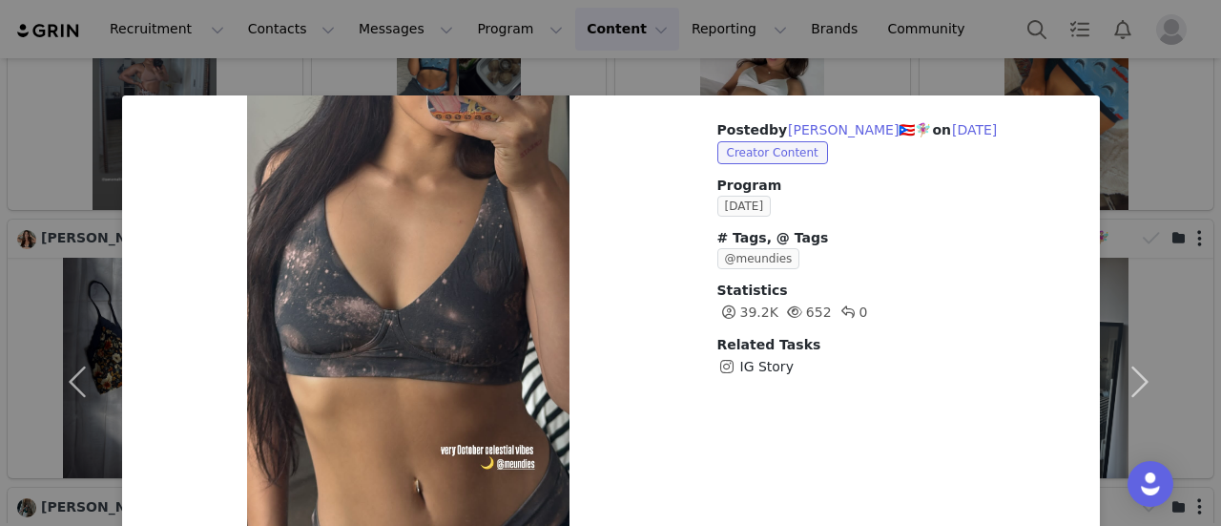
click at [940, 51] on div "Posted by ＫＡＴＥＬＹＮ ＡＳＨＬＥＹ🇵🇷🧚🏼‍♀️ on Sep 28, 2025 Creator Content Program Septemb…" at bounding box center [610, 263] width 1221 height 526
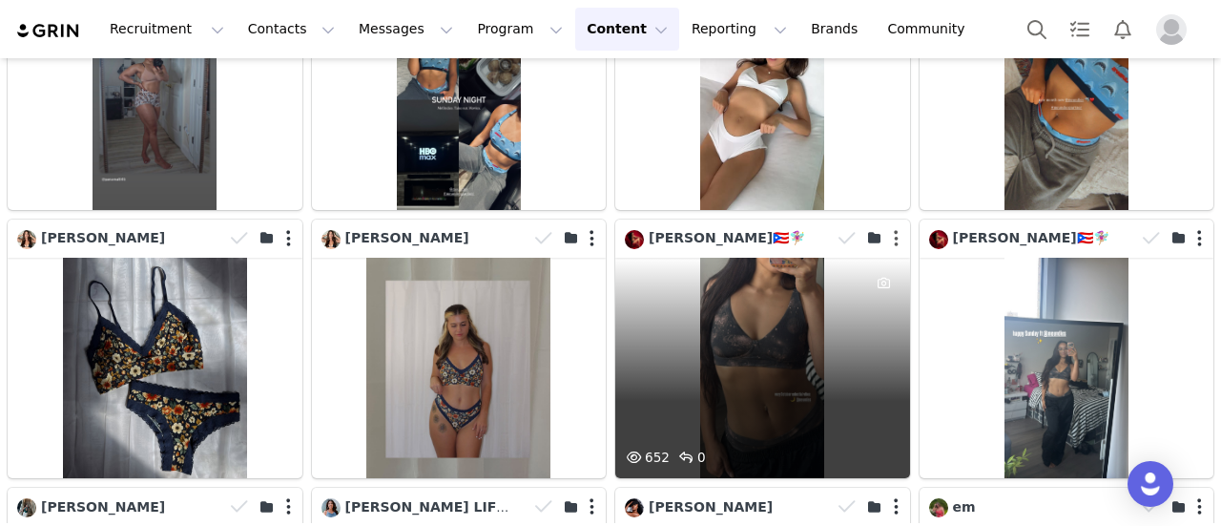
click at [894, 229] on button "button" at bounding box center [896, 238] width 5 height 19
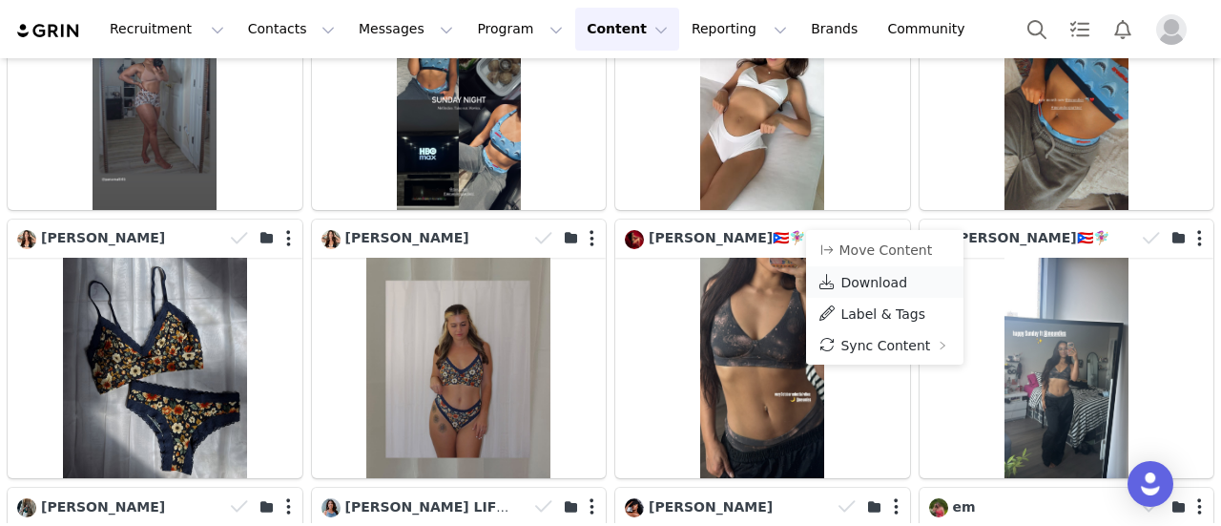
click at [865, 278] on span "Download" at bounding box center [874, 282] width 67 height 15
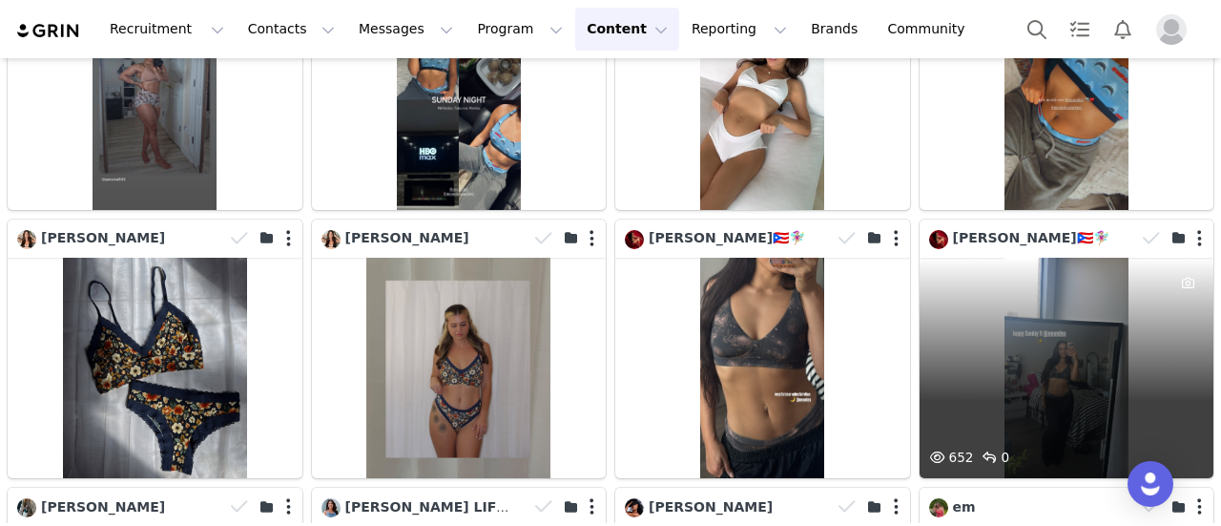
click at [1038, 306] on div "652 0" at bounding box center [1067, 368] width 295 height 220
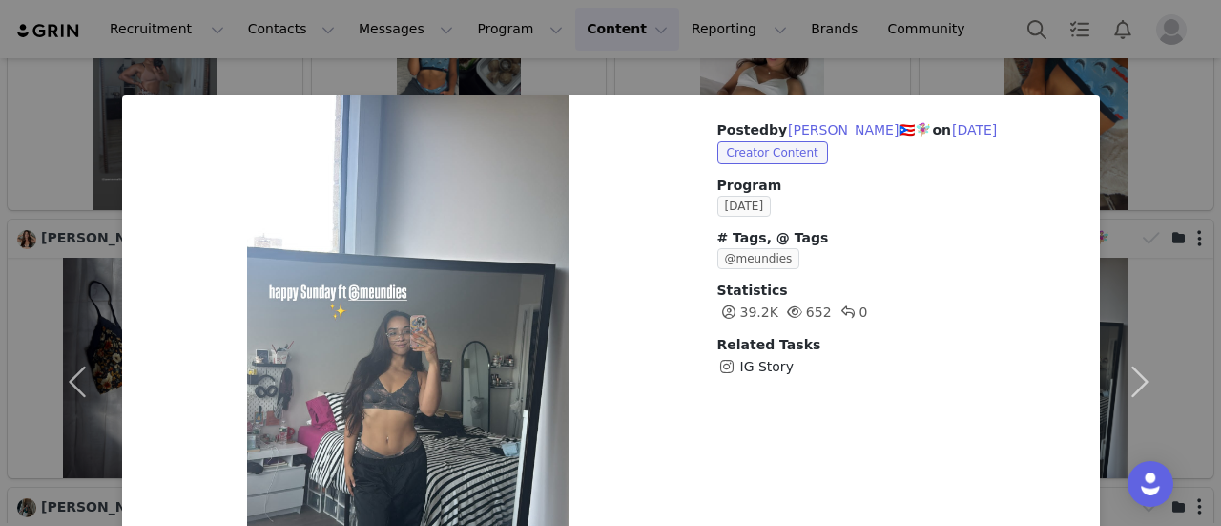
click at [937, 66] on div "Posted by ＫＡＴＥＬＹＮ ＡＳＨＬＥＹ🇵🇷🧚🏼‍♀️ on Sep 28, 2025 Creator Content Program Septemb…" at bounding box center [610, 263] width 1221 height 526
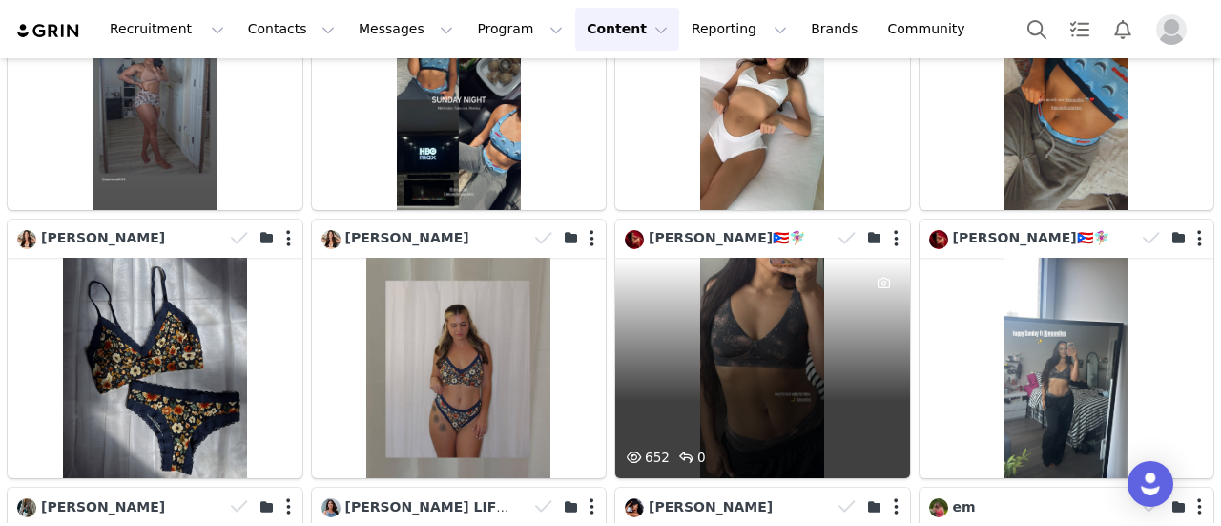
click at [836, 337] on div "652 0" at bounding box center [762, 368] width 295 height 220
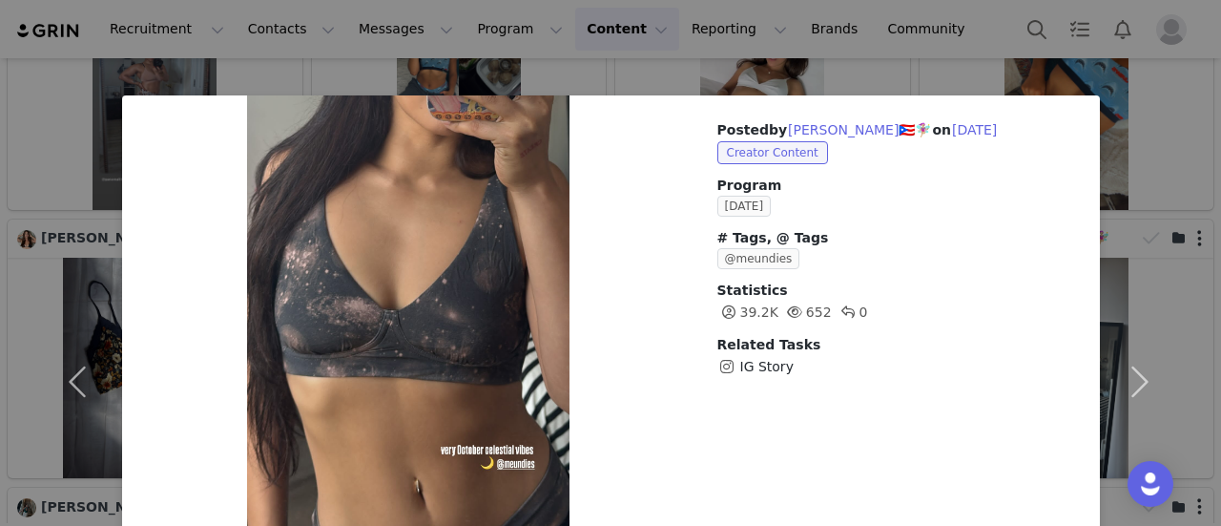
click at [924, 81] on div "Posted by ＫＡＴＥＬＹＮ ＡＳＨＬＥＹ🇵🇷🧚🏼‍♀️ on Sep 28, 2025 Creator Content Program Septemb…" at bounding box center [610, 263] width 1221 height 526
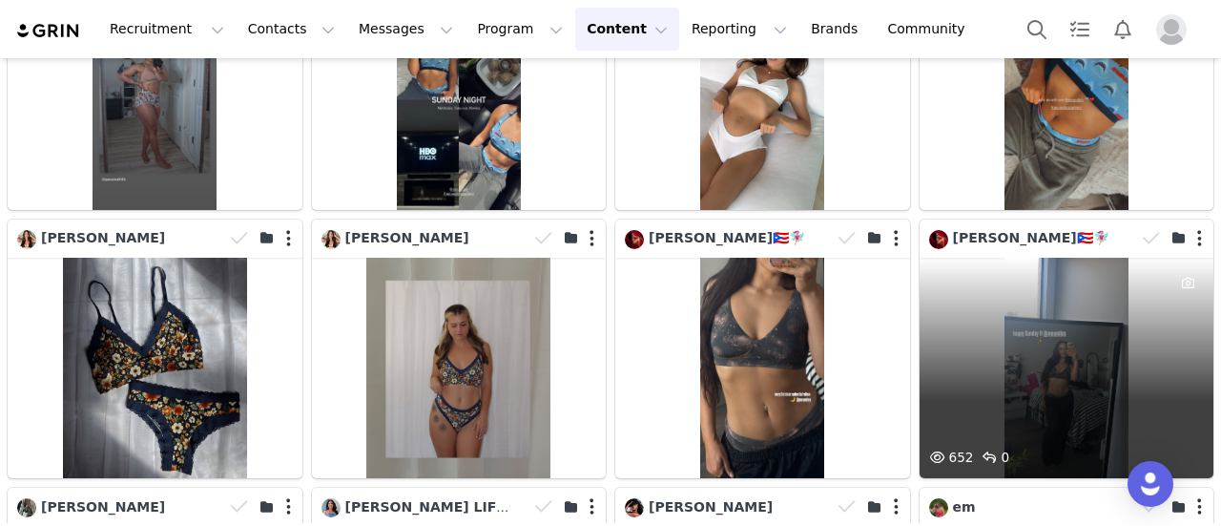
click at [1028, 268] on div "652 0" at bounding box center [1067, 368] width 295 height 220
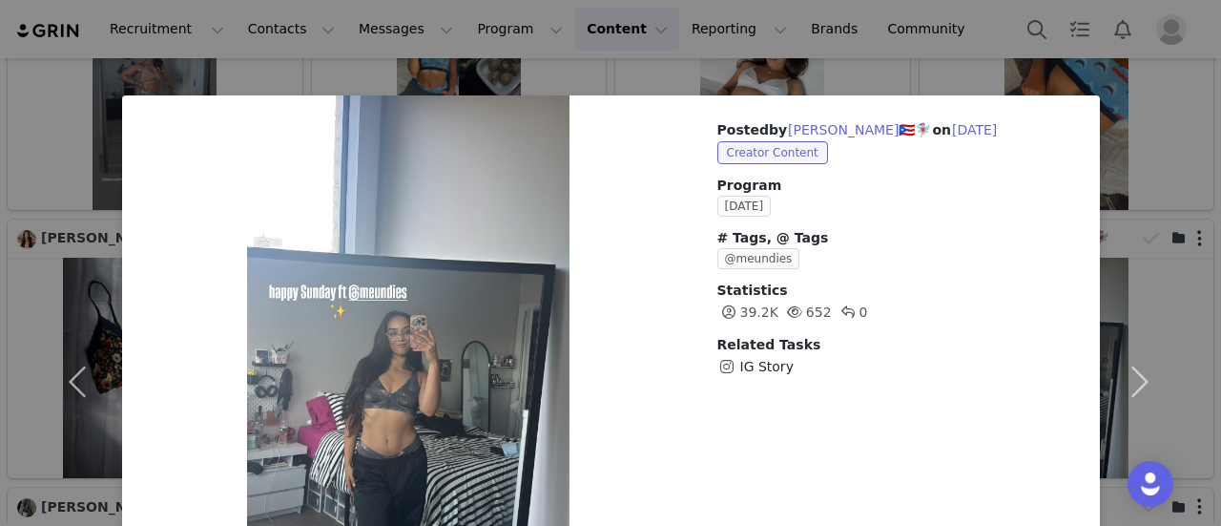
click at [918, 52] on div "Posted by ＫＡＴＥＬＹＮ ＡＳＨＬＥＹ🇵🇷🧚🏼‍♀️ on Sep 28, 2025 Creator Content Program Septemb…" at bounding box center [610, 263] width 1221 height 526
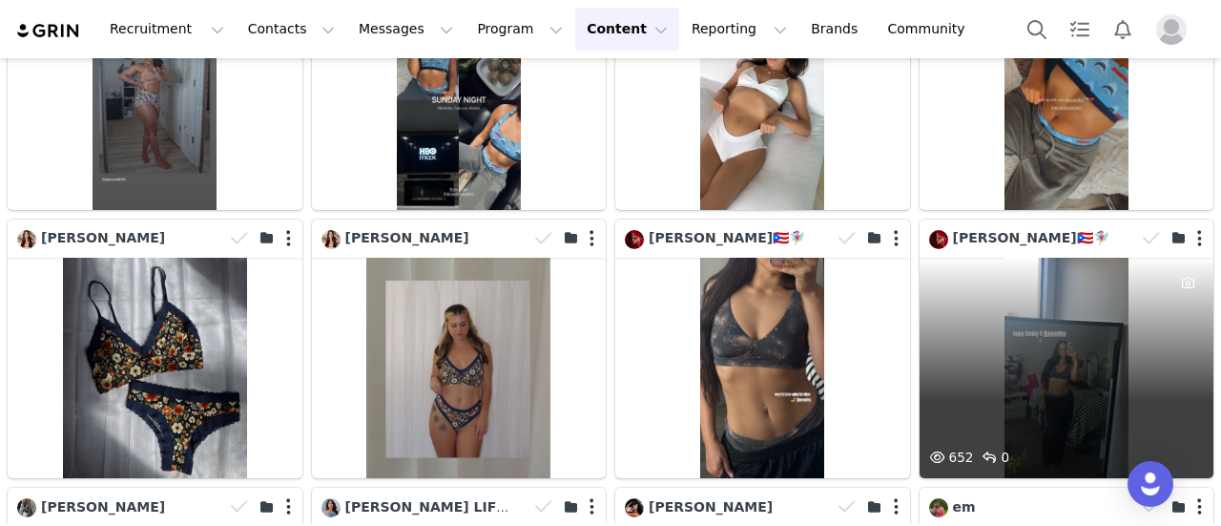
click at [997, 264] on div "652 0" at bounding box center [1067, 368] width 295 height 220
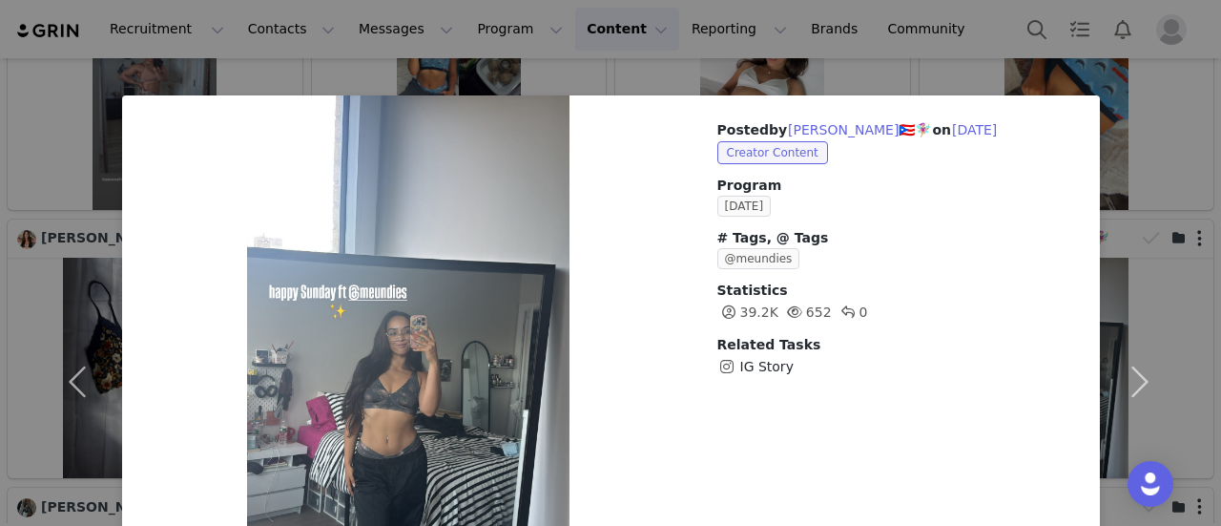
click at [937, 72] on div "Posted by ＫＡＴＥＬＹＮ ＡＳＨＬＥＹ🇵🇷🧚🏼‍♀️ on Sep 28, 2025 Creator Content Program Septemb…" at bounding box center [610, 263] width 1221 height 526
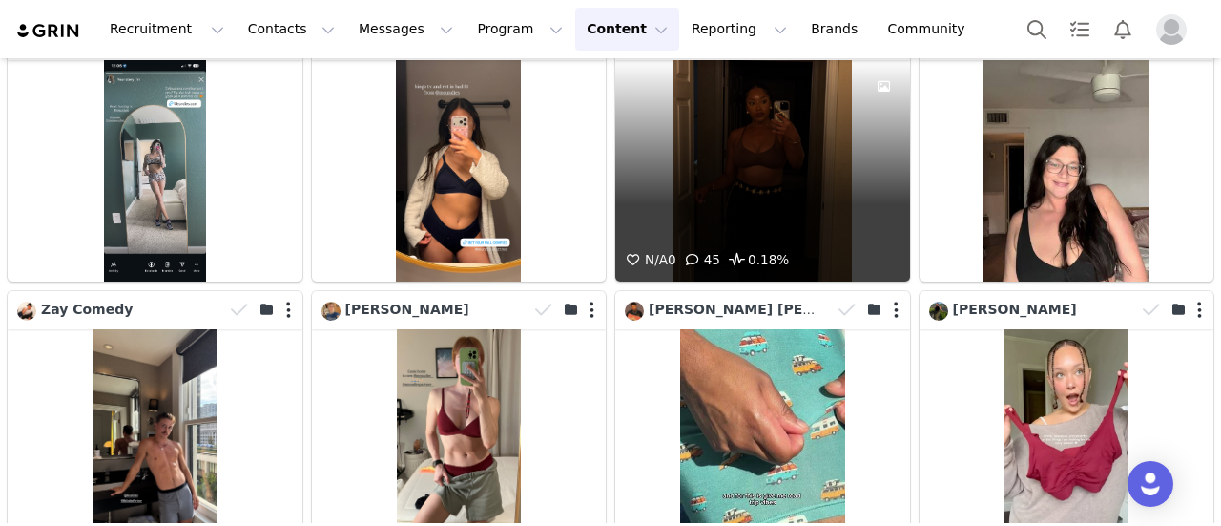
scroll to position [2643, 0]
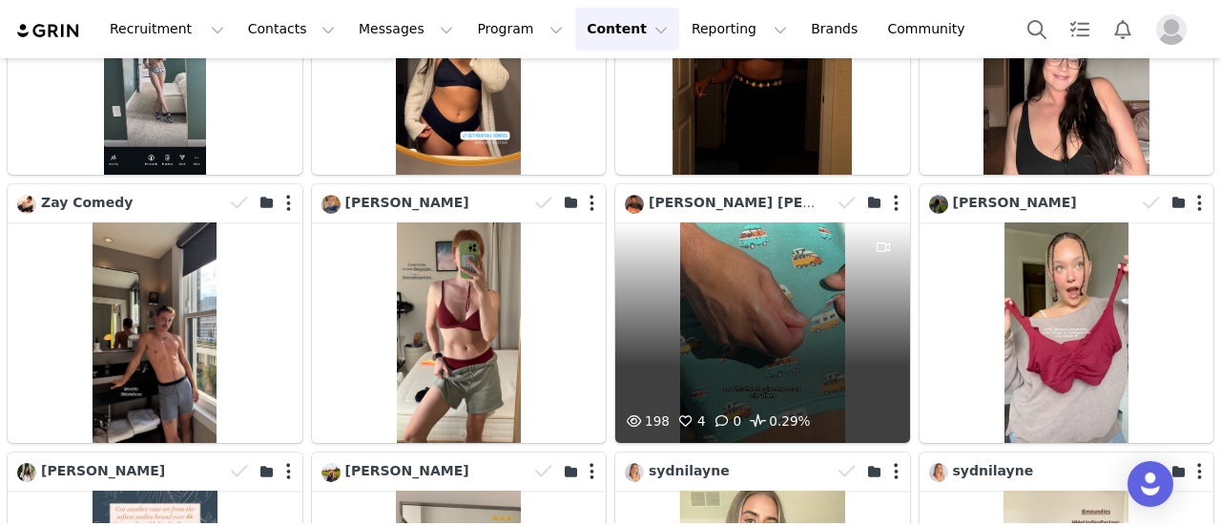
click at [755, 272] on div "198 4 0 0.29%" at bounding box center [762, 332] width 295 height 220
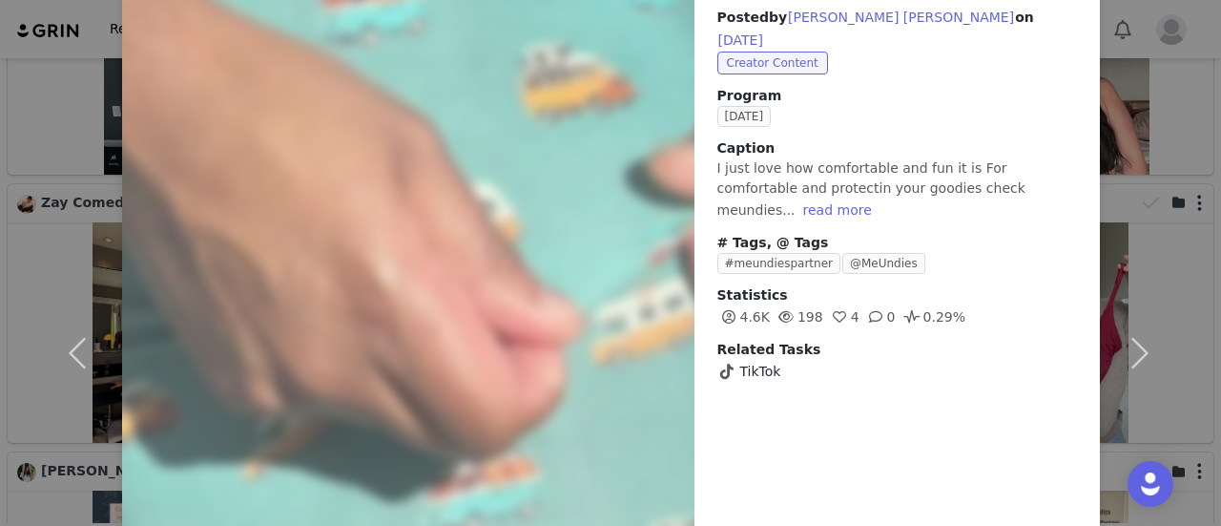
scroll to position [0, 0]
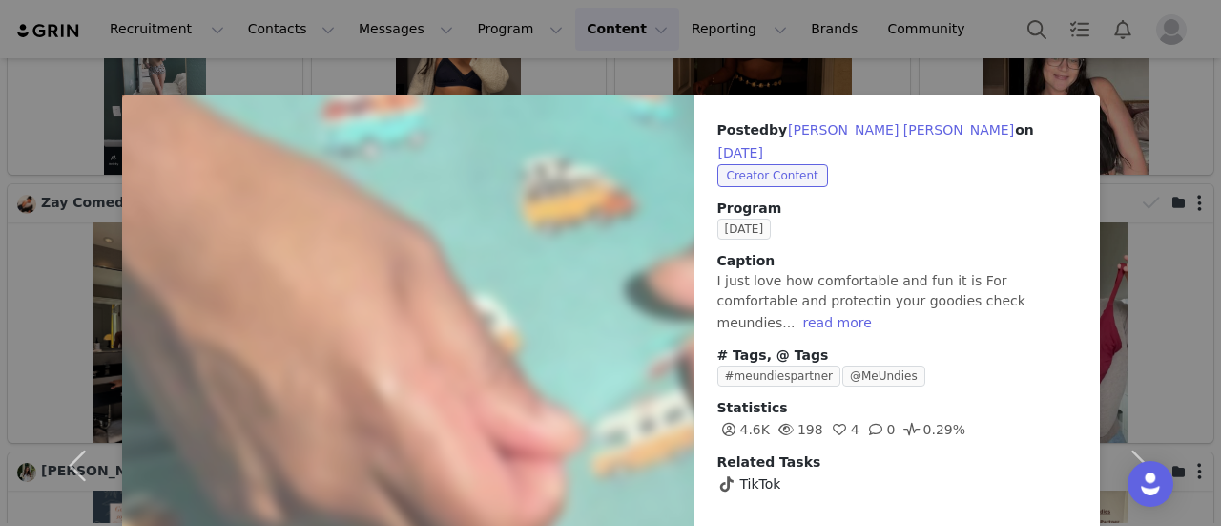
click at [897, 65] on div "Posted by [PERSON_NAME] [PERSON_NAME] on [DATE] Creator Content Program [DATE] …" at bounding box center [610, 263] width 1221 height 526
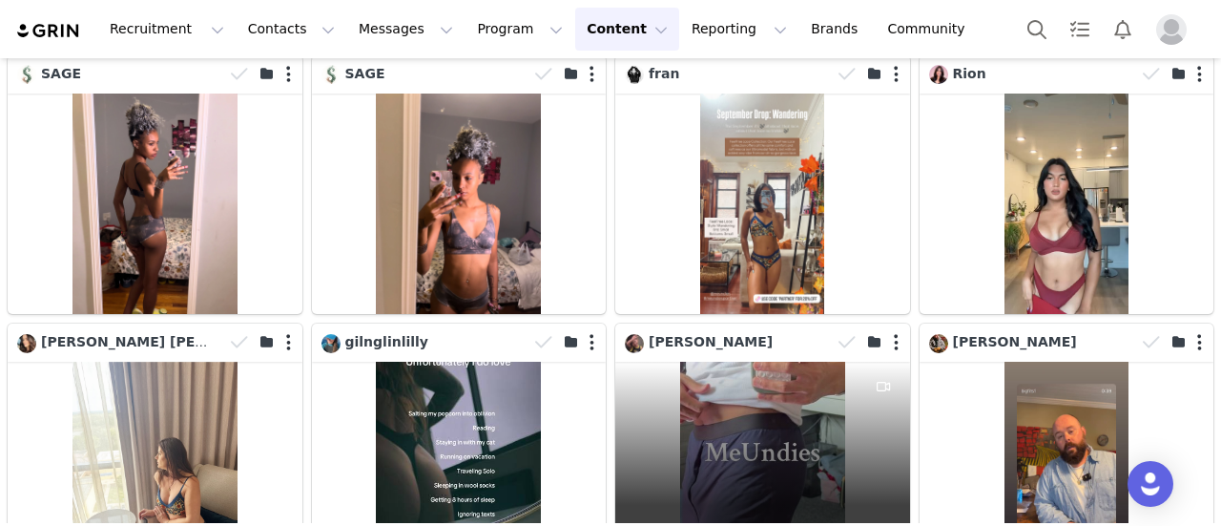
scroll to position [5553, 0]
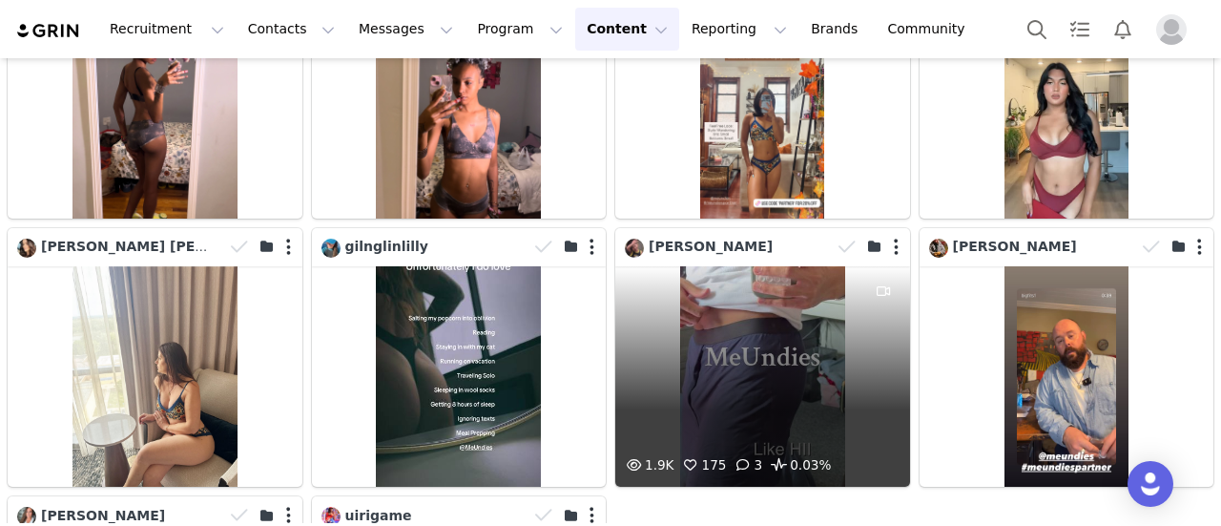
click at [737, 296] on div "1.9K 175 3 0.03%" at bounding box center [762, 376] width 295 height 220
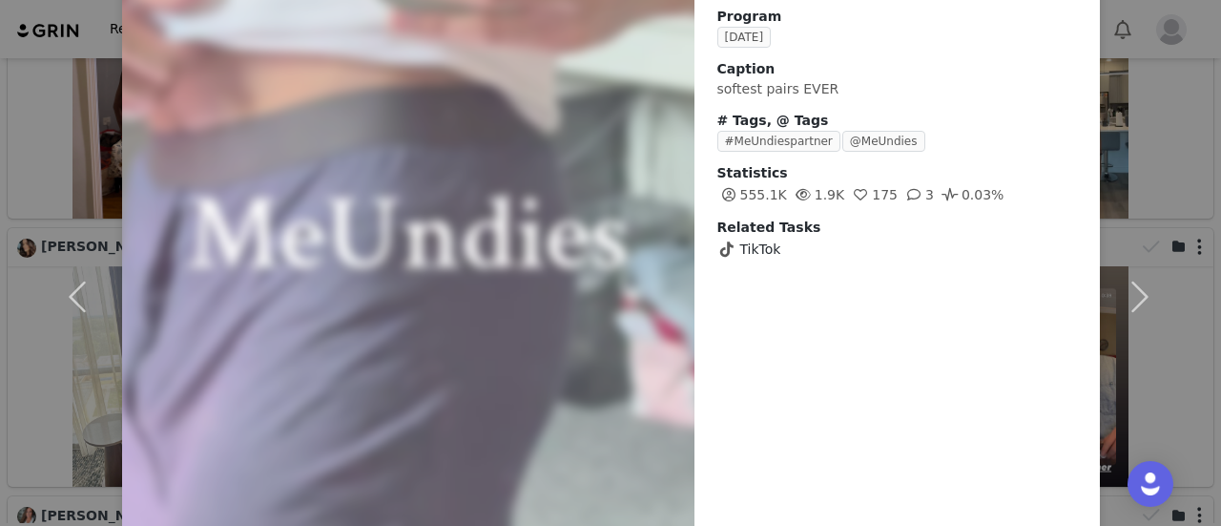
scroll to position [57, 0]
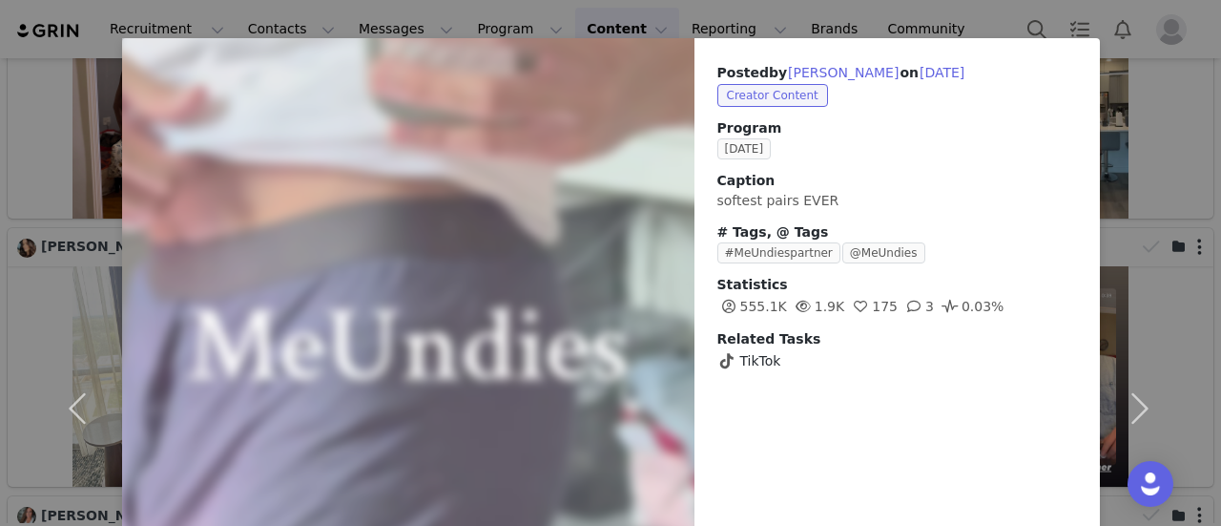
click at [920, 30] on div "Posted by Jon on Sep 20, 2025 Creator Content Program September 2025 Caption so…" at bounding box center [610, 263] width 1221 height 526
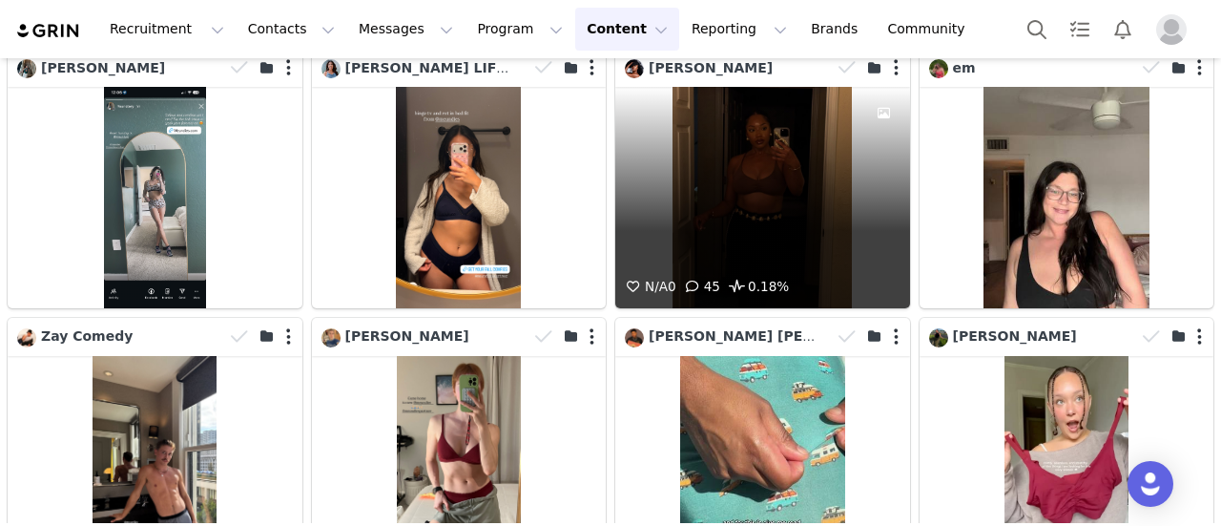
scroll to position [2605, 0]
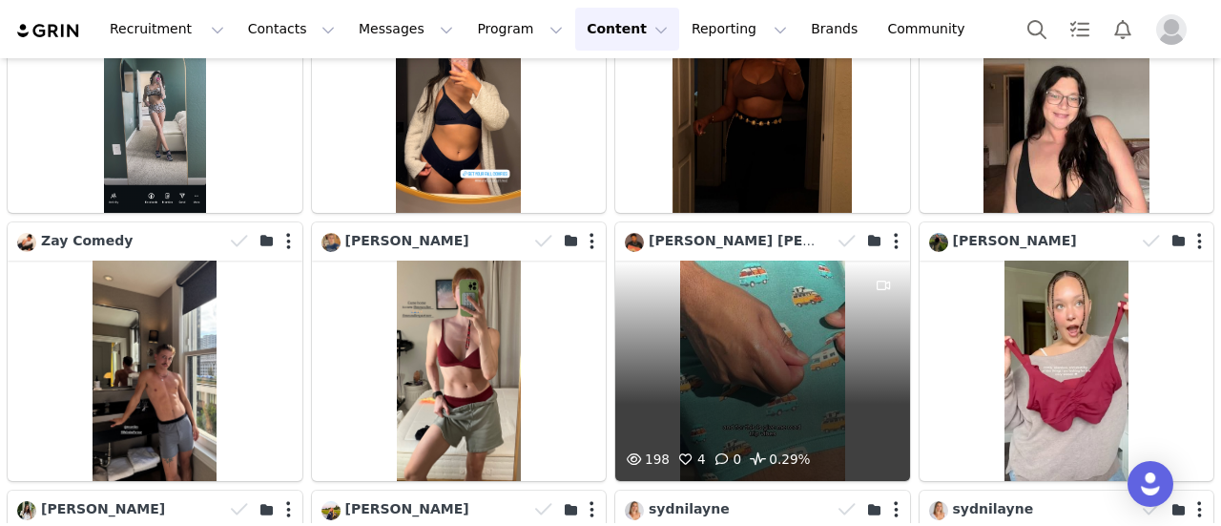
click at [748, 272] on div "198 4 0 0.29%" at bounding box center [762, 371] width 295 height 220
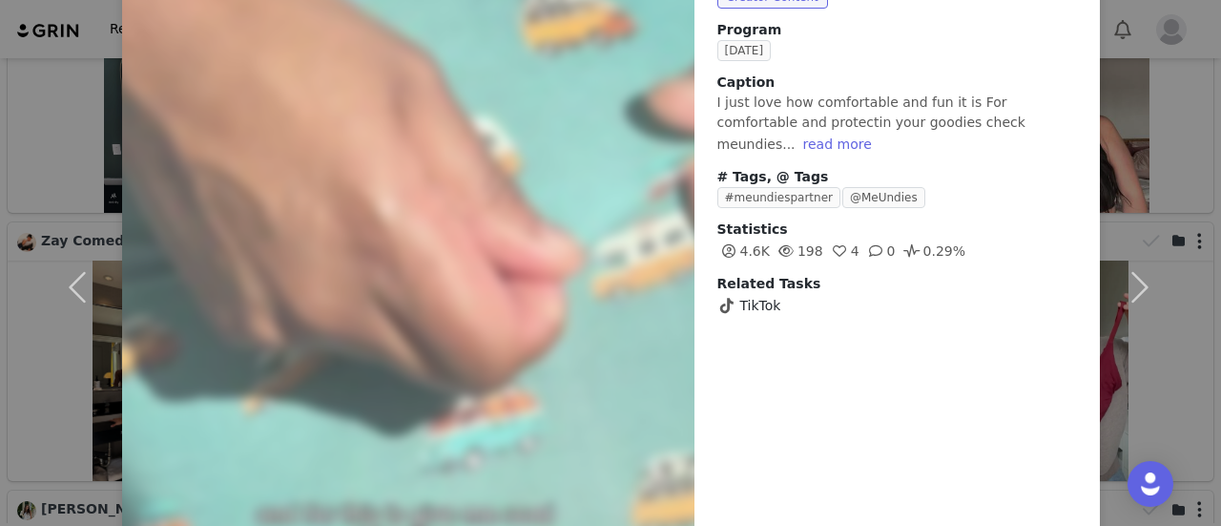
scroll to position [57, 0]
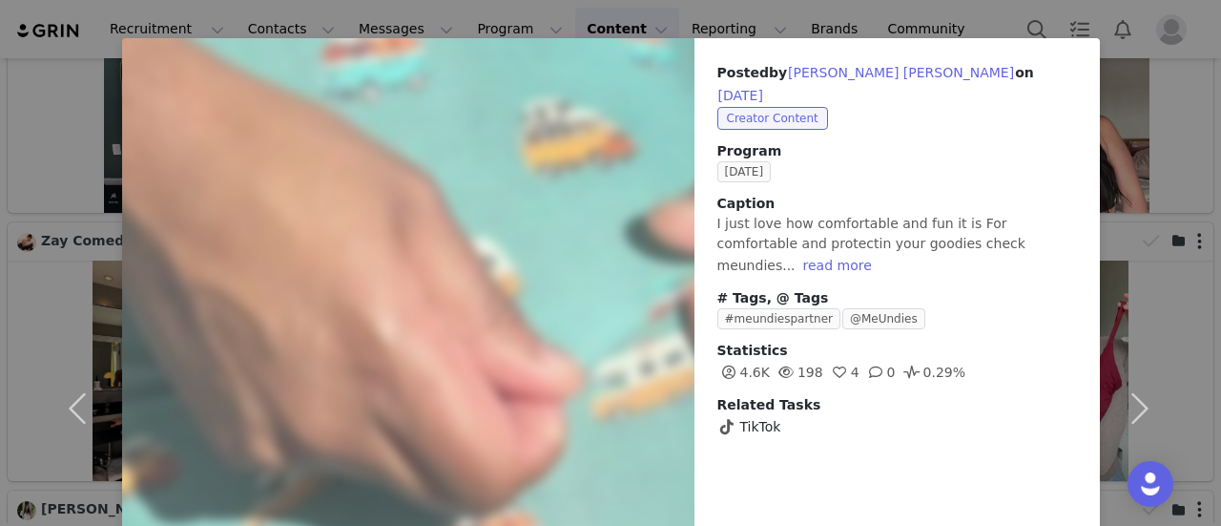
click at [939, 0] on div "Posted by [PERSON_NAME] [PERSON_NAME] on [DATE] Creator Content Program [DATE] …" at bounding box center [610, 263] width 1221 height 526
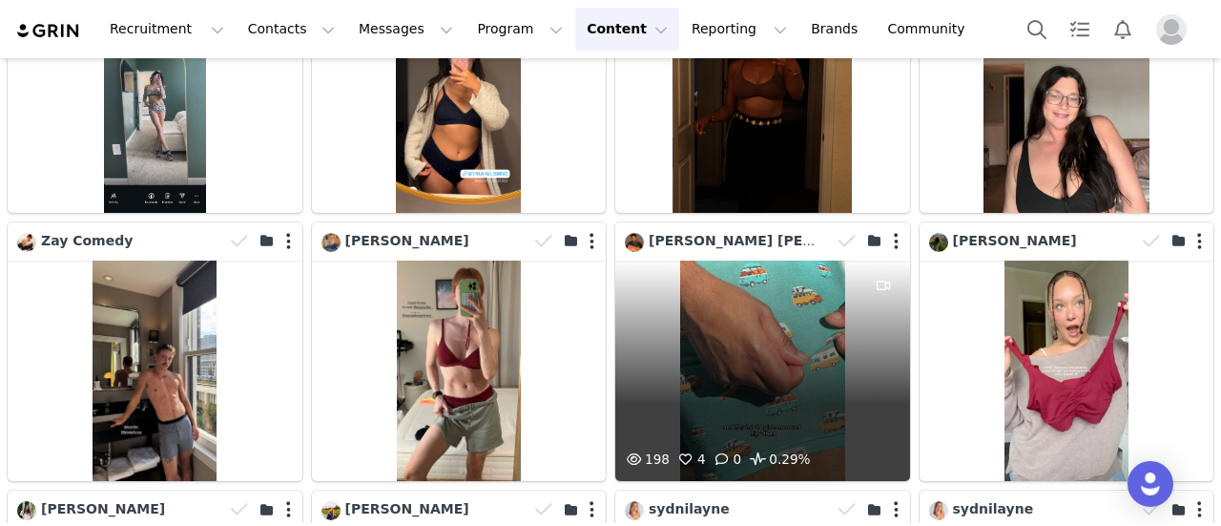
click at [789, 295] on div "198 4 0 0.29%" at bounding box center [762, 371] width 295 height 220
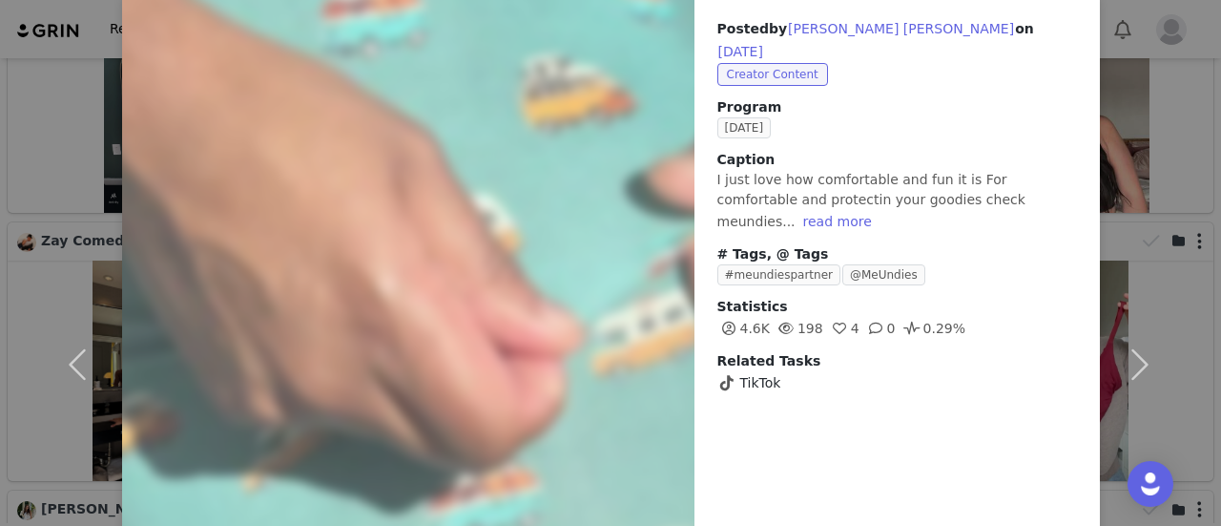
scroll to position [0, 0]
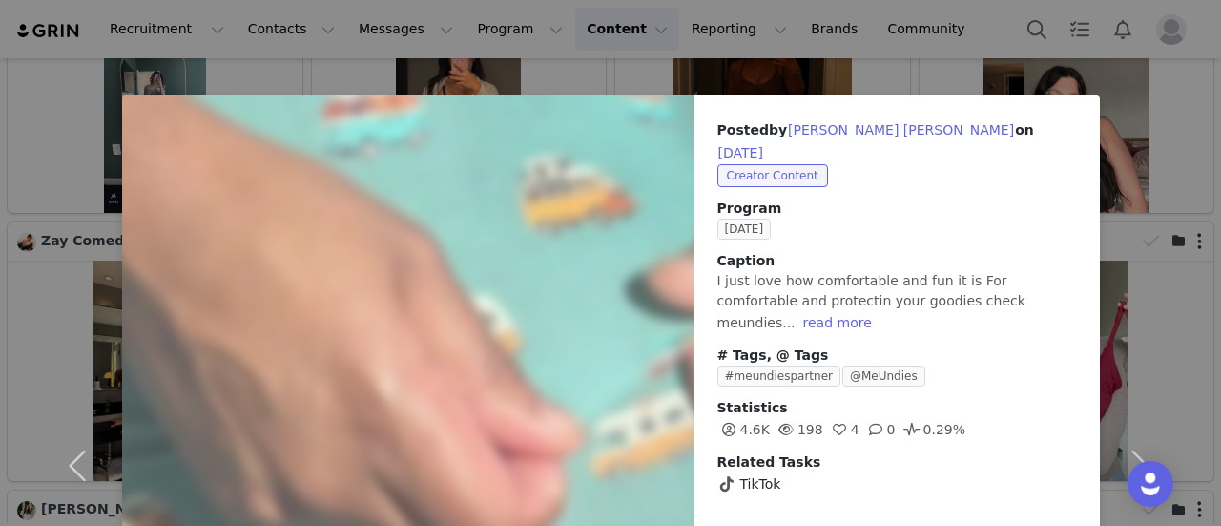
click at [922, 61] on div "Posted by [PERSON_NAME] [PERSON_NAME] on [DATE] Creator Content Program [DATE] …" at bounding box center [610, 263] width 1221 height 526
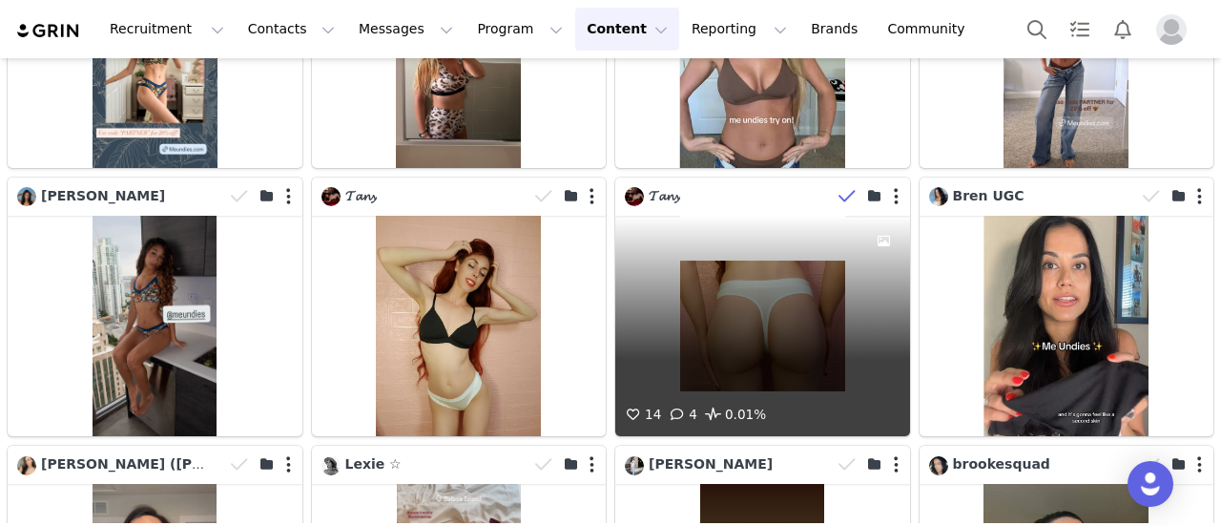
scroll to position [3273, 0]
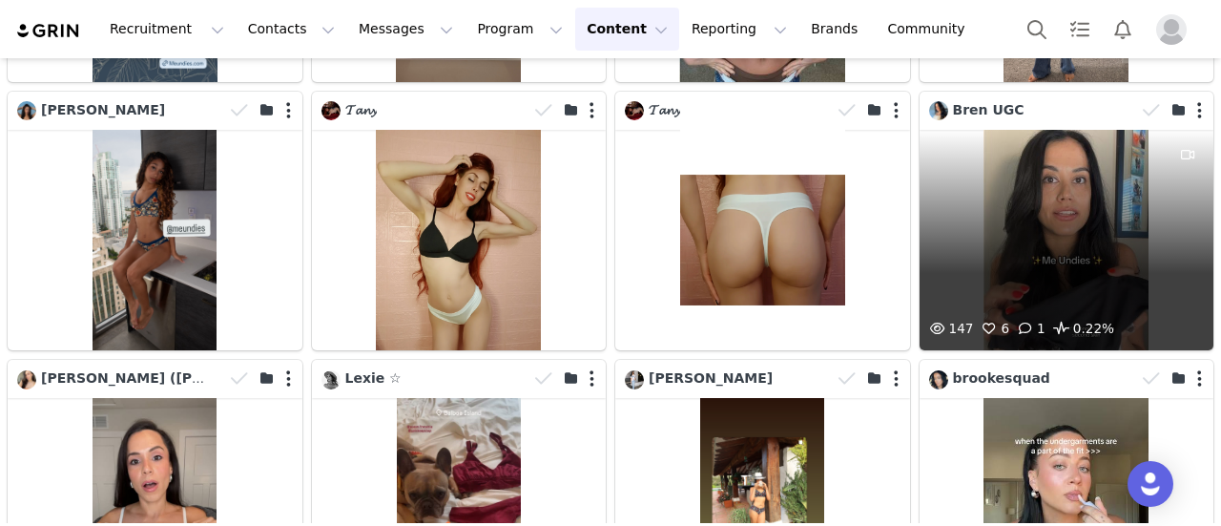
click at [1031, 221] on div "147 6 1 0.22%" at bounding box center [1067, 240] width 295 height 220
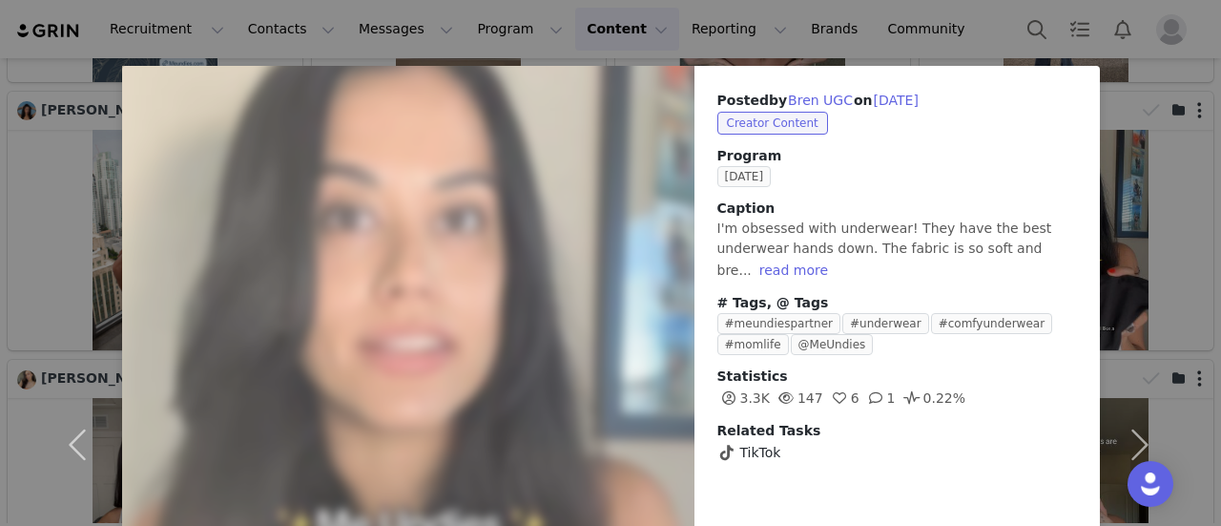
scroll to position [0, 0]
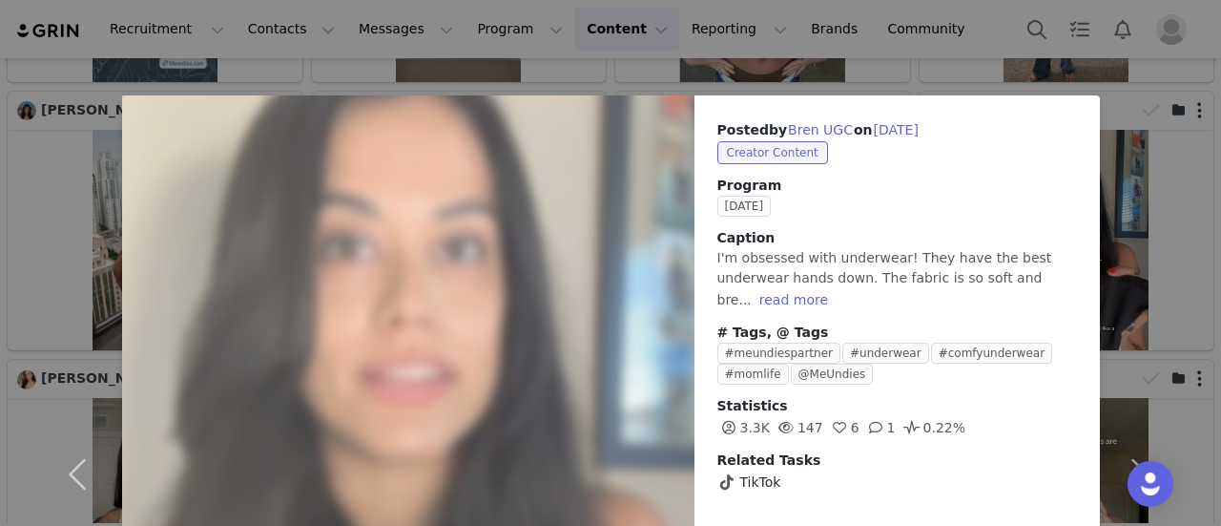
click at [929, 55] on div "Posted by Bren UGC on [DATE] Creator Content Program [DATE] Caption I'm obsesse…" at bounding box center [610, 263] width 1221 height 526
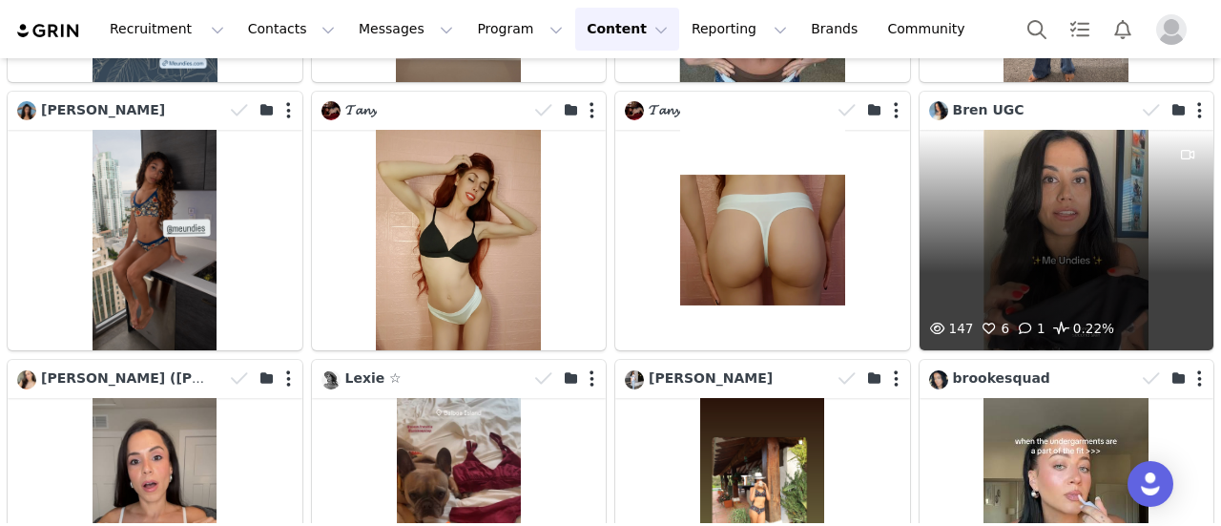
click at [1057, 188] on div "147 6 1 0.22%" at bounding box center [1067, 240] width 295 height 220
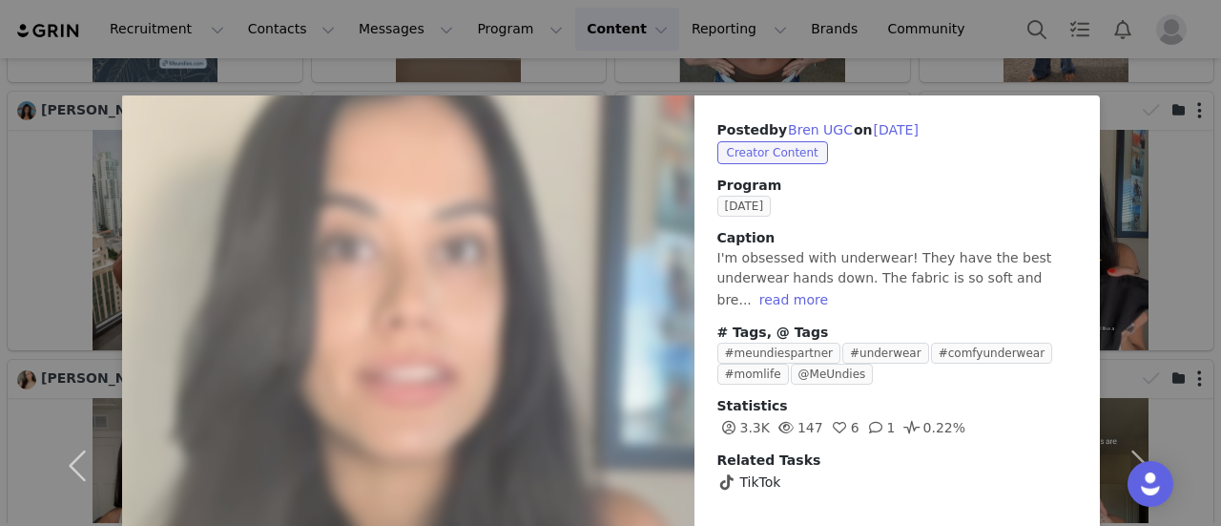
drag, startPoint x: 803, startPoint y: 60, endPoint x: 716, endPoint y: 78, distance: 89.6
click at [800, 63] on div "Posted by Bren UGC on [DATE] Creator Content Program [DATE] Caption I'm obsesse…" at bounding box center [610, 263] width 1221 height 526
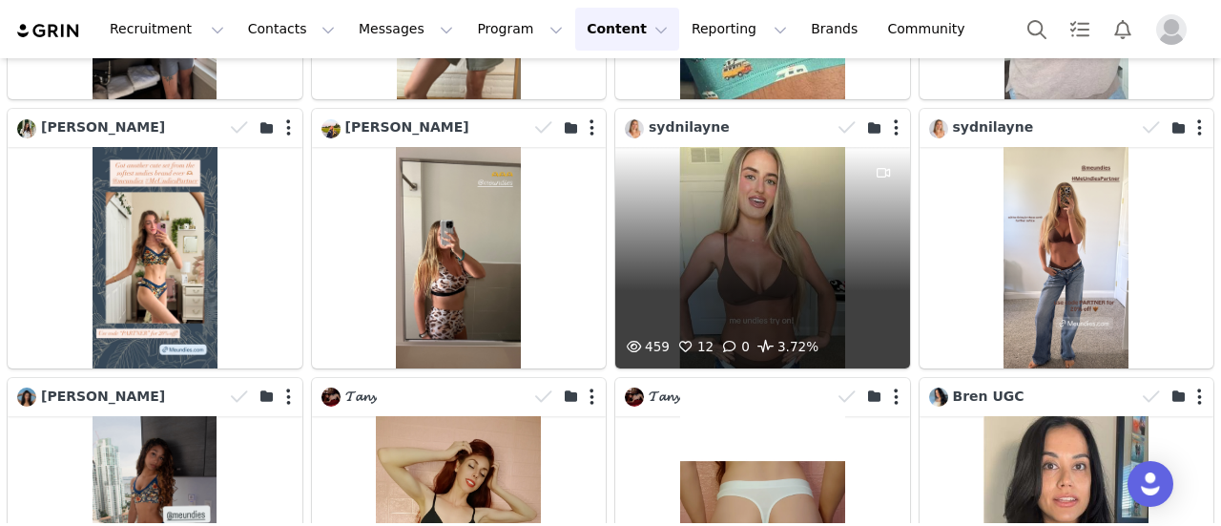
scroll to position [2987, 0]
click at [758, 247] on div "459 12 0 3.72%" at bounding box center [762, 257] width 295 height 220
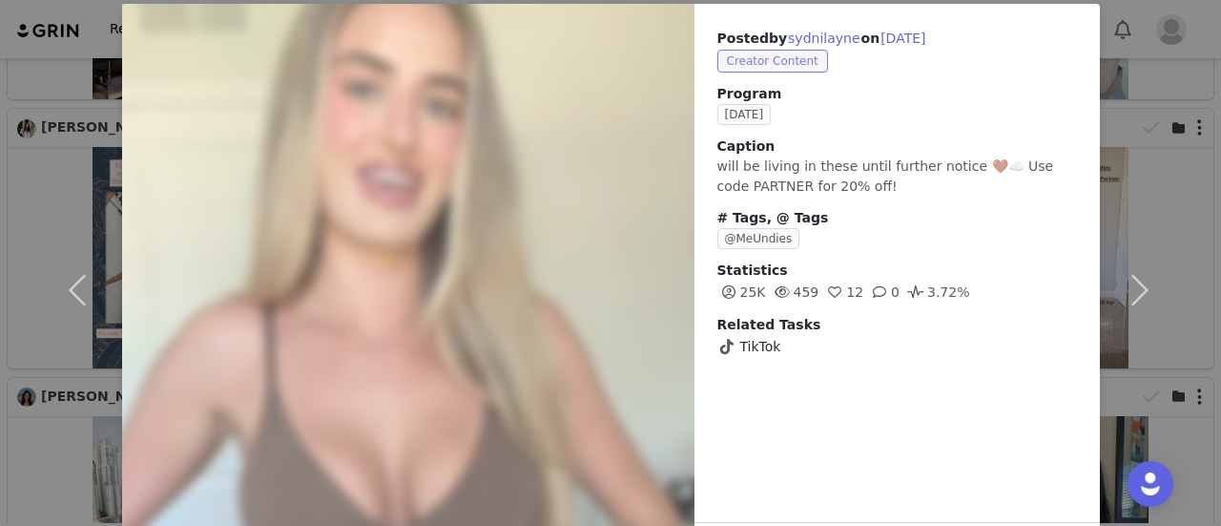
scroll to position [0, 0]
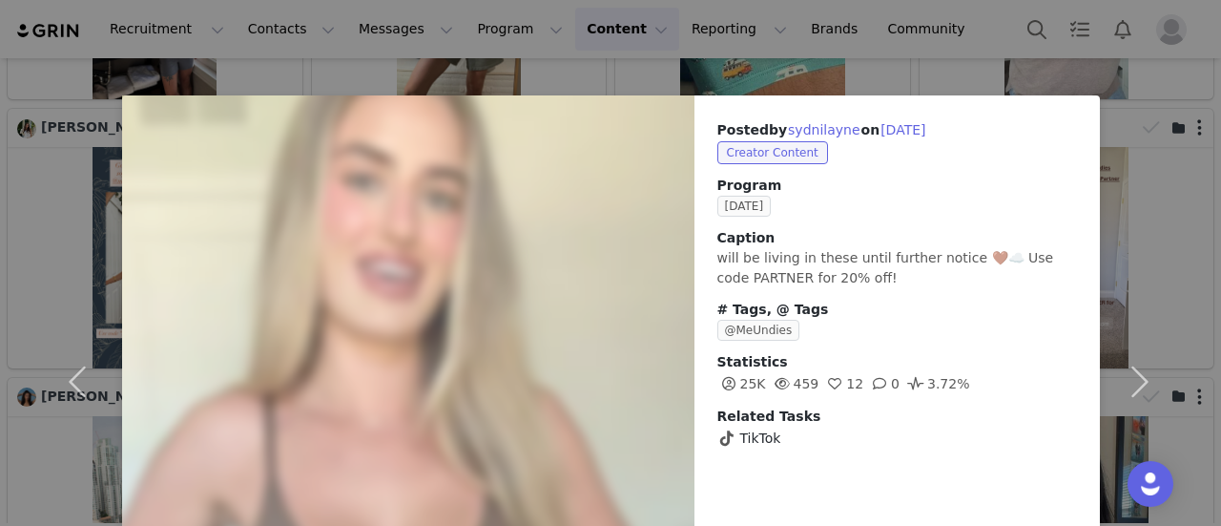
click at [830, 73] on div "Posted by [PERSON_NAME] on [DATE] Creator Content Program [DATE] Caption will b…" at bounding box center [610, 263] width 1221 height 526
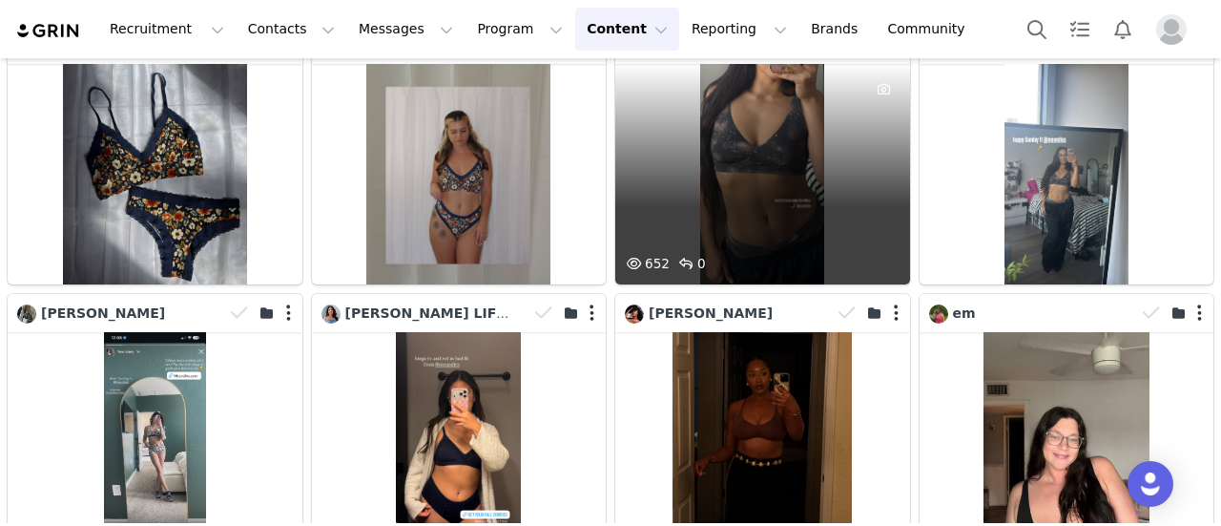
scroll to position [2223, 0]
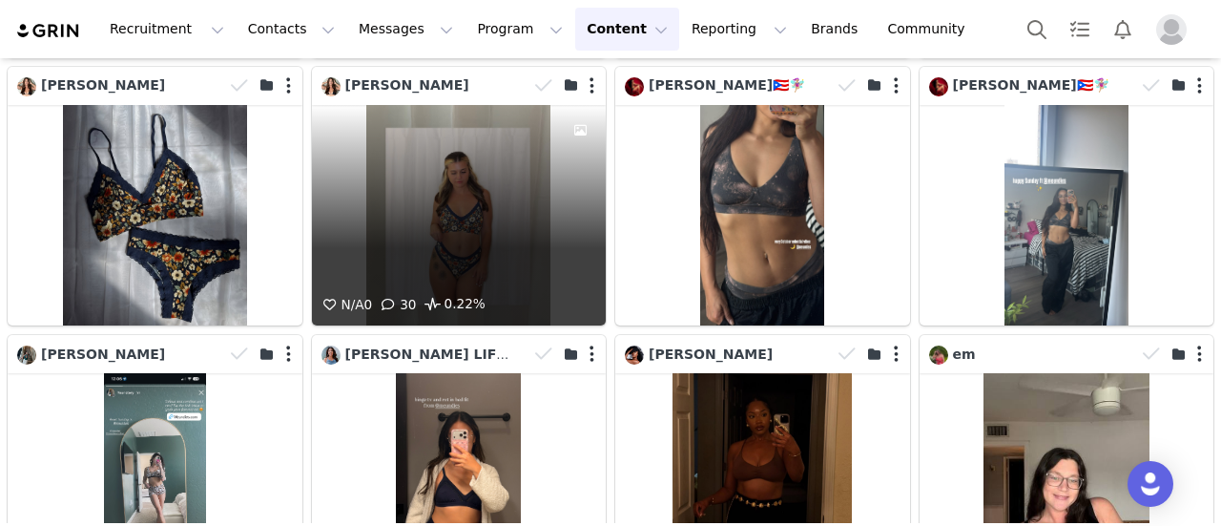
click at [458, 151] on div "N/A 0 30 0.22%" at bounding box center [459, 215] width 295 height 220
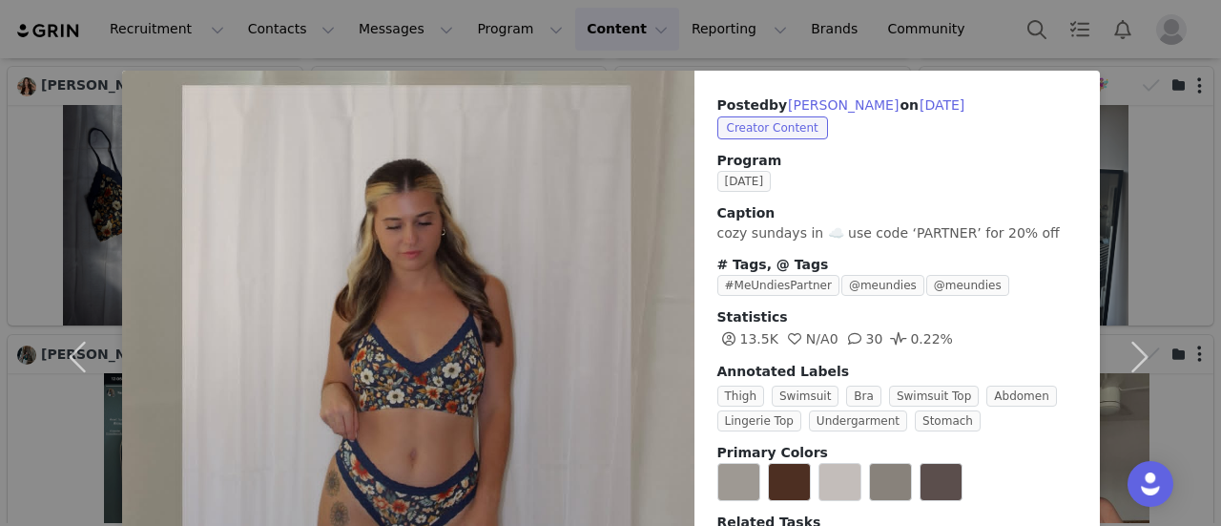
scroll to position [0, 0]
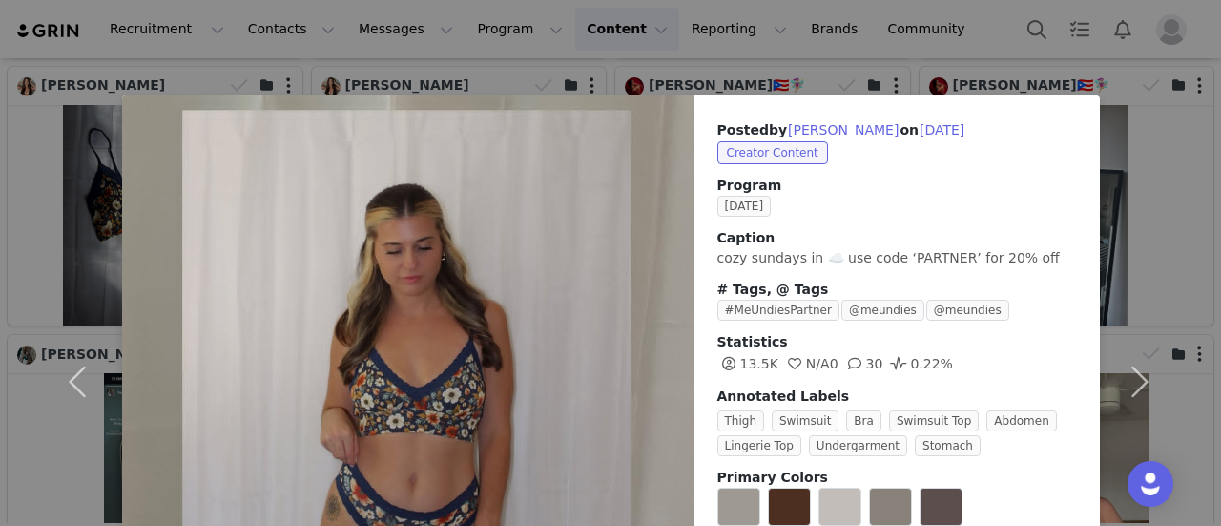
click at [887, 26] on div "Posted by Jess on Sep 28, 2025 Creator Content Program September 2025 Caption c…" at bounding box center [610, 263] width 1221 height 526
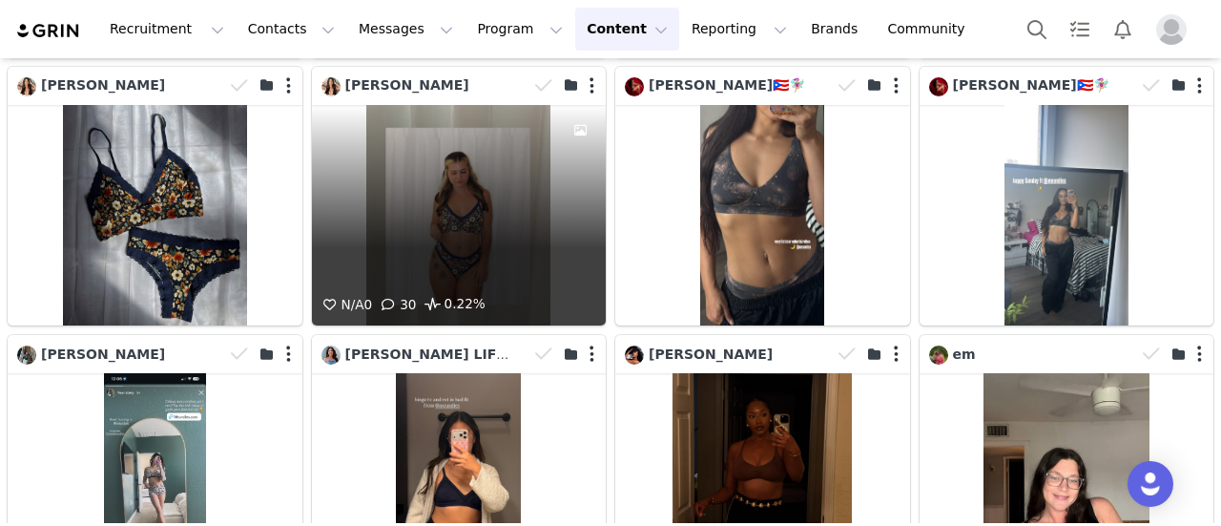
scroll to position [2128, 0]
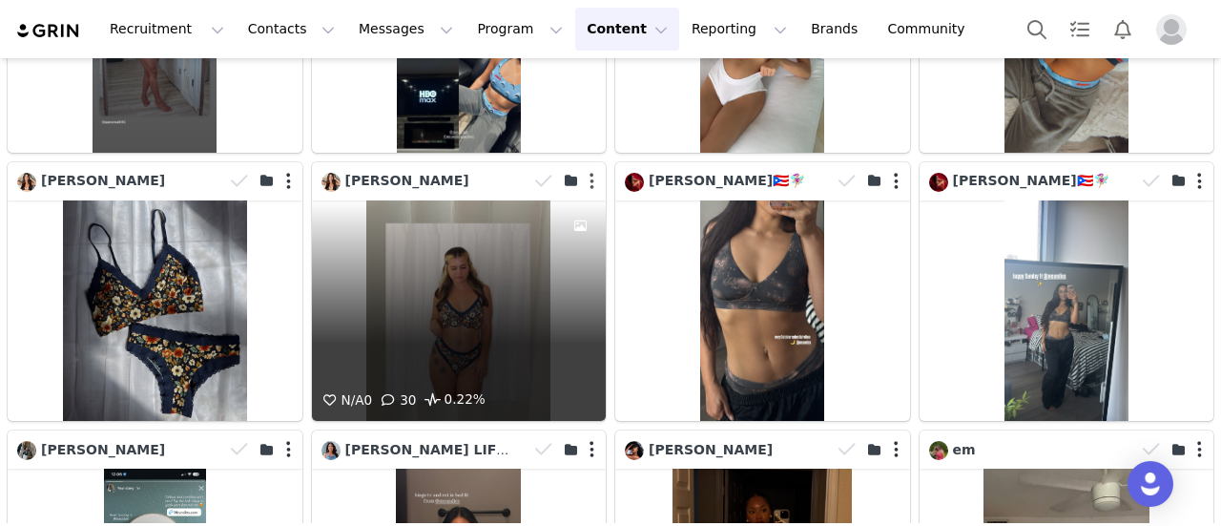
click at [590, 172] on button "button" at bounding box center [592, 181] width 5 height 19
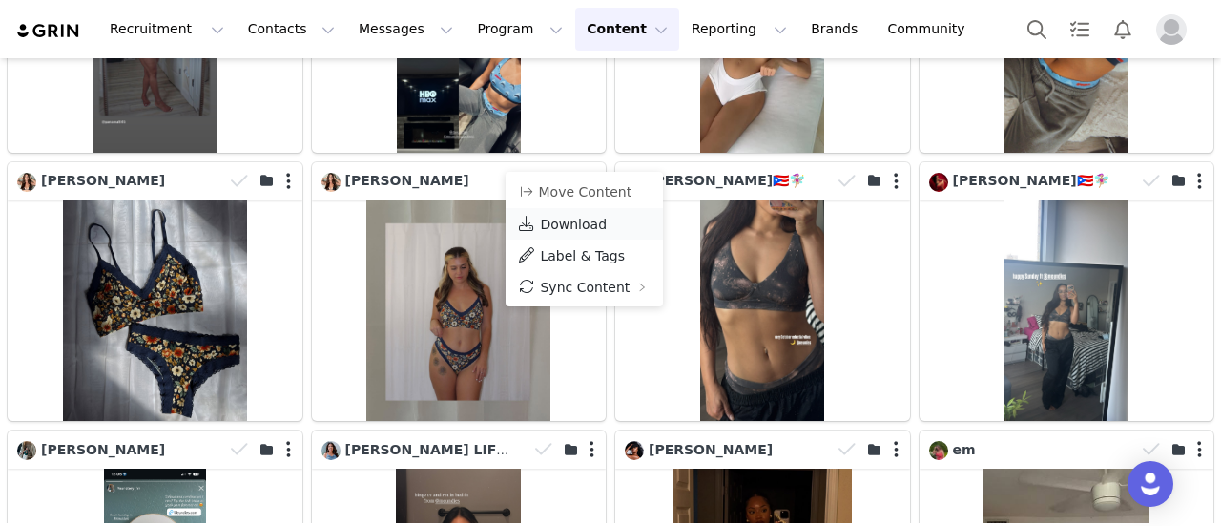
click at [589, 232] on span "Download" at bounding box center [573, 224] width 67 height 15
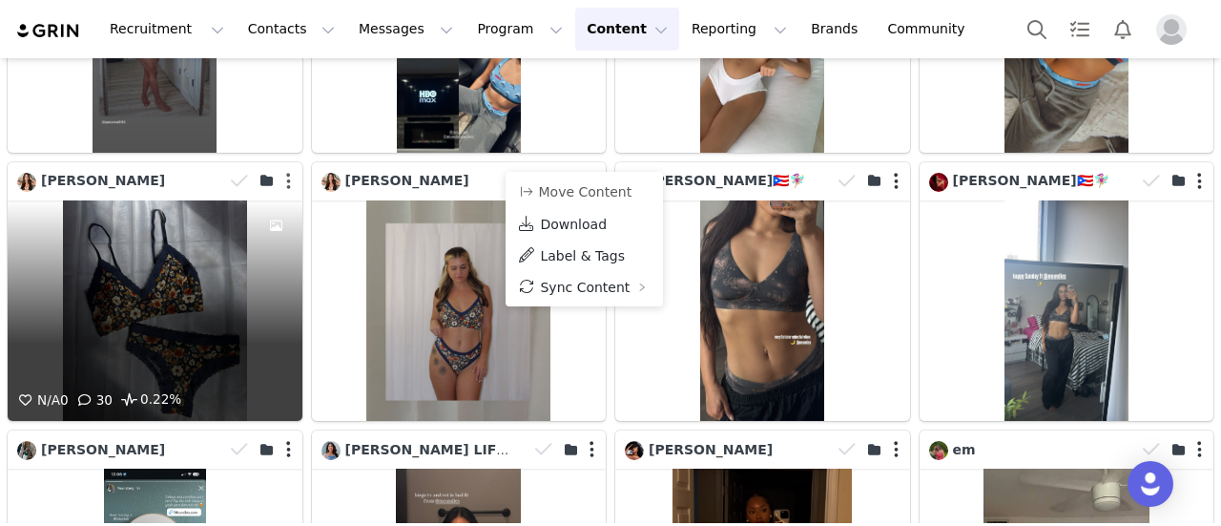
click at [286, 172] on button "button" at bounding box center [288, 181] width 5 height 19
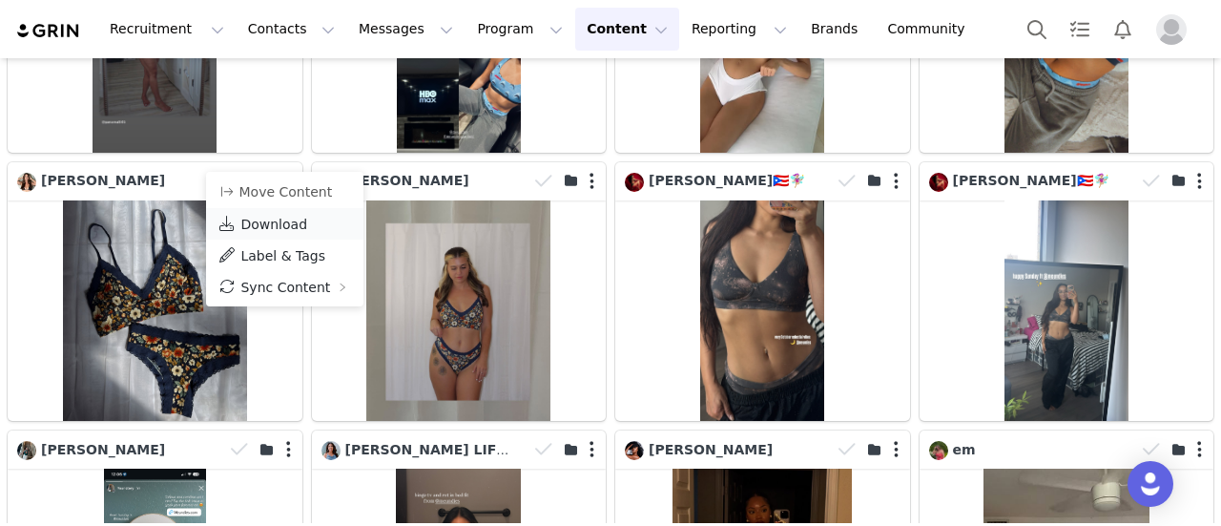
click at [298, 220] on span "Download" at bounding box center [273, 224] width 67 height 15
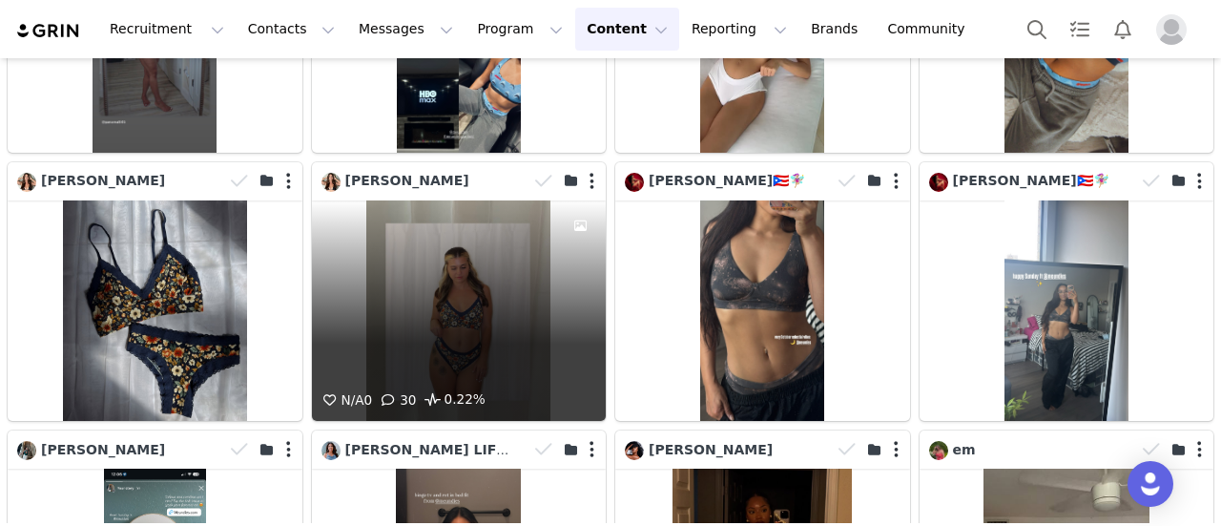
click at [469, 298] on div "N/A 0 30 0.22%" at bounding box center [459, 310] width 295 height 220
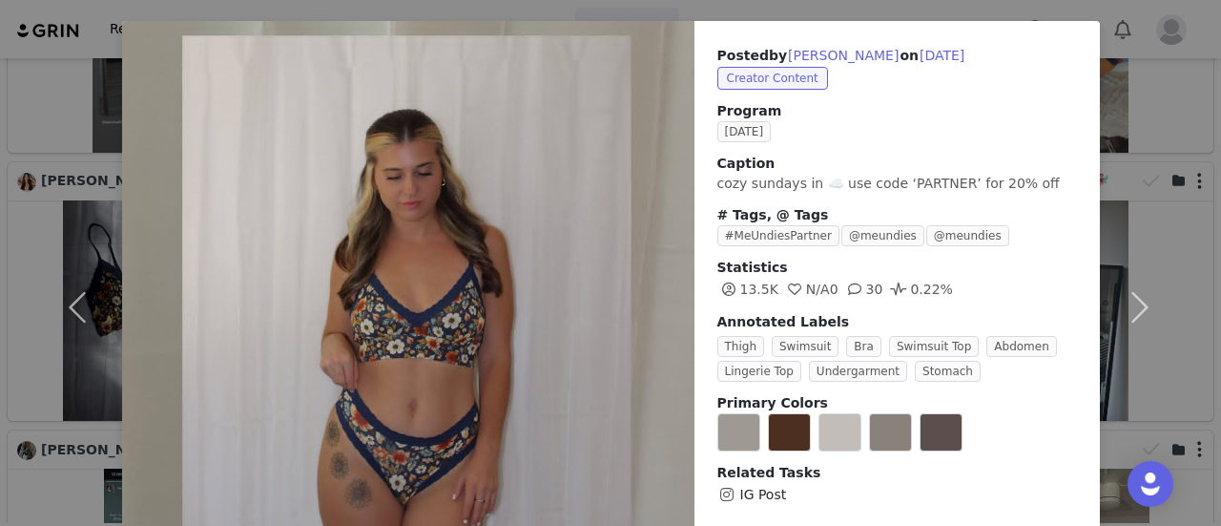
scroll to position [164, 0]
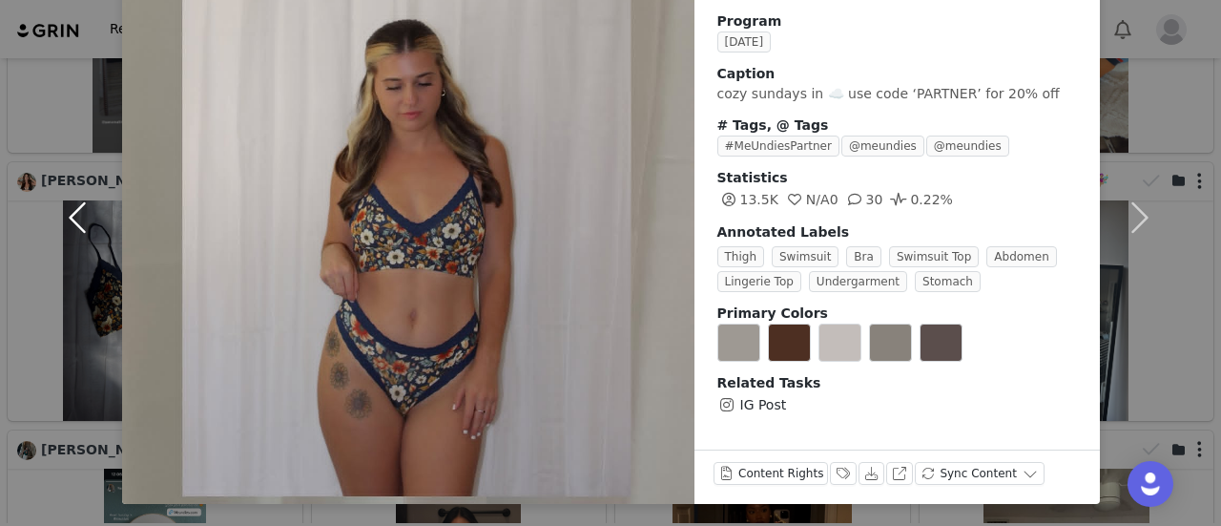
click at [92, 280] on button "button" at bounding box center [82, 217] width 80 height 573
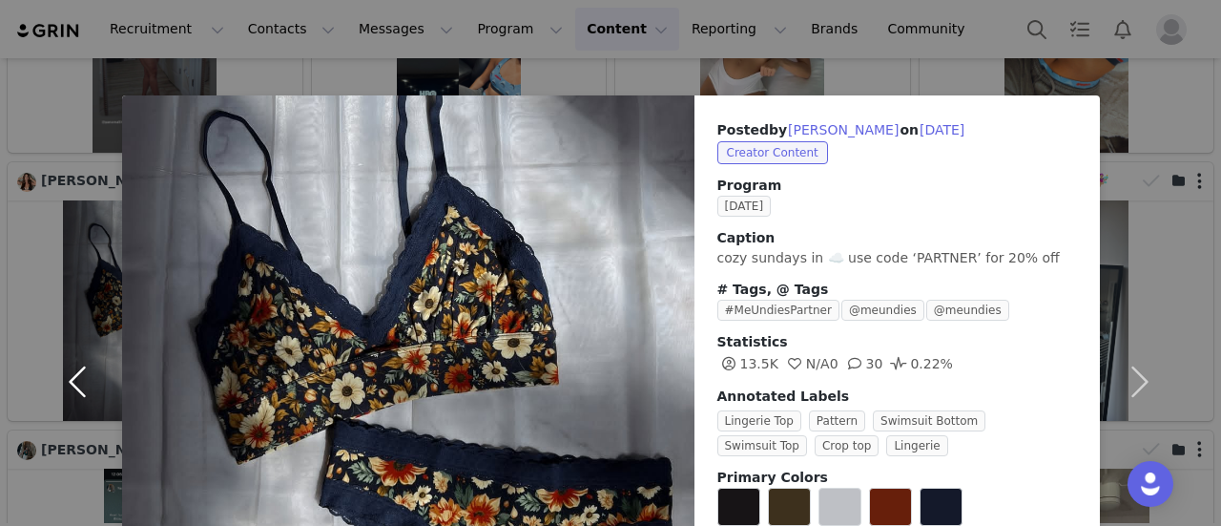
scroll to position [0, 0]
click at [900, 68] on div "Posted by Jess on Sep 28, 2025 Creator Content Program September 2025 Caption c…" at bounding box center [610, 263] width 1221 height 526
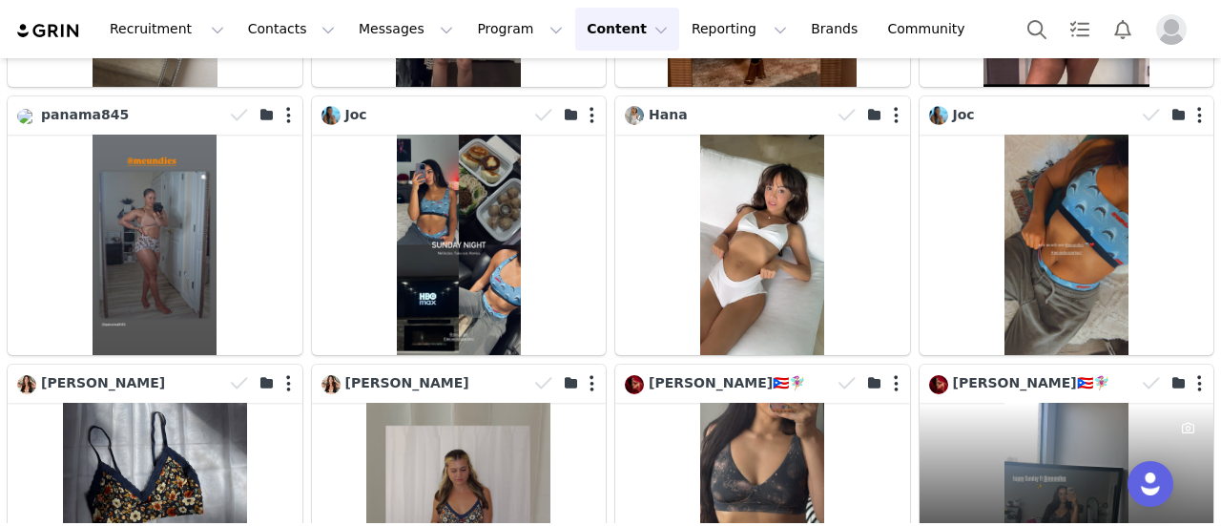
scroll to position [1908, 0]
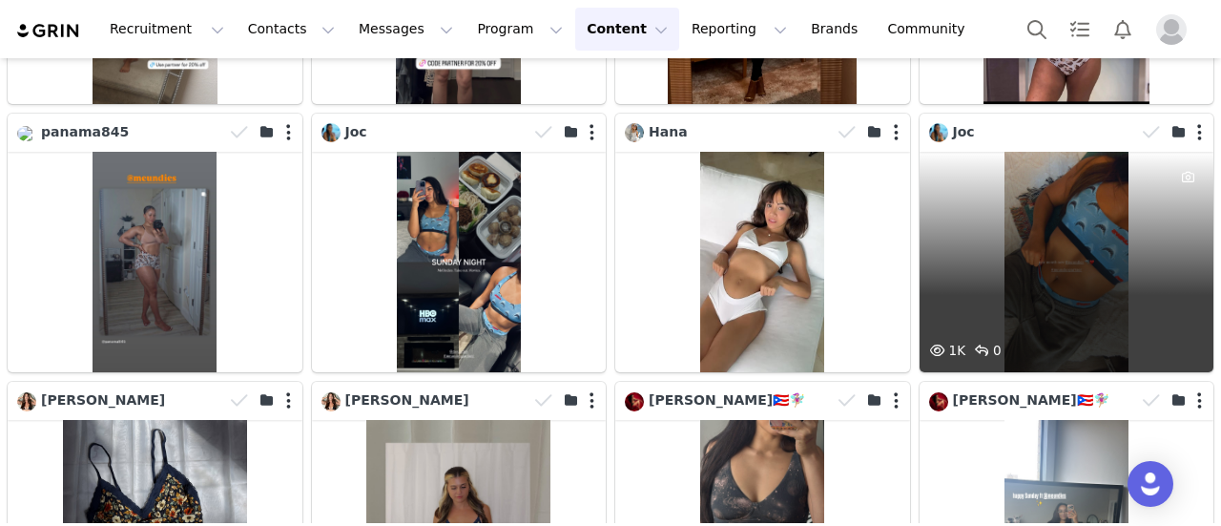
click at [1031, 209] on div "1K 0" at bounding box center [1067, 262] width 295 height 220
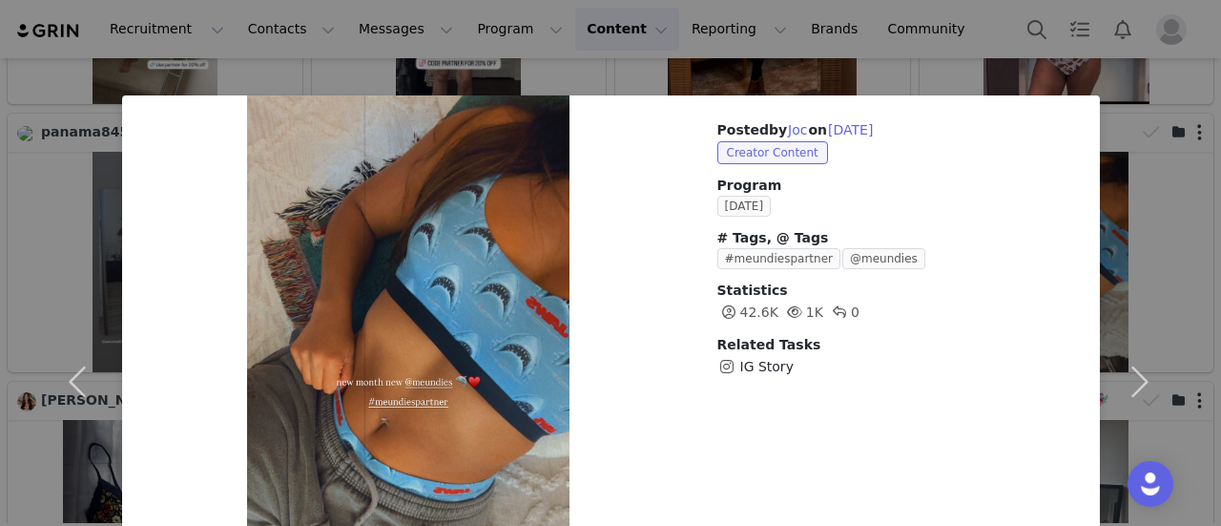
click at [903, 79] on div "Posted by Joc on Sep 29, 2025 Creator Content Program September 2025 # Tags, @ …" at bounding box center [610, 263] width 1221 height 526
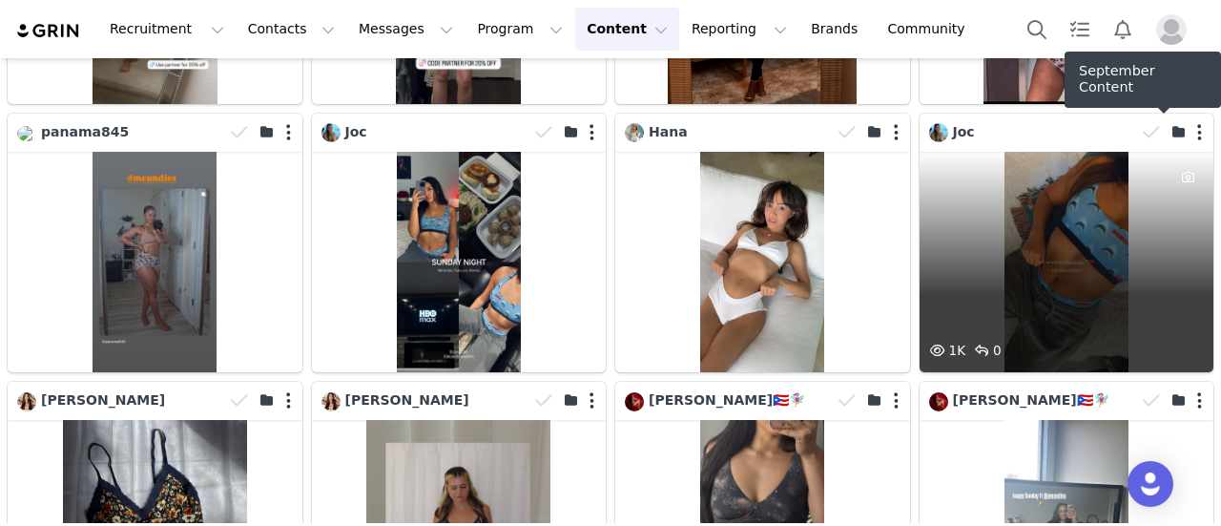
click at [1120, 173] on div "1K 0" at bounding box center [1067, 262] width 295 height 220
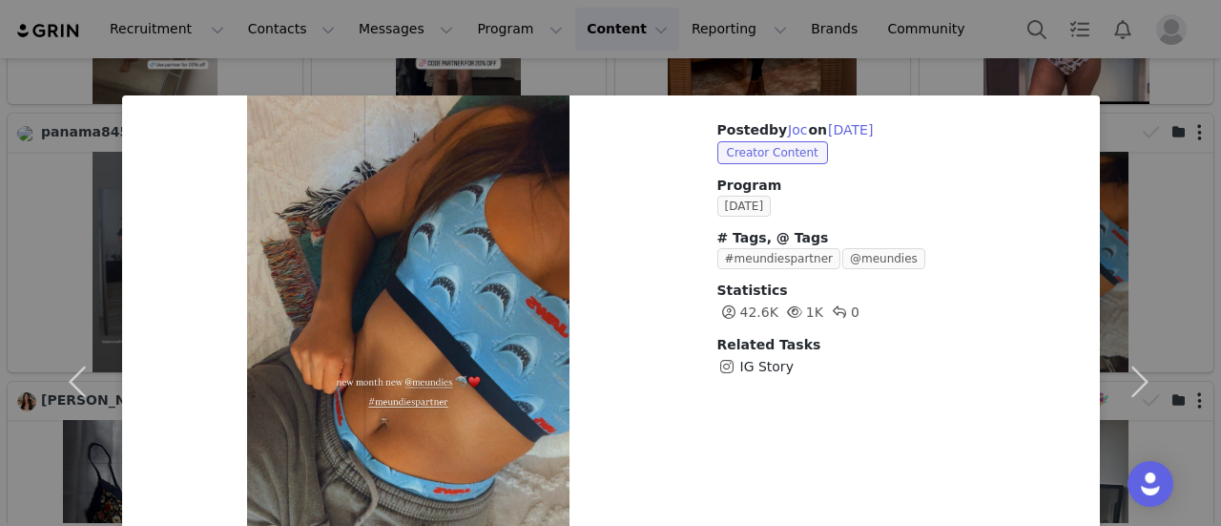
click at [907, 88] on div "Posted by Joc on Sep 29, 2025 Creator Content Program September 2025 # Tags, @ …" at bounding box center [610, 263] width 1221 height 526
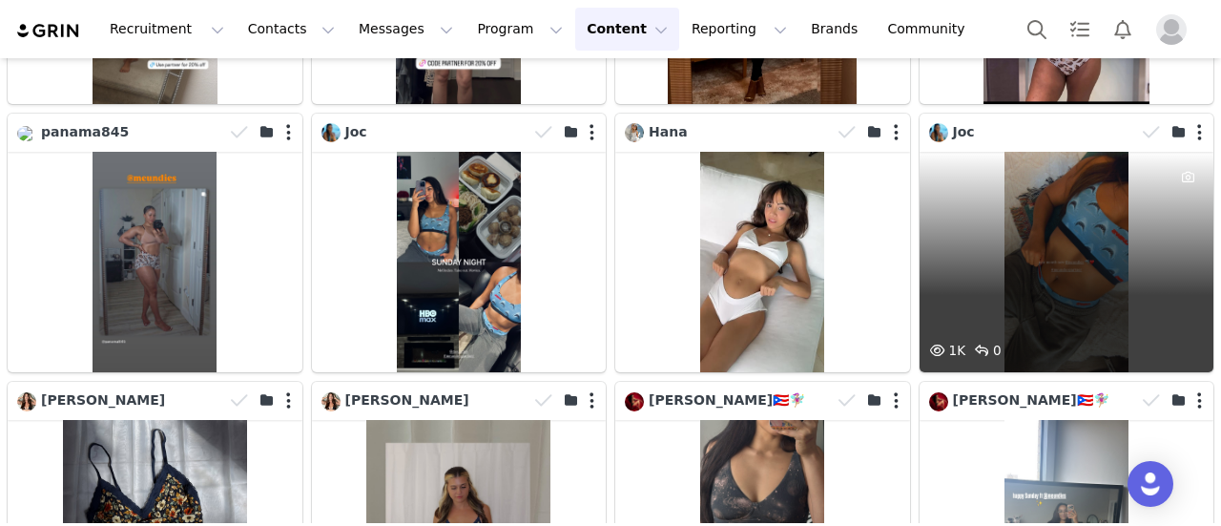
click at [1189, 118] on div at bounding box center [1175, 132] width 78 height 29
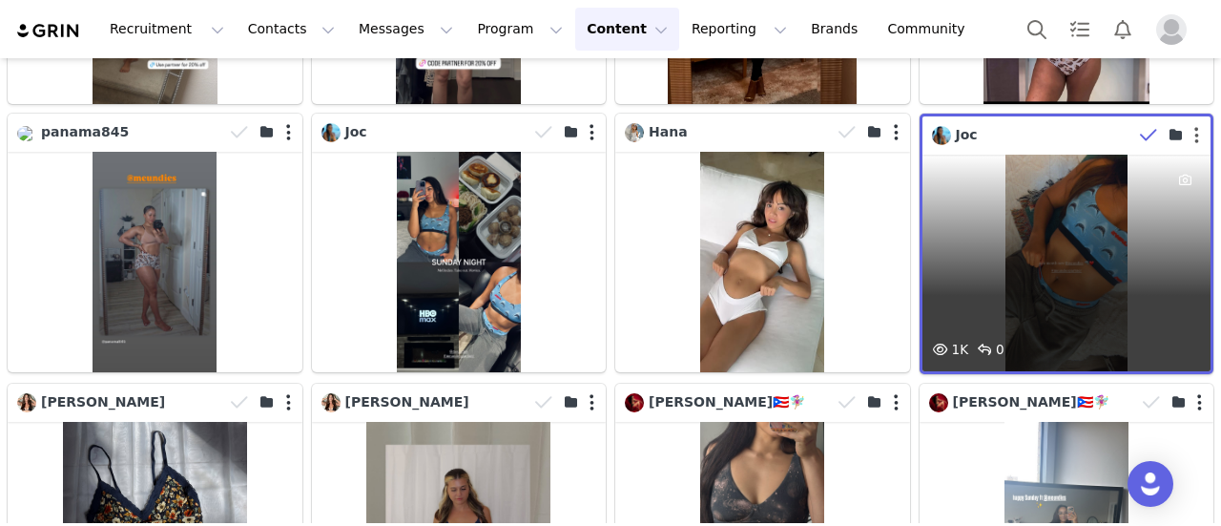
click at [1195, 126] on button "button" at bounding box center [1197, 135] width 5 height 19
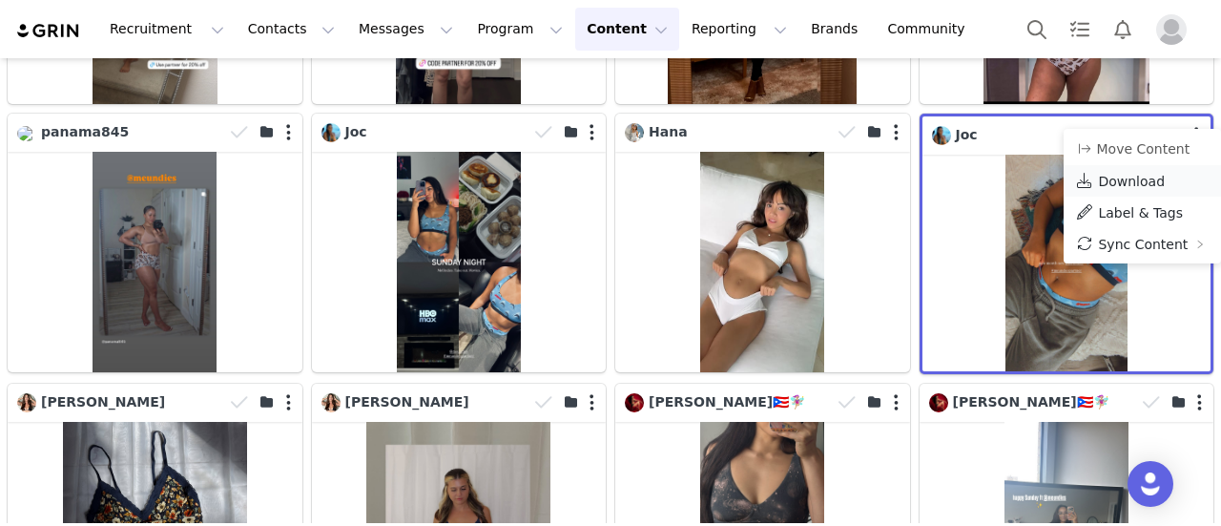
click at [1149, 177] on span "Download" at bounding box center [1131, 181] width 67 height 15
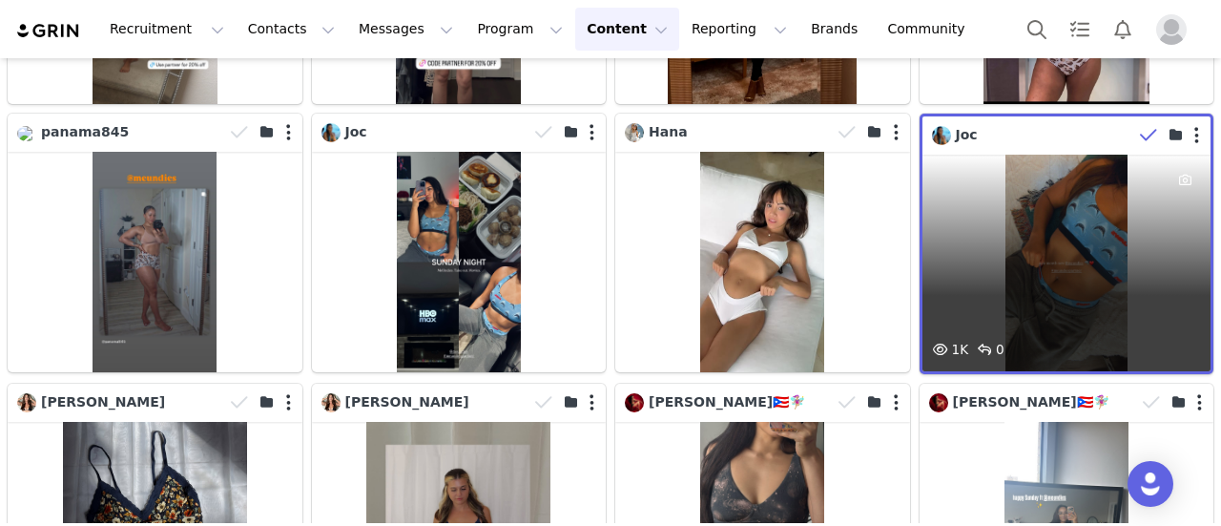
click at [1125, 289] on div "1K 0" at bounding box center [1067, 263] width 289 height 217
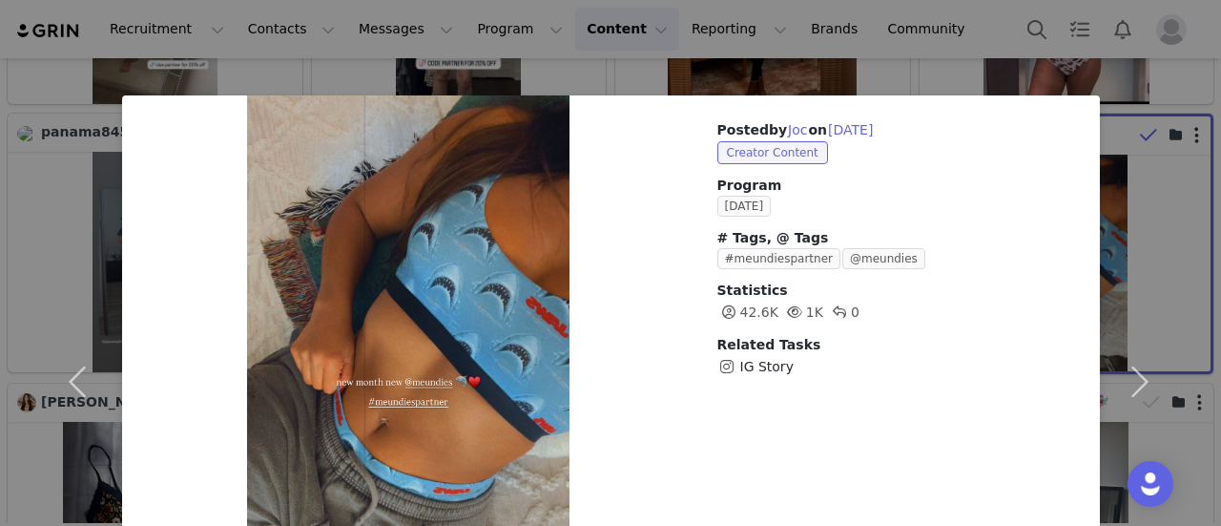
click at [947, 31] on div "Posted by Joc on Sep 29, 2025 Creator Content Program September 2025 # Tags, @ …" at bounding box center [610, 263] width 1221 height 526
